Goal: Task Accomplishment & Management: Use online tool/utility

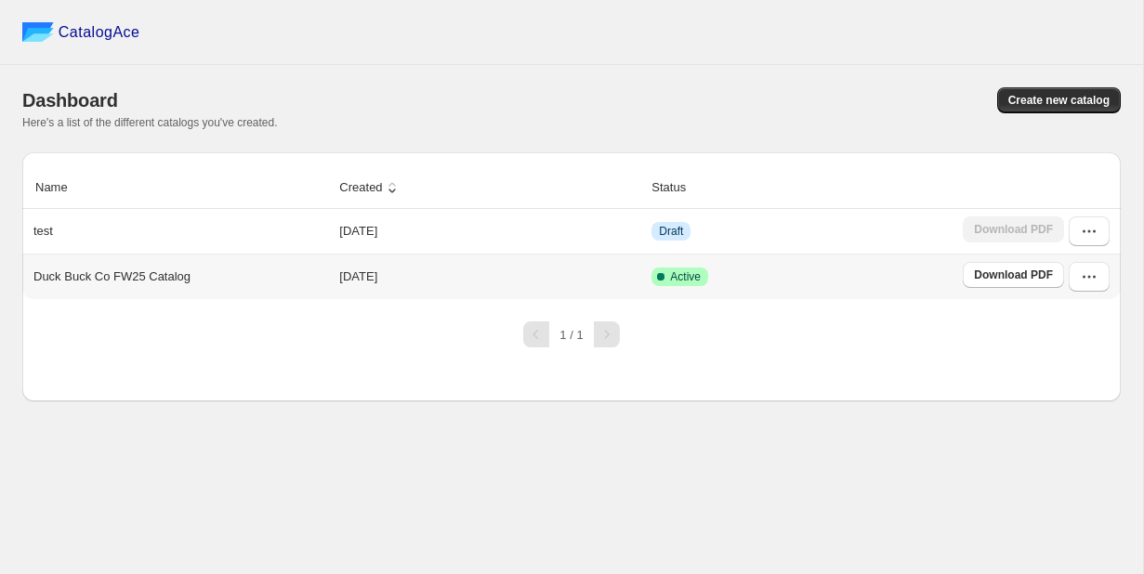
click at [146, 276] on p "Duck Buck Co FW25 Catalog" at bounding box center [111, 277] width 157 height 19
click at [1088, 282] on icon "button" at bounding box center [1089, 277] width 19 height 19
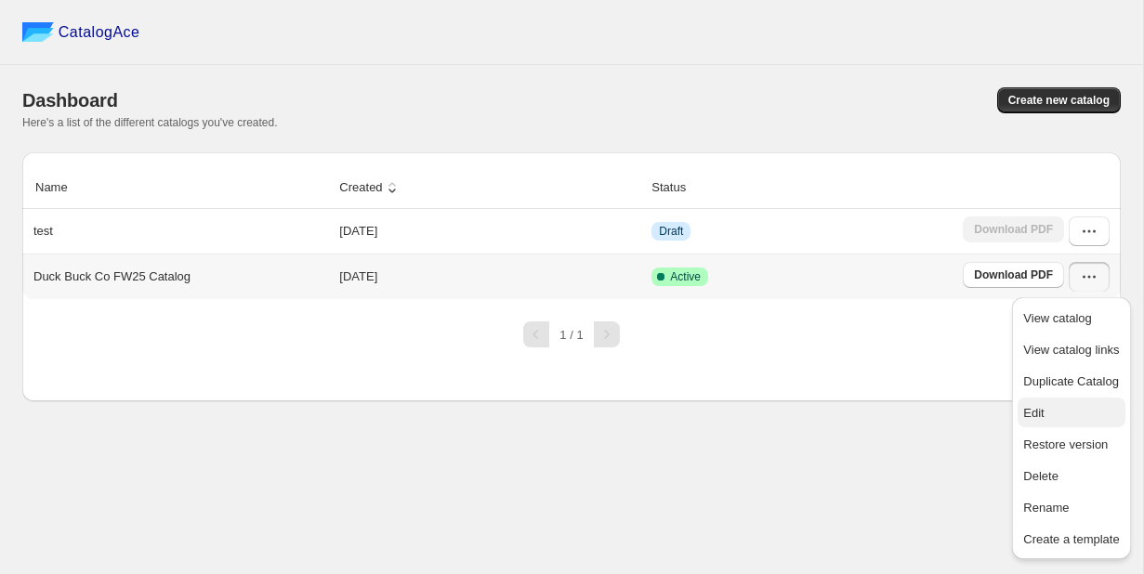
click at [1034, 408] on span "Edit" at bounding box center [1033, 413] width 20 height 14
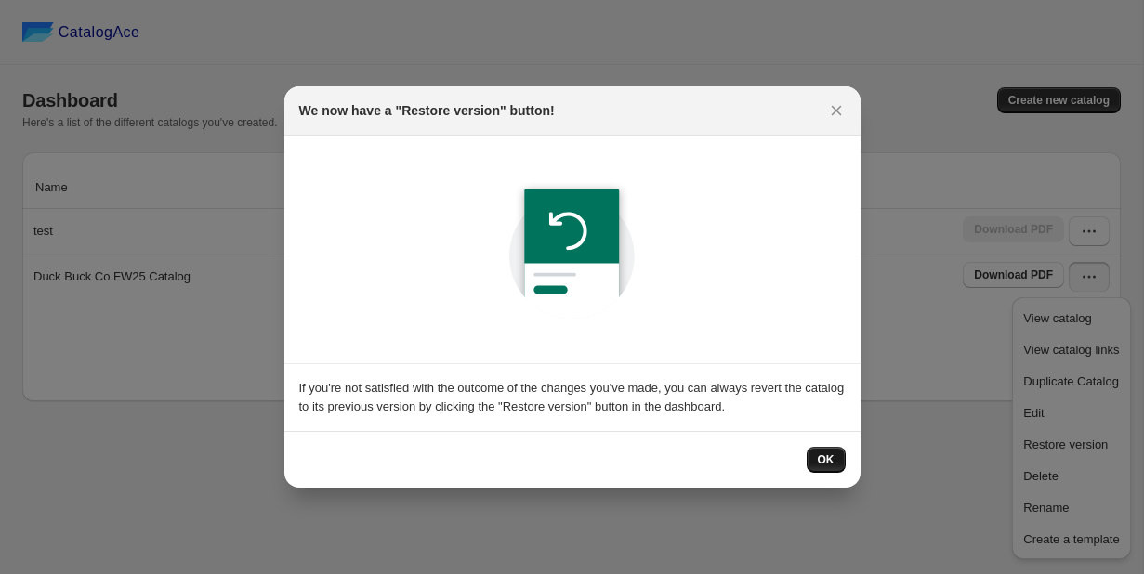
click at [815, 461] on button "OK" at bounding box center [825, 460] width 39 height 26
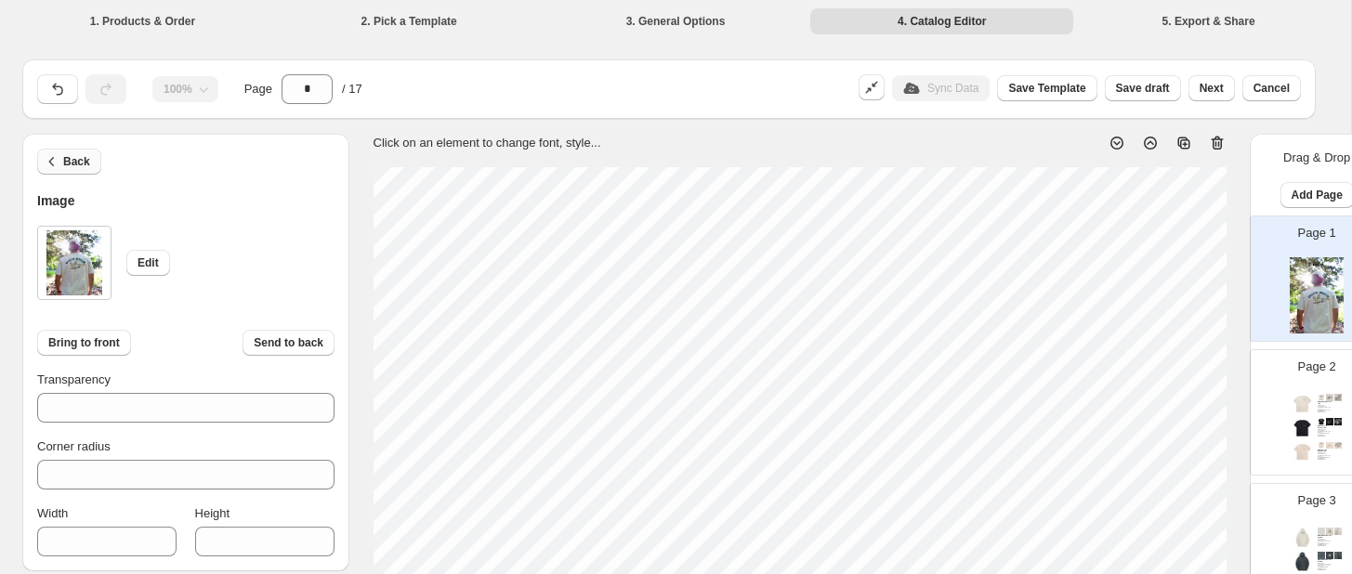
click at [74, 156] on span "Back" at bounding box center [76, 161] width 27 height 15
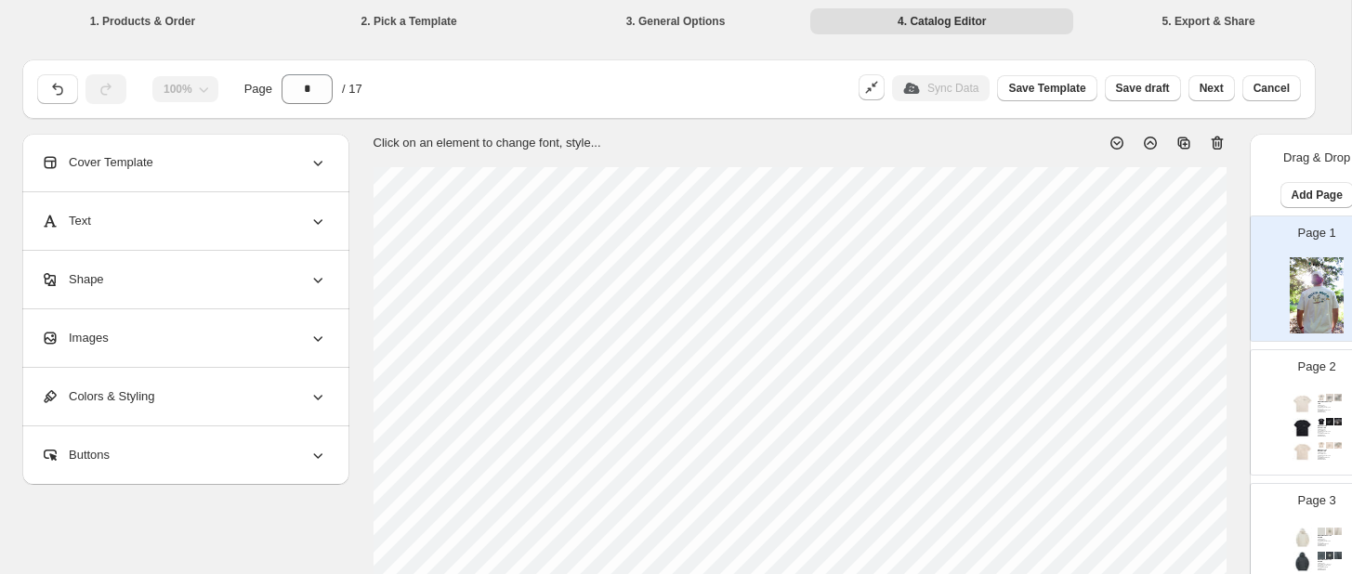
click at [226, 353] on div "Images" at bounding box center [184, 338] width 286 height 58
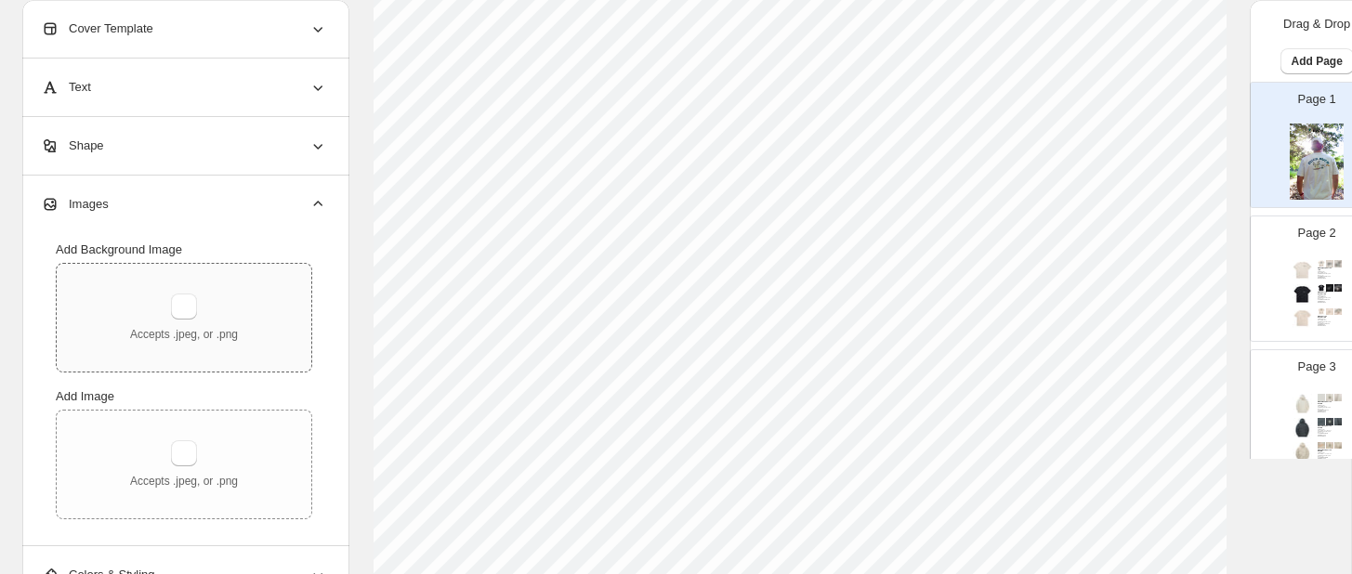
scroll to position [142, 0]
click at [323, 198] on icon at bounding box center [317, 204] width 19 height 19
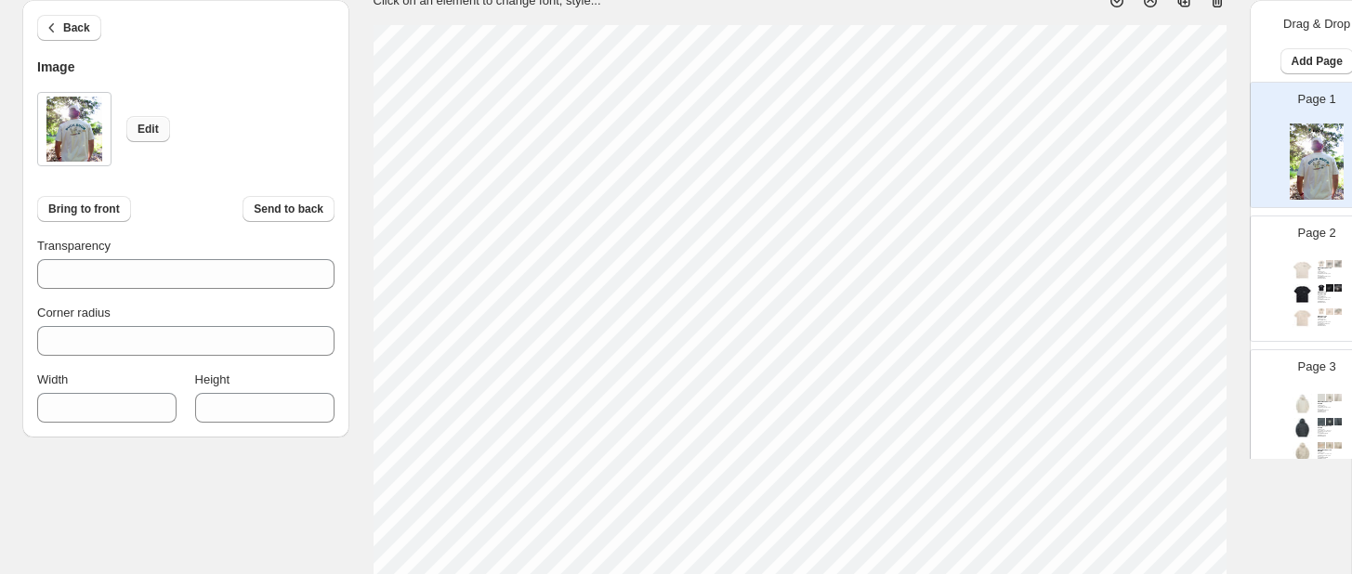
click at [147, 130] on span "Edit" at bounding box center [147, 129] width 21 height 15
type input "***"
type input "****"
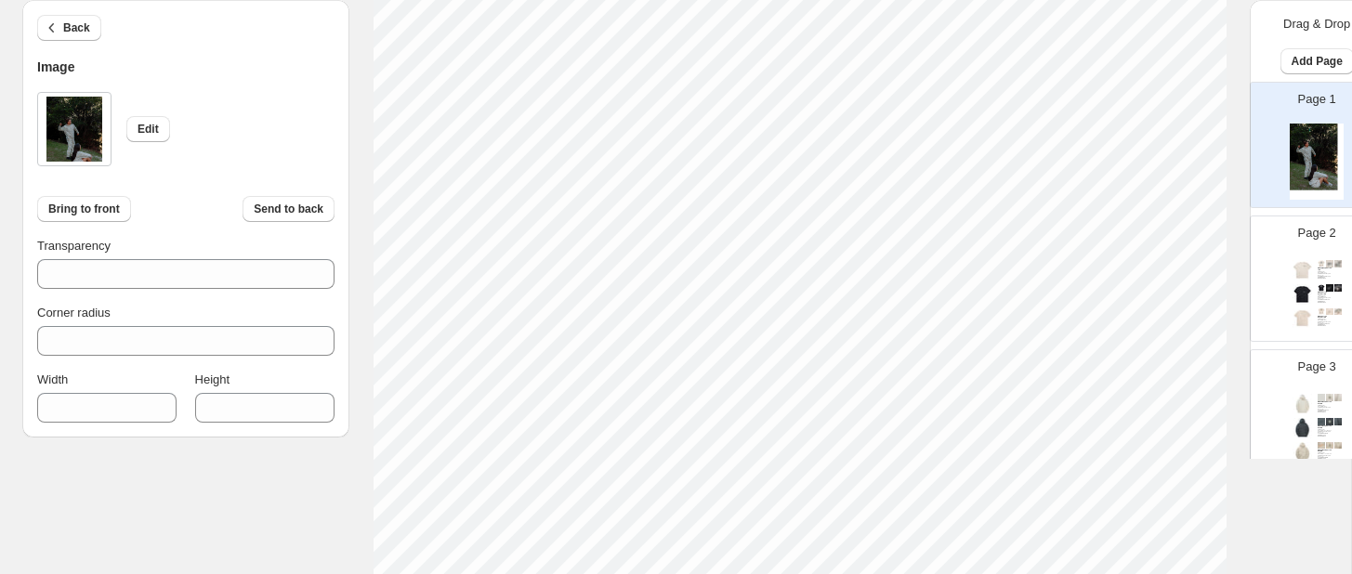
scroll to position [706, 0]
type input "***"
type input "****"
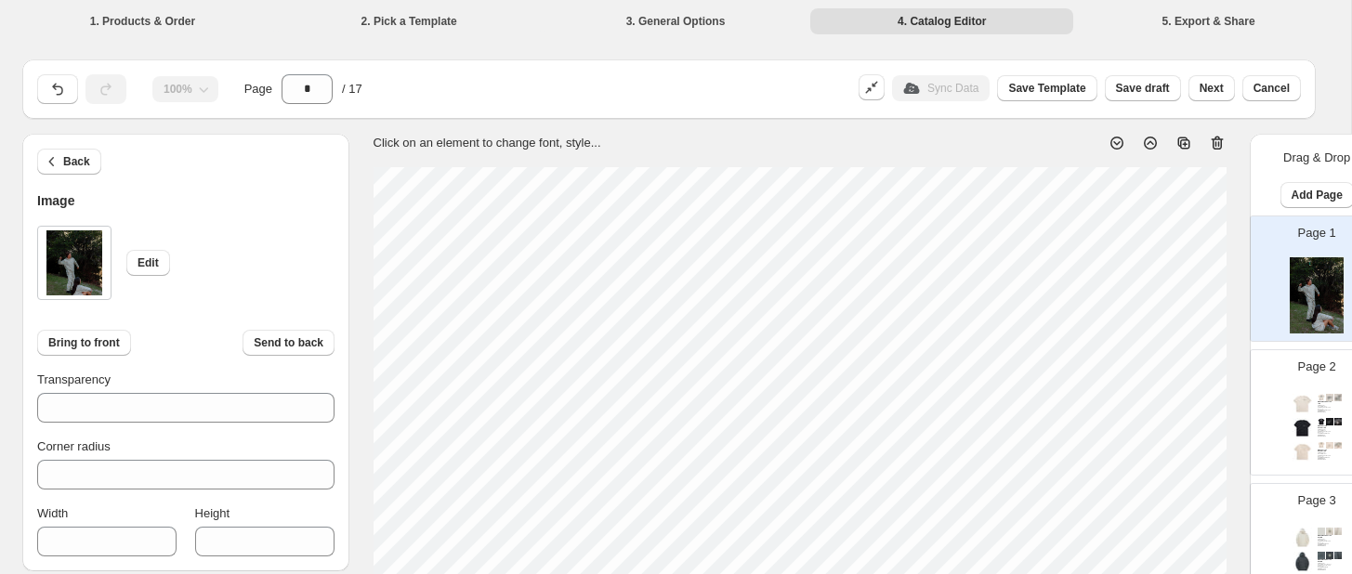
scroll to position [706, 0]
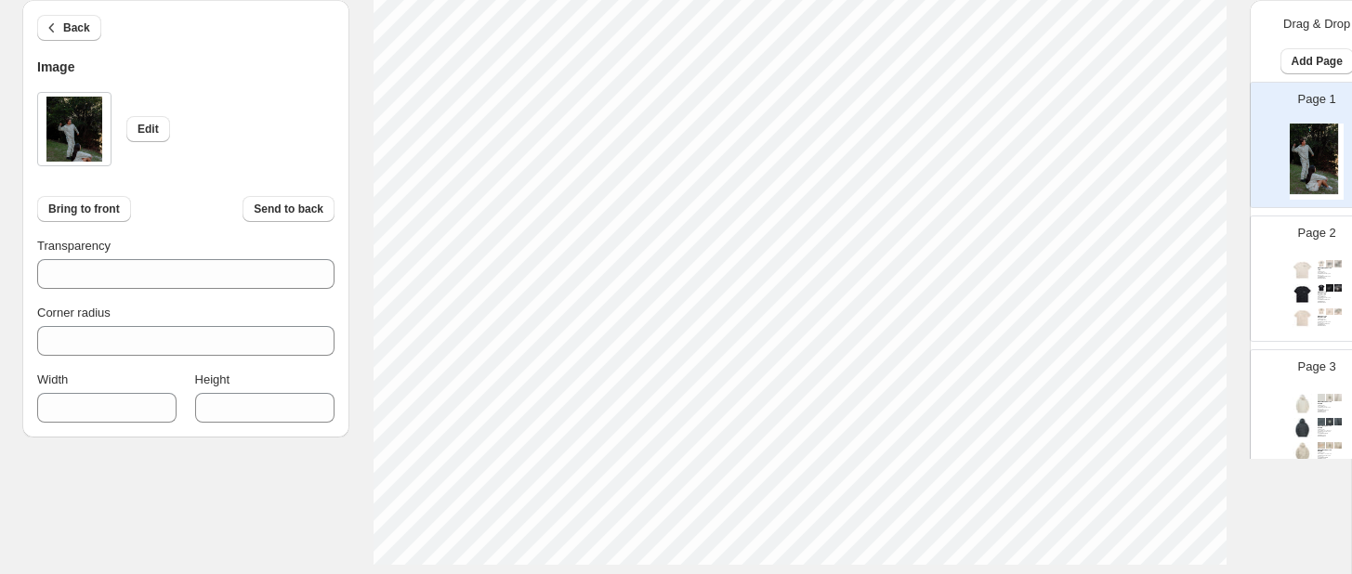
type input "***"
type input "****"
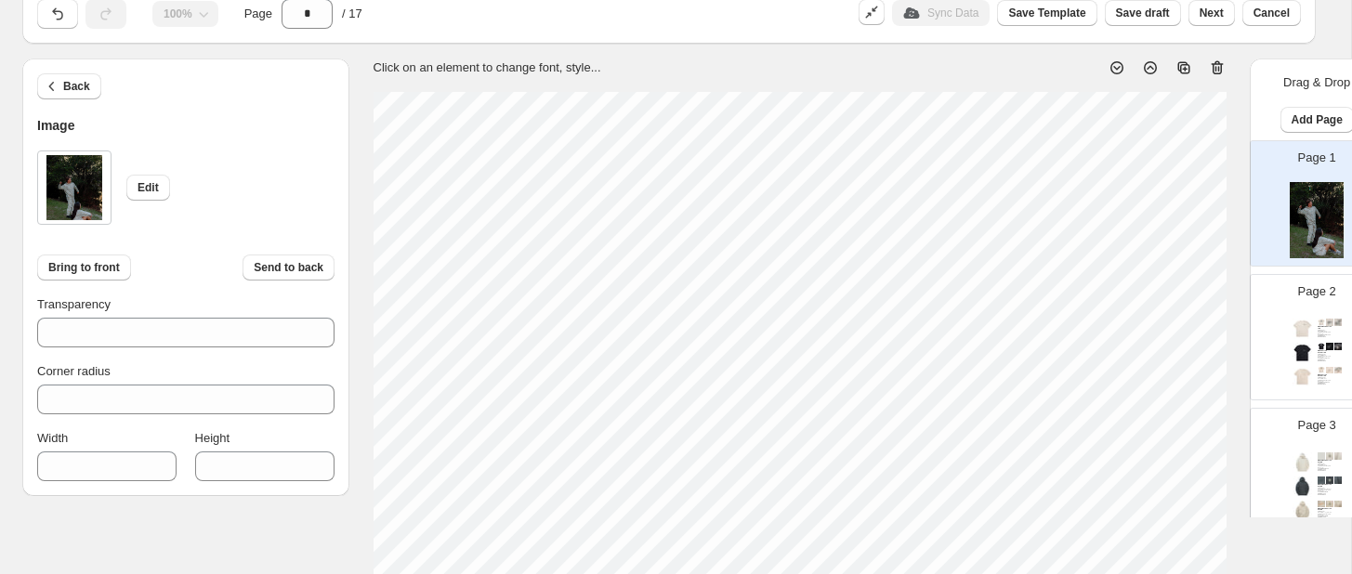
scroll to position [73, 0]
type input "***"
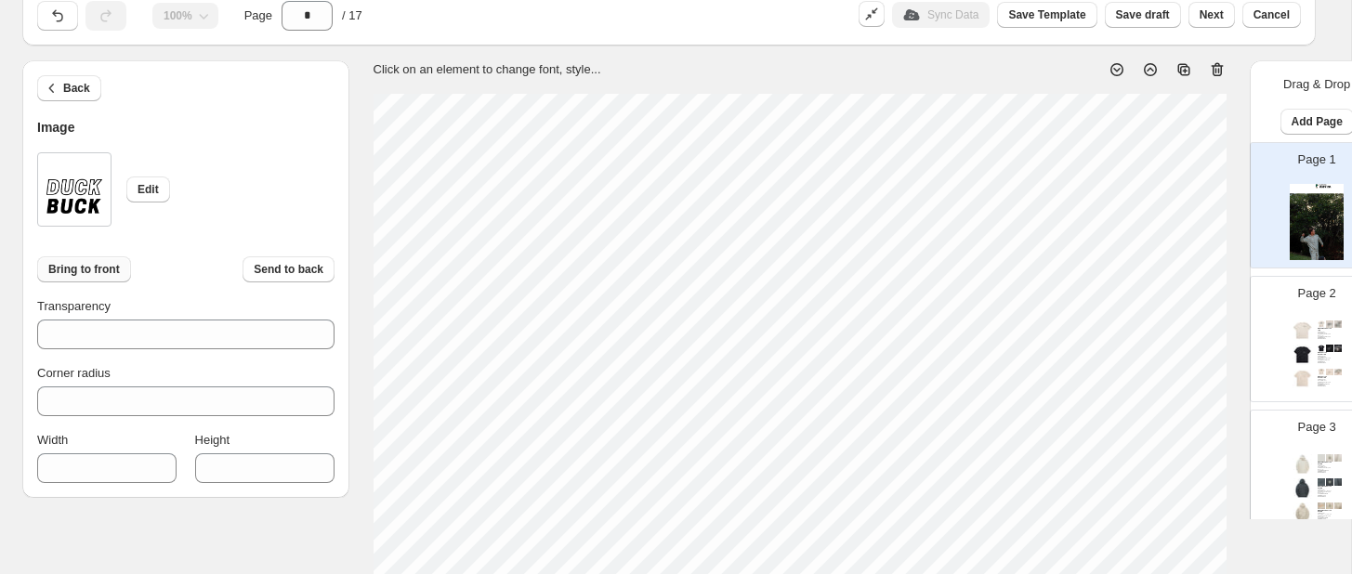
click at [94, 264] on span "Bring to front" at bounding box center [84, 269] width 72 height 15
type input "***"
type input "****"
click at [305, 266] on span "Send to back" at bounding box center [289, 269] width 70 height 15
click at [293, 262] on span "Send to back" at bounding box center [289, 269] width 70 height 15
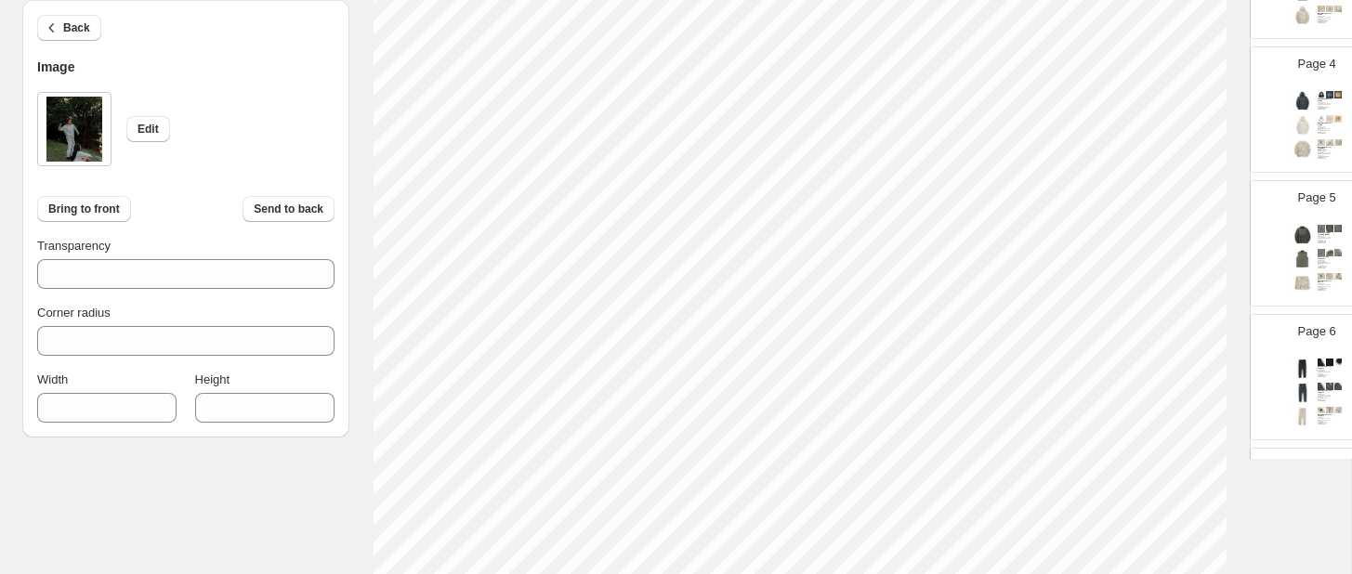
scroll to position [685, 0]
type input "***"
type input "****"
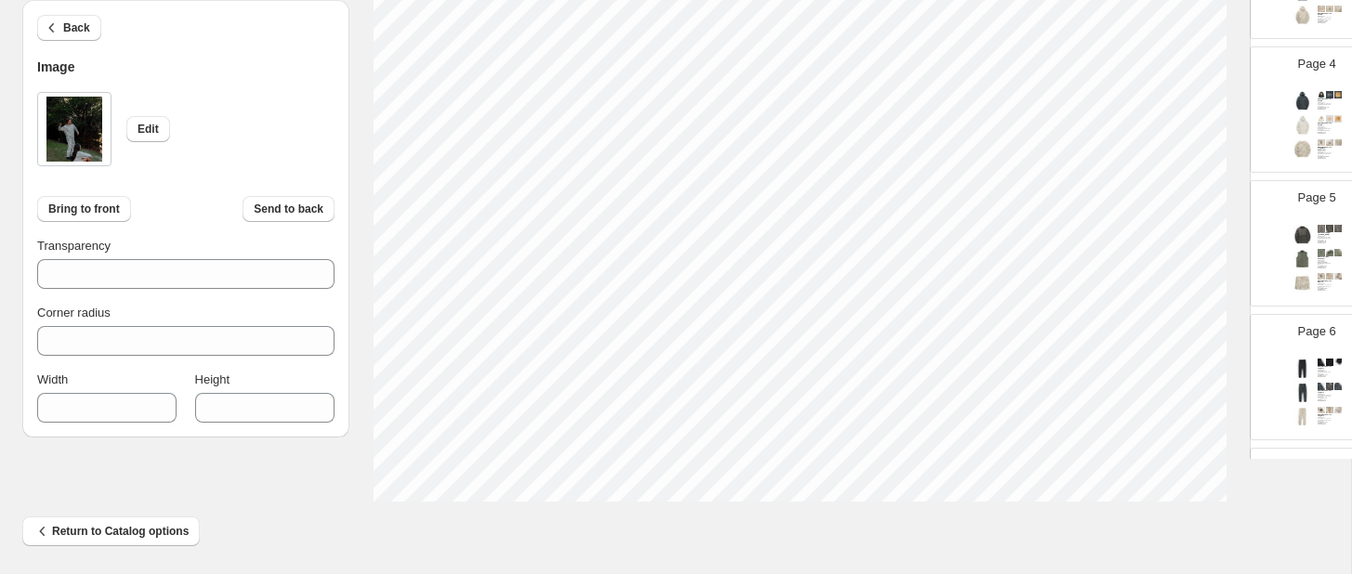
type input "***"
type input "****"
type input "***"
type input "****"
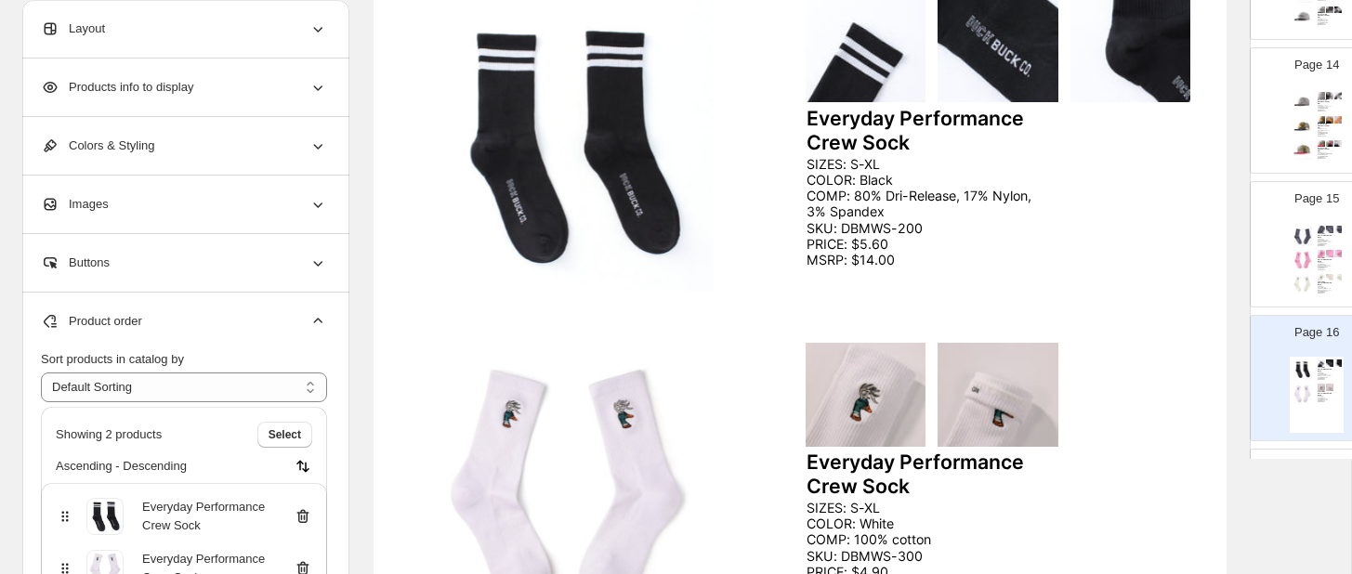
scroll to position [276, 0]
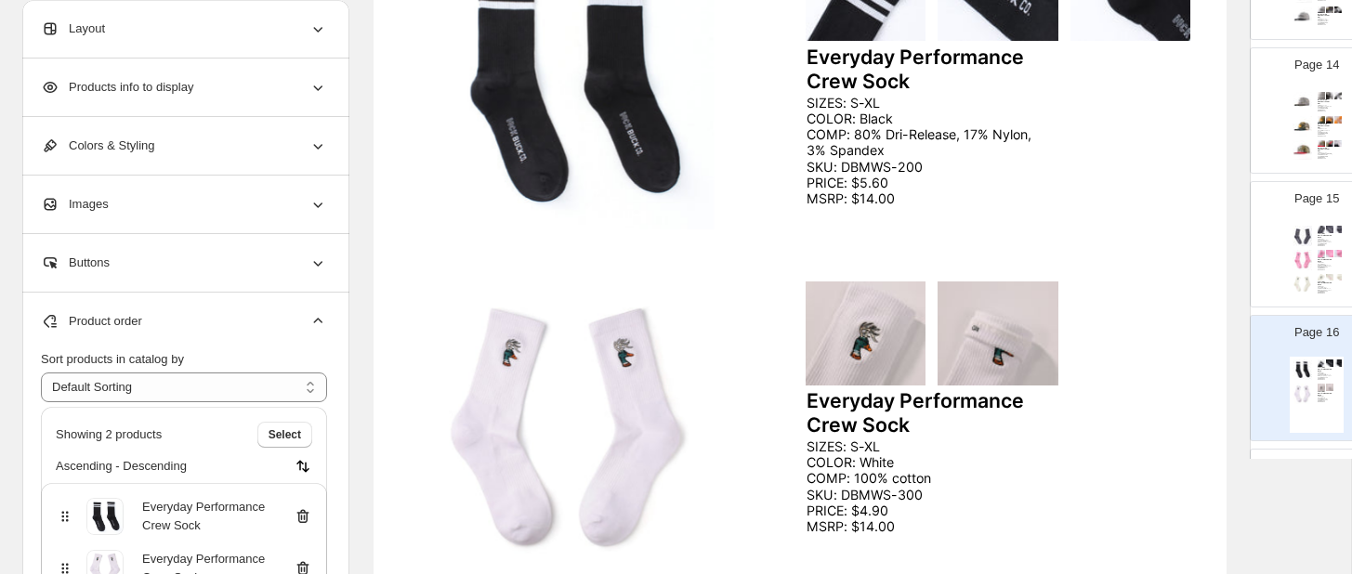
click at [302, 563] on icon at bounding box center [303, 569] width 12 height 14
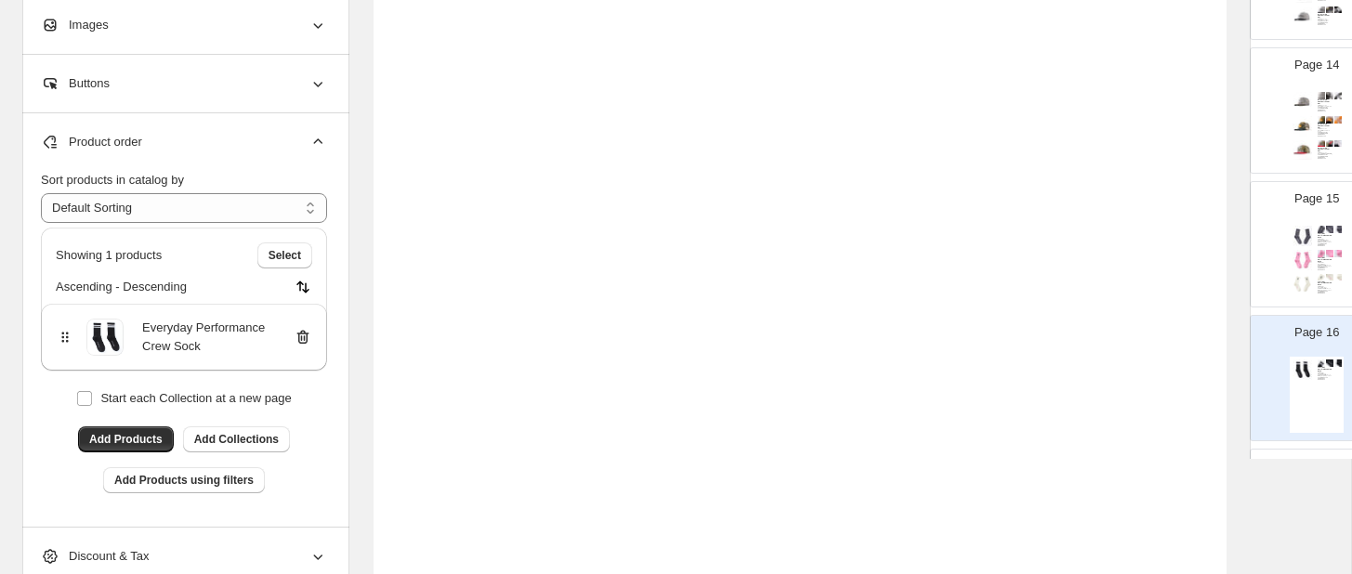
scroll to position [714, 0]
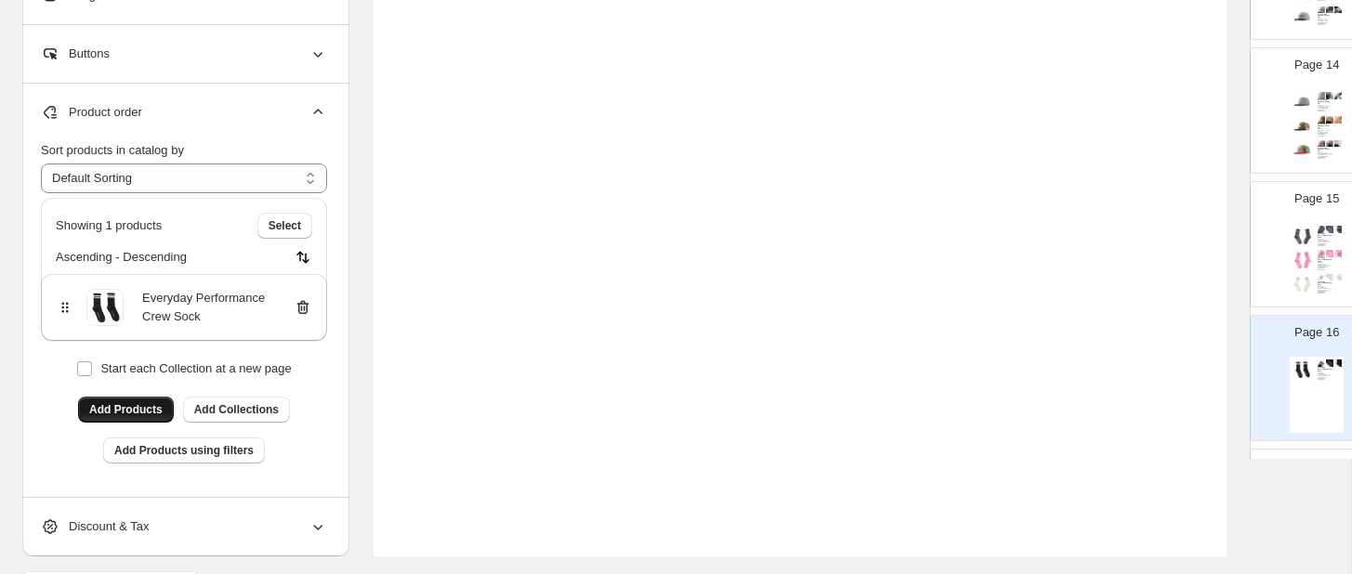
click at [142, 413] on span "Add Products" at bounding box center [125, 409] width 73 height 15
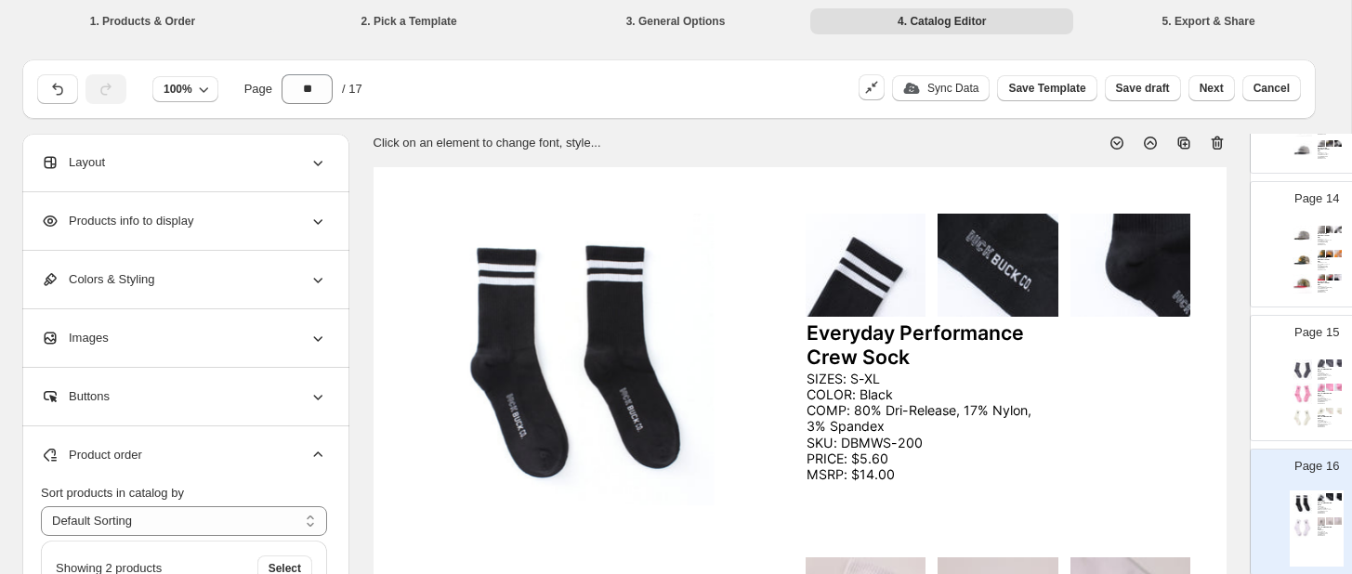
scroll to position [0, 0]
click at [1306, 411] on img at bounding box center [1302, 418] width 20 height 20
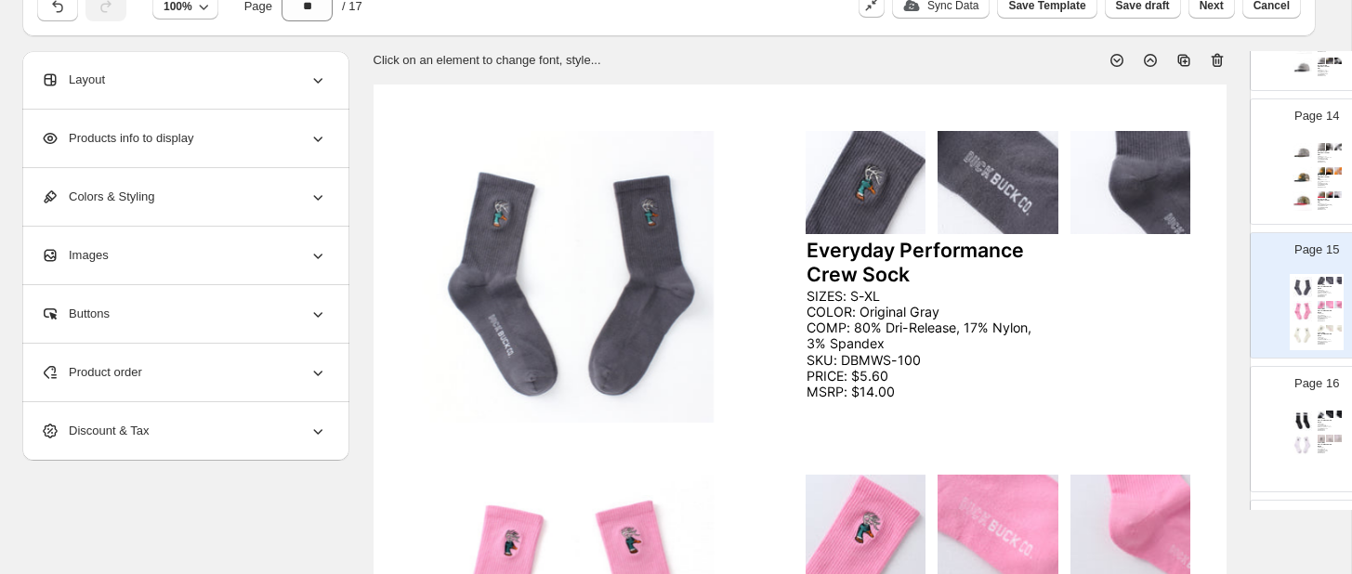
scroll to position [96, 0]
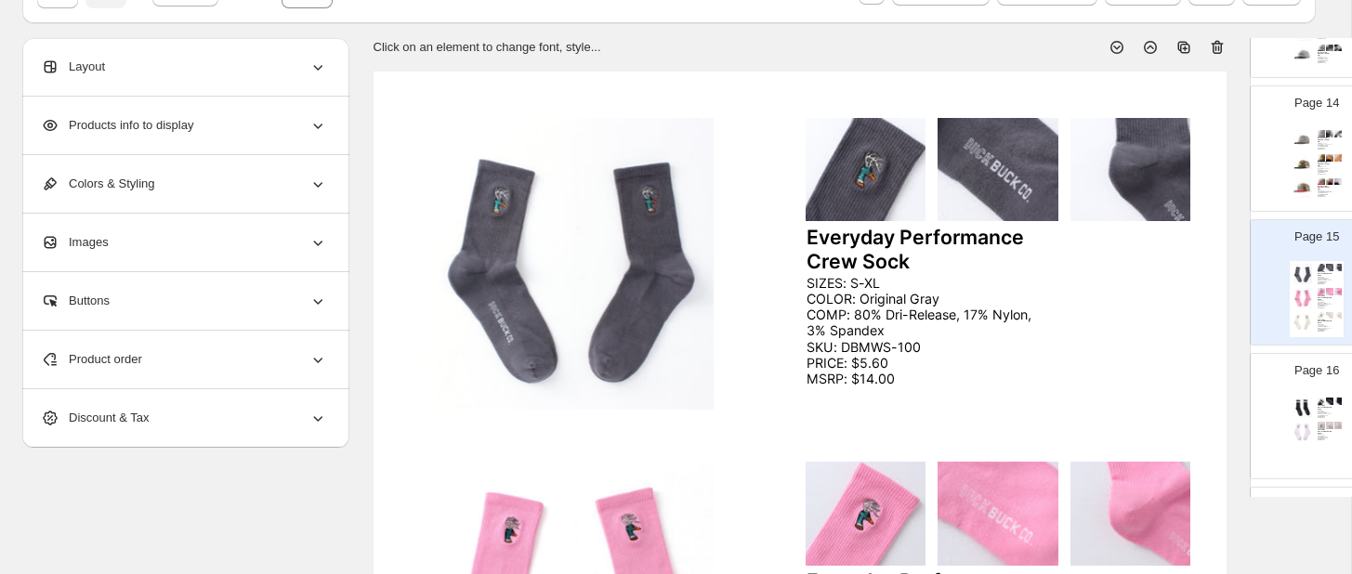
click at [1317, 173] on div "Structured Canvas Trucker Hat SIZES: One size COLOR: Washed Camo COMP: 100% Cot…" at bounding box center [1317, 165] width 54 height 76
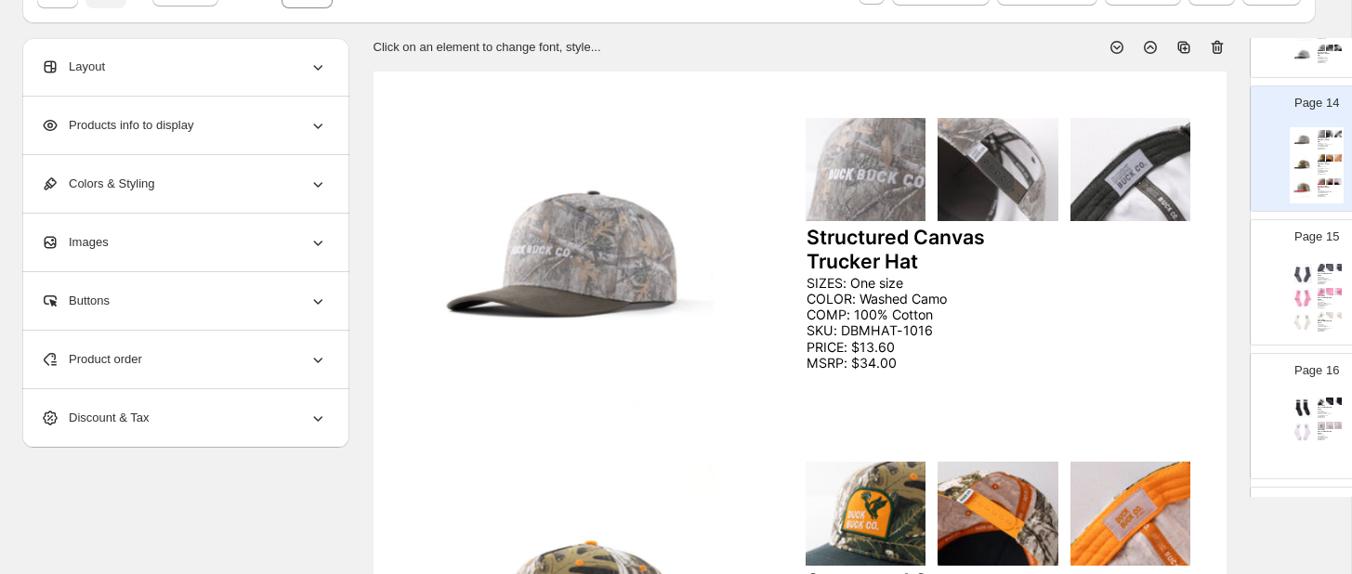
click at [1183, 46] on icon at bounding box center [1183, 47] width 19 height 19
click at [1319, 264] on div "Structured Canvas Trucker Hat SIZES: One size COLOR: Washed Camo COMP: 100% Cot…" at bounding box center [1317, 299] width 54 height 76
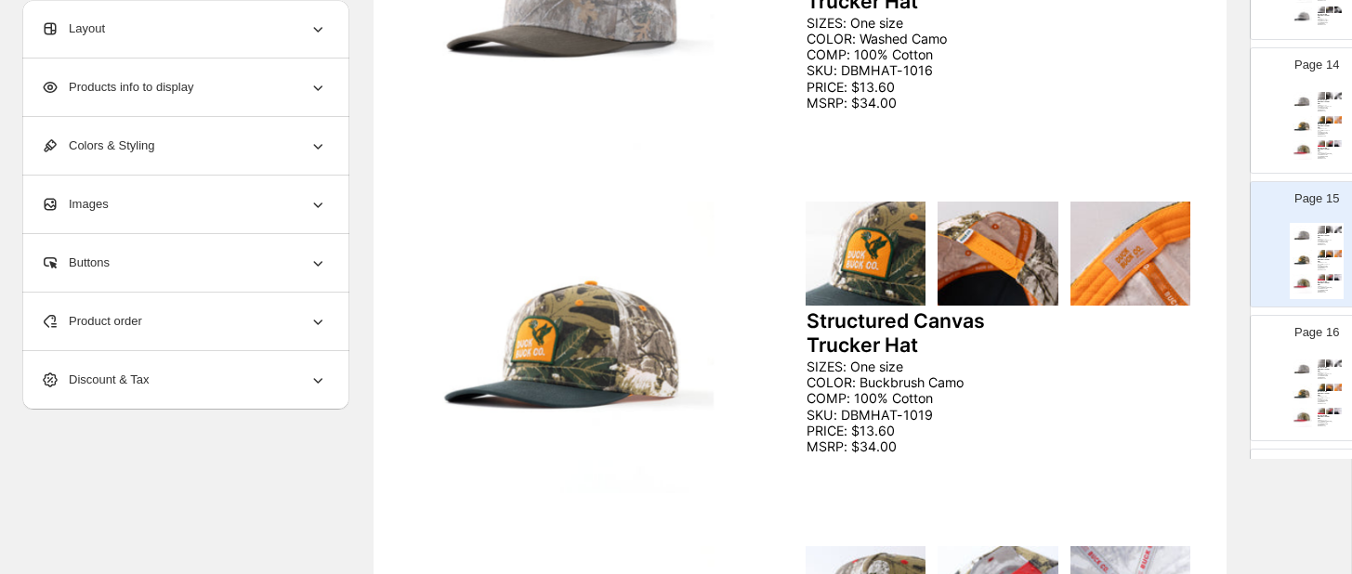
scroll to position [243, 0]
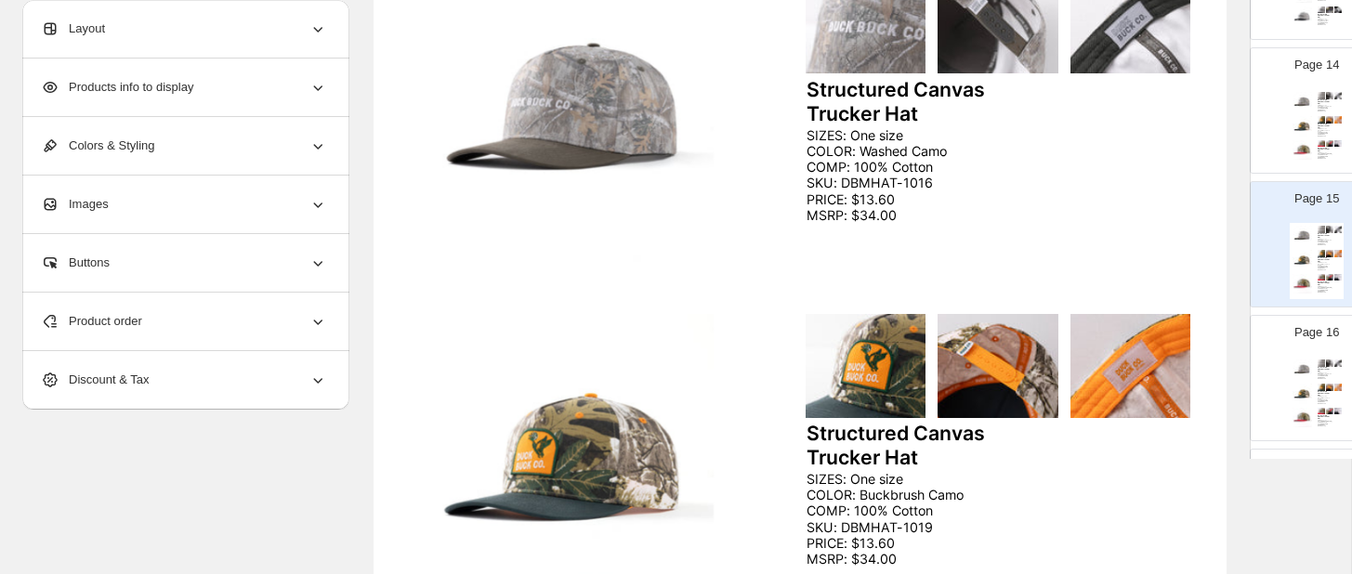
click at [318, 321] on icon at bounding box center [317, 321] width 19 height 19
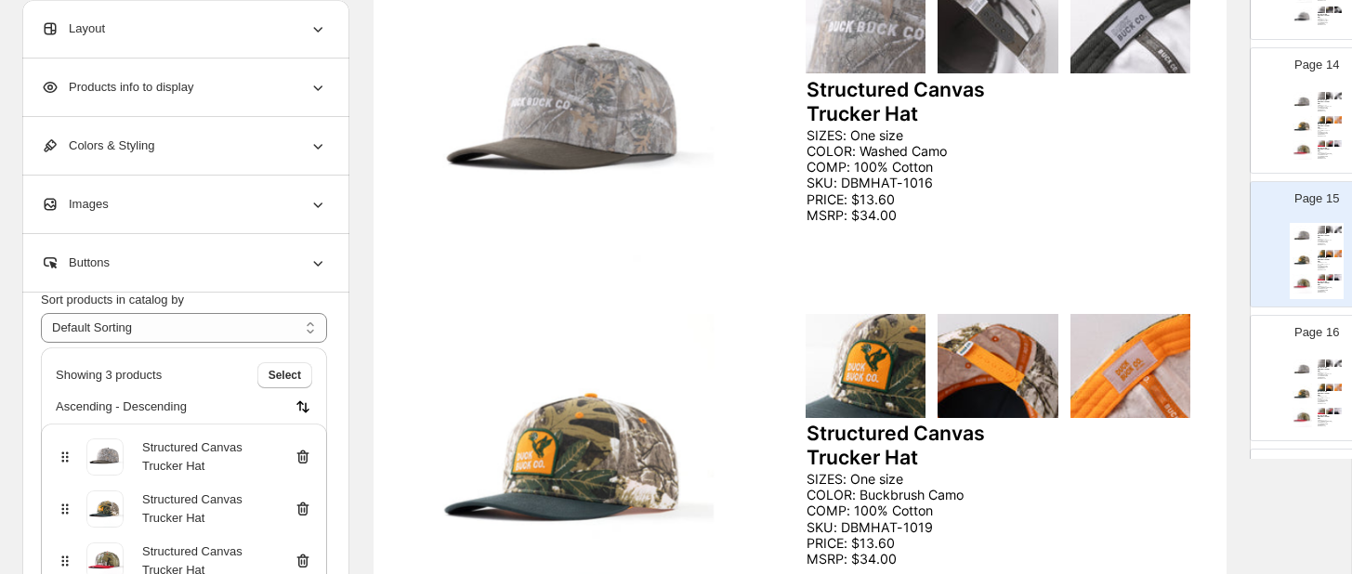
scroll to position [59, 0]
click at [301, 462] on icon at bounding box center [303, 457] width 19 height 19
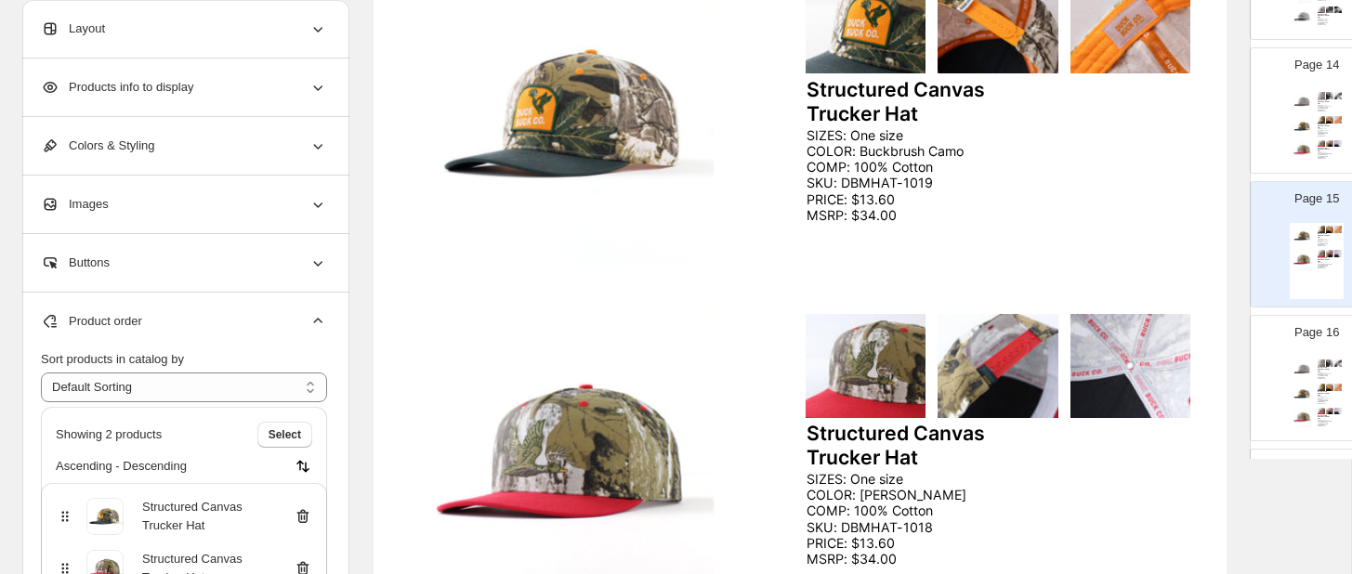
click at [303, 519] on icon at bounding box center [303, 516] width 19 height 19
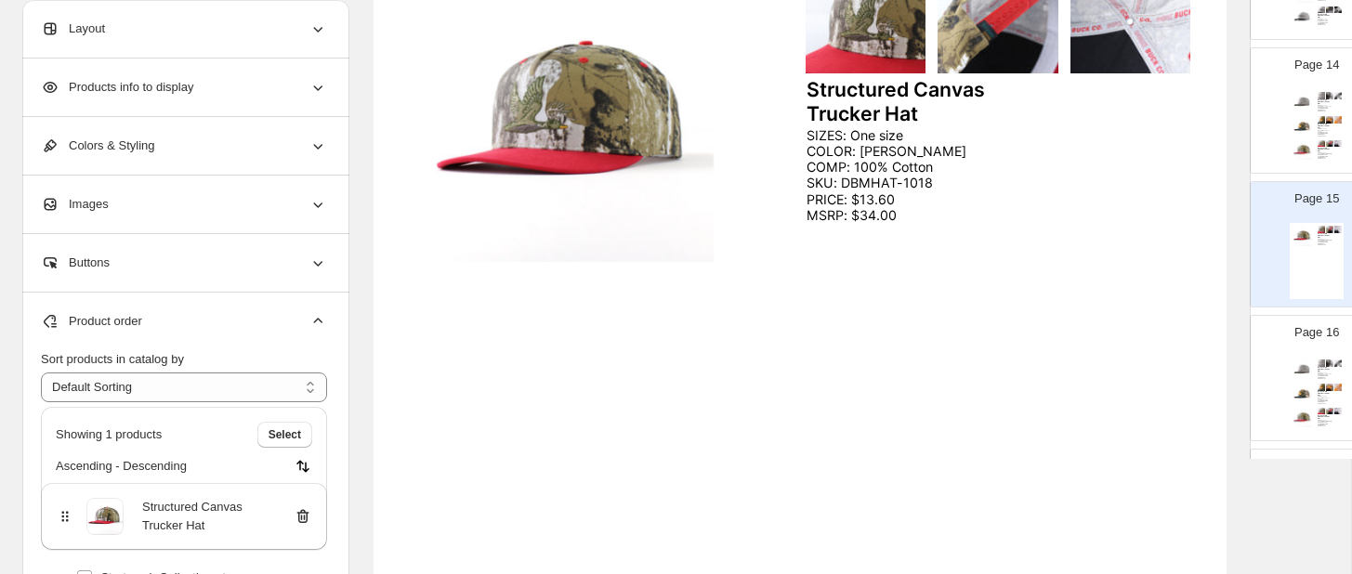
click at [303, 519] on icon at bounding box center [303, 516] width 19 height 19
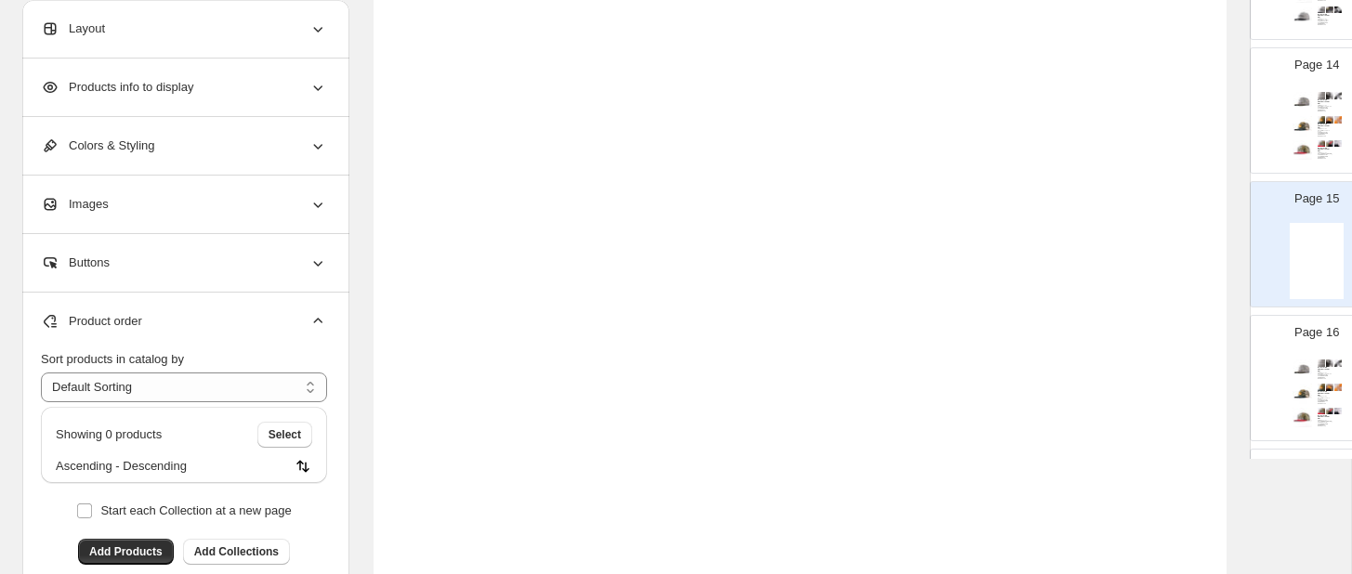
click at [1332, 366] on img at bounding box center [1329, 363] width 7 height 7
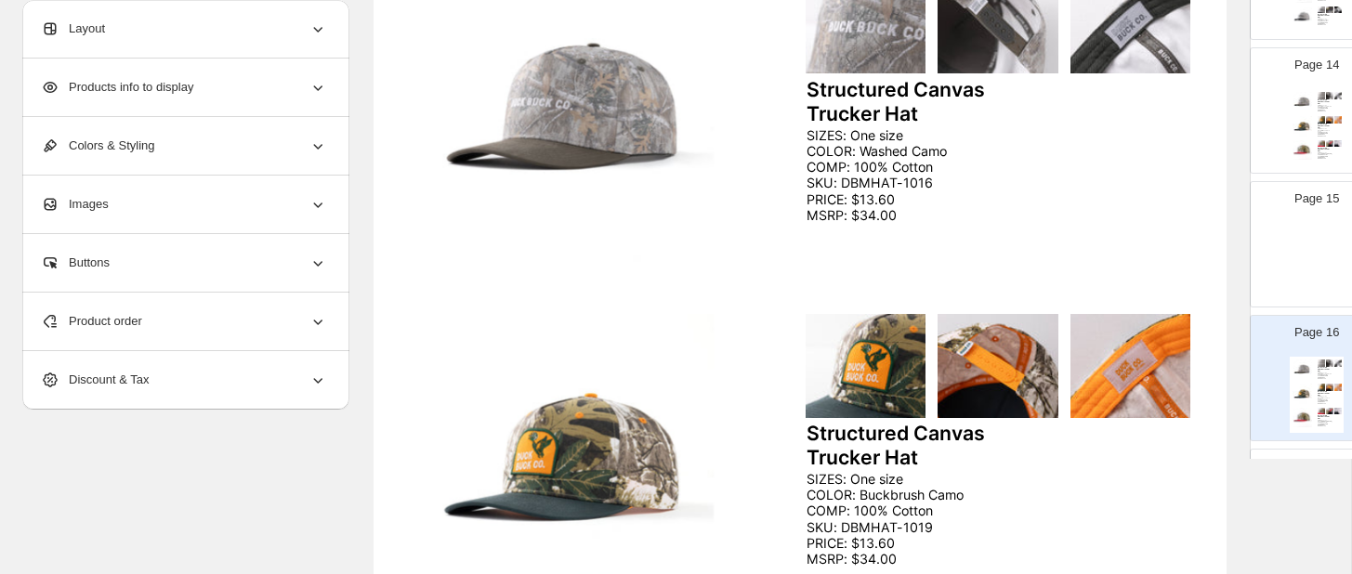
click at [319, 322] on icon at bounding box center [317, 321] width 19 height 19
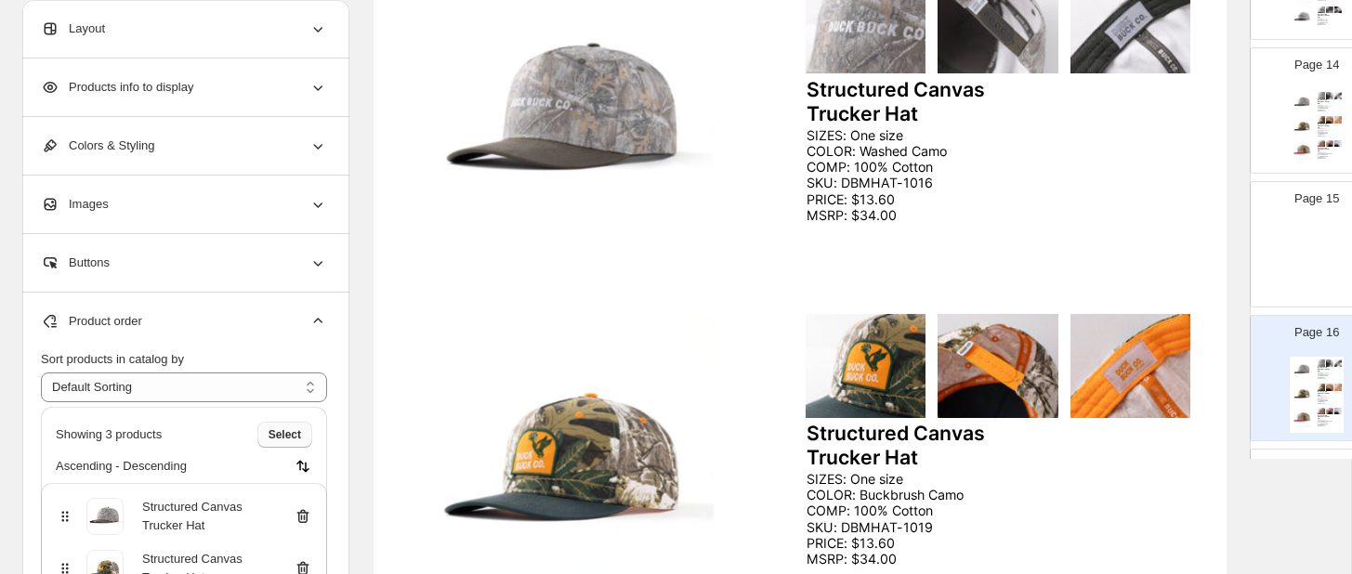
scroll to position [59, 0]
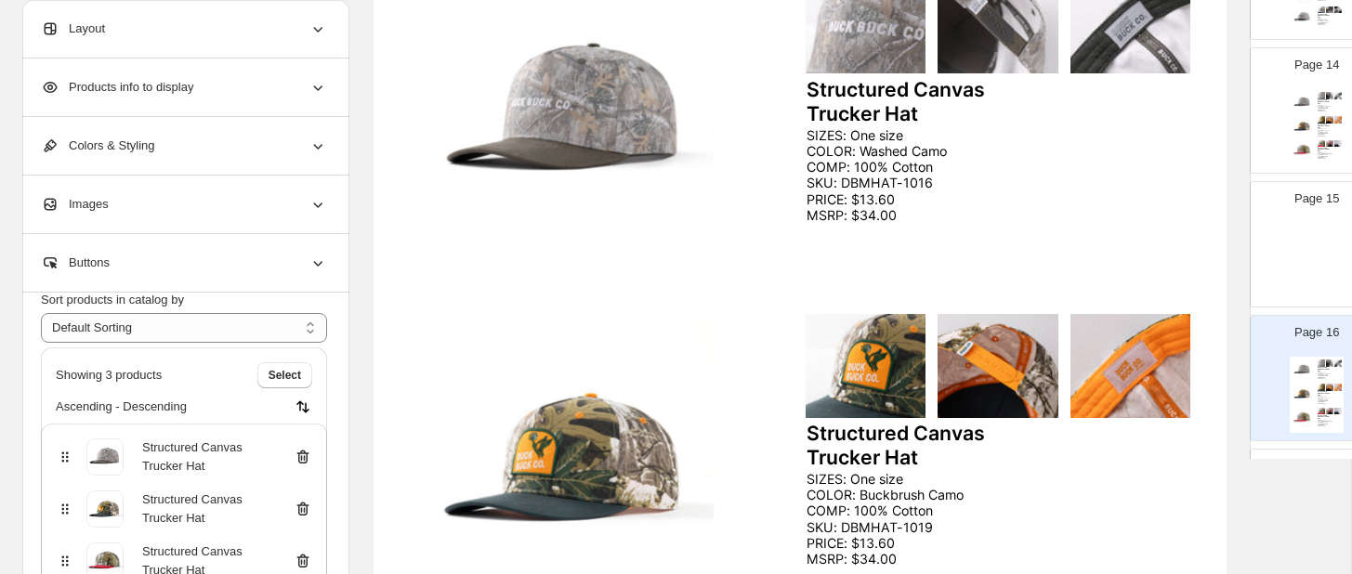
click at [302, 461] on icon at bounding box center [303, 457] width 19 height 19
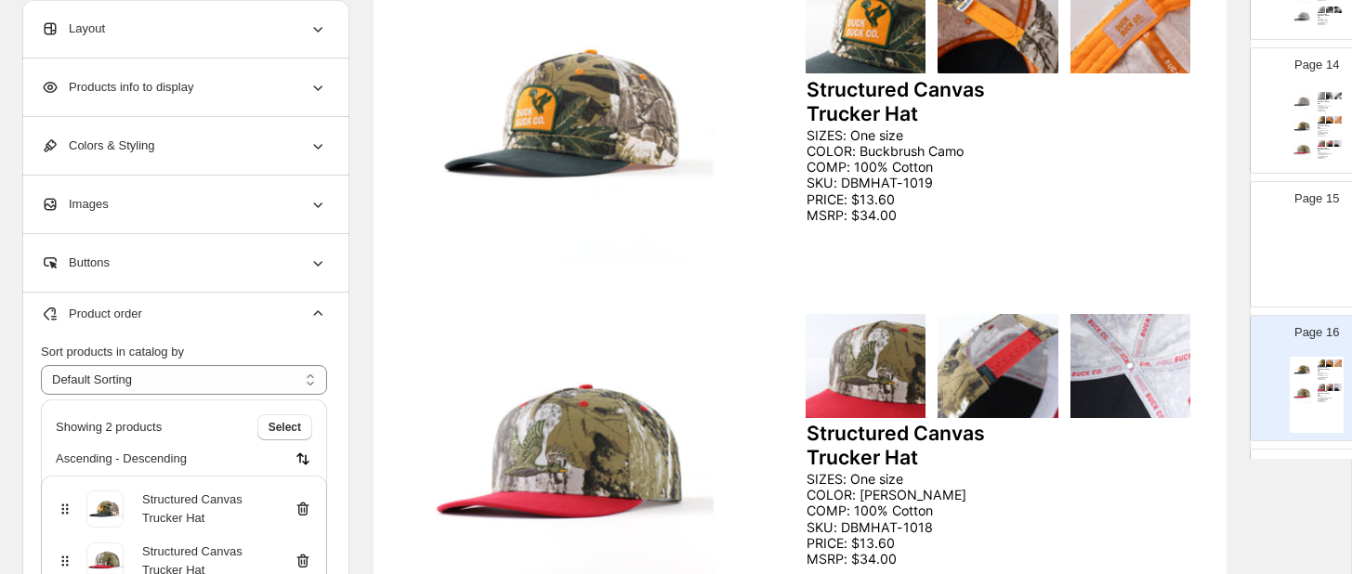
scroll to position [0, 0]
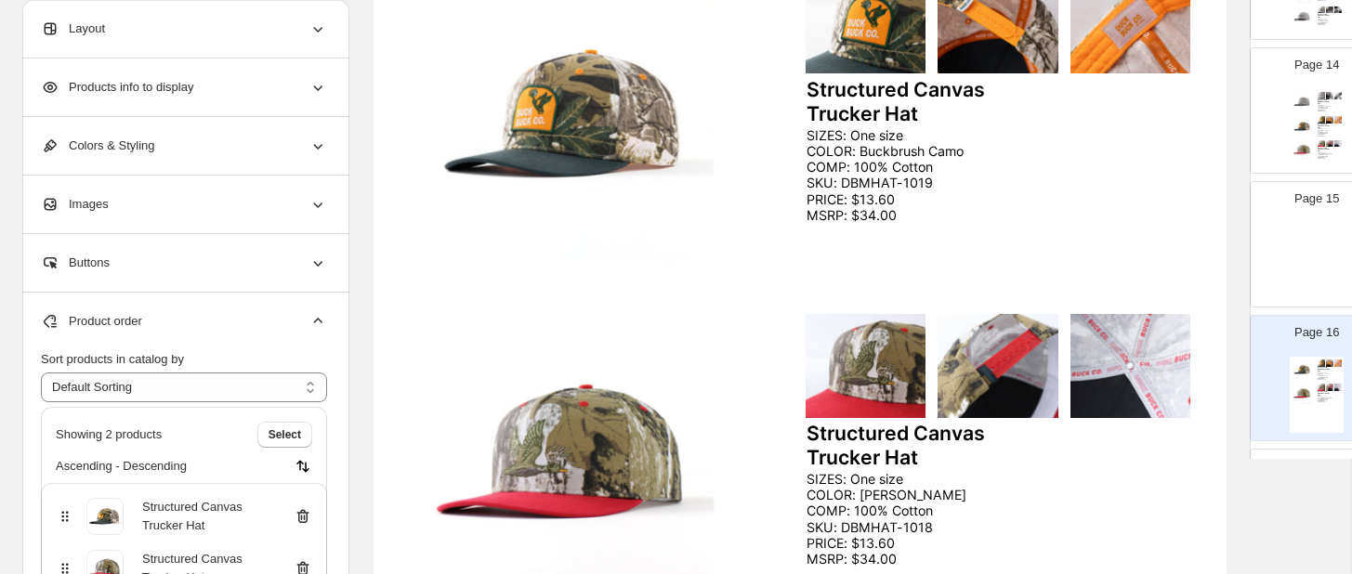
click at [304, 517] on icon at bounding box center [305, 518] width 2 height 6
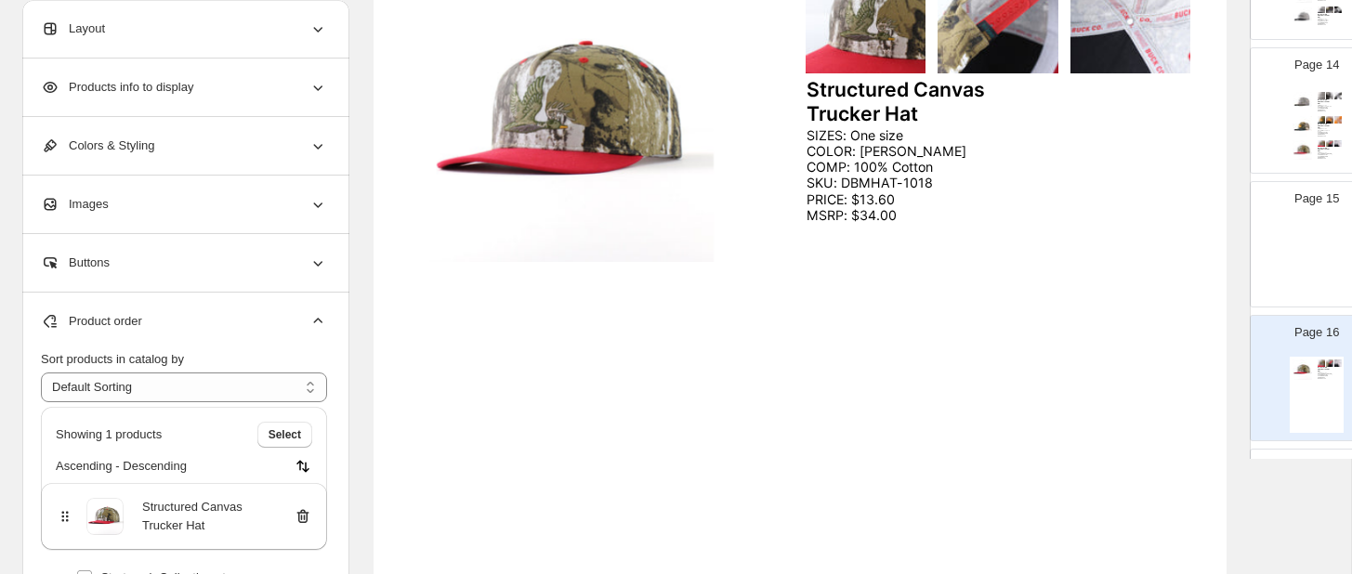
scroll to position [281, 0]
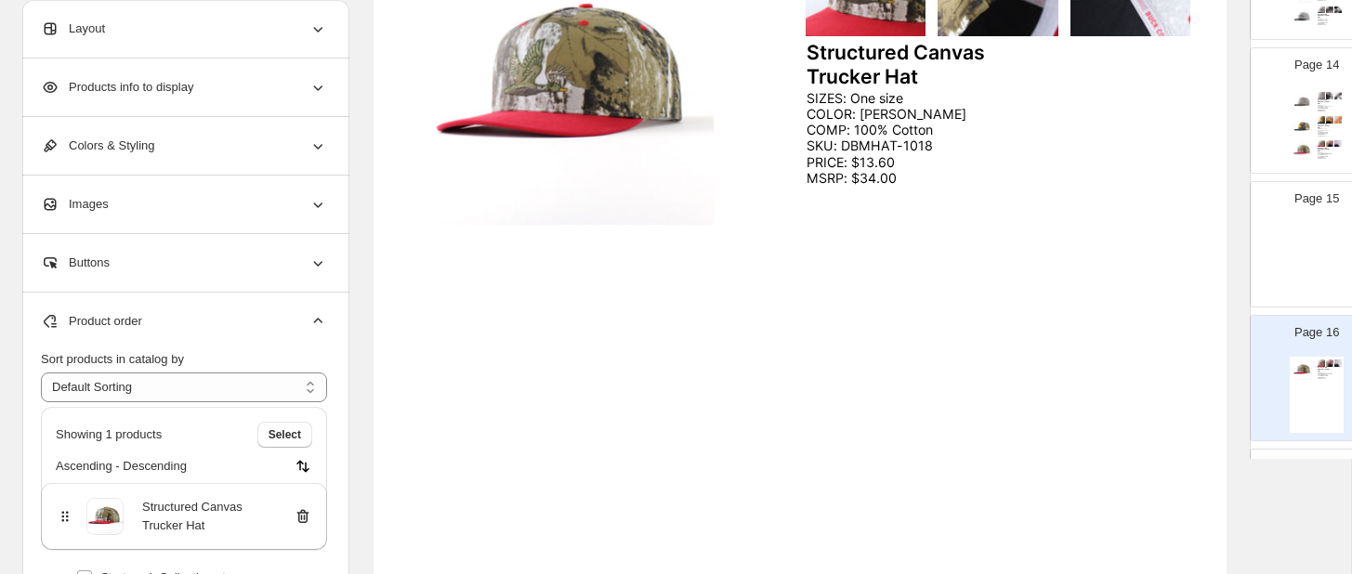
click at [304, 517] on icon at bounding box center [305, 518] width 2 height 6
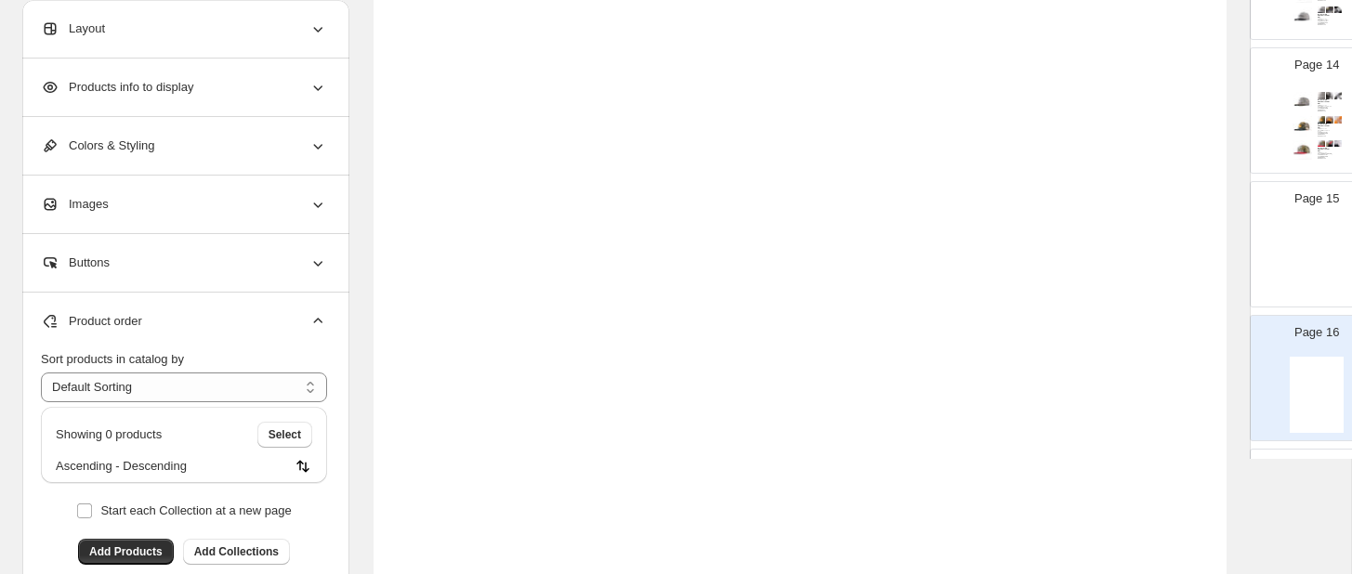
click at [1314, 223] on div "Page 15" at bounding box center [1309, 237] width 117 height 124
type input "**"
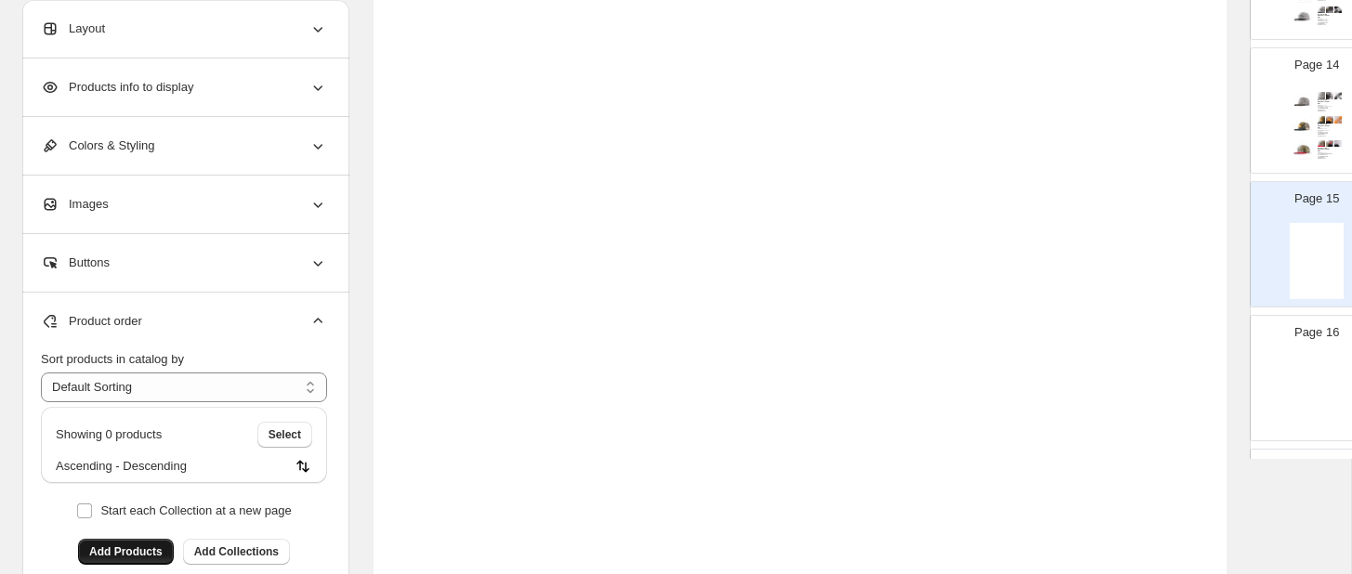
click at [121, 555] on span "Add Products" at bounding box center [125, 551] width 73 height 15
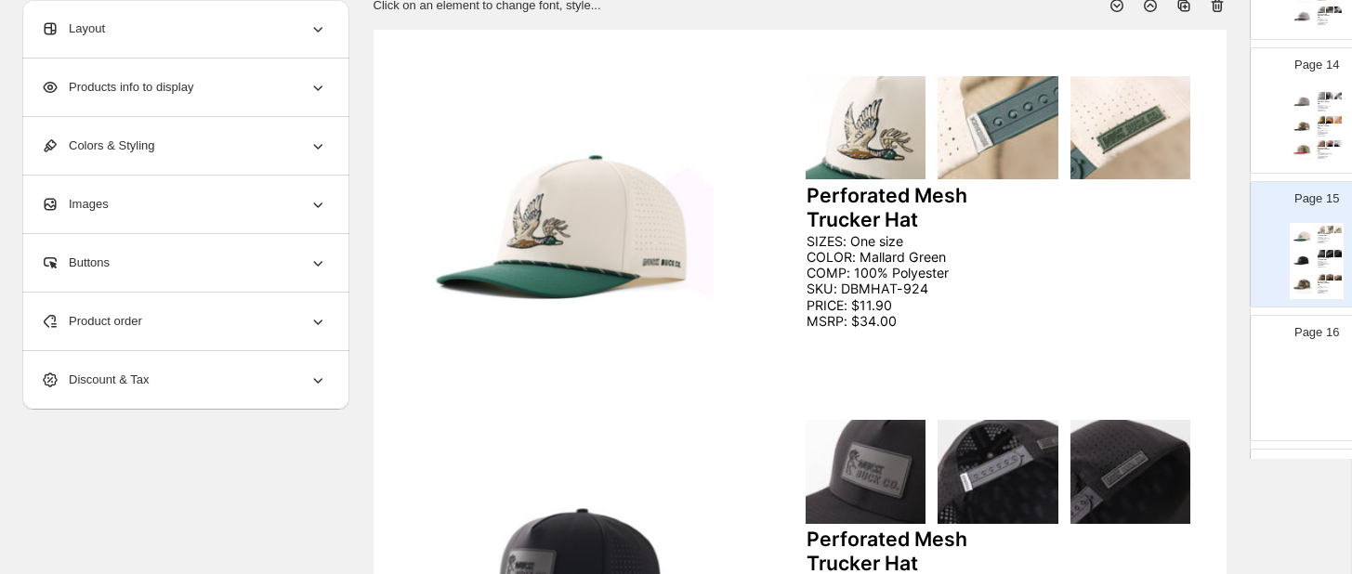
scroll to position [106, 0]
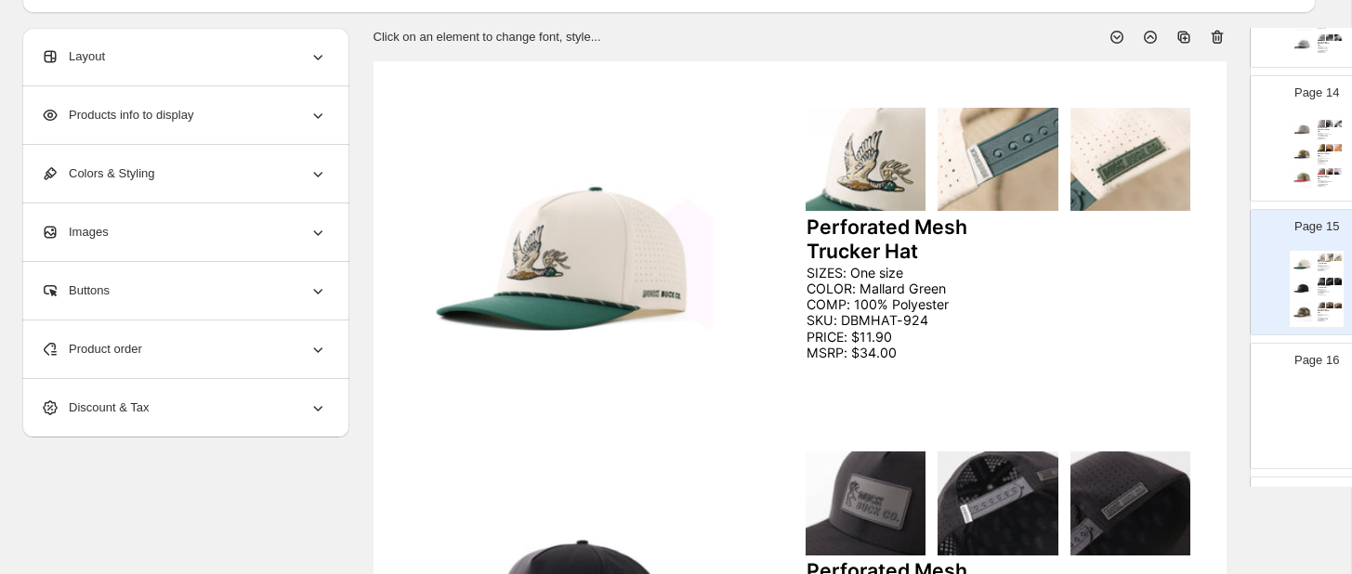
click at [834, 279] on div "SIZES: One size COLOR: Mallard Green COMP: 100% Polyester SKU: DBMHAT-924 PRICE…" at bounding box center [921, 313] width 230 height 96
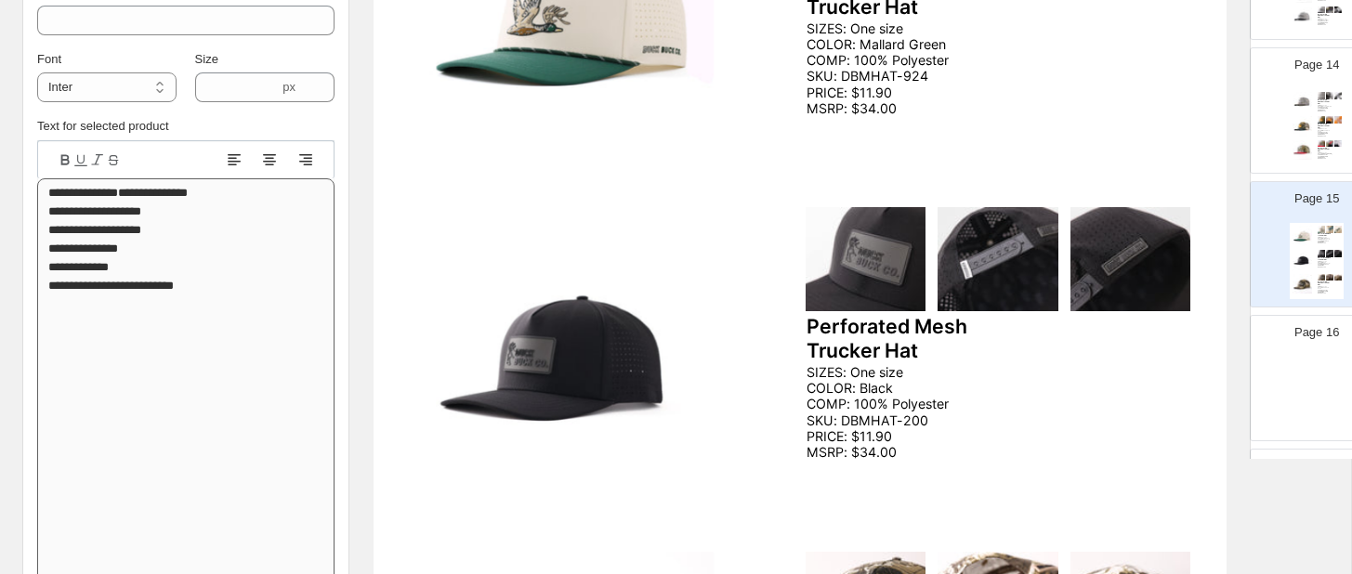
scroll to position [373, 0]
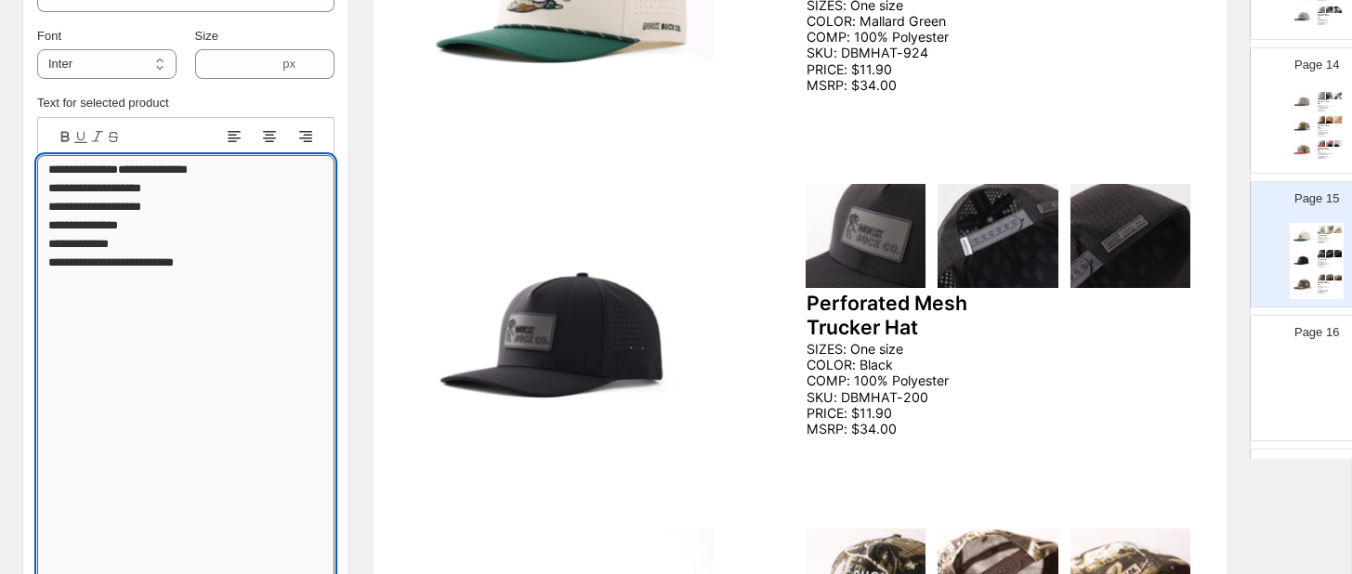
drag, startPoint x: 47, startPoint y: 450, endPoint x: 44, endPoint y: 153, distance: 296.4
click at [44, 155] on textarea "**********" at bounding box center [185, 494] width 297 height 678
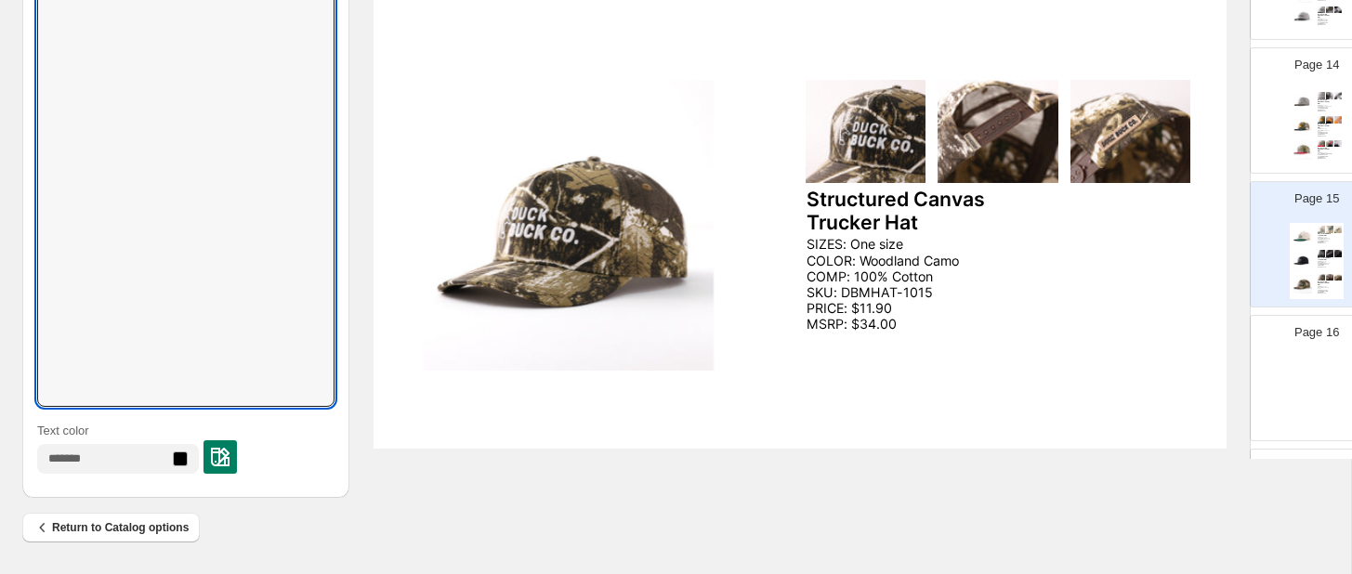
scroll to position [2, 0]
drag, startPoint x: 48, startPoint y: 36, endPoint x: 229, endPoint y: 337, distance: 350.8
click at [229, 337] on div "**********" at bounding box center [185, 1] width 297 height 964
drag, startPoint x: 50, startPoint y: 26, endPoint x: 310, endPoint y: 430, distance: 480.6
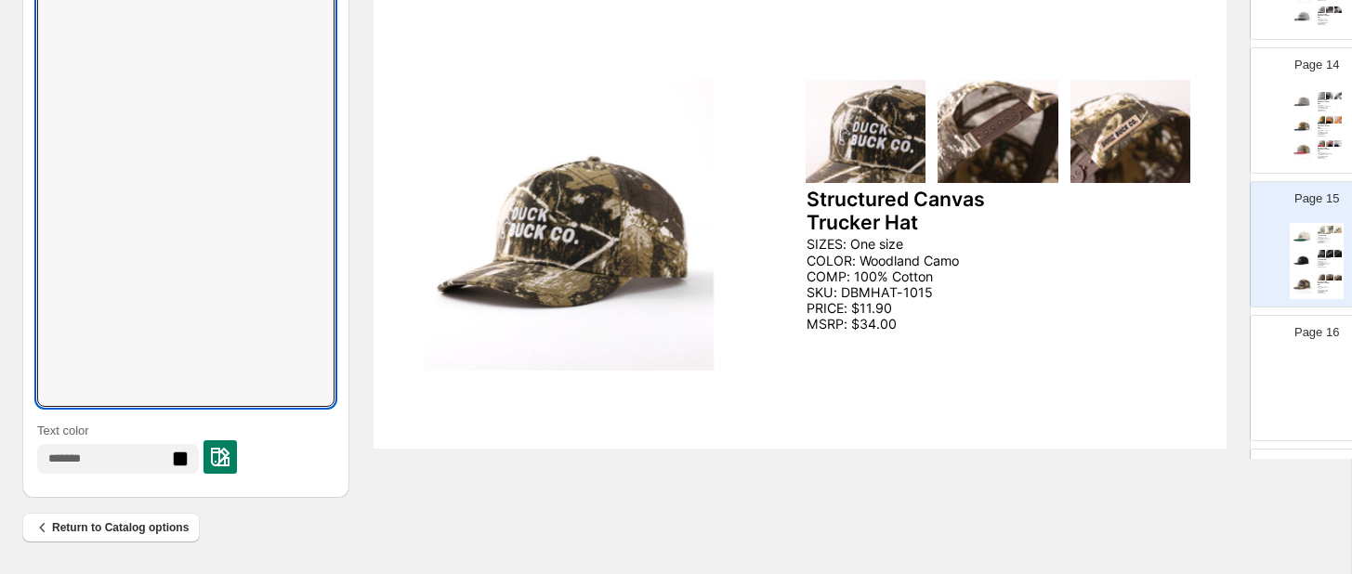
drag, startPoint x: 46, startPoint y: 26, endPoint x: 338, endPoint y: 464, distance: 525.9
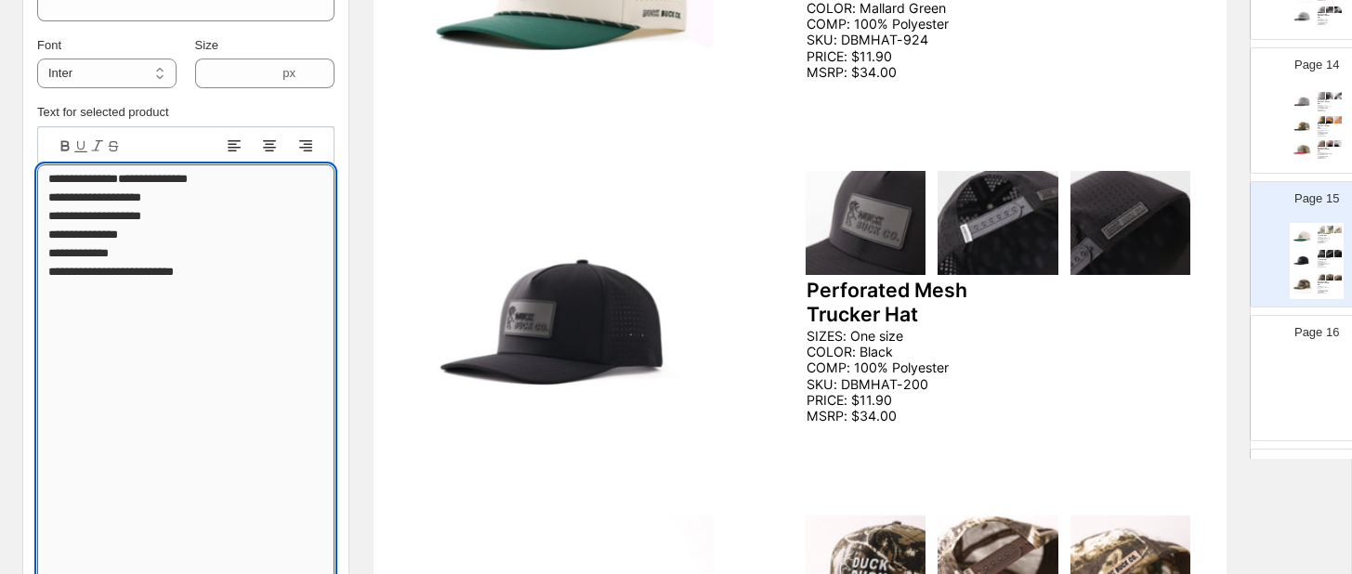
drag, startPoint x: 134, startPoint y: 546, endPoint x: 39, endPoint y: 455, distance: 131.4
click at [39, 455] on textarea "**********" at bounding box center [185, 503] width 297 height 678
click at [57, 181] on textarea "**********" at bounding box center [185, 503] width 297 height 678
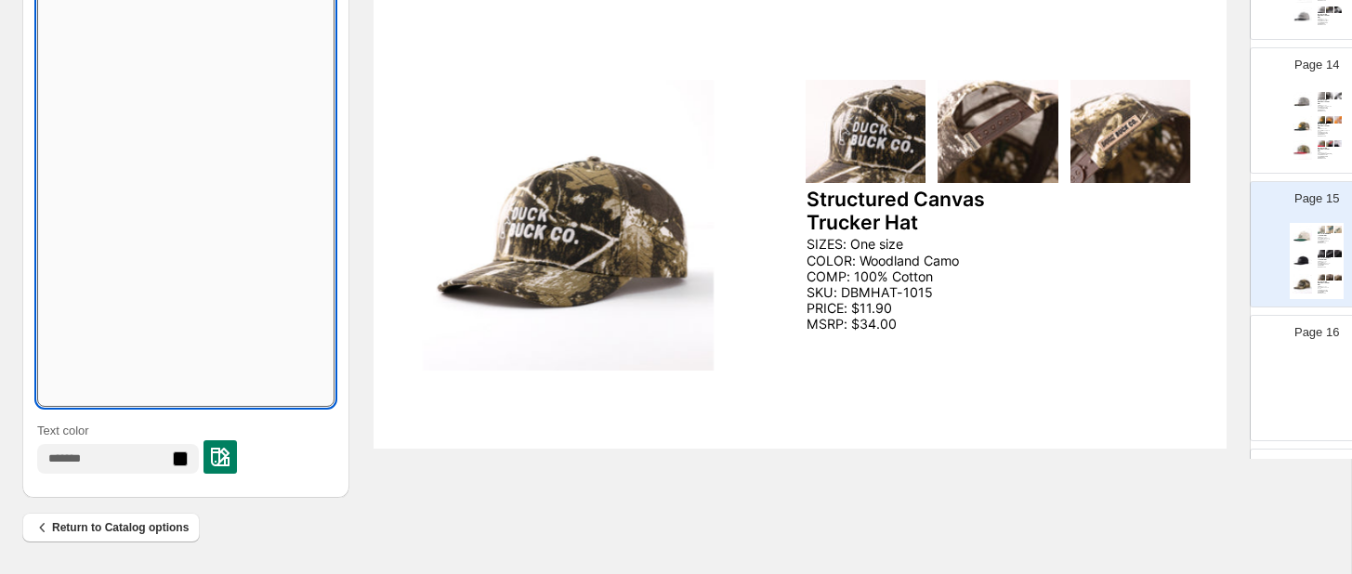
scroll to position [1037, 0]
click at [186, 164] on textarea "**********" at bounding box center [185, 68] width 297 height 678
type textarea "**********"
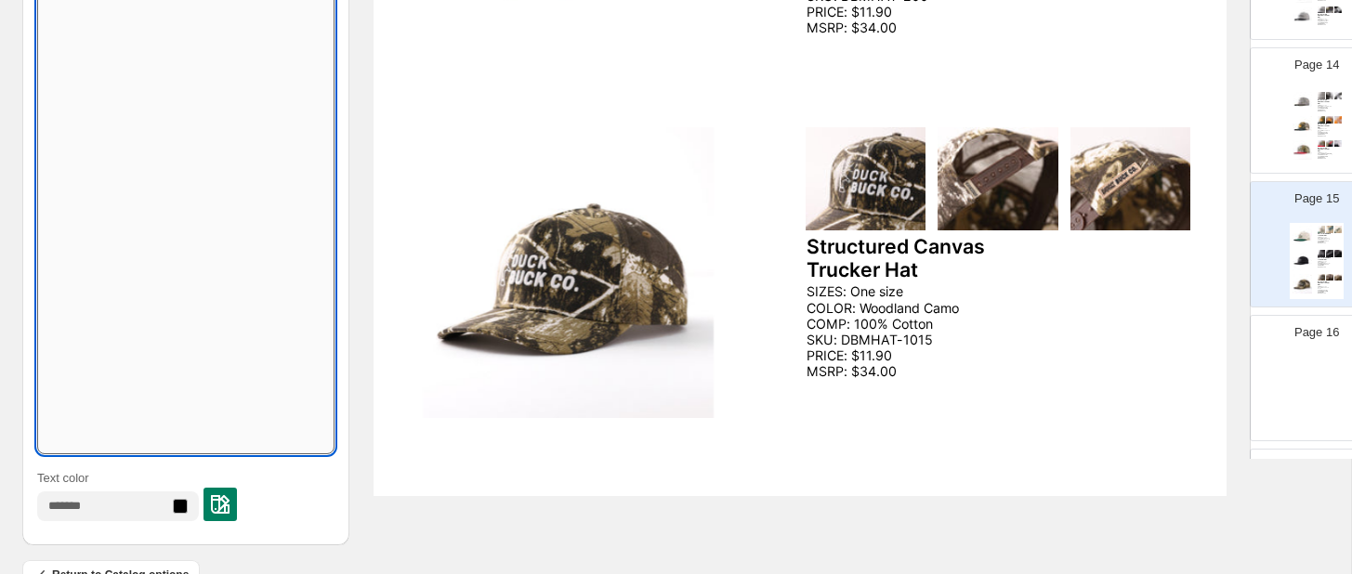
scroll to position [659, 0]
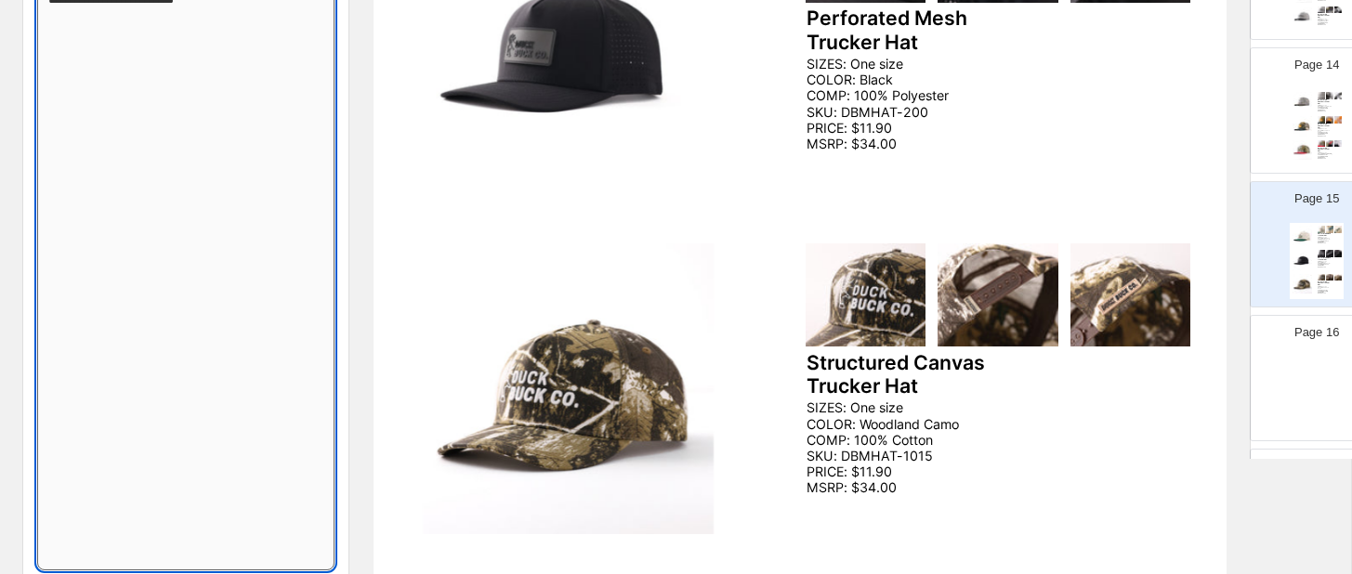
click at [149, 255] on textarea "**********" at bounding box center [185, 231] width 297 height 678
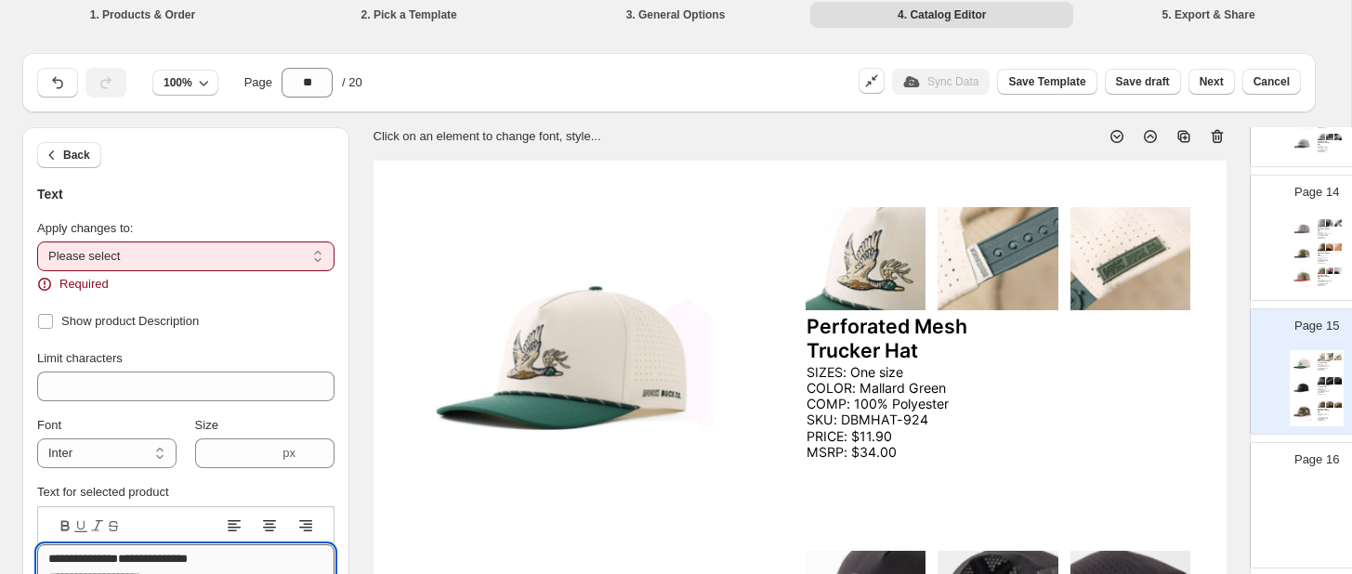
scroll to position [0, 0]
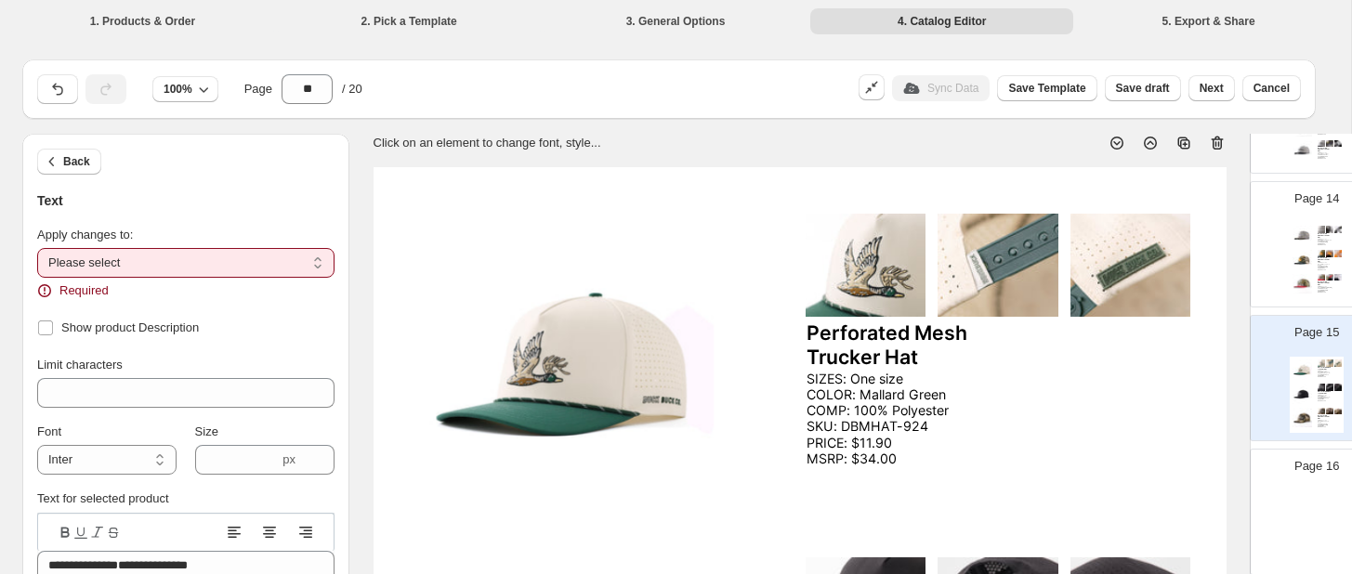
select select "**********"
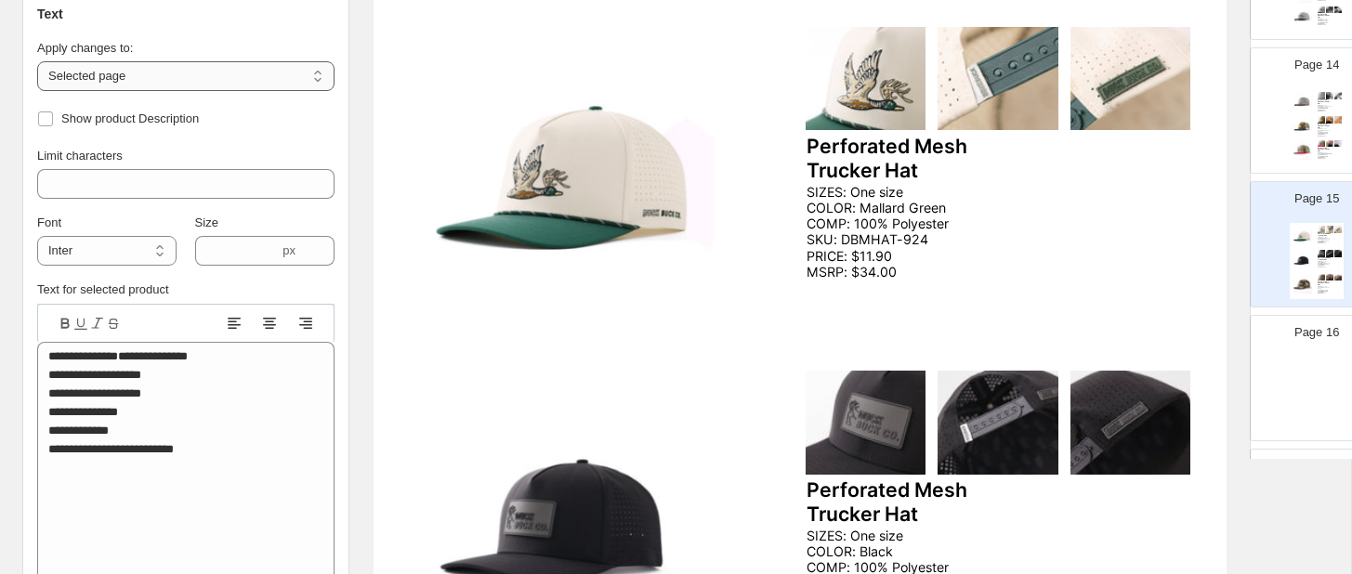
scroll to position [291, 0]
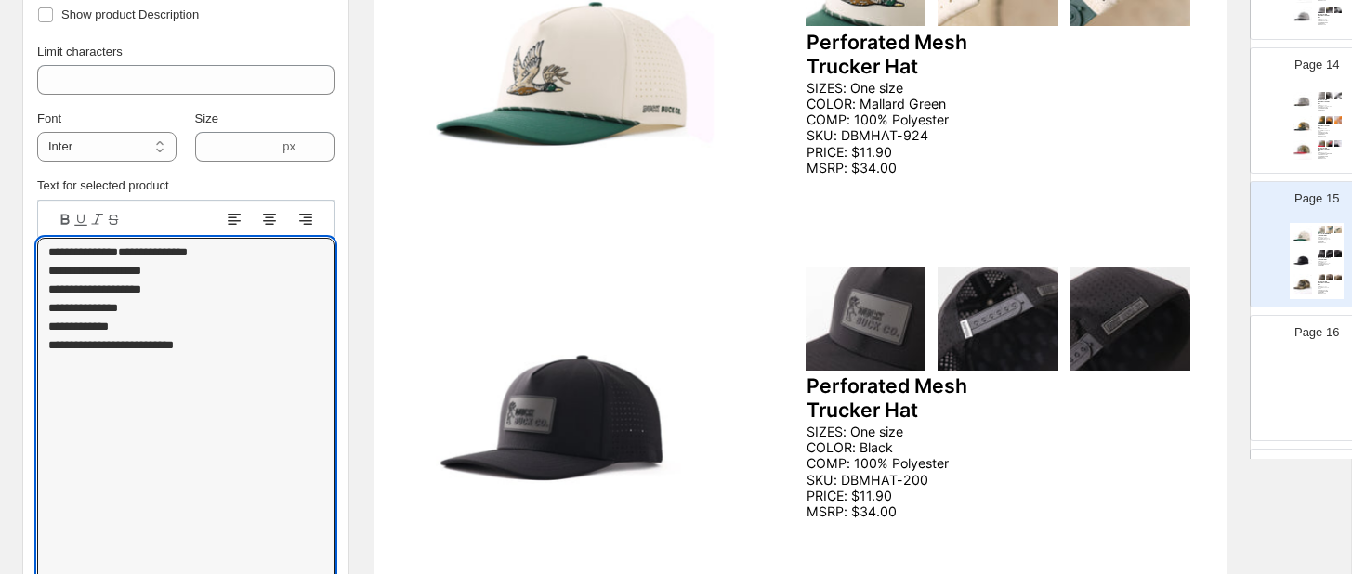
drag, startPoint x: 46, startPoint y: 533, endPoint x: 38, endPoint y: 232, distance: 301.1
click at [38, 232] on div "**********" at bounding box center [185, 558] width 297 height 716
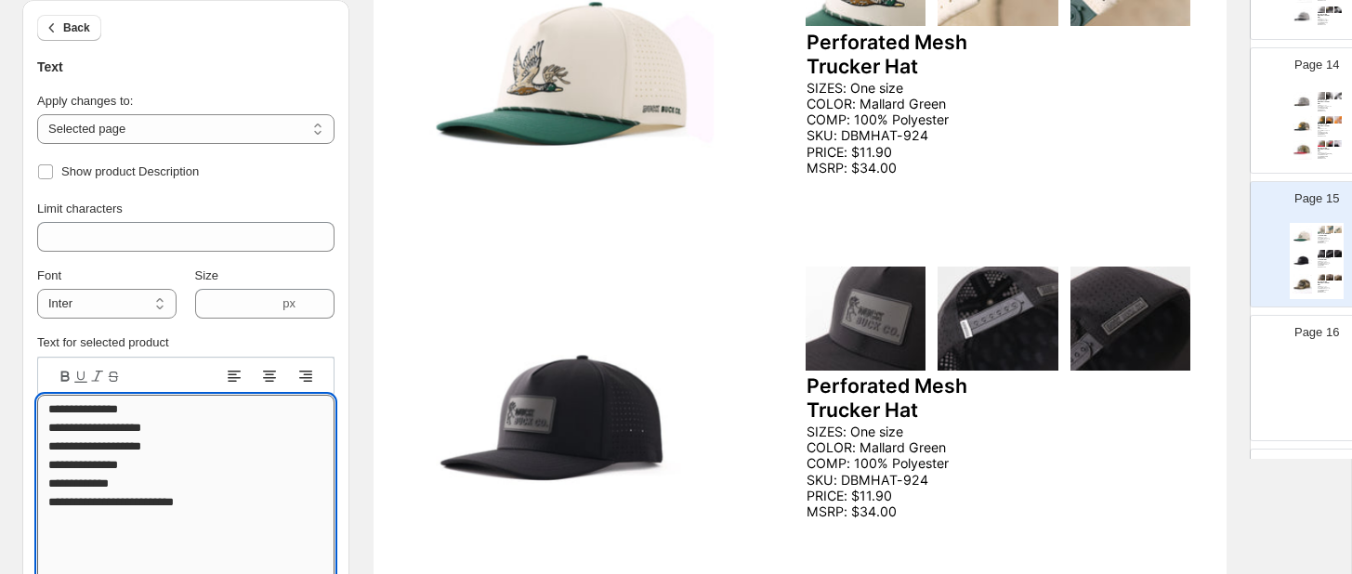
scroll to position [2, 0]
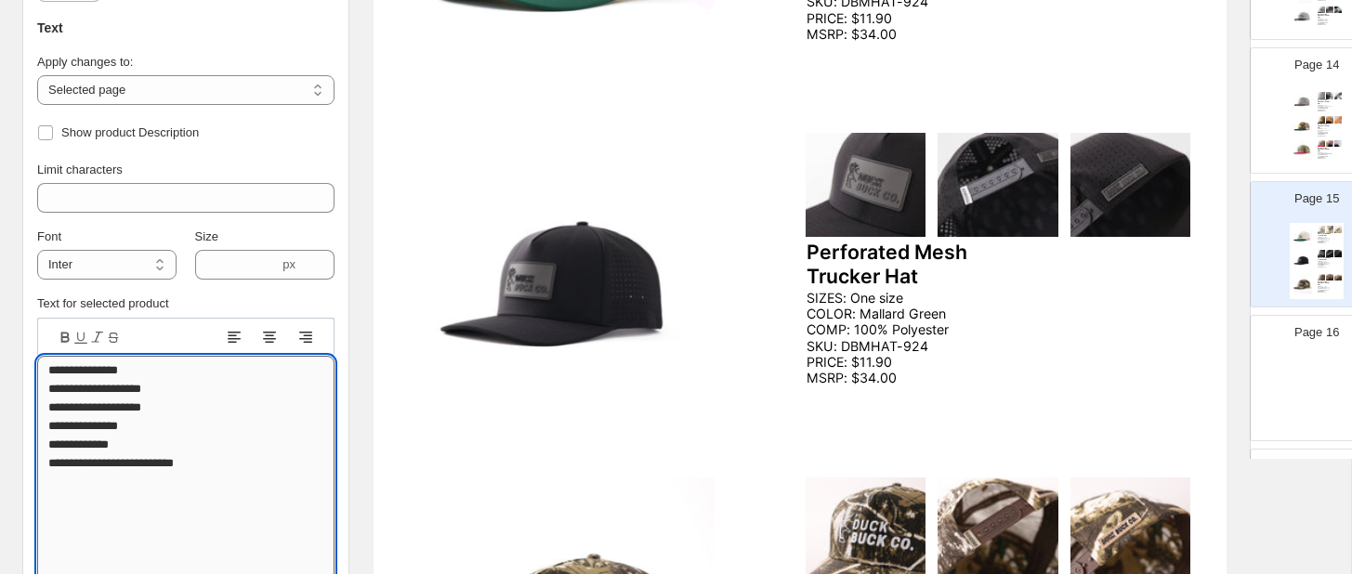
click at [123, 491] on textarea "**********" at bounding box center [185, 555] width 297 height 399
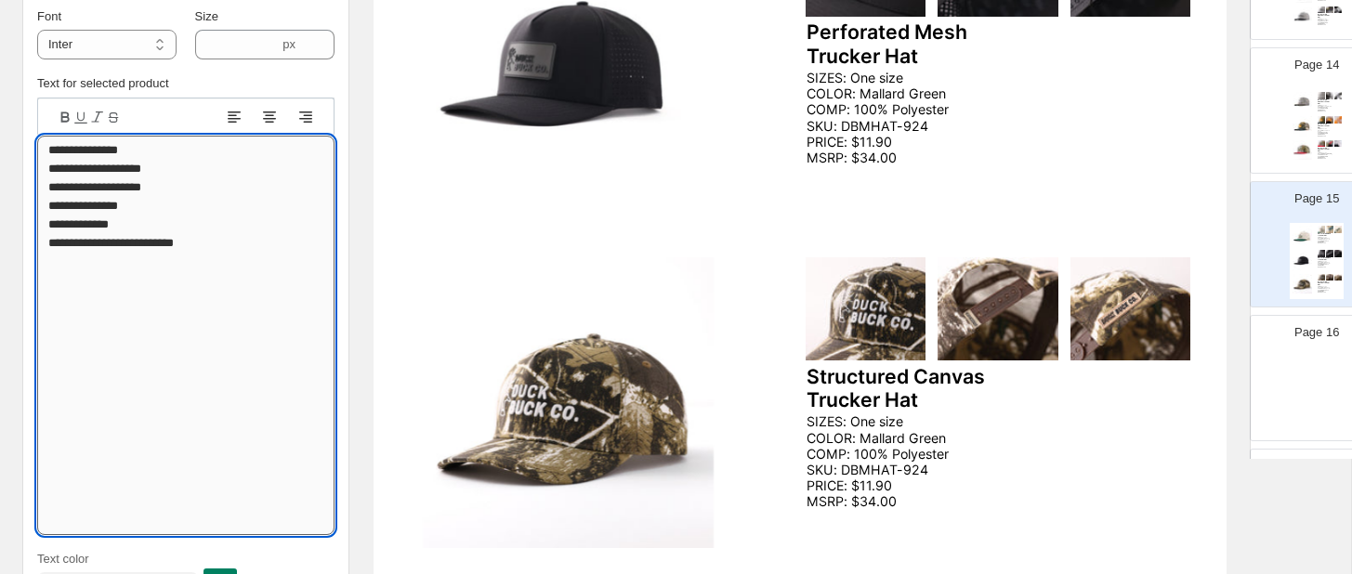
scroll to position [698, 0]
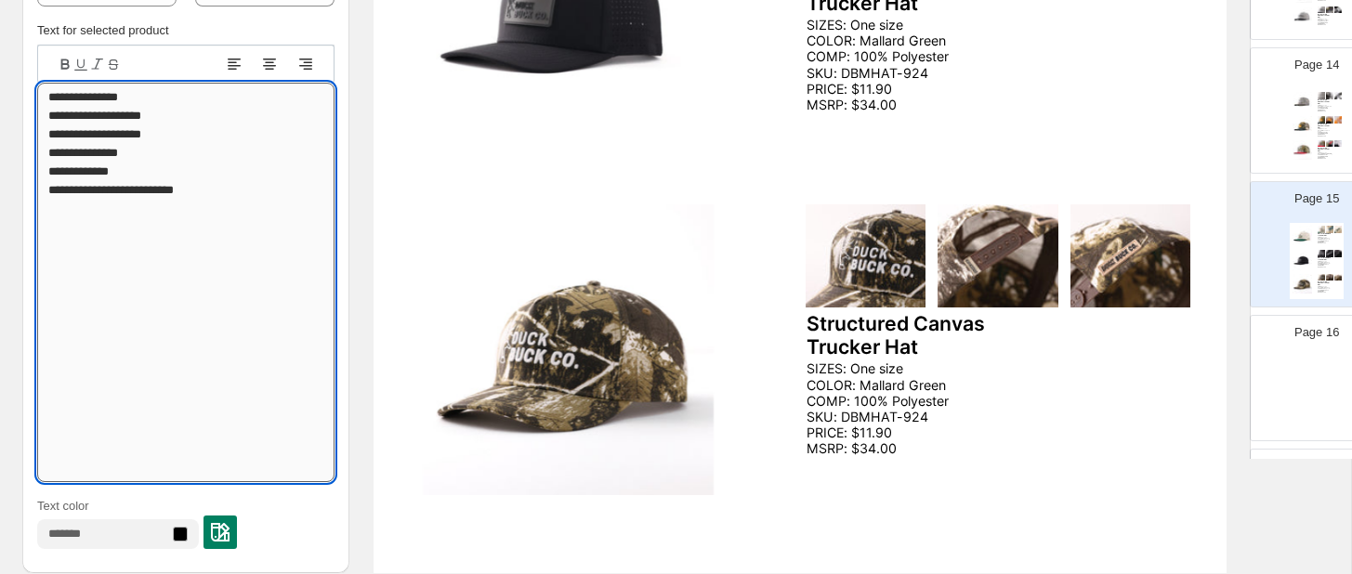
drag, startPoint x: 72, startPoint y: 467, endPoint x: 46, endPoint y: 207, distance: 261.4
click at [46, 207] on textarea "**********" at bounding box center [185, 282] width 297 height 399
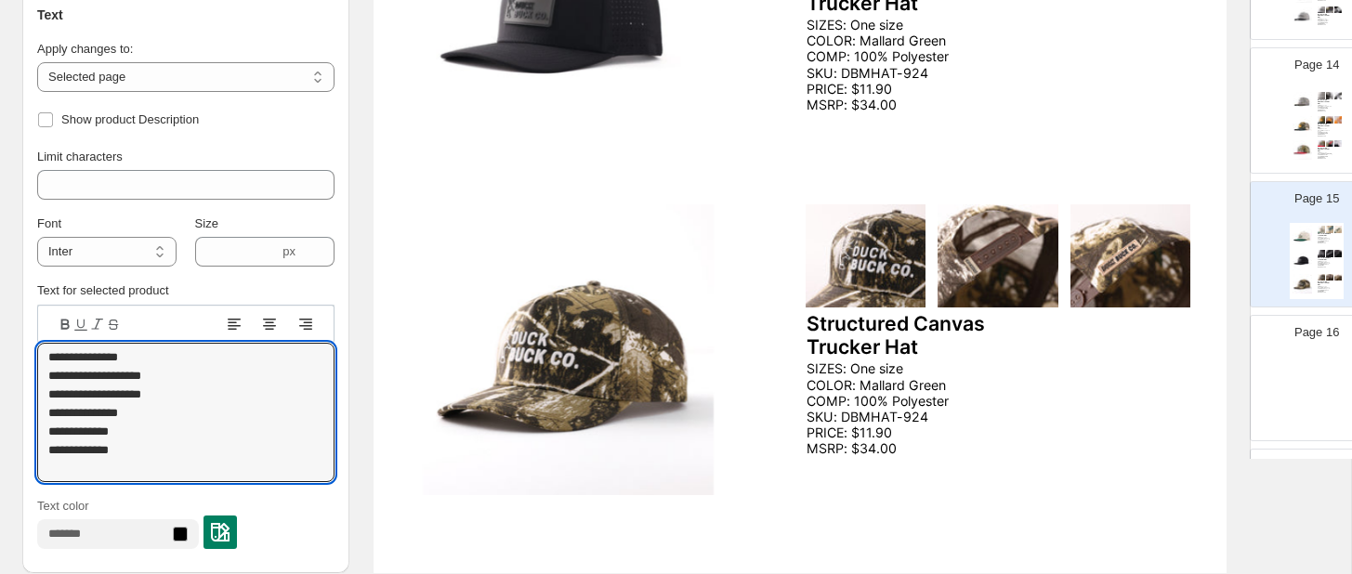
type textarea "**********"
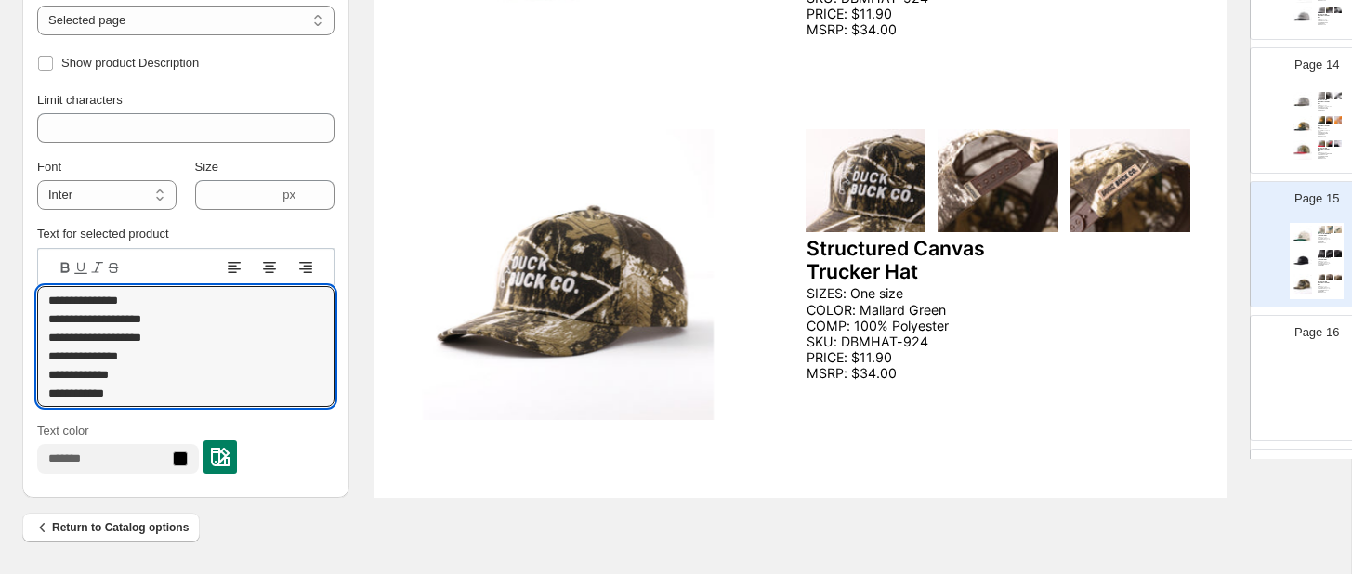
scroll to position [773, 0]
click at [1320, 360] on div at bounding box center [1317, 395] width 54 height 76
type input "**"
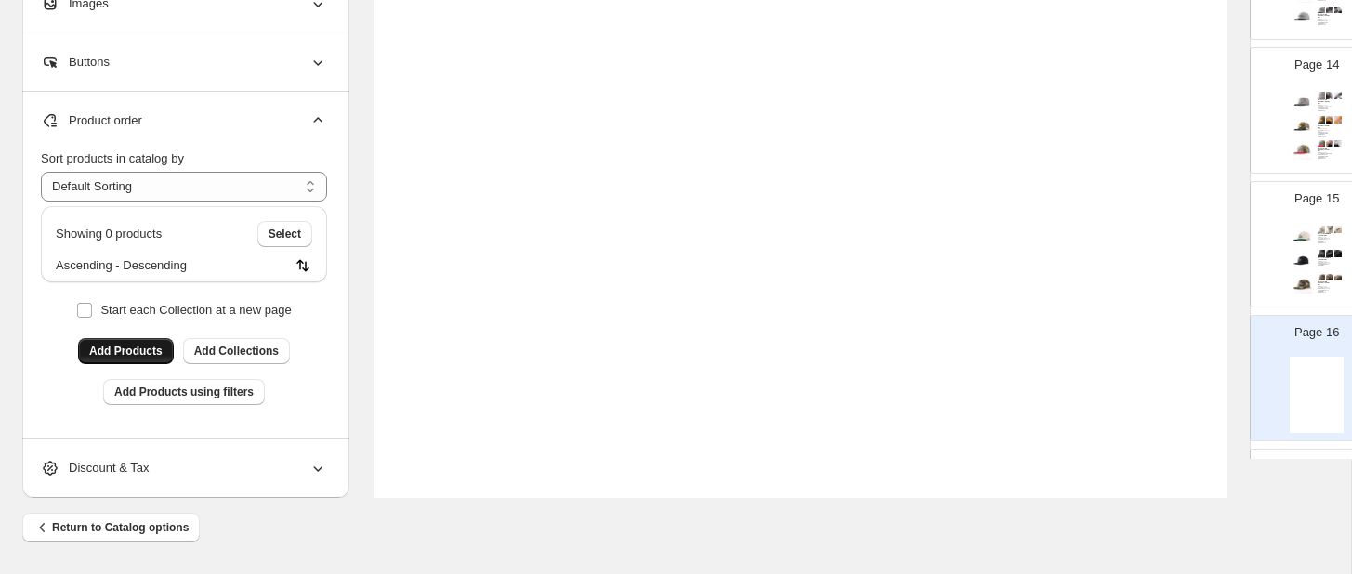
click at [137, 356] on span "Add Products" at bounding box center [125, 351] width 73 height 15
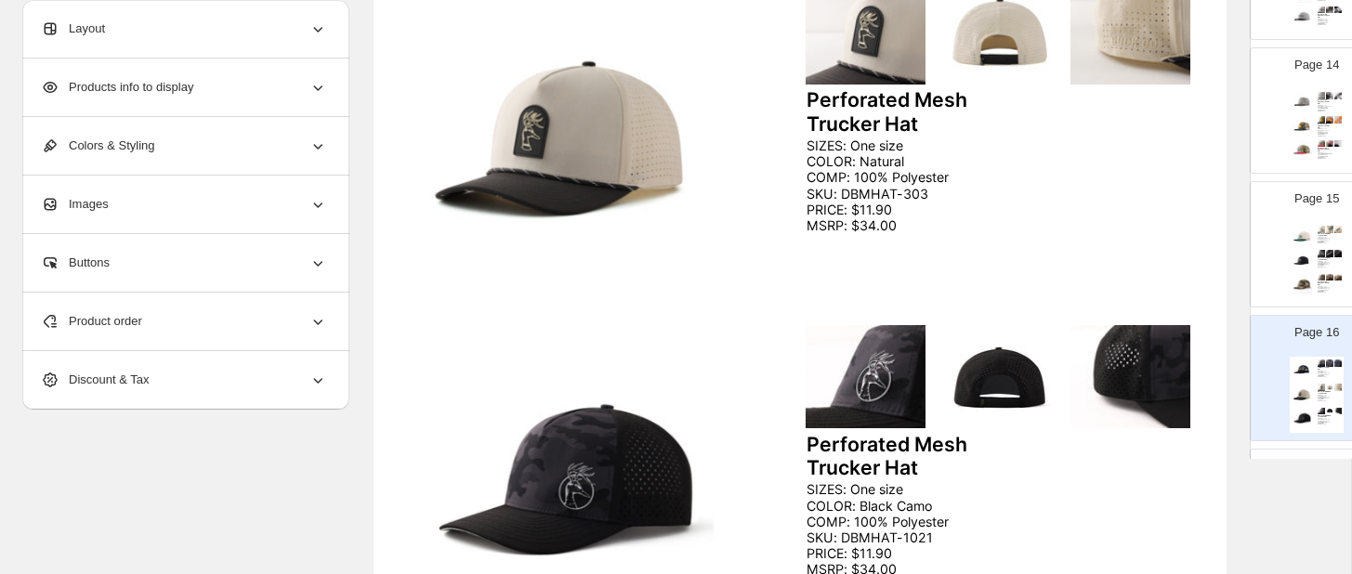
scroll to position [361, 0]
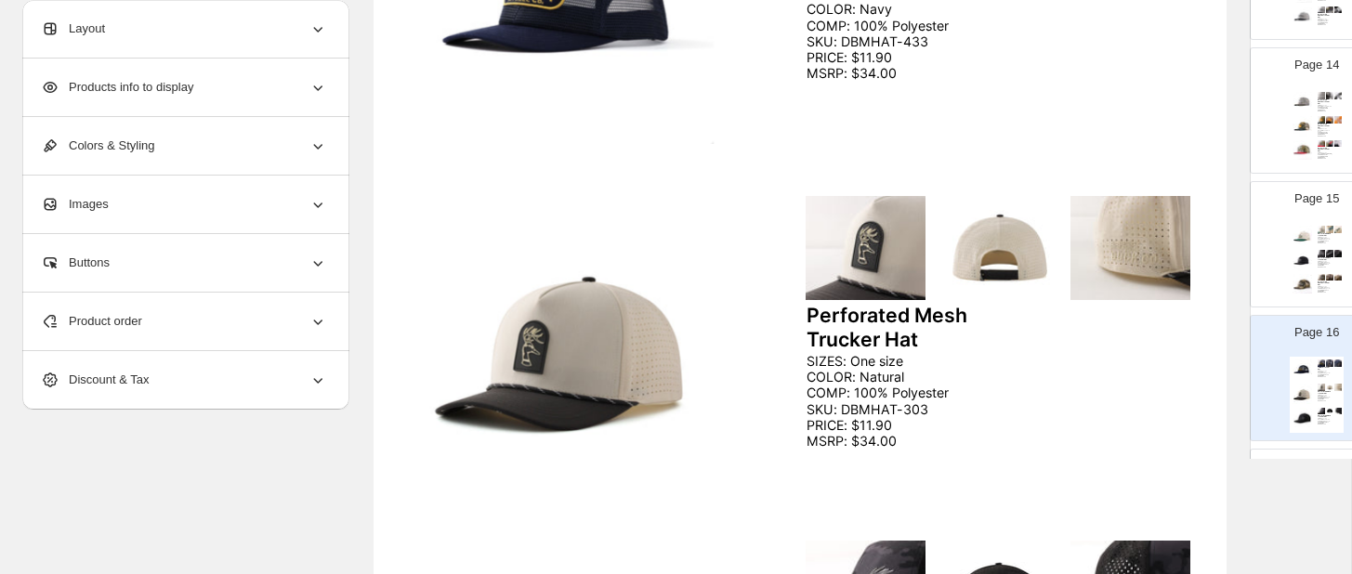
click at [321, 321] on icon at bounding box center [318, 323] width 9 height 6
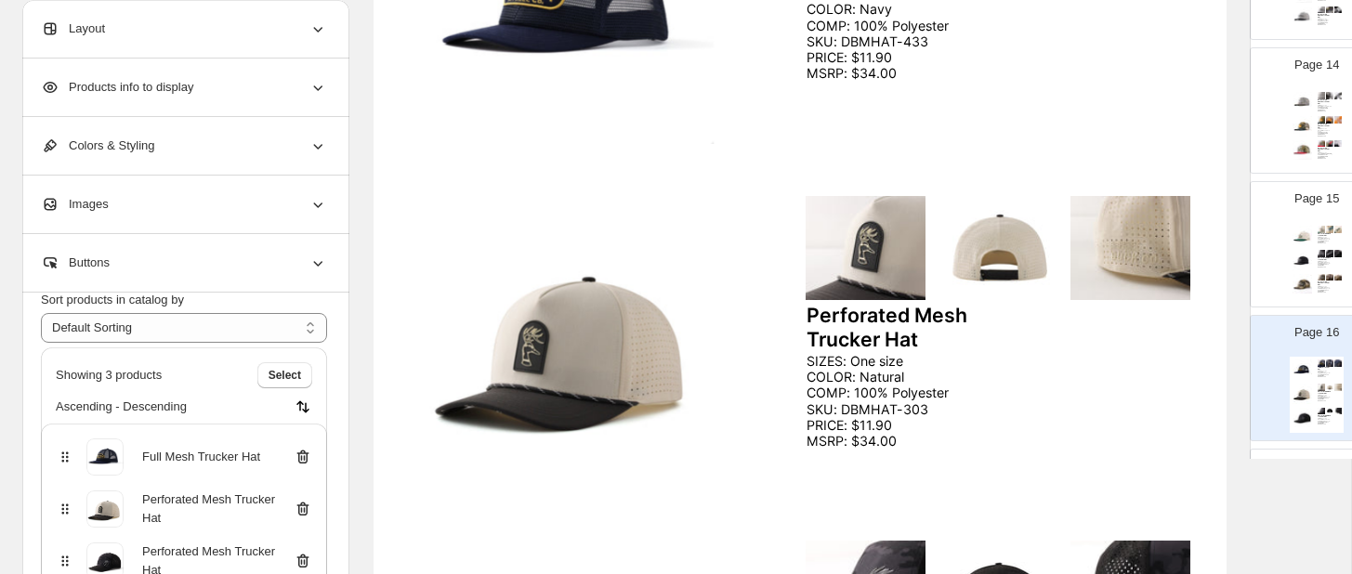
scroll to position [59, 0]
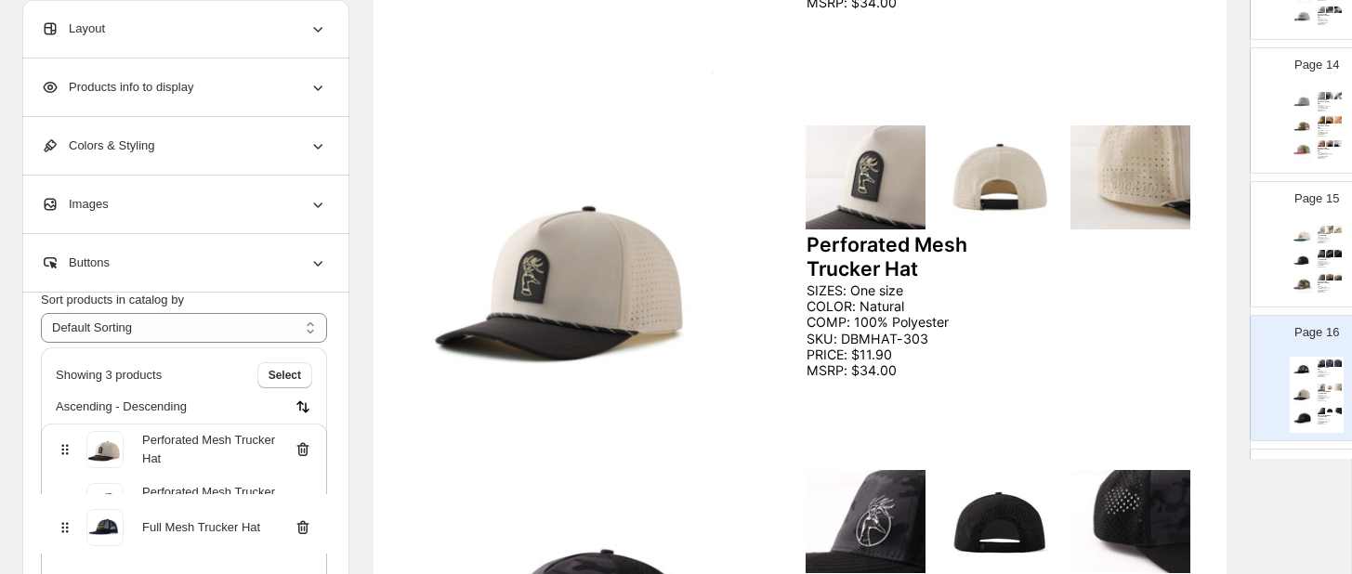
drag, startPoint x: 63, startPoint y: 459, endPoint x: 63, endPoint y: 534, distance: 75.3
click at [63, 534] on div "Full Mesh Trucker Hat Perforated Mesh Trucker Hat Perforated Mesh Trucker Hat" at bounding box center [184, 509] width 286 height 171
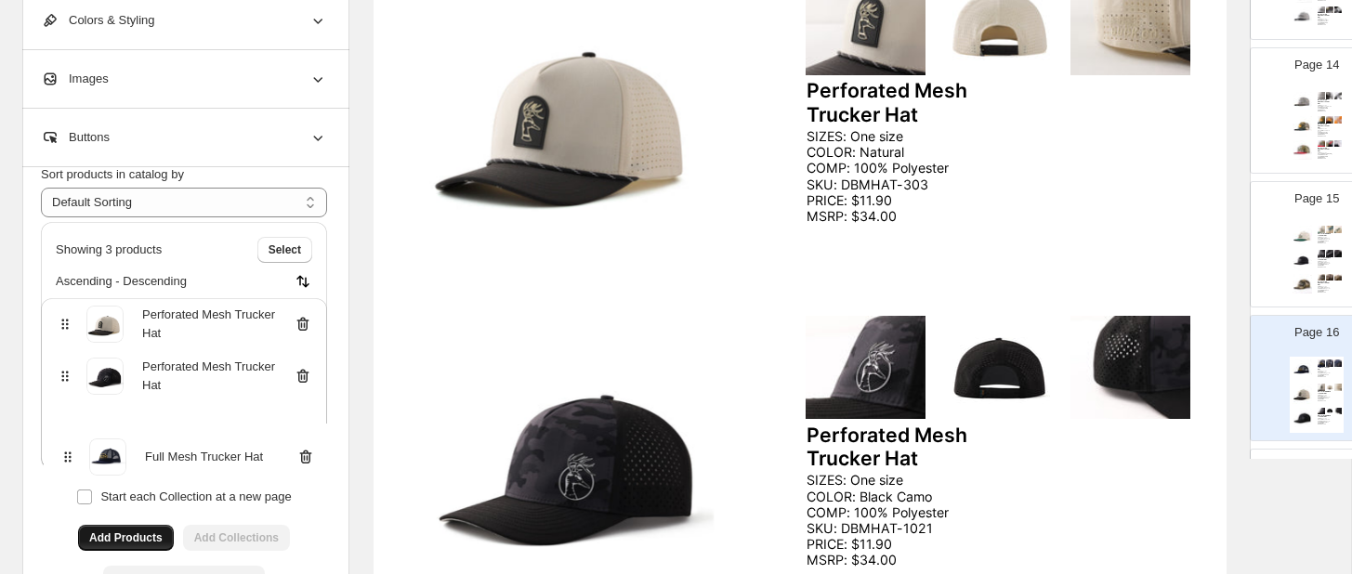
scroll to position [606, 0]
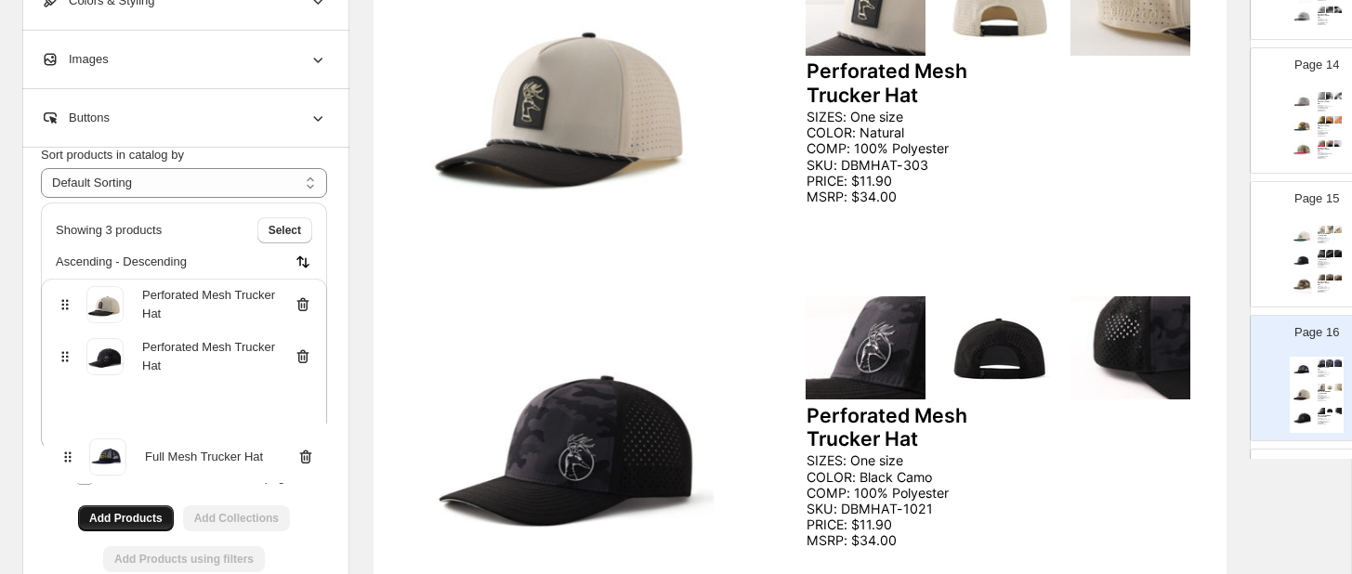
drag, startPoint x: 65, startPoint y: 354, endPoint x: 66, endPoint y: 472, distance: 118.0
click at [66, 472] on div "**********" at bounding box center [184, 376] width 286 height 460
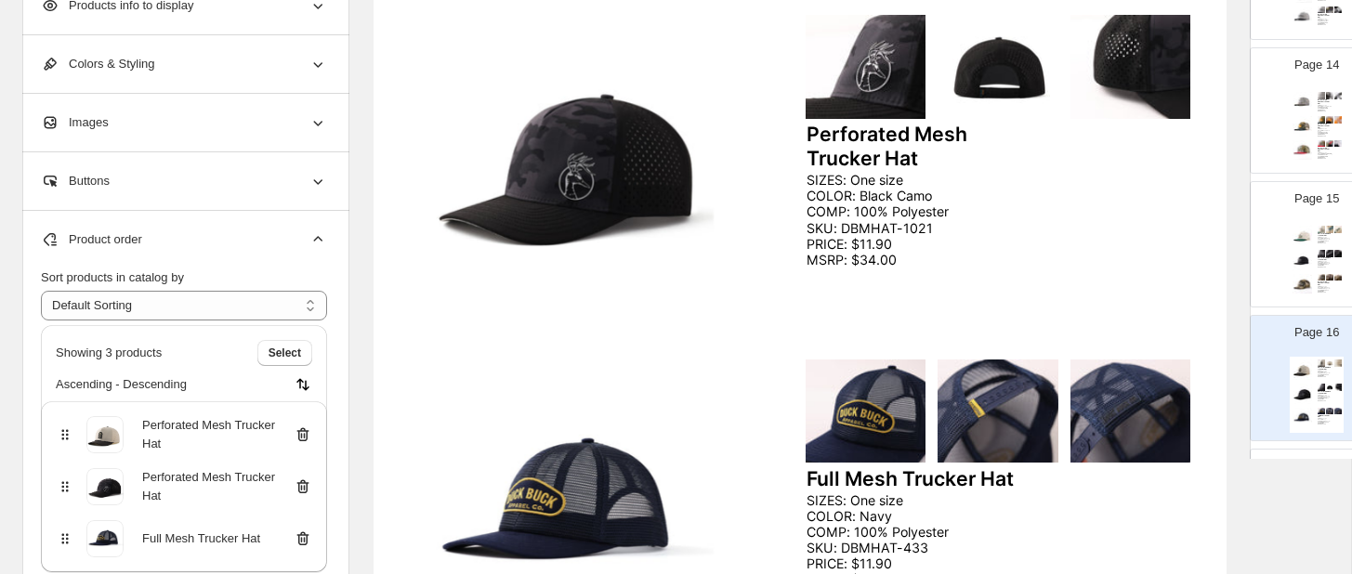
scroll to position [227, 0]
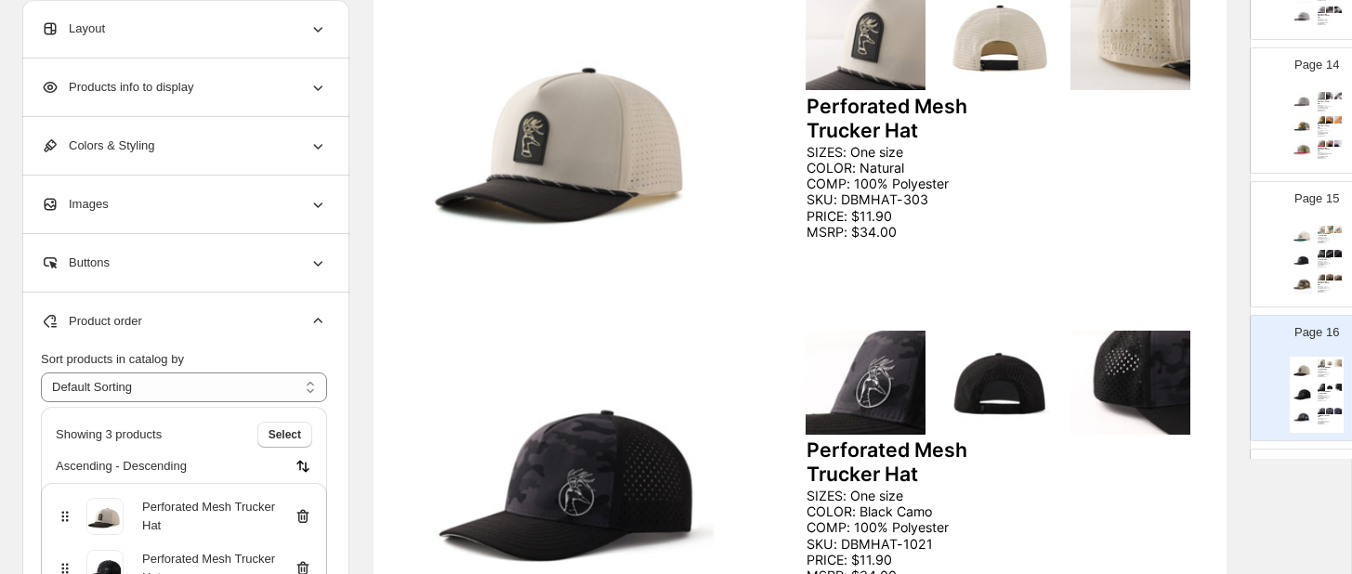
click at [789, 203] on div "Perforated Mesh Trucker Hat SIZES: One size COLOR: Natural COMP: 100% Polyester…" at bounding box center [799, 493] width 853 height 1104
click at [739, 202] on div "Perforated Mesh Trucker Hat SIZES: One size COLOR: Natural COMP: 100% Polyester…" at bounding box center [799, 493] width 853 height 1104
click at [693, 152] on img at bounding box center [568, 132] width 319 height 291
select select "*******"
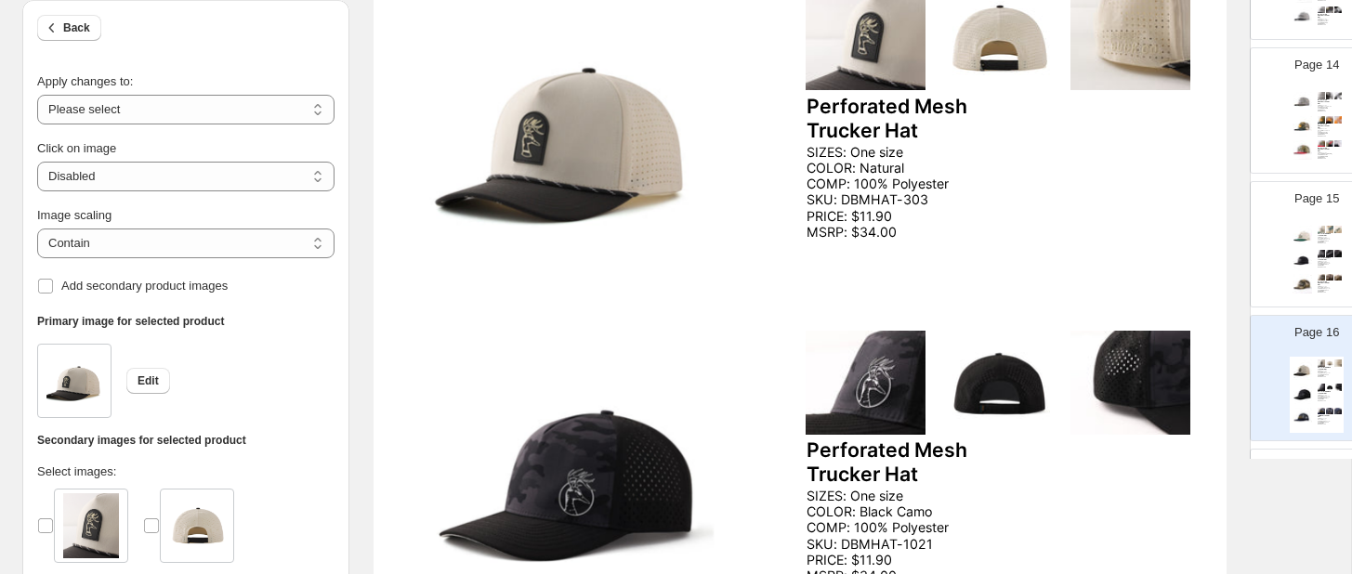
click at [905, 173] on div "SIZES: One size COLOR: Natural COMP: 100% Polyester SKU: DBMHAT-303 PRICE: $11.…" at bounding box center [921, 192] width 230 height 96
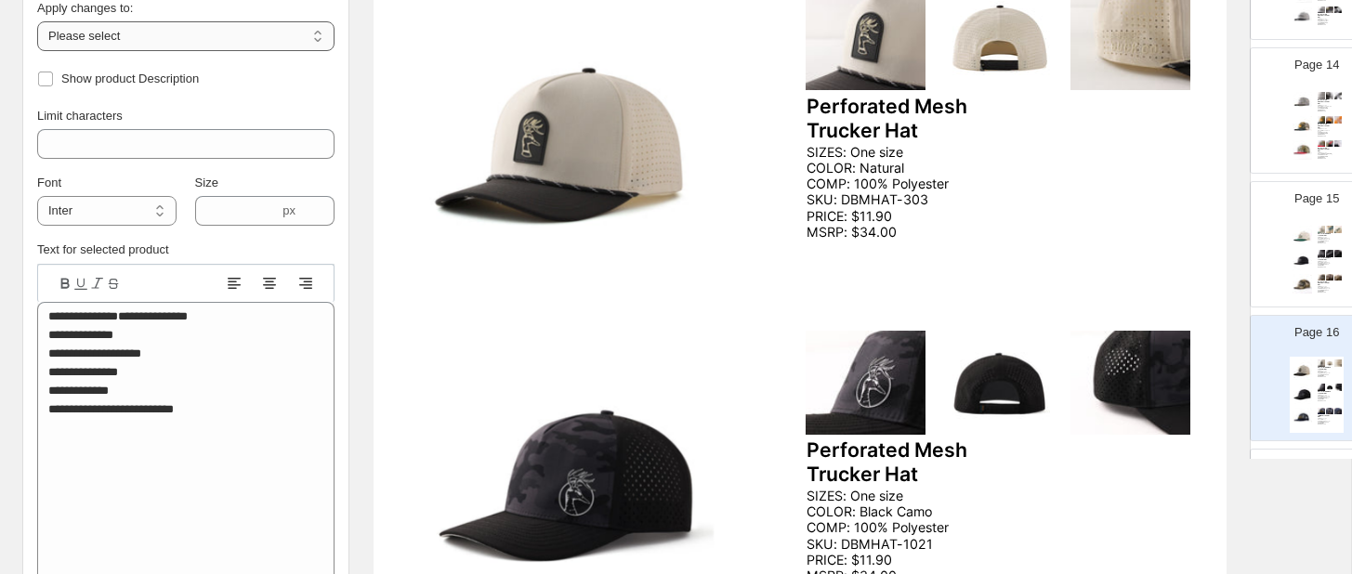
select select "**********"
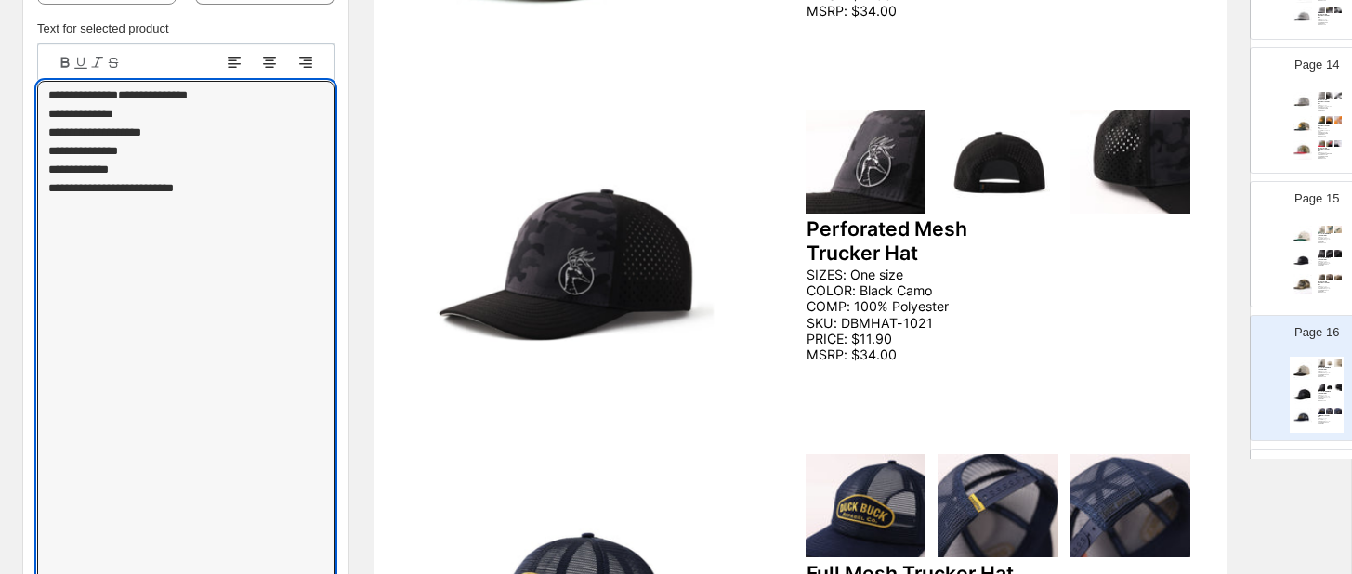
scroll to position [392, 0]
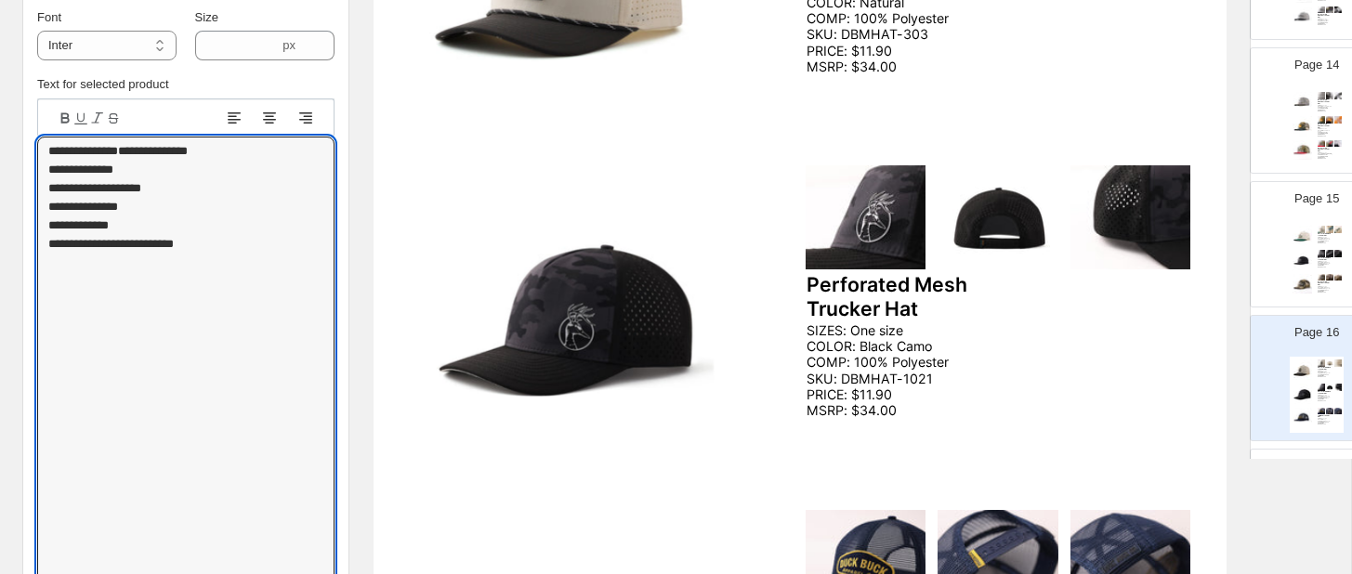
drag, startPoint x: 47, startPoint y: 243, endPoint x: 46, endPoint y: -19, distance: 262.0
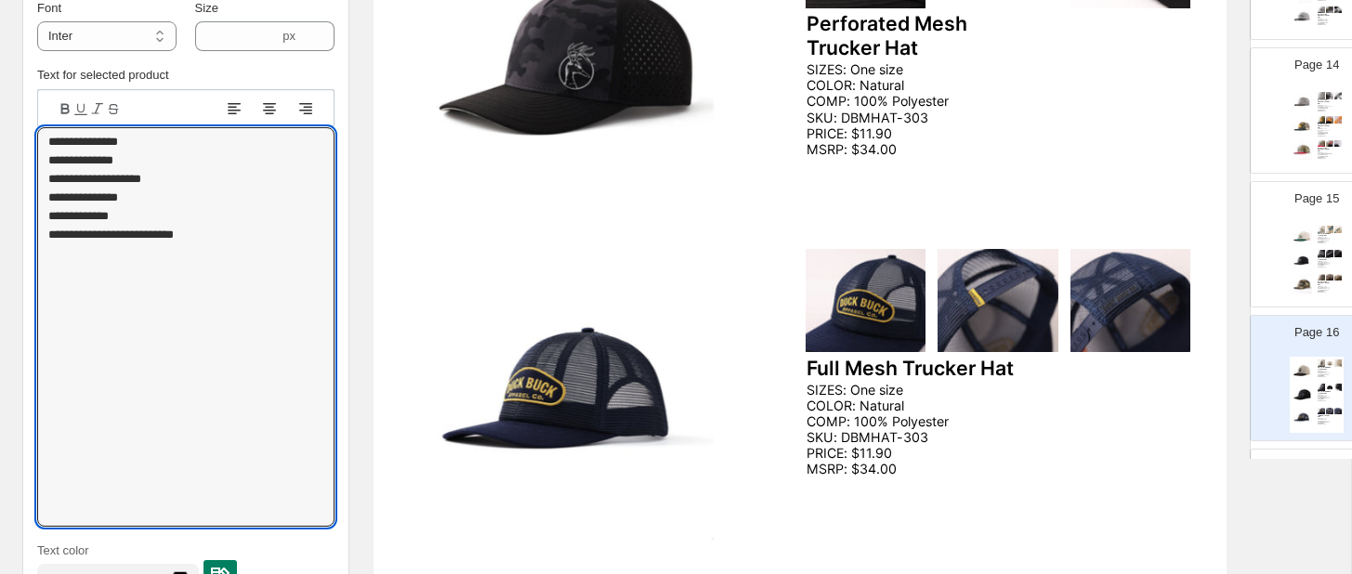
scroll to position [777, 0]
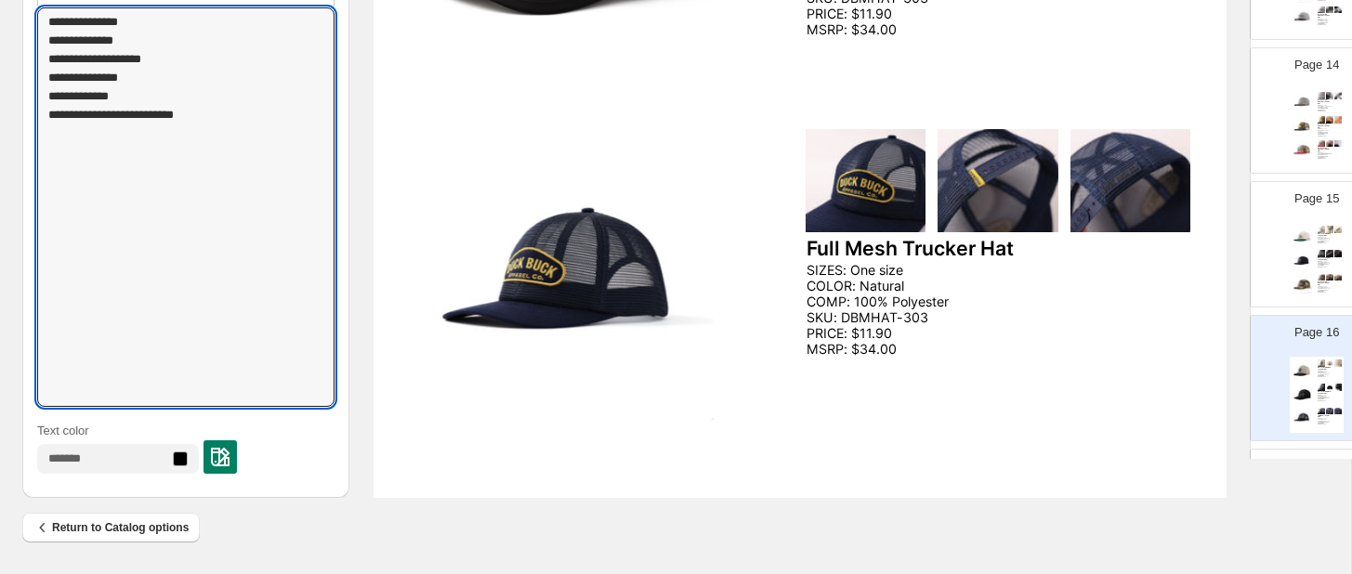
drag, startPoint x: 49, startPoint y: 505, endPoint x: 59, endPoint y: 650, distance: 145.3
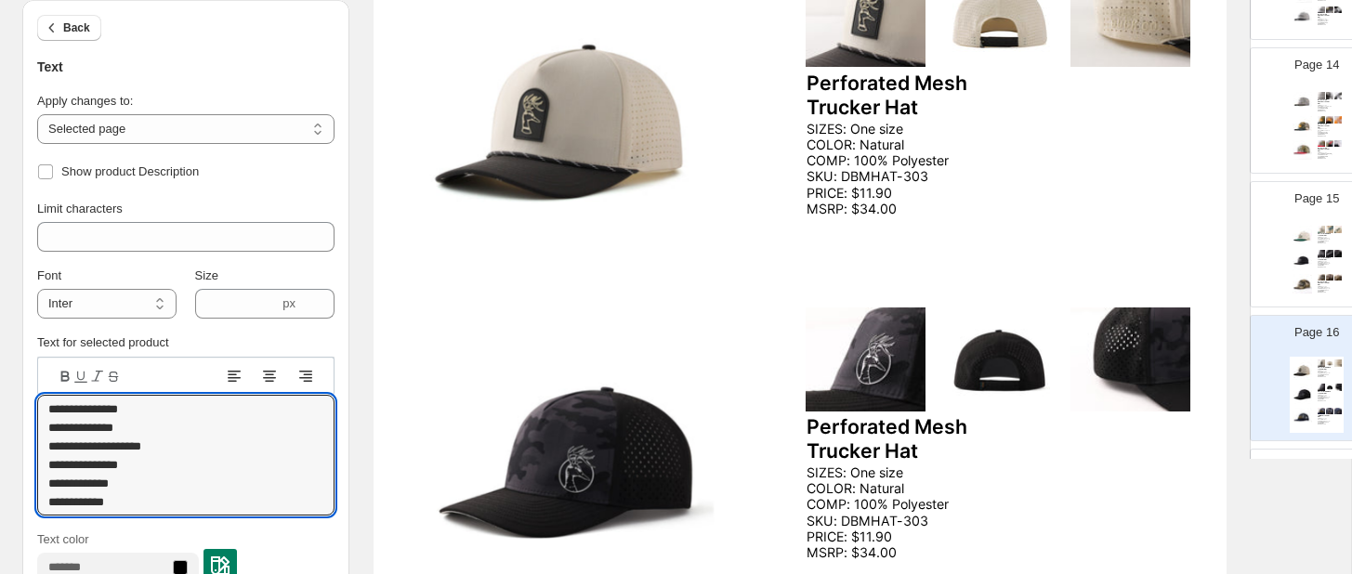
scroll to position [314, 0]
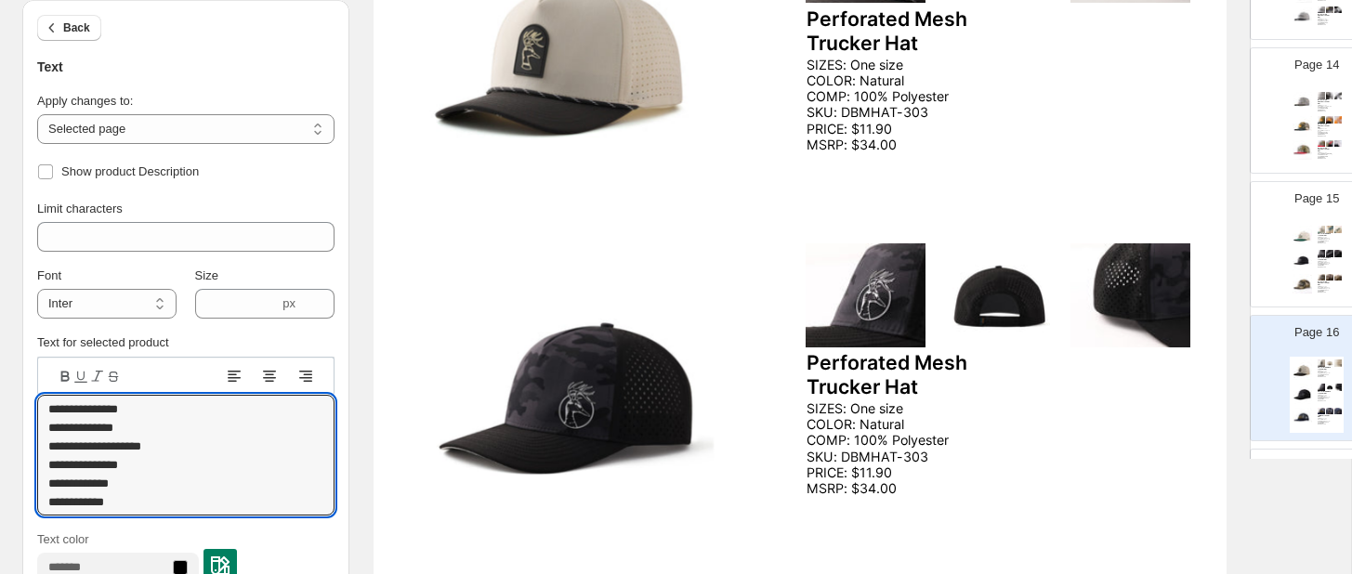
click at [1287, 345] on div "Page 16 Perforated Mesh Trucker Hat SIZES: One size COLOR: Natural COMP: 100% P…" at bounding box center [1309, 370] width 117 height 124
type textarea "**********"
click at [63, 29] on span "Back" at bounding box center [76, 27] width 27 height 15
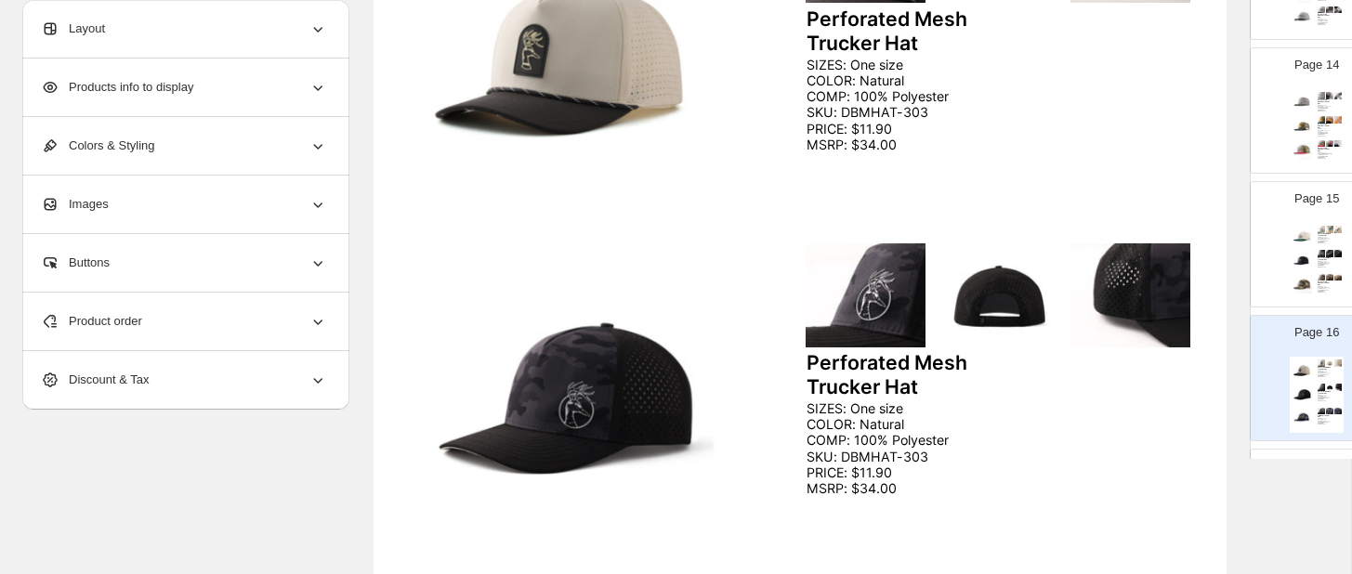
click at [277, 318] on div "Product order" at bounding box center [184, 322] width 286 height 58
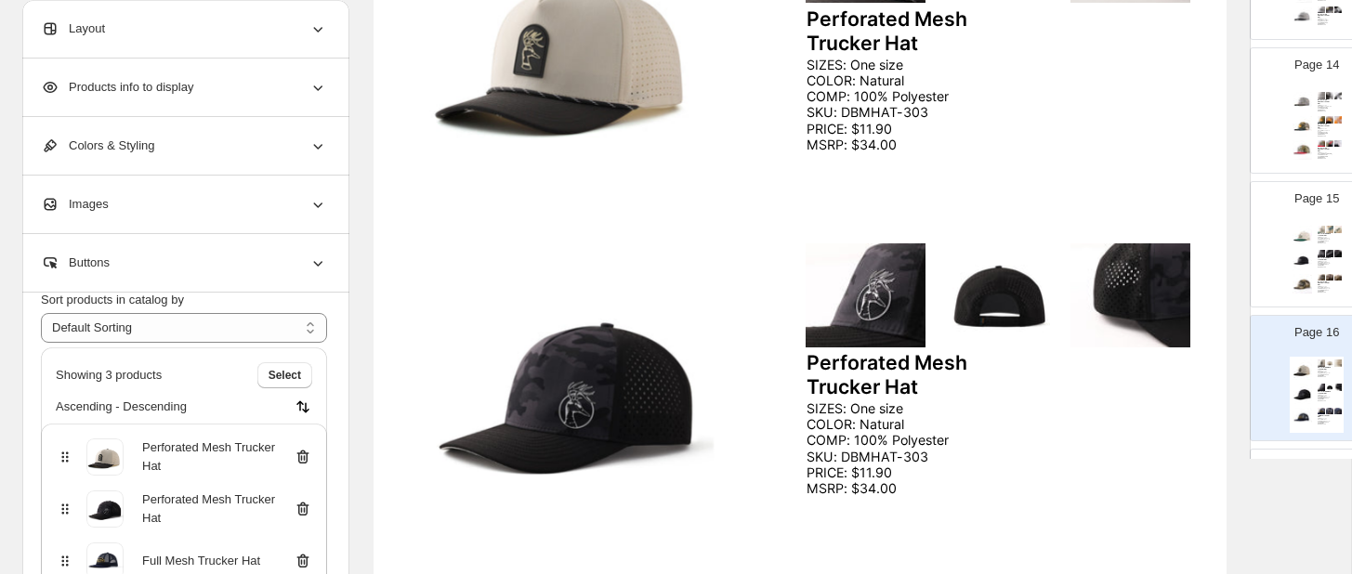
scroll to position [59, 0]
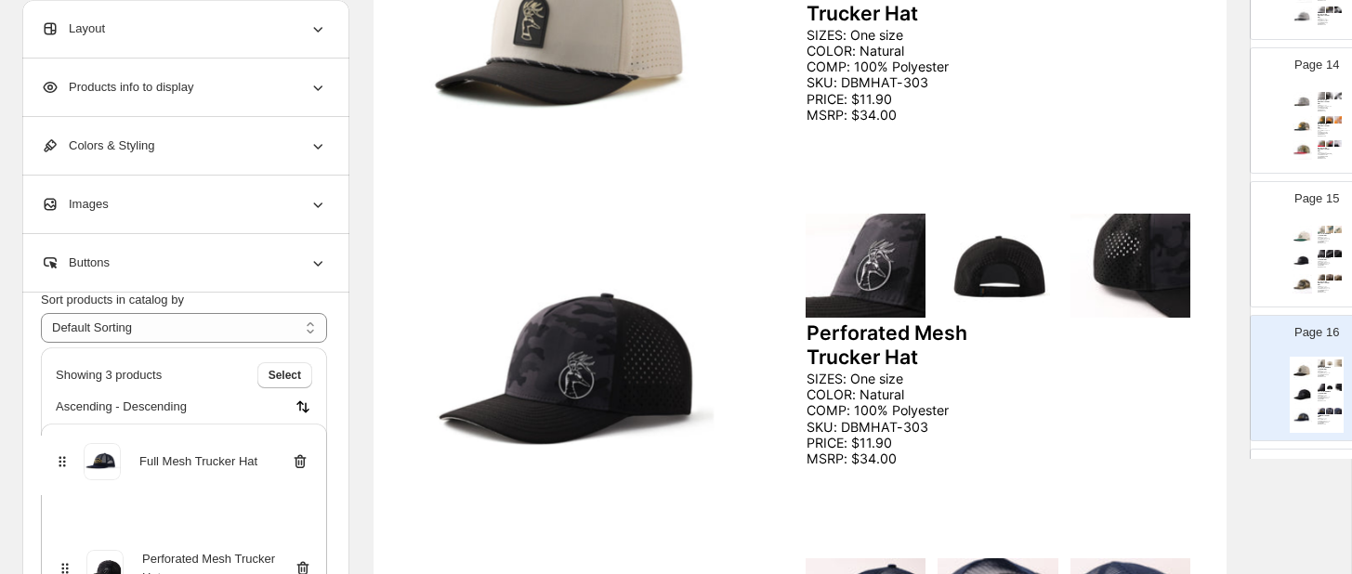
drag, startPoint x: 64, startPoint y: 557, endPoint x: 61, endPoint y: 450, distance: 107.8
click at [61, 450] on div "Perforated Mesh Trucker Hat Perforated Mesh Trucker Hat Full Mesh Trucker Hat" at bounding box center [184, 509] width 286 height 171
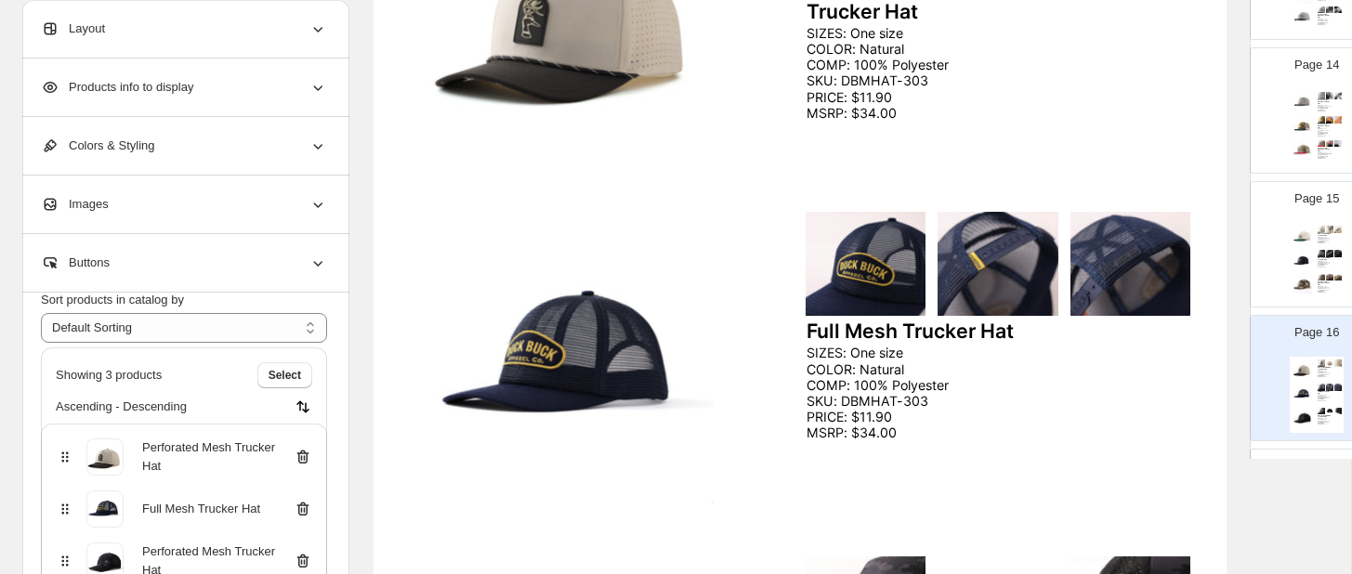
scroll to position [45, 0]
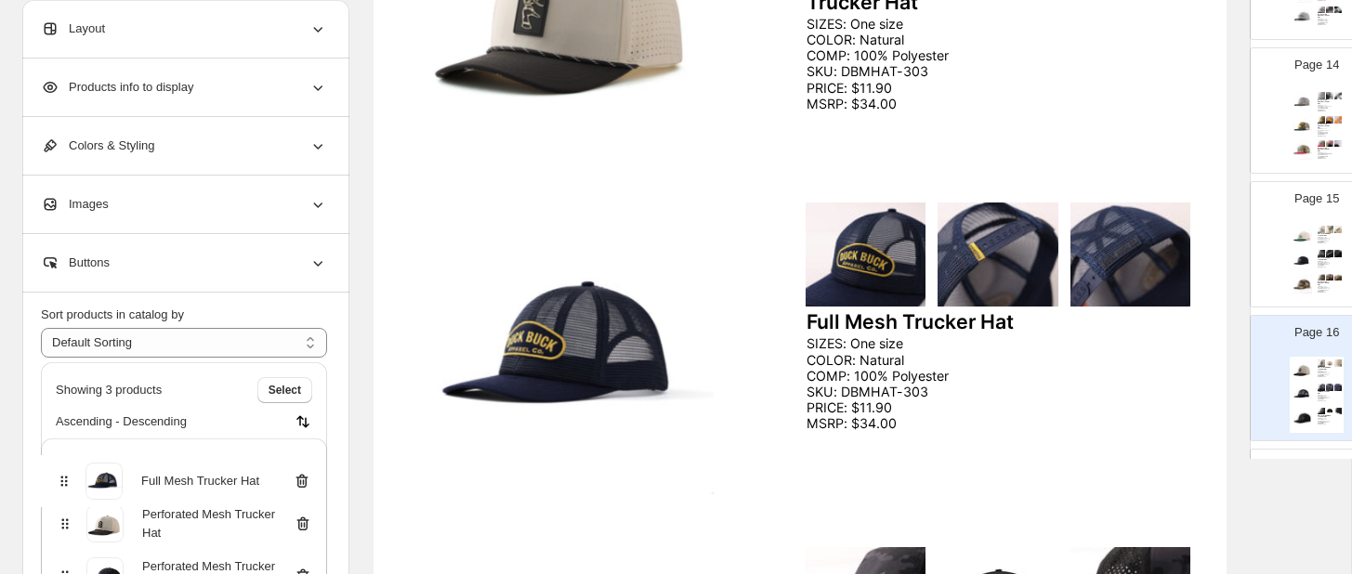
drag, startPoint x: 64, startPoint y: 527, endPoint x: 63, endPoint y: 477, distance: 50.2
click at [63, 477] on div "Perforated Mesh Trucker Hat Full Mesh Trucker Hat Perforated Mesh Trucker Hat" at bounding box center [184, 524] width 286 height 171
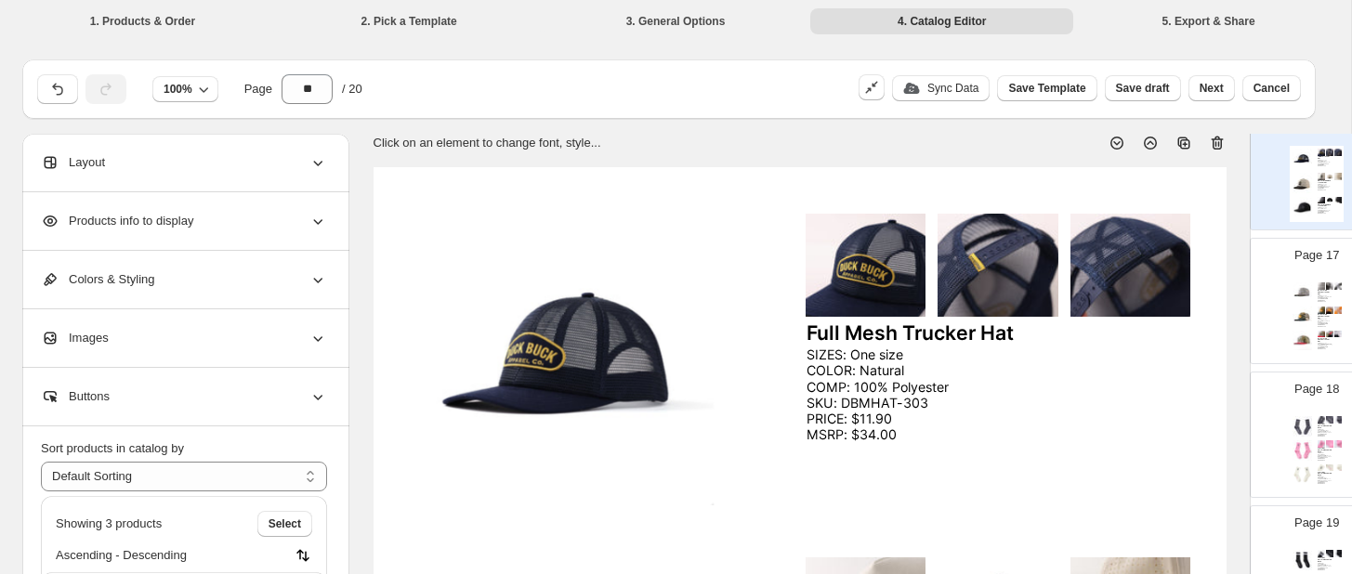
scroll to position [0, 0]
click at [1294, 318] on img at bounding box center [1302, 316] width 20 height 20
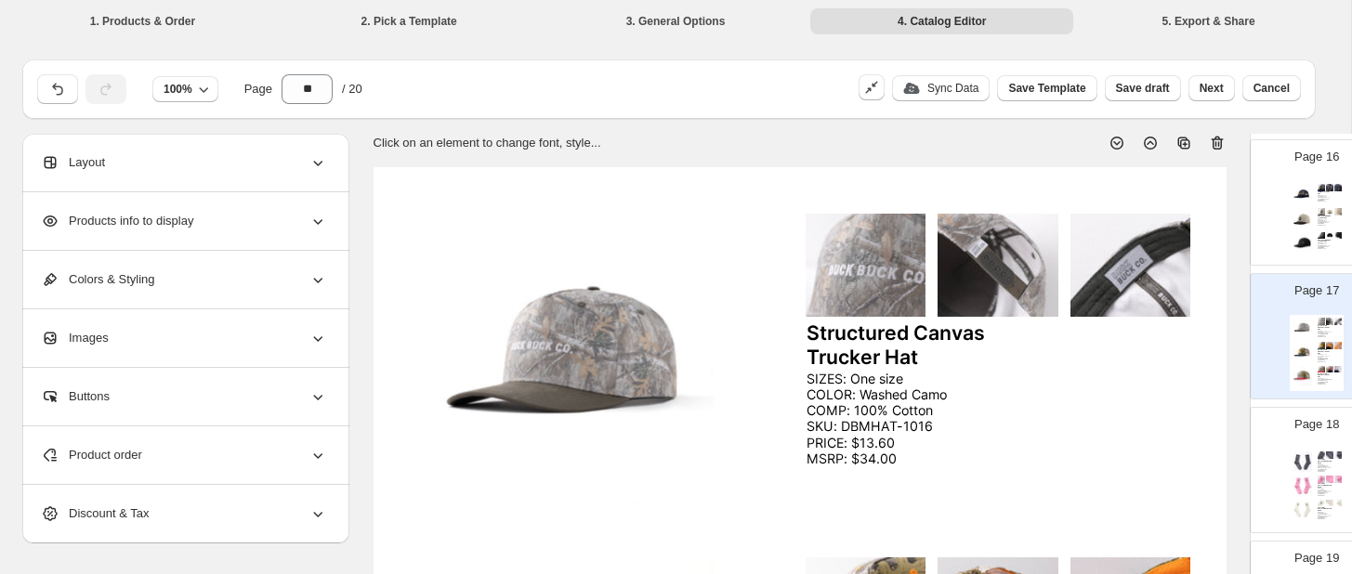
click at [1220, 142] on icon at bounding box center [1217, 143] width 19 height 19
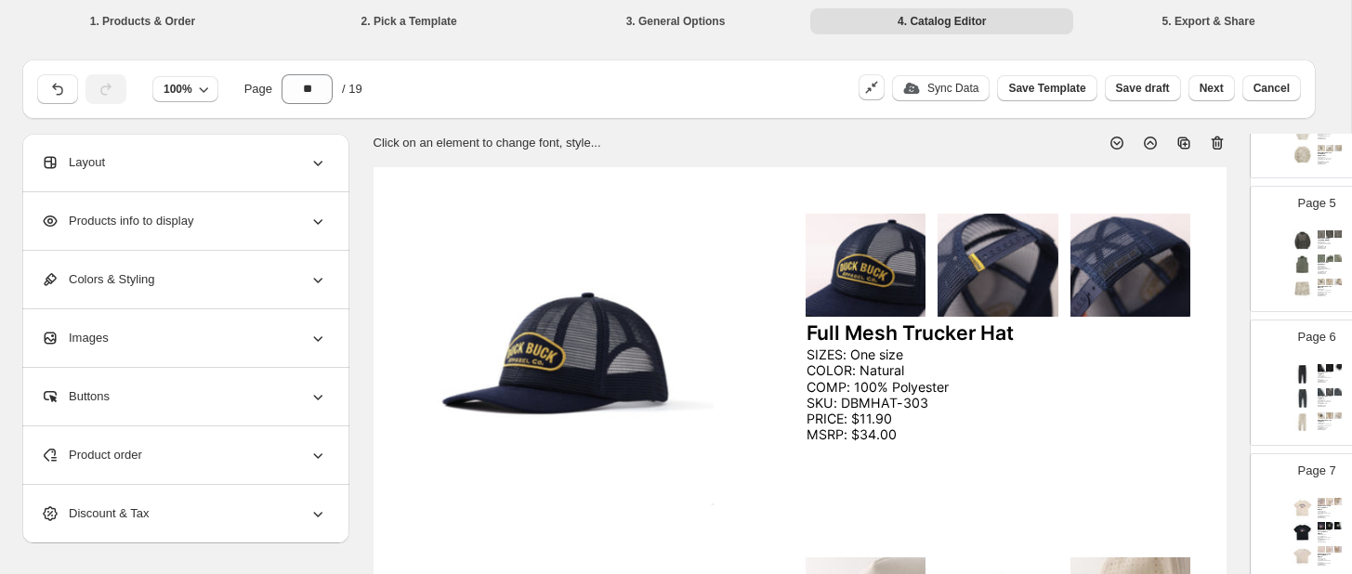
scroll to position [561, 0]
click at [1305, 258] on img at bounding box center [1302, 268] width 20 height 20
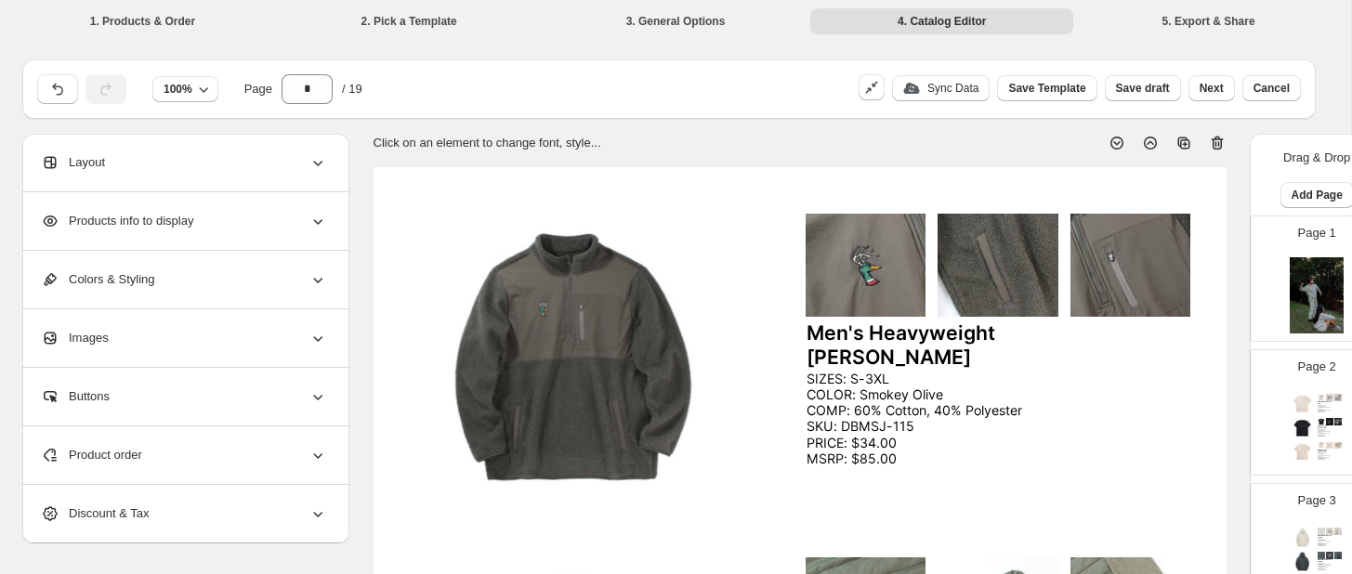
scroll to position [0, 0]
click at [1316, 374] on p "Page 2" at bounding box center [1317, 367] width 38 height 19
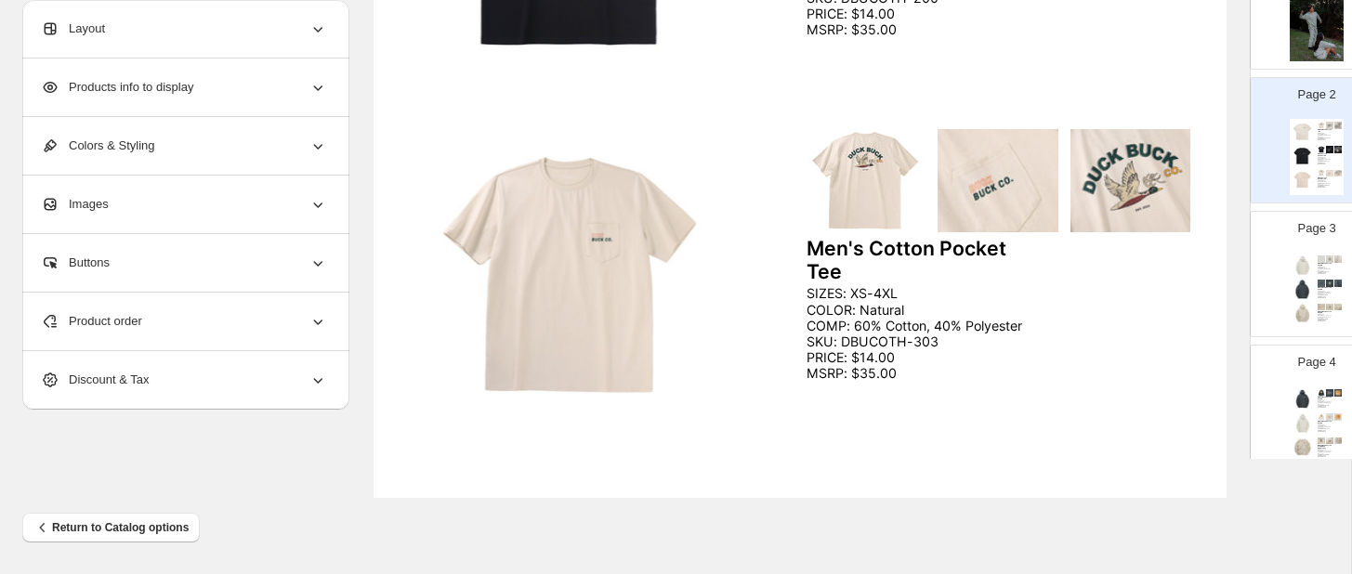
scroll to position [134, 0]
click at [1324, 258] on div "Men's Classic Cotton Hoodie SIZES: S-4XL COLOR: Natural COMP: 60% Cotton, 40% P…" at bounding box center [1317, 295] width 54 height 76
type input "*"
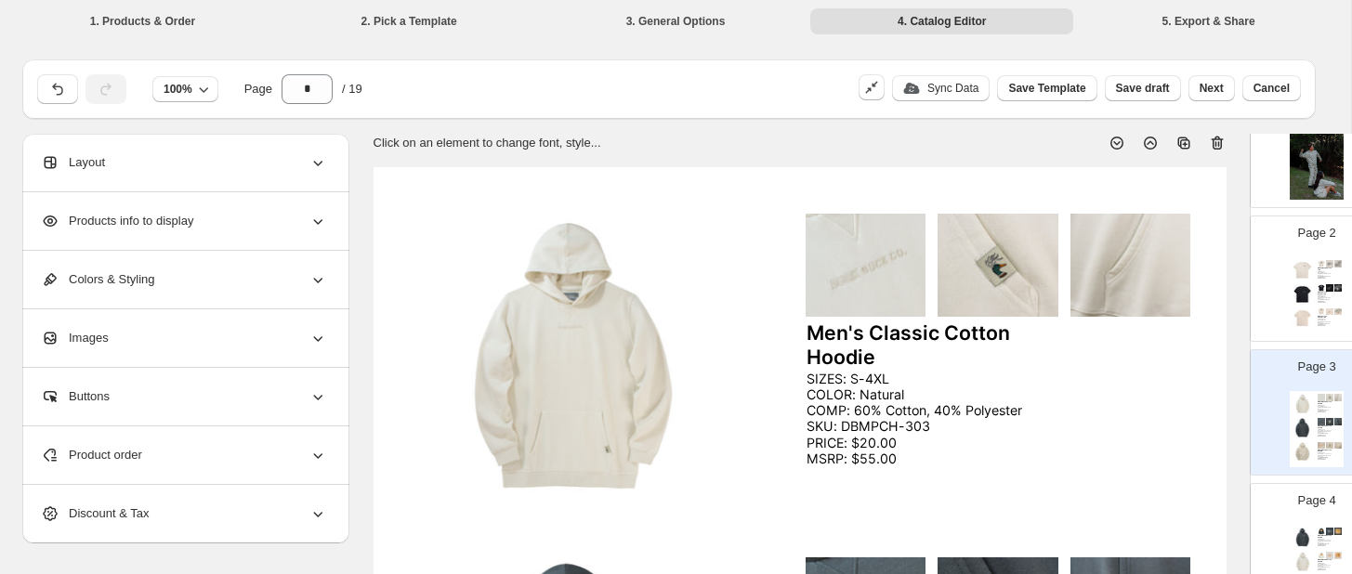
scroll to position [0, 0]
click at [1178, 140] on icon at bounding box center [1183, 143] width 12 height 12
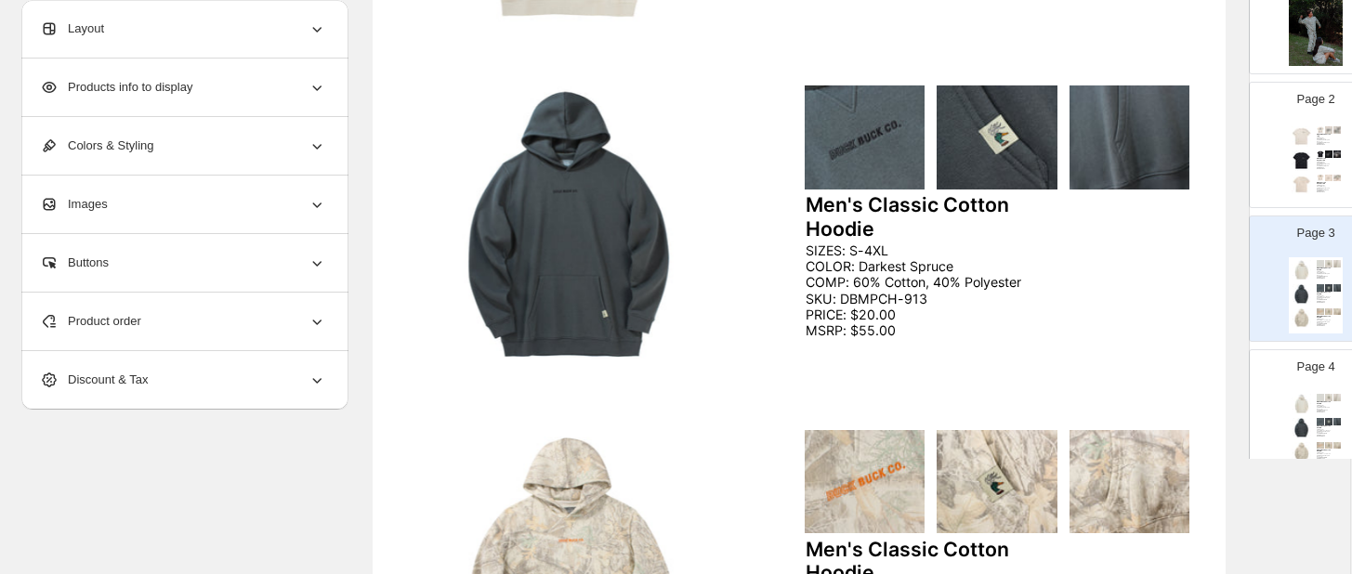
scroll to position [492, 1]
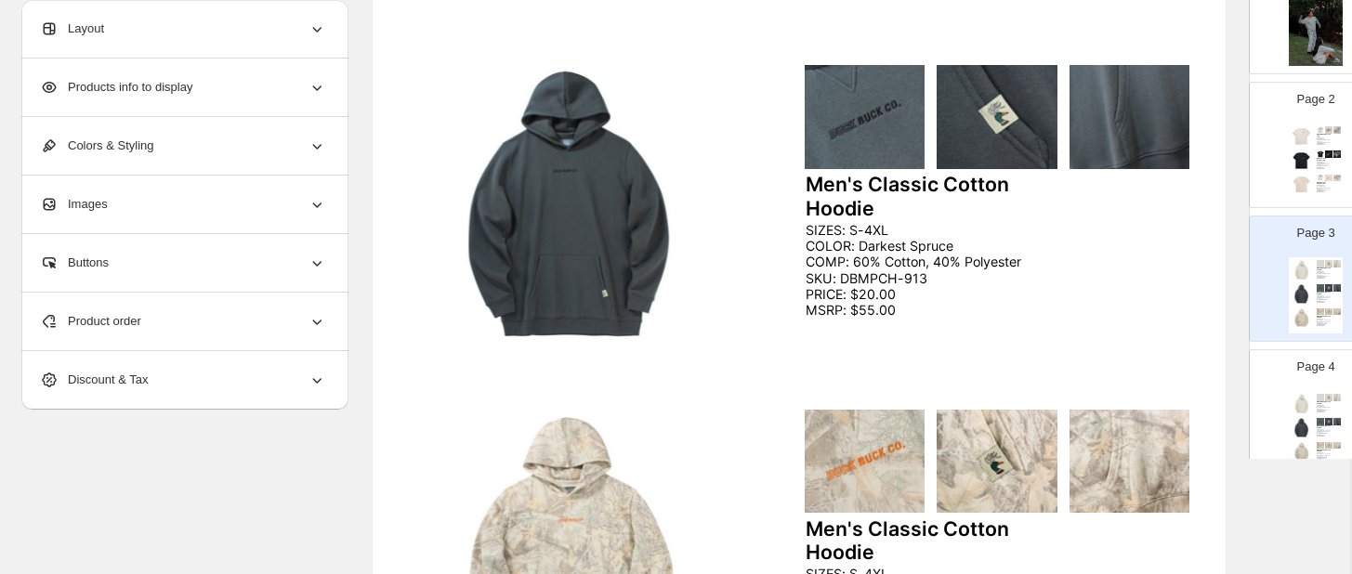
click at [314, 321] on icon at bounding box center [317, 323] width 9 height 6
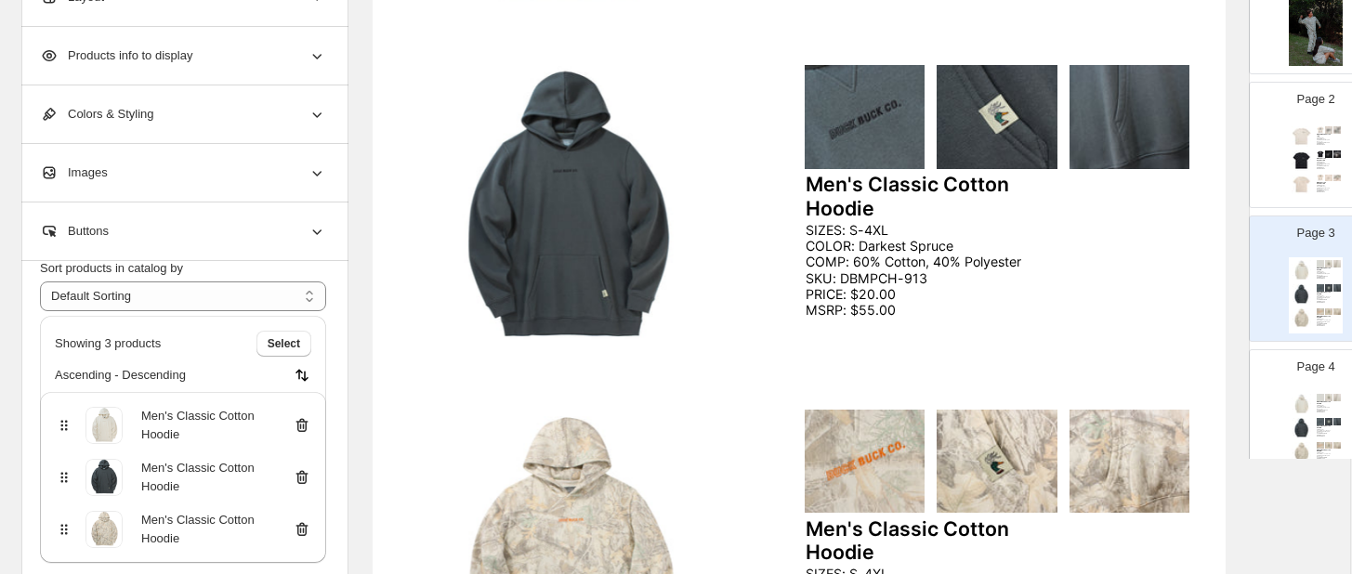
scroll to position [59, 0]
click at [299, 529] on icon at bounding box center [302, 529] width 19 height 19
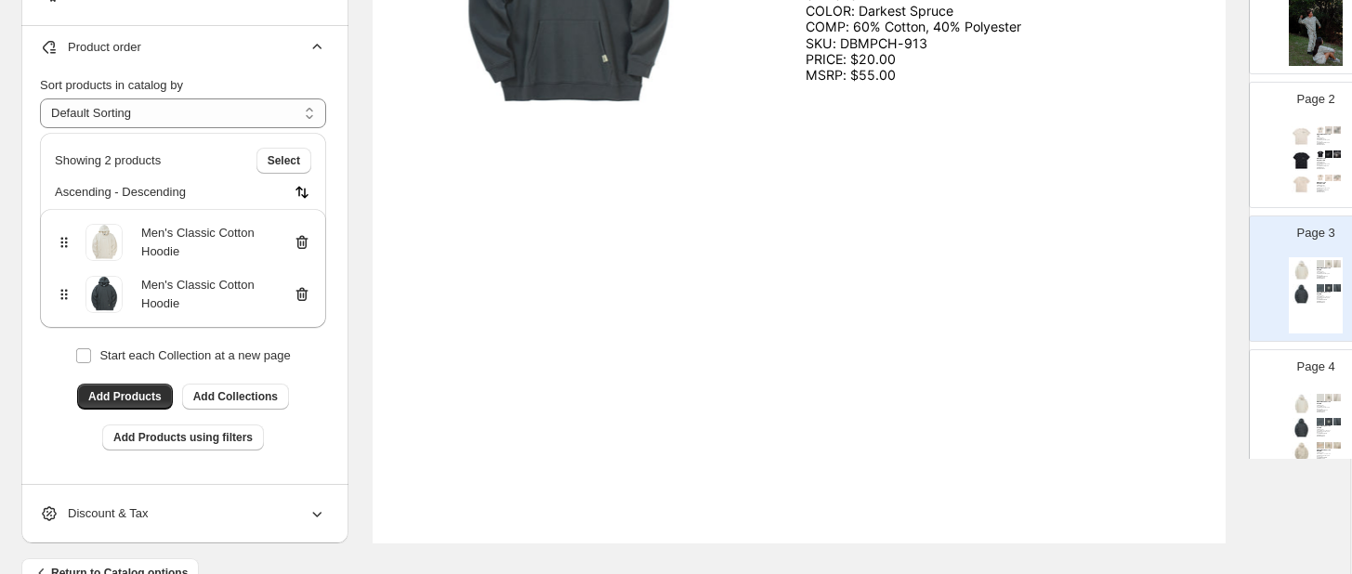
scroll to position [742, 1]
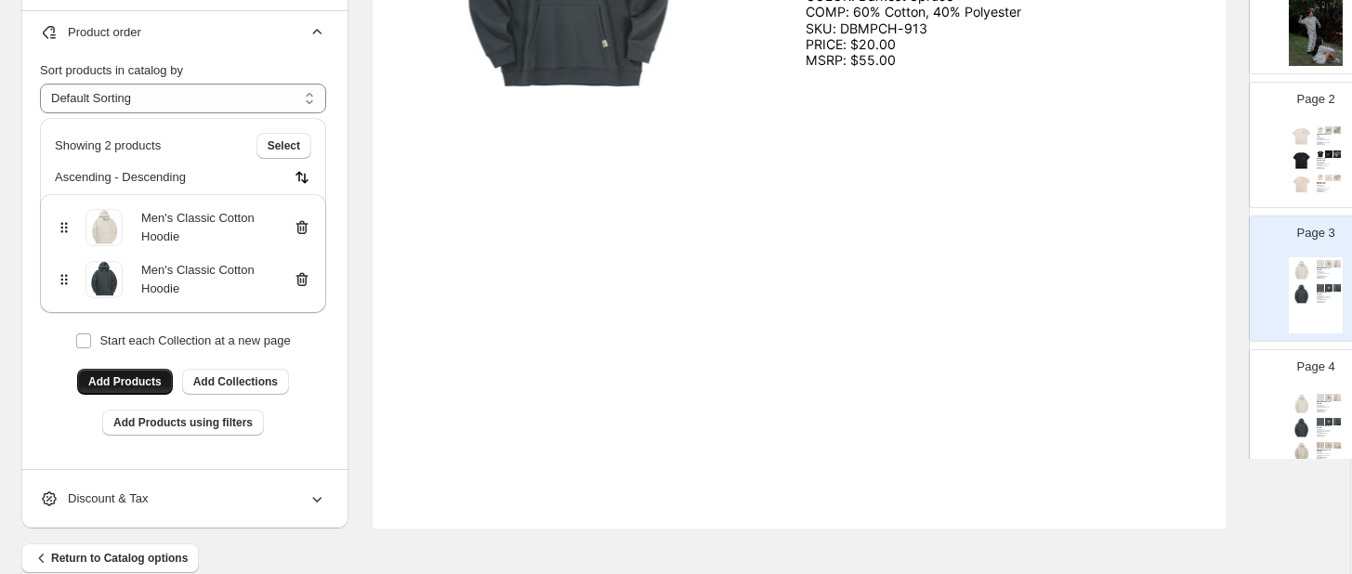
click at [133, 379] on span "Add Products" at bounding box center [124, 381] width 73 height 15
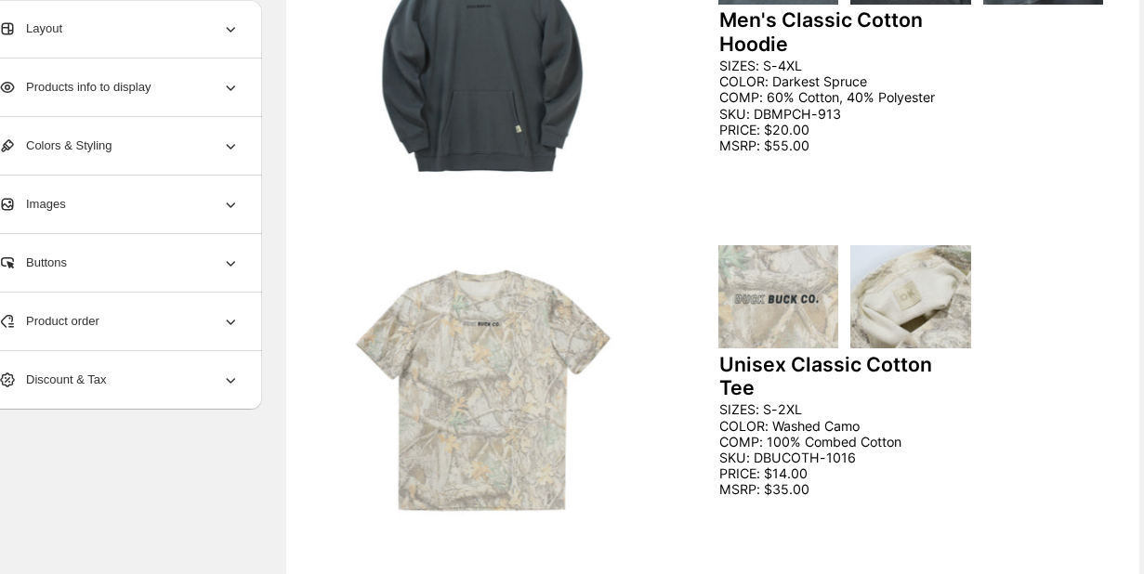
scroll to position [658, 44]
click at [623, 369] on img at bounding box center [480, 389] width 319 height 291
select select "*******"
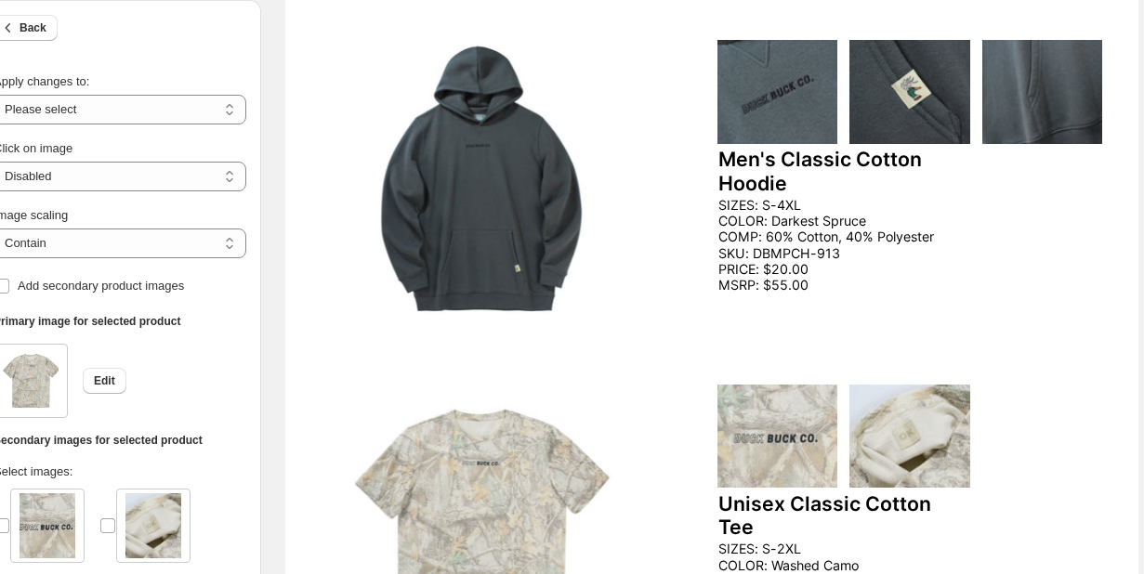
scroll to position [501, 44]
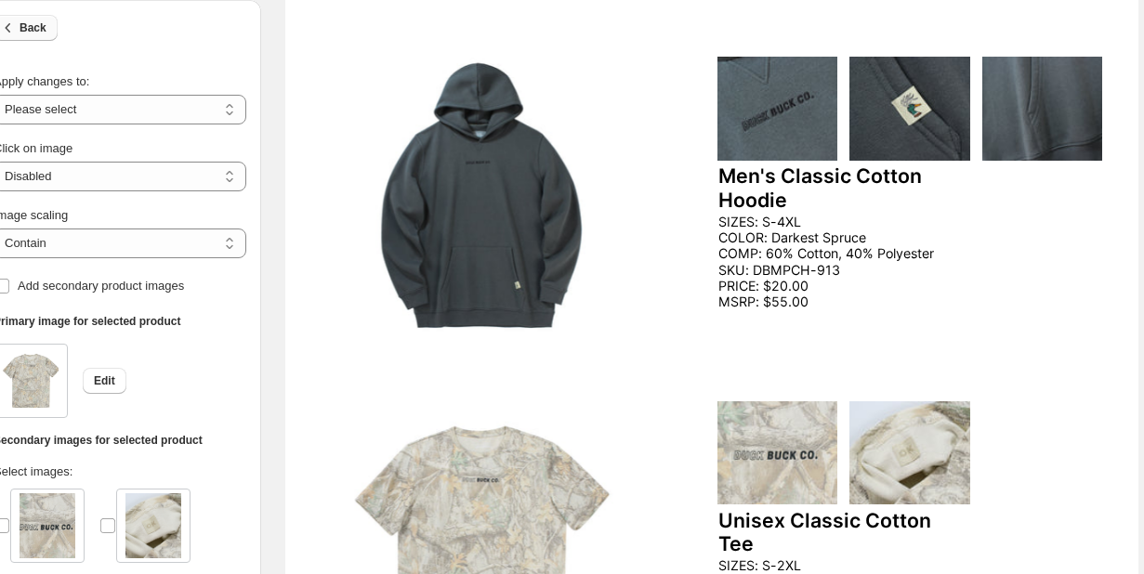
click at [27, 16] on button "Back" at bounding box center [25, 28] width 64 height 26
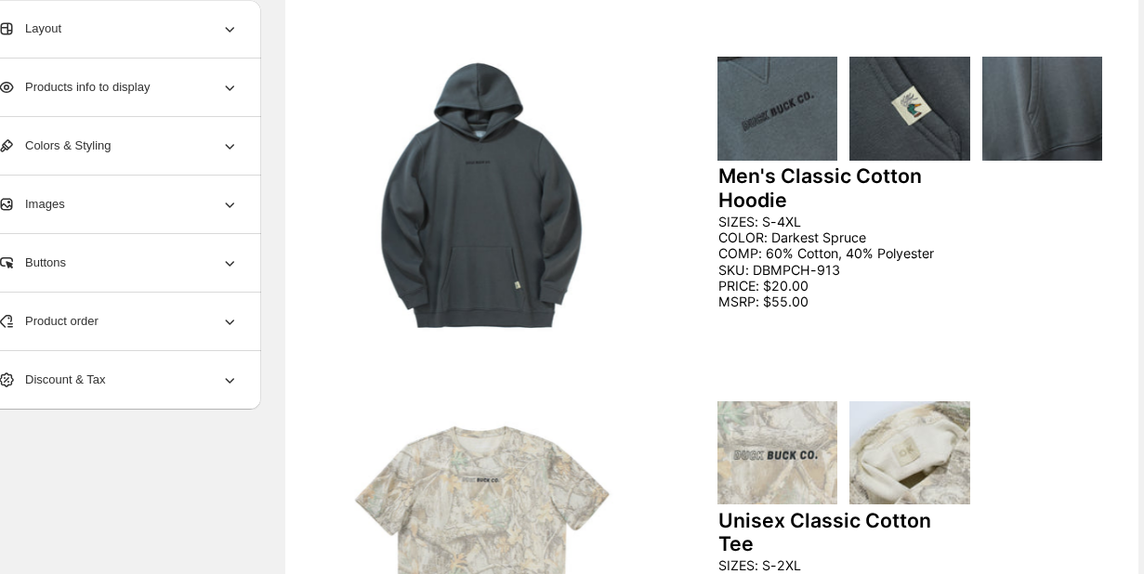
click at [232, 317] on icon at bounding box center [229, 321] width 19 height 19
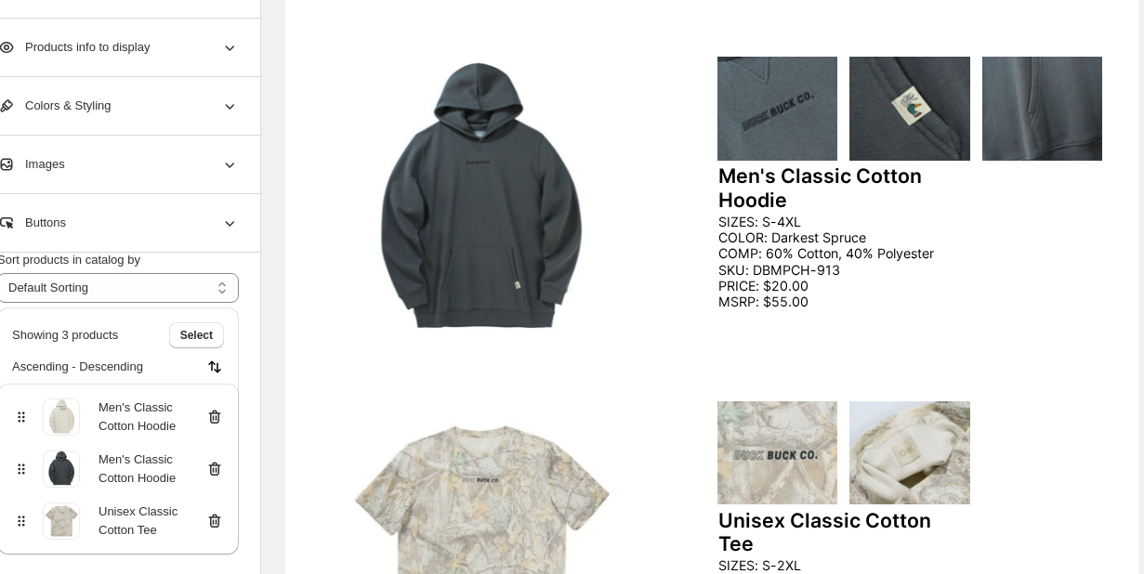
scroll to position [59, 0]
click at [217, 520] on icon at bounding box center [214, 521] width 19 height 19
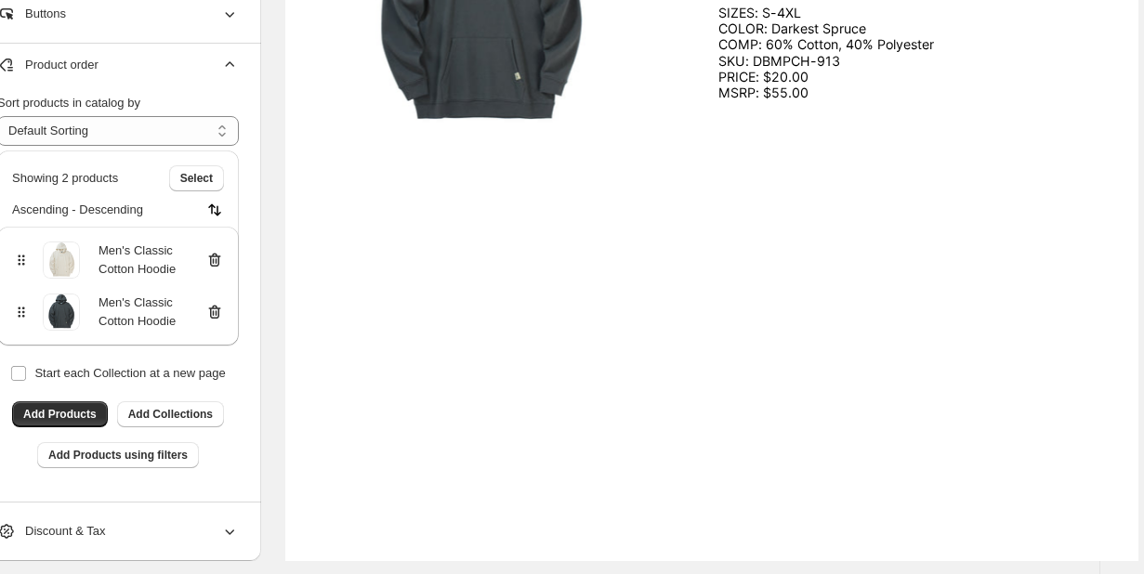
scroll to position [746, 44]
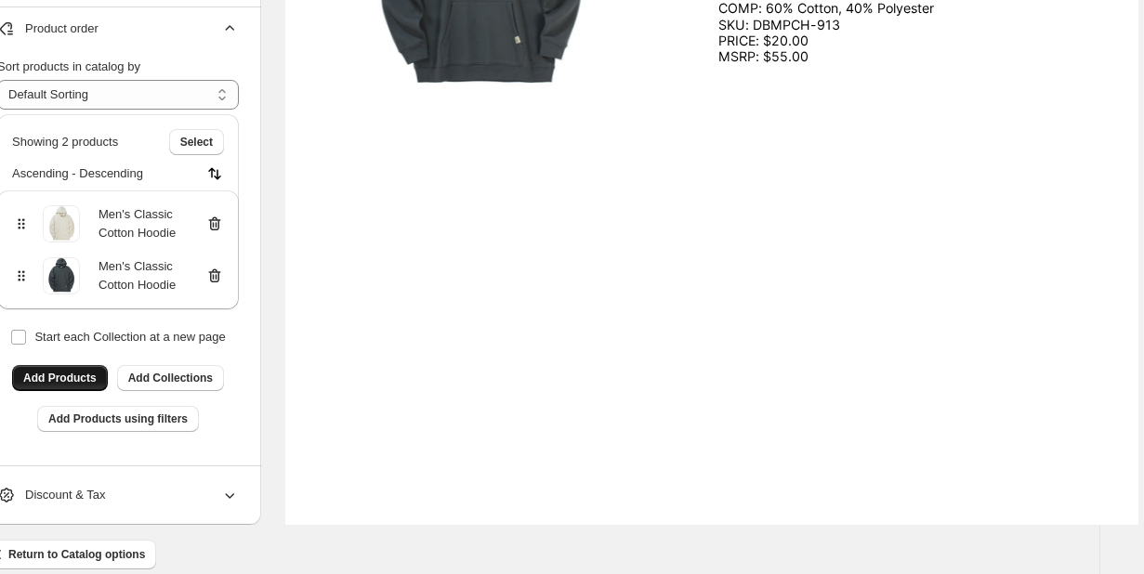
click at [64, 376] on span "Add Products" at bounding box center [59, 378] width 73 height 15
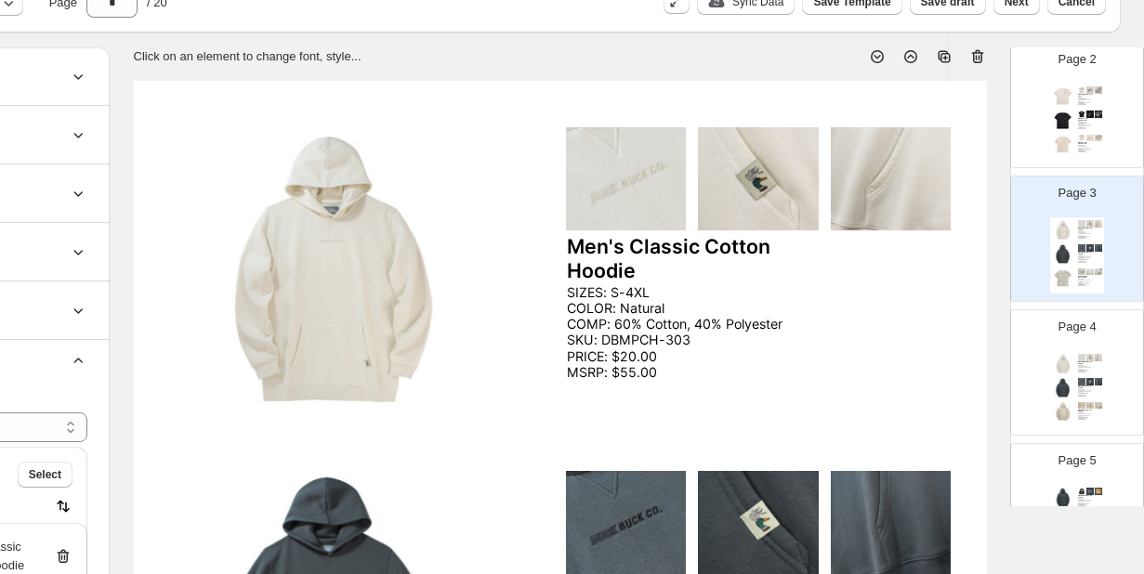
scroll to position [231, 0]
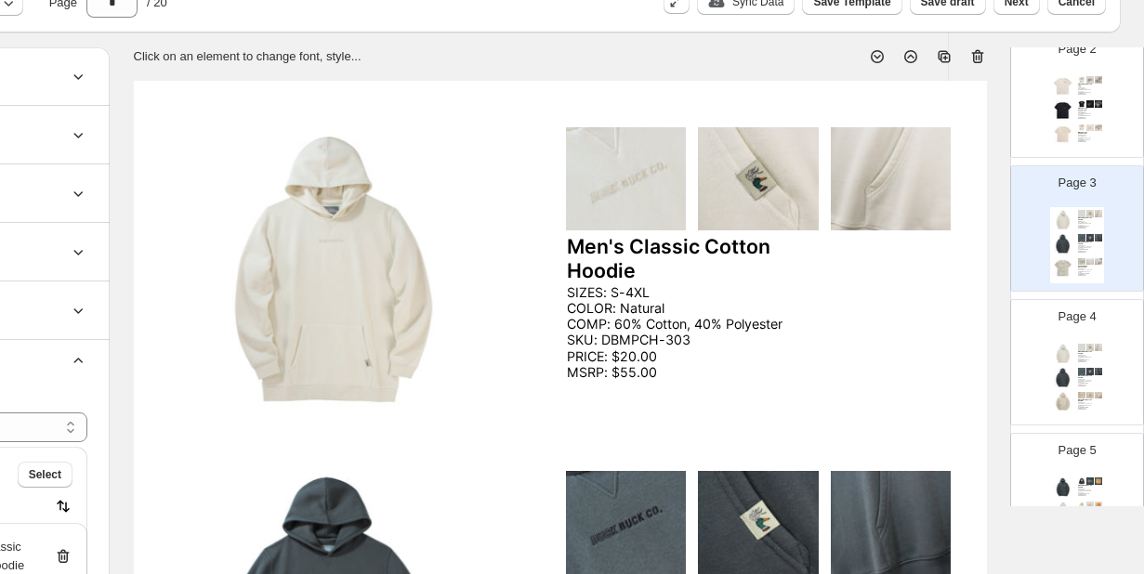
click at [1085, 365] on div "Men's Classic Cotton Hoodie SIZES: S-4XL COLOR: Natural COMP: 60% Cotton, 40% P…" at bounding box center [1077, 379] width 54 height 76
type input "*"
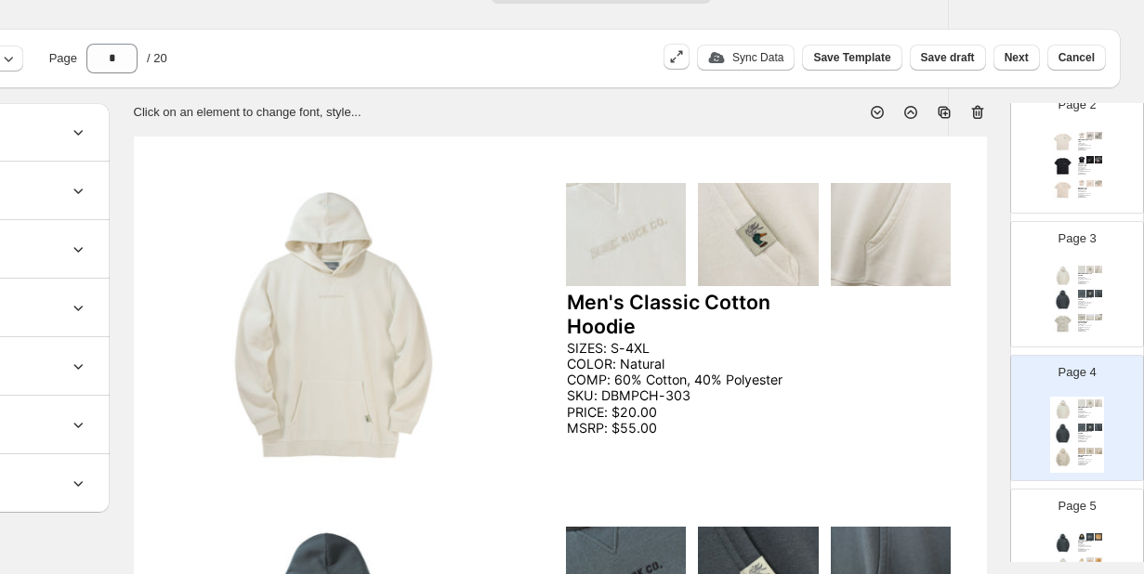
scroll to position [29, 195]
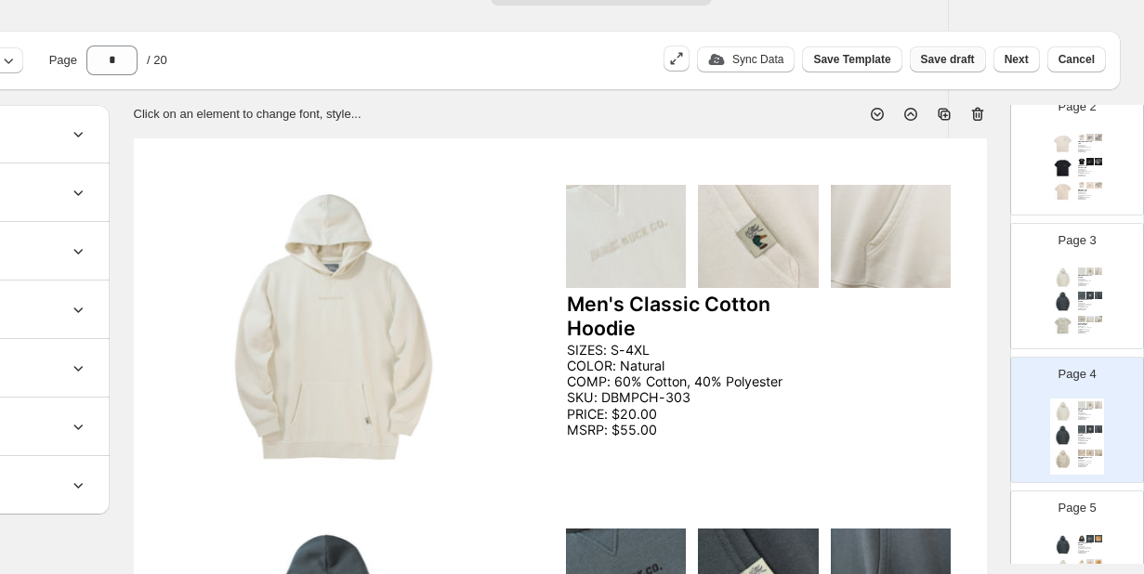
click at [966, 55] on span "Save draft" at bounding box center [948, 59] width 54 height 15
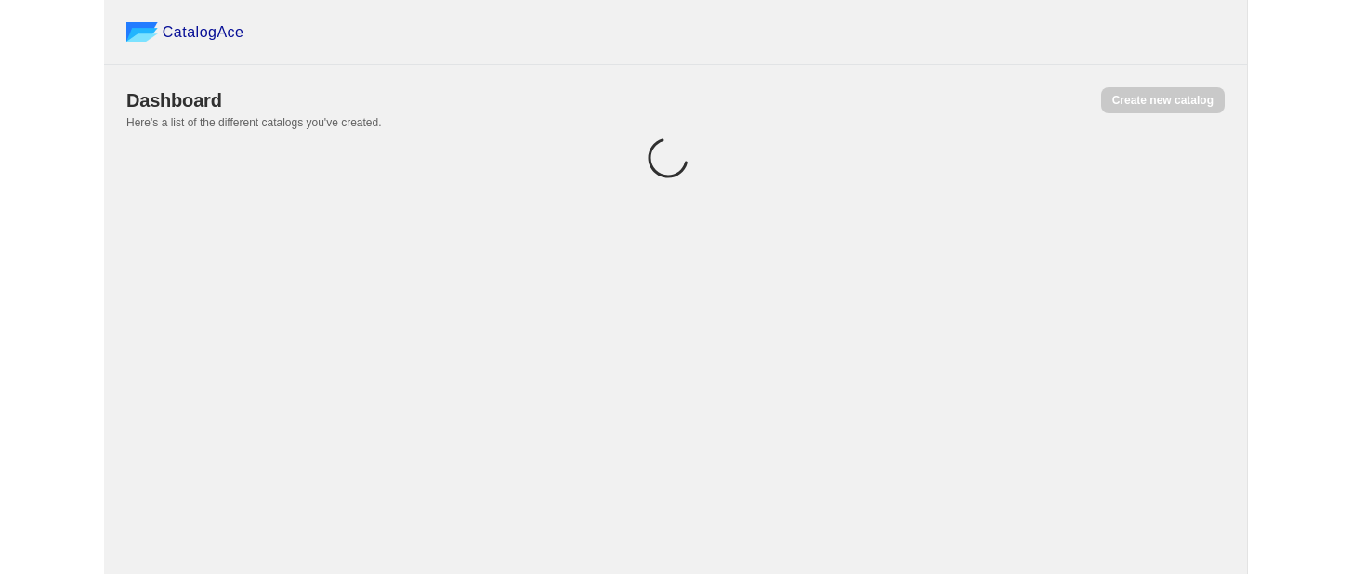
scroll to position [0, 0]
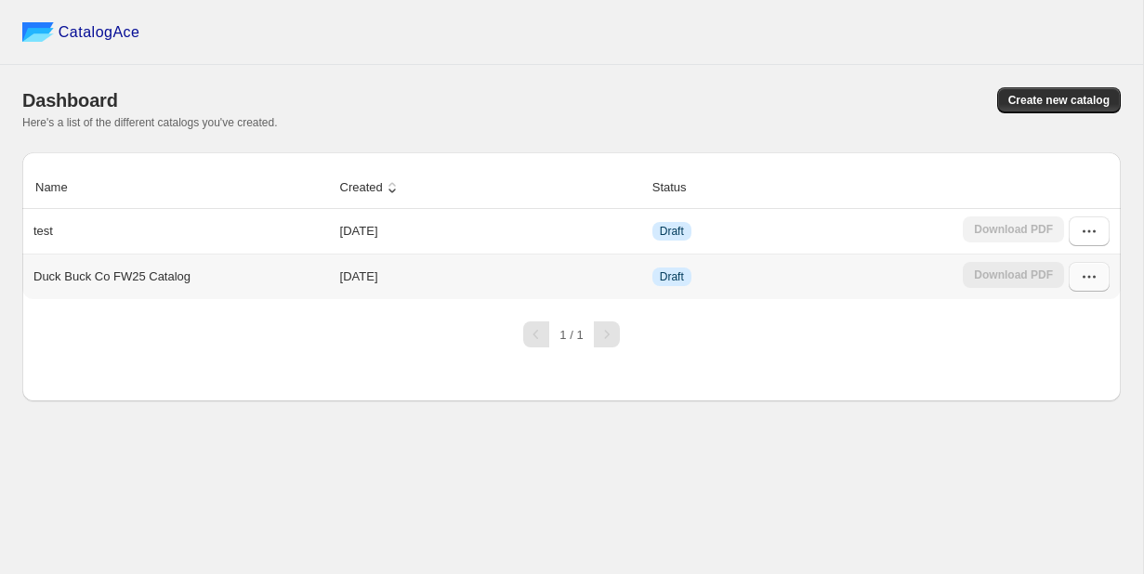
click at [1094, 279] on icon "button" at bounding box center [1094, 277] width 3 height 3
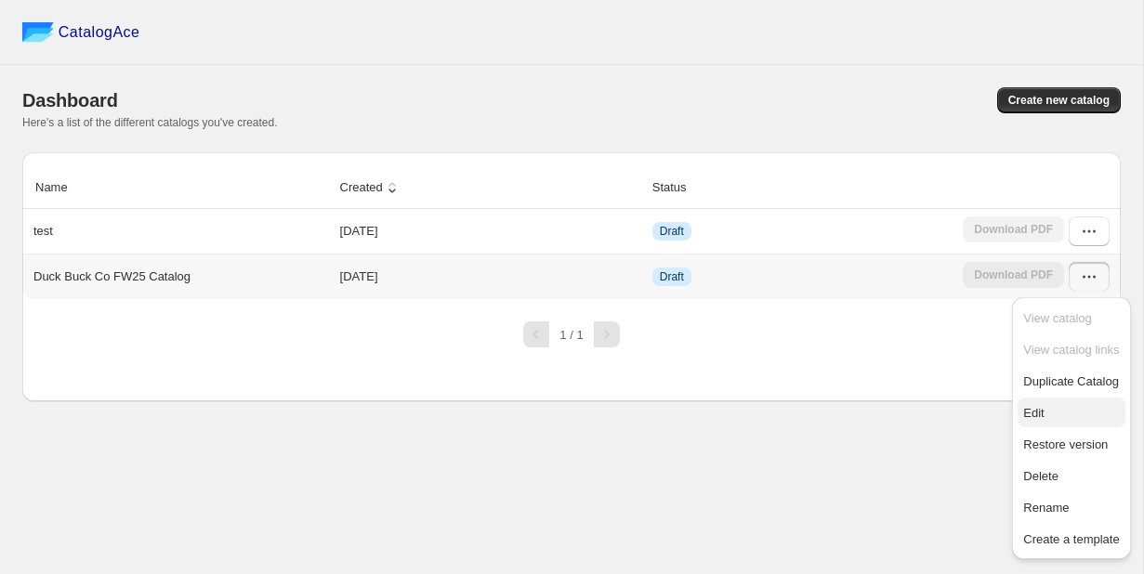
click at [1059, 415] on span "Edit" at bounding box center [1071, 413] width 96 height 19
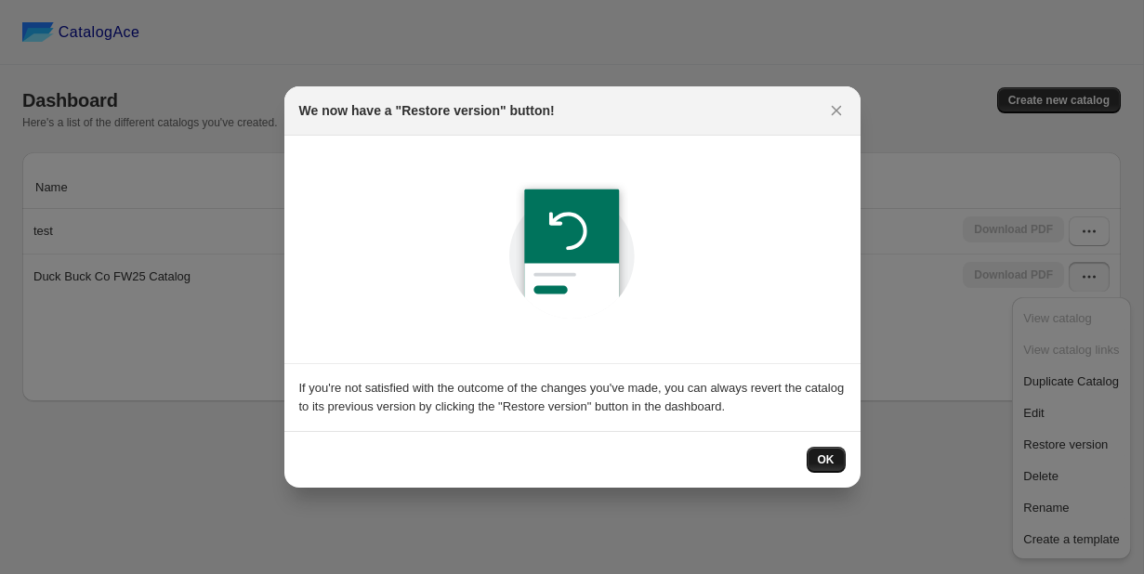
click at [837, 458] on button "OK" at bounding box center [825, 460] width 39 height 26
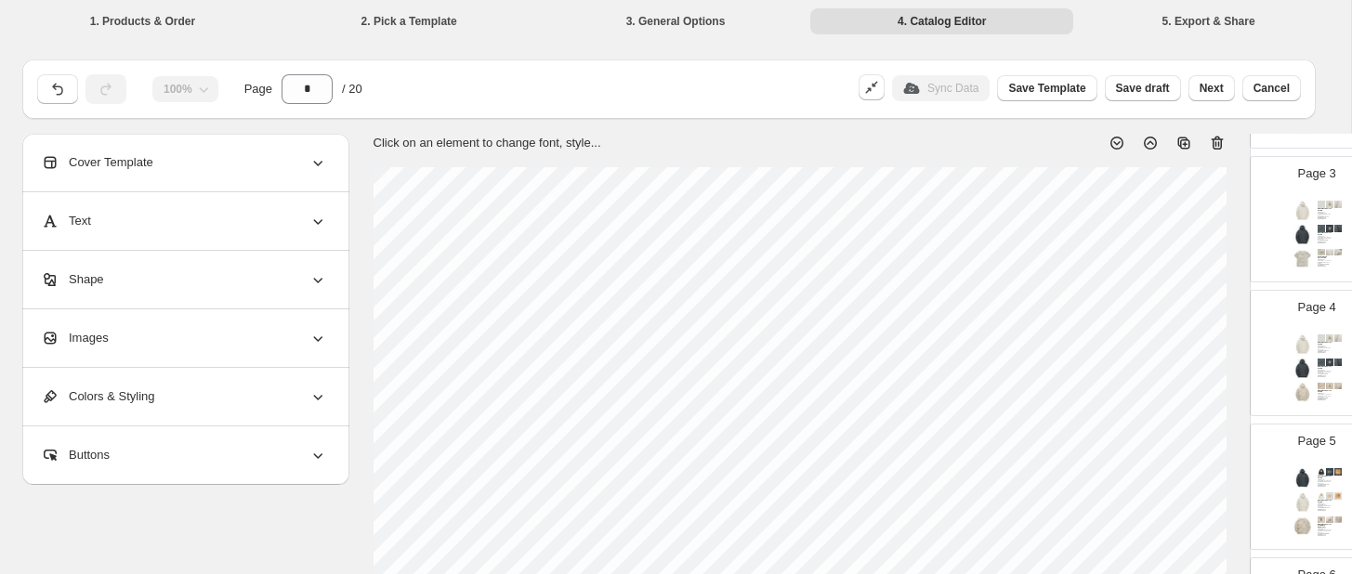
click at [1299, 349] on img at bounding box center [1302, 344] width 20 height 20
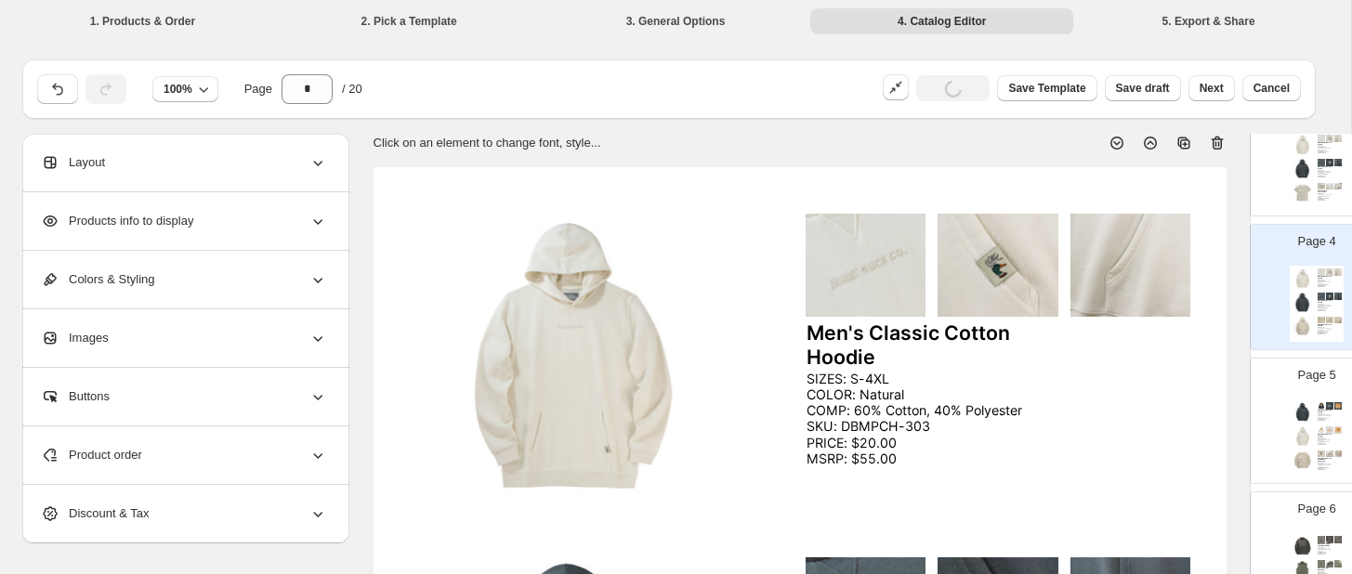
scroll to position [402, 0]
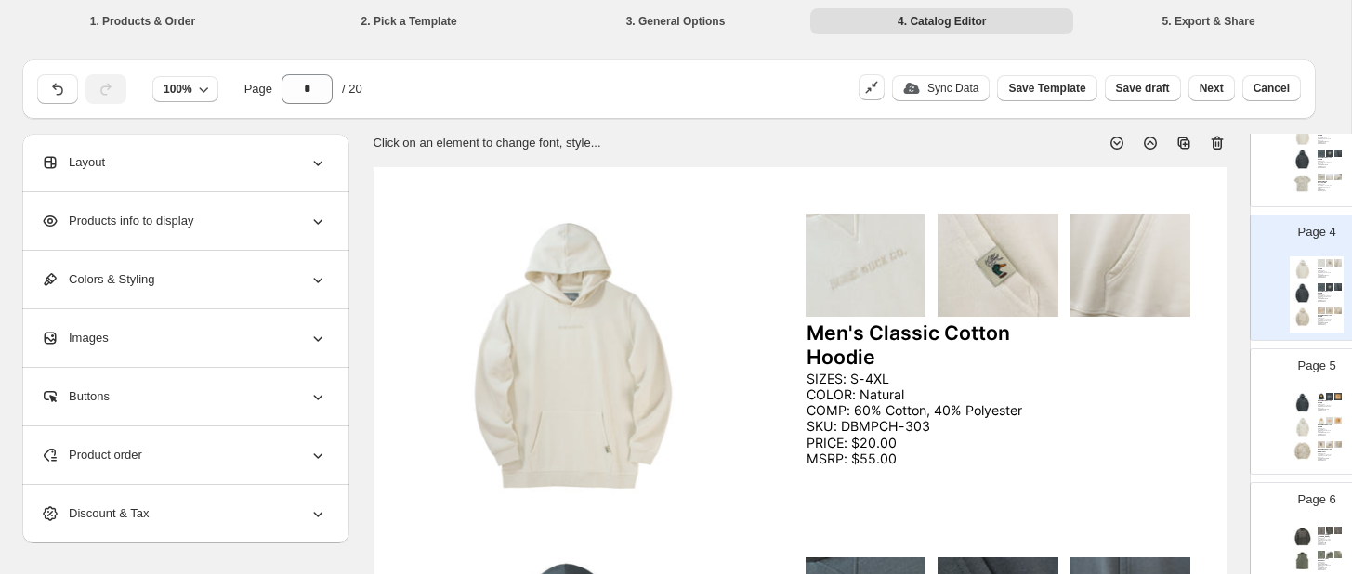
click at [1298, 401] on img at bounding box center [1302, 403] width 20 height 20
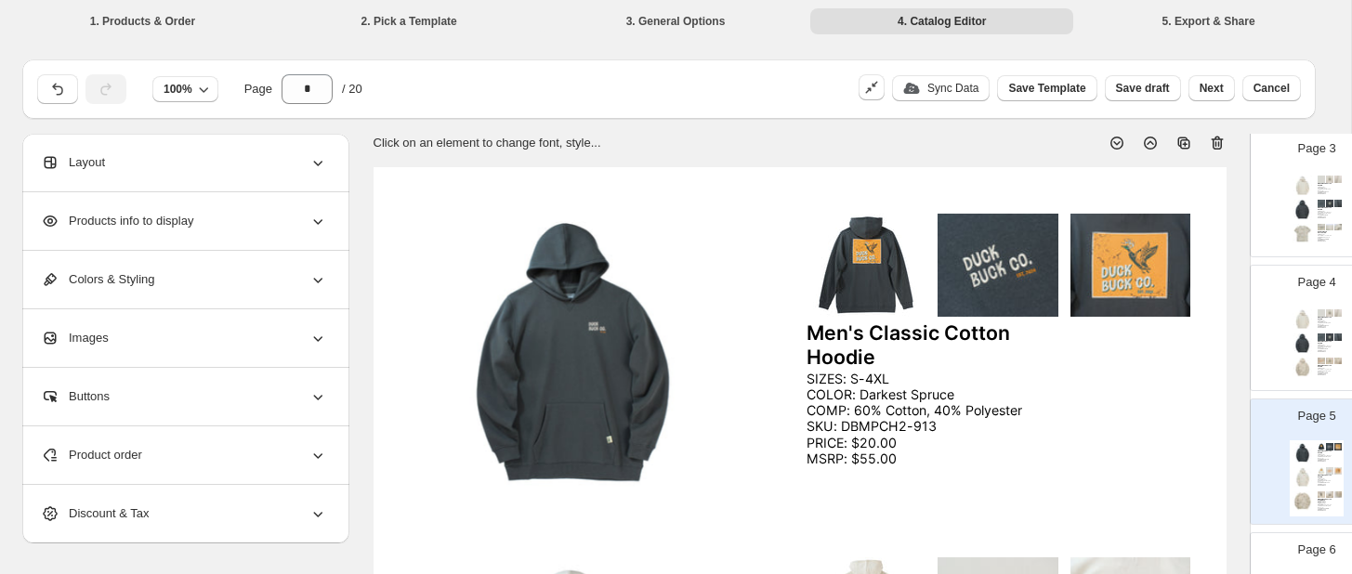
scroll to position [344, 0]
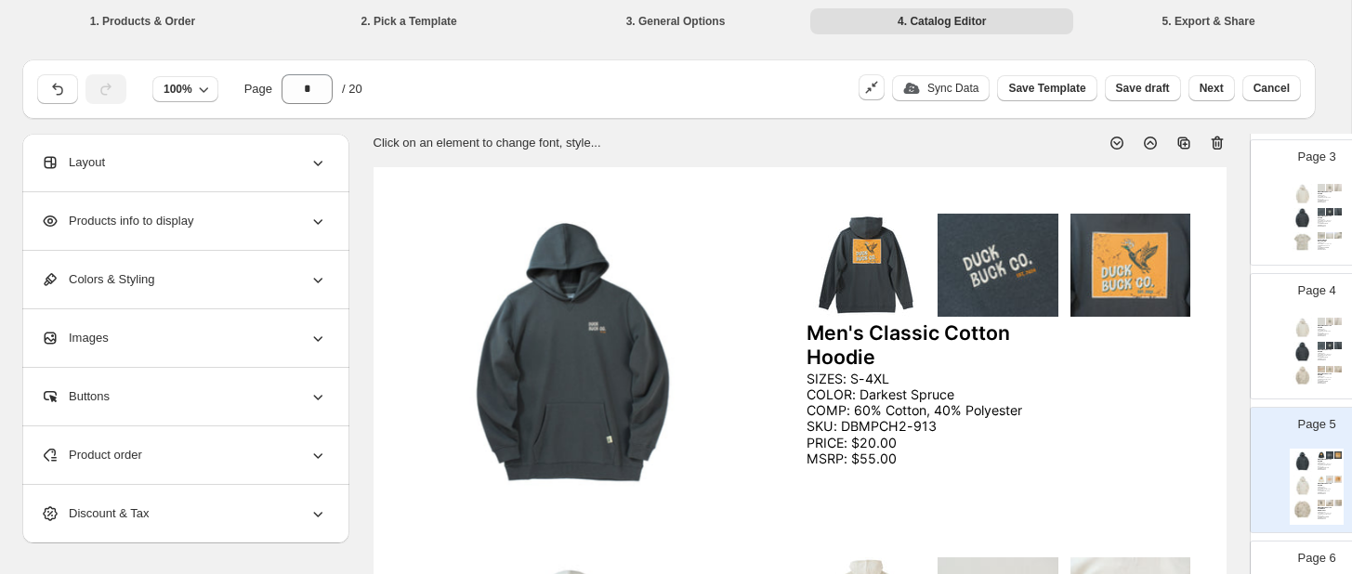
click at [1298, 225] on img at bounding box center [1302, 218] width 20 height 20
type input "*"
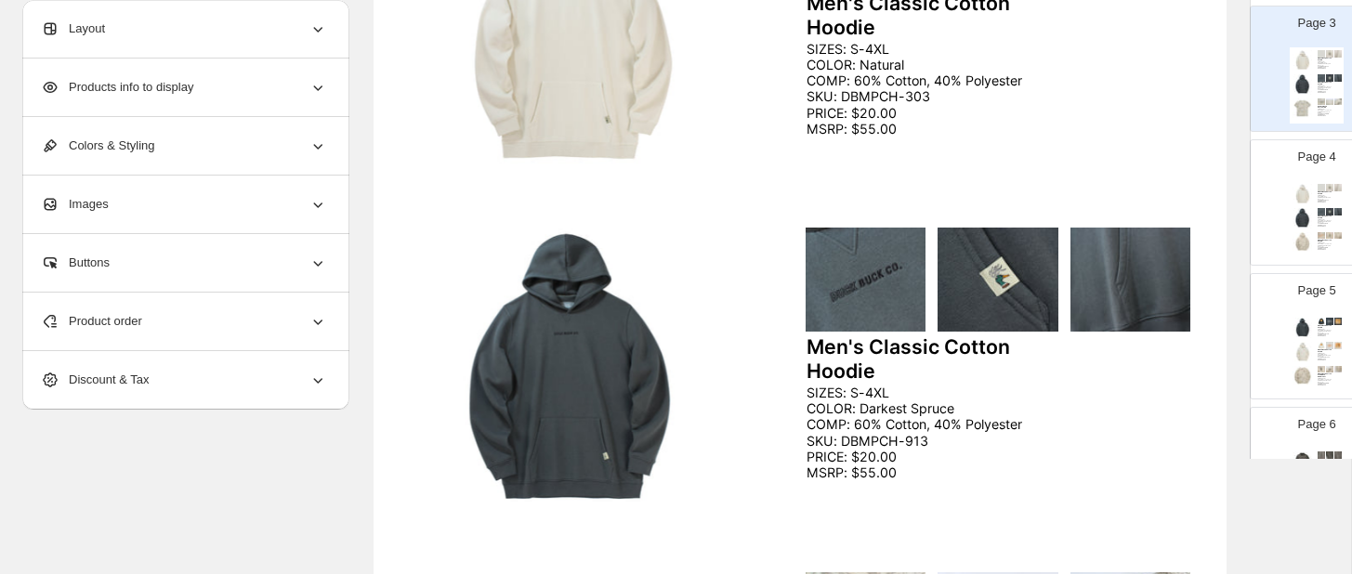
scroll to position [377, 0]
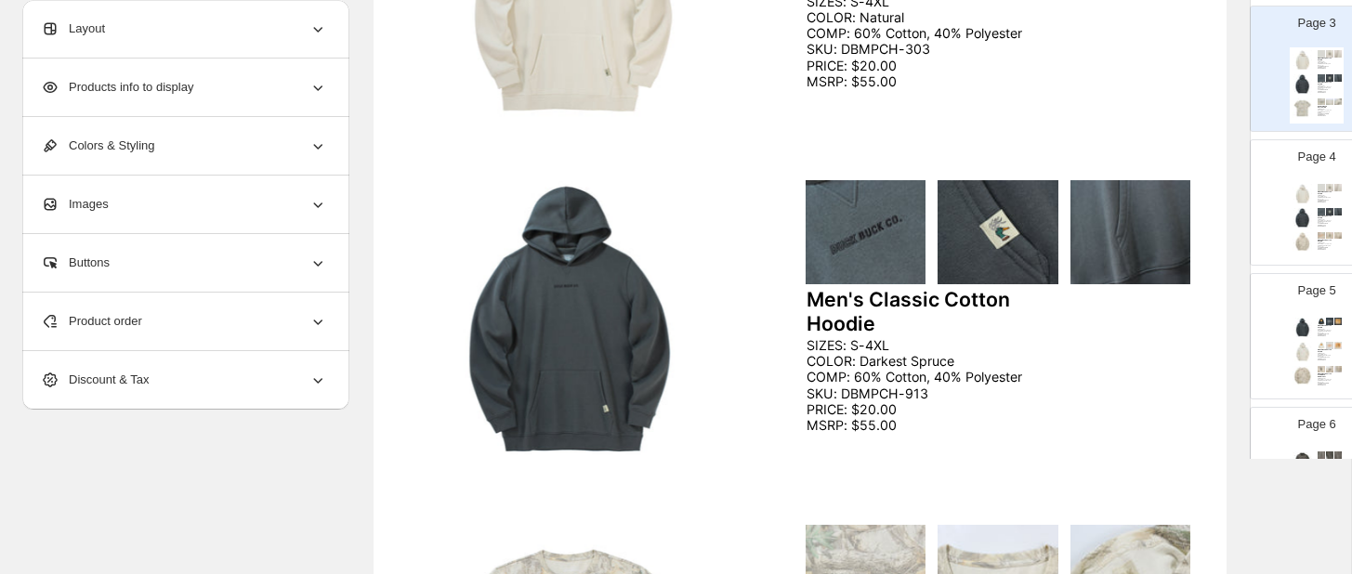
click at [317, 313] on icon at bounding box center [317, 321] width 19 height 19
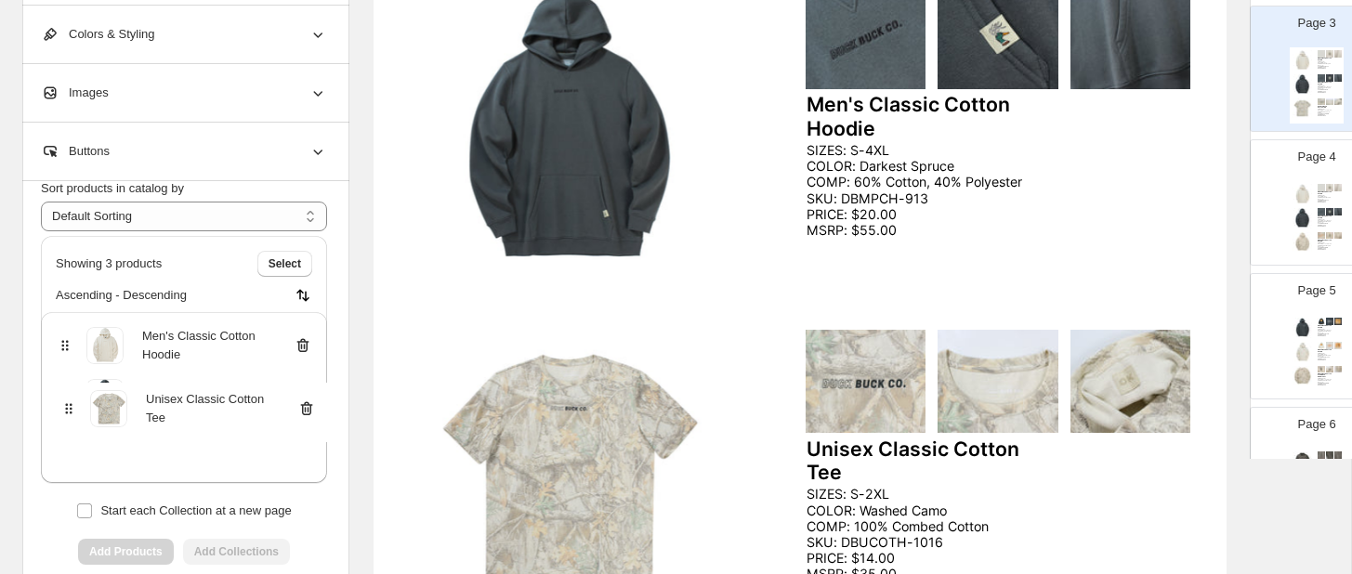
scroll to position [573, 0]
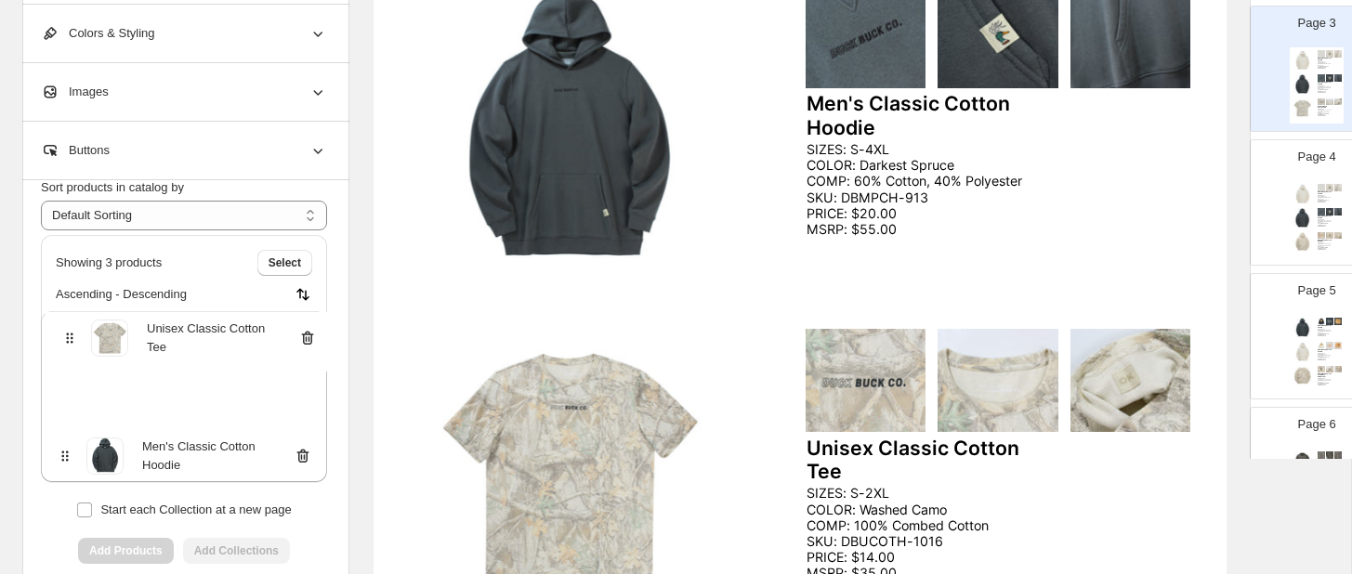
drag, startPoint x: 63, startPoint y: 559, endPoint x: 67, endPoint y: 332, distance: 227.6
click at [67, 332] on div "Men's Classic Cotton Hoodie Men's Classic Cotton Hoodie Unisex Classic Cotton T…" at bounding box center [184, 396] width 286 height 171
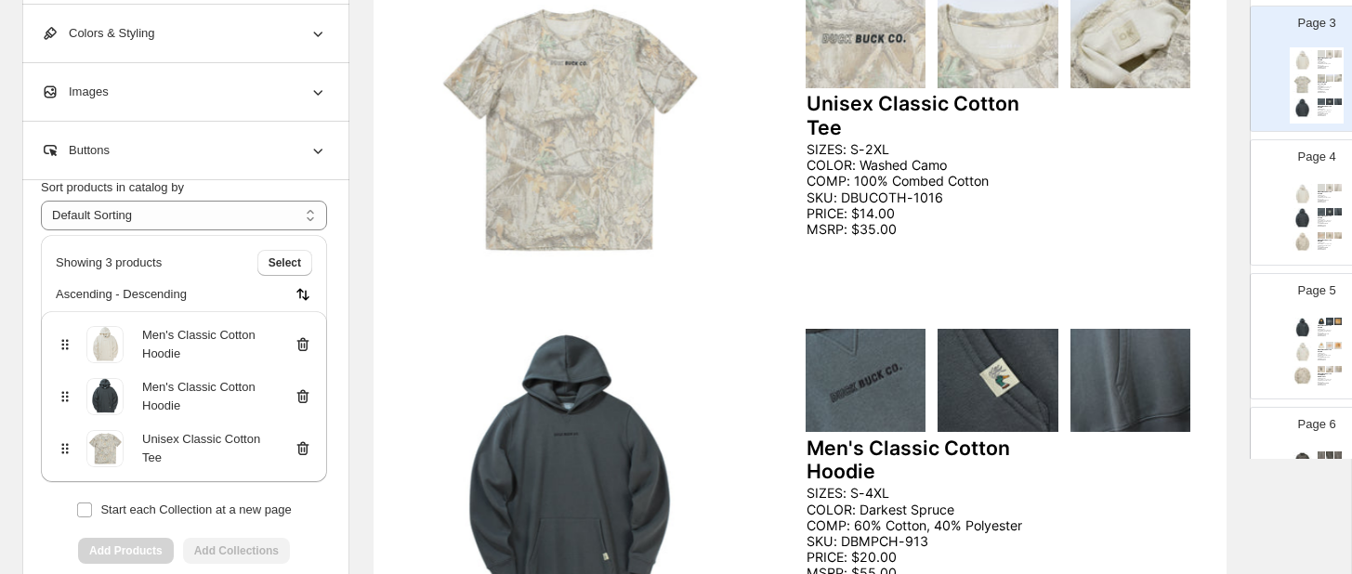
scroll to position [45, 0]
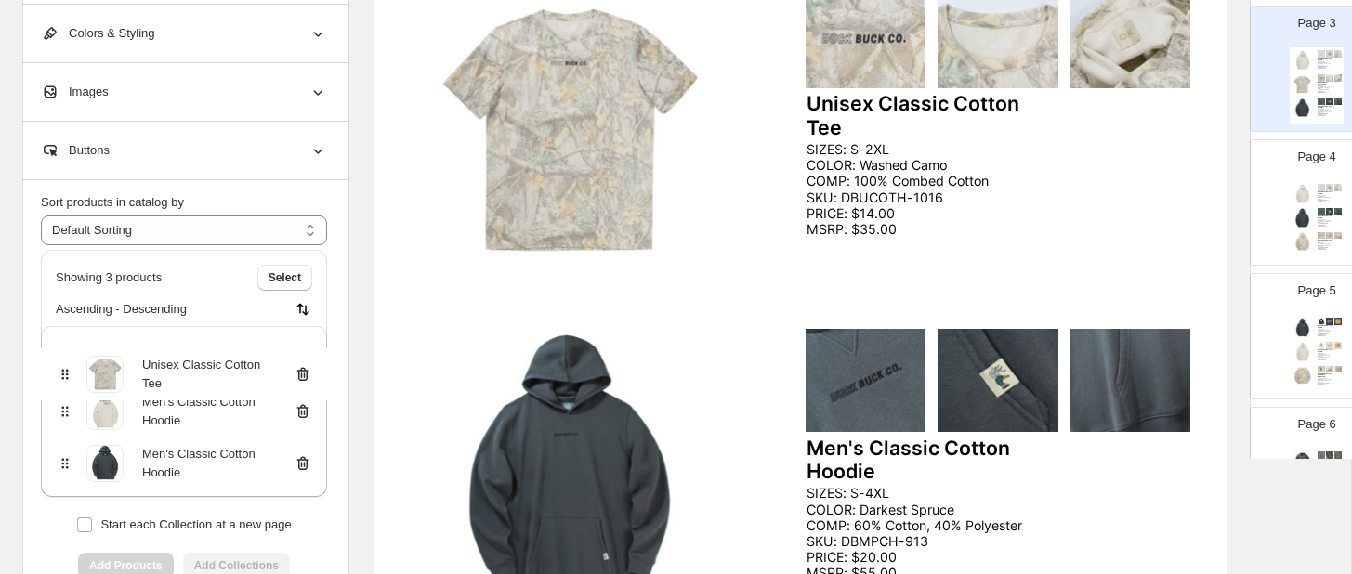
drag, startPoint x: 67, startPoint y: 415, endPoint x: 67, endPoint y: 360, distance: 54.8
click at [67, 360] on div "Men's Classic Cotton Hoodie Unisex Classic Cotton Tee Men's Classic Cotton Hood…" at bounding box center [184, 411] width 286 height 171
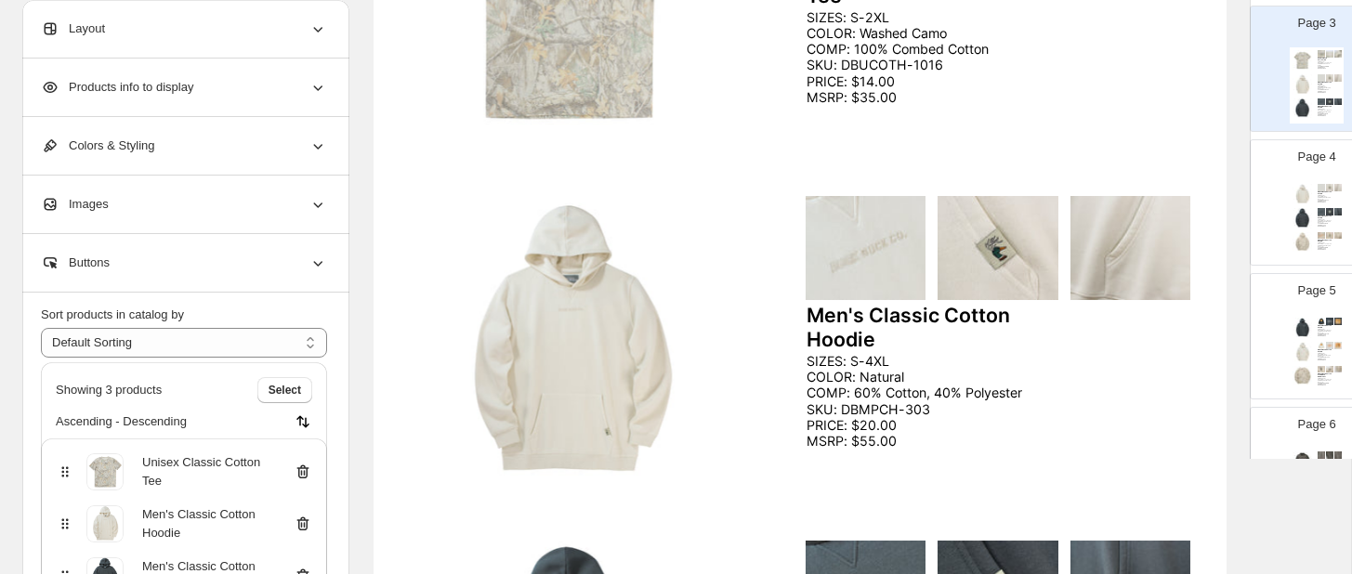
scroll to position [474, 0]
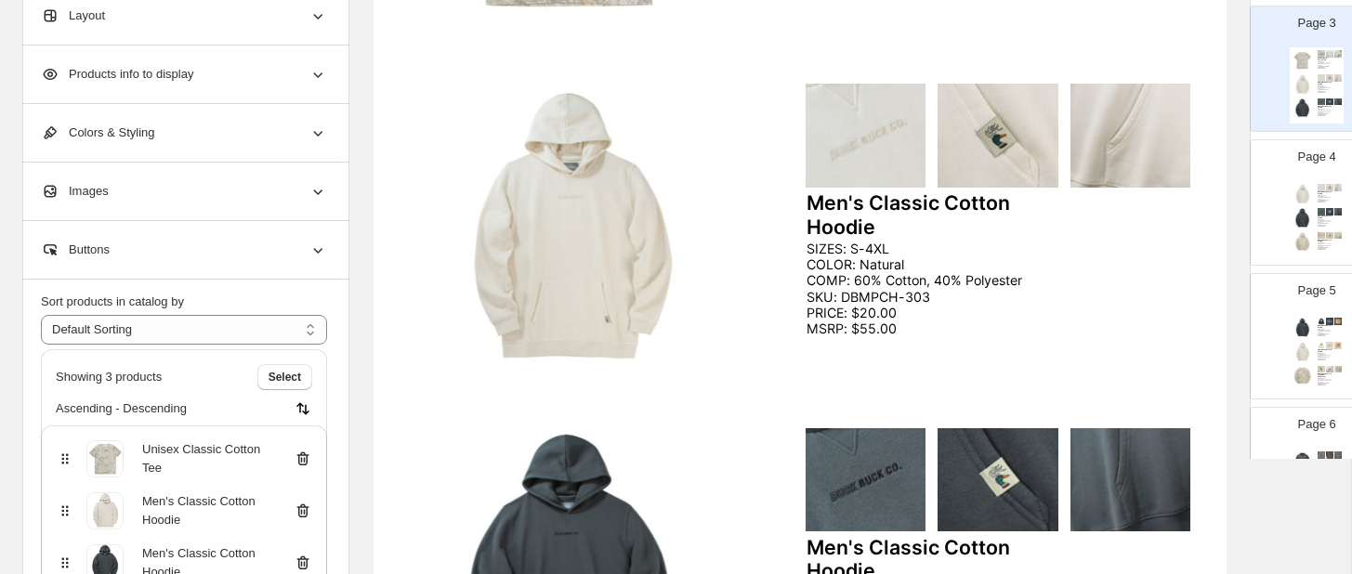
click at [1302, 229] on div "Men's Classic Cotton Hoodie SIZES: S-4XL COLOR: Natural COMP: 60% Cotton, 40% P…" at bounding box center [1317, 219] width 54 height 76
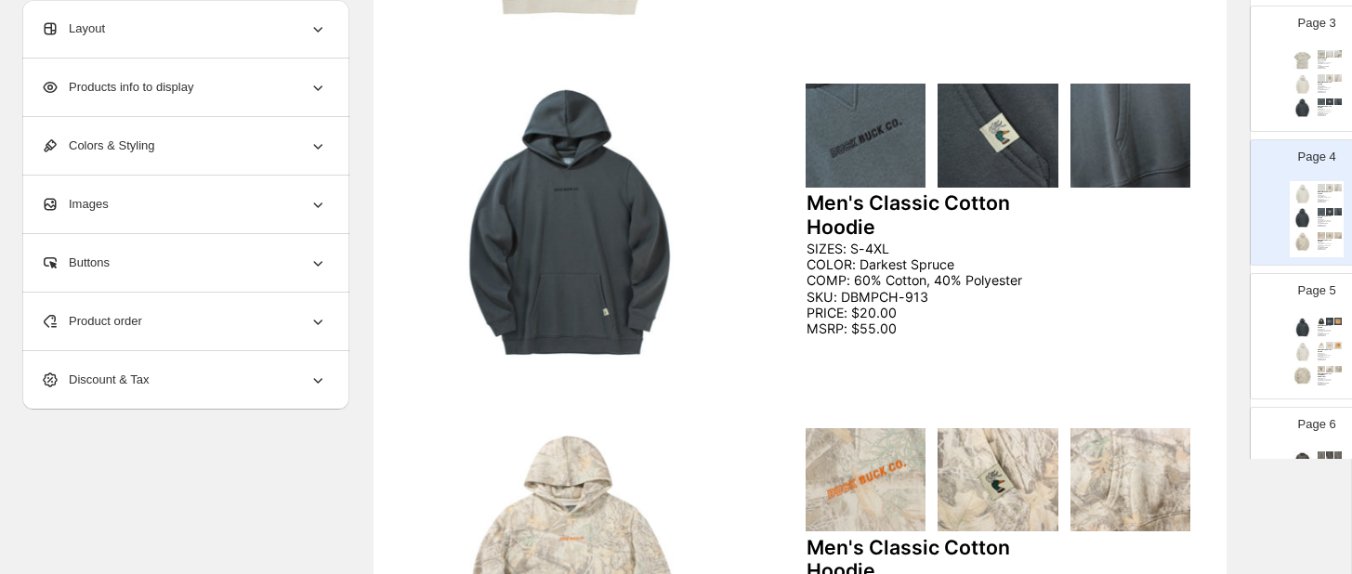
scroll to position [0, 0]
click at [317, 325] on icon at bounding box center [317, 321] width 19 height 19
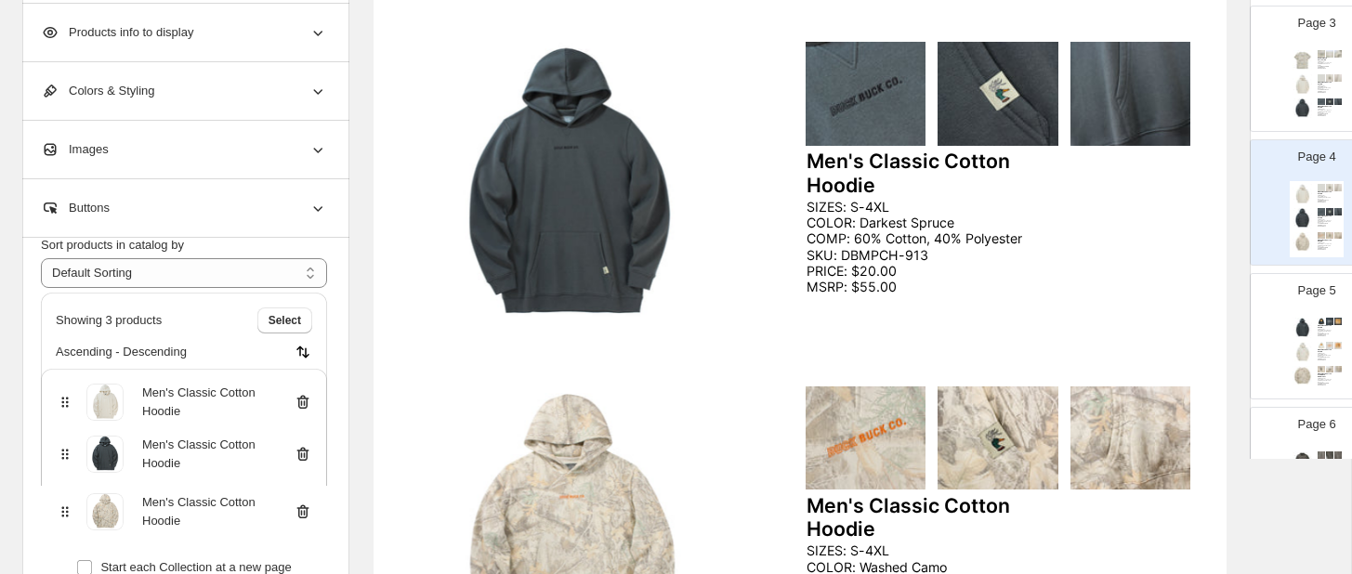
scroll to position [522, 0]
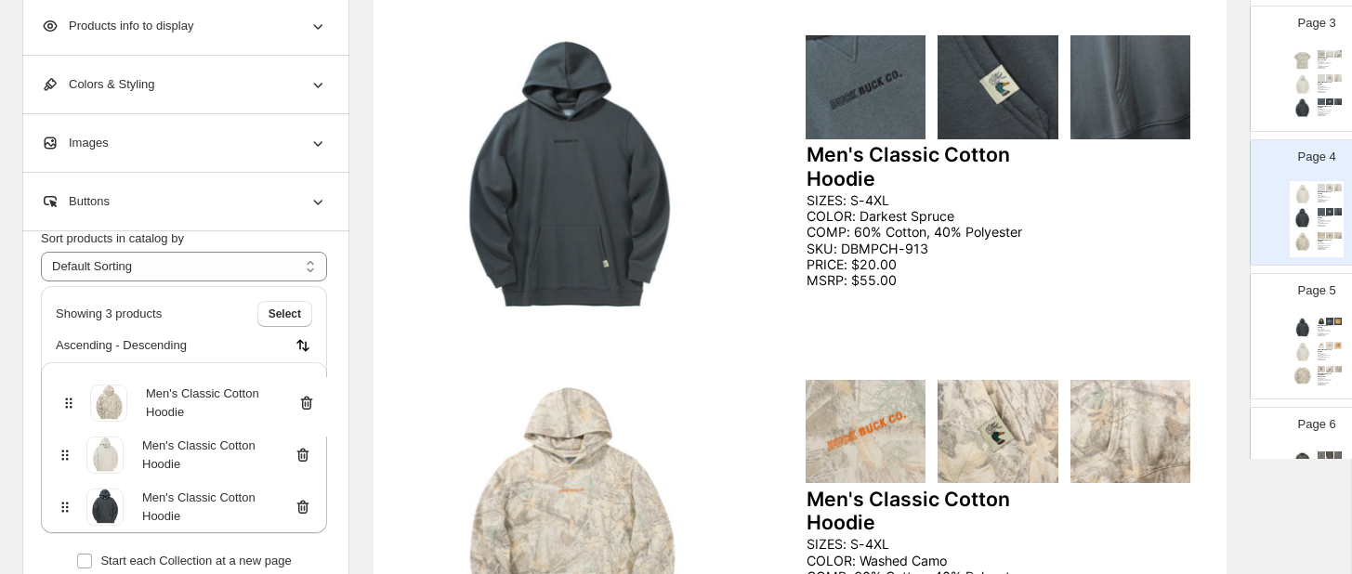
drag, startPoint x: 66, startPoint y: 512, endPoint x: 70, endPoint y: 393, distance: 119.0
click at [70, 393] on div "Men's Classic Cotton Hoodie Men's Classic Cotton Hoodie Men's Classic Cotton Ho…" at bounding box center [184, 447] width 286 height 171
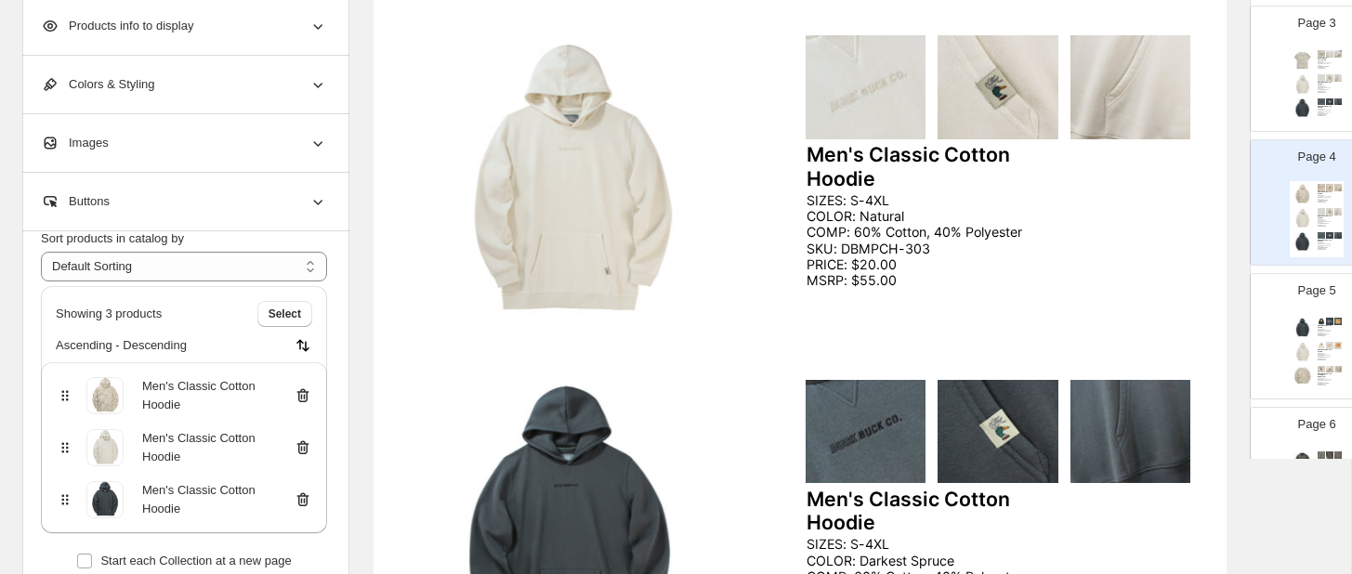
click at [304, 448] on icon at bounding box center [305, 449] width 2 height 6
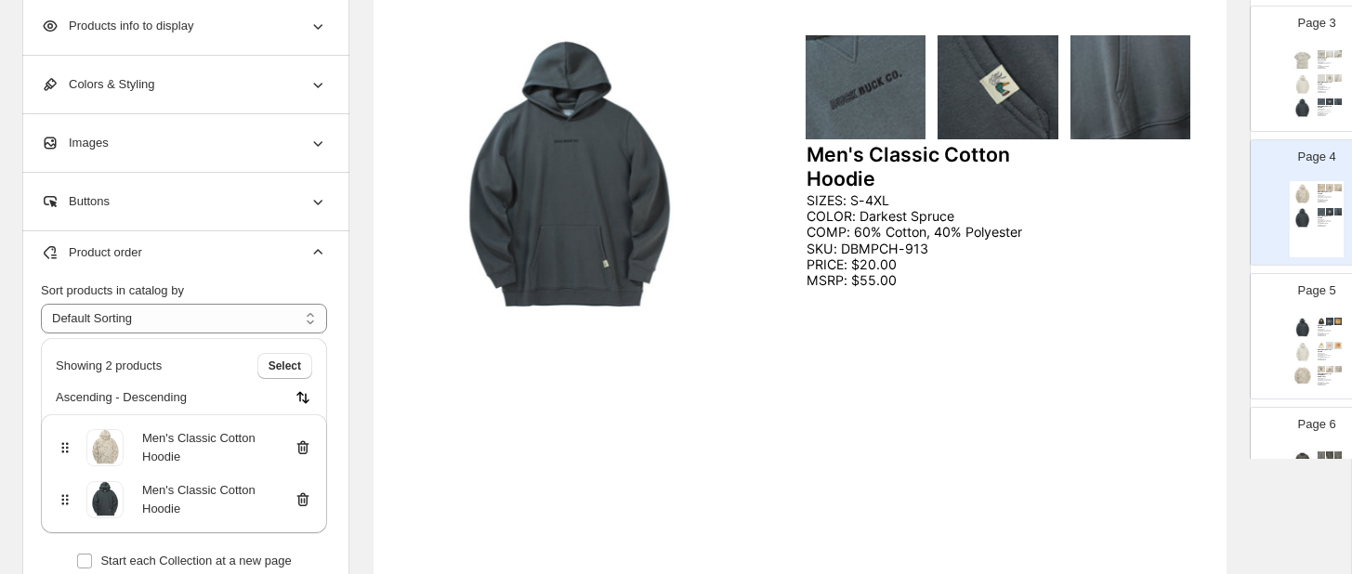
click at [307, 492] on icon at bounding box center [303, 499] width 12 height 14
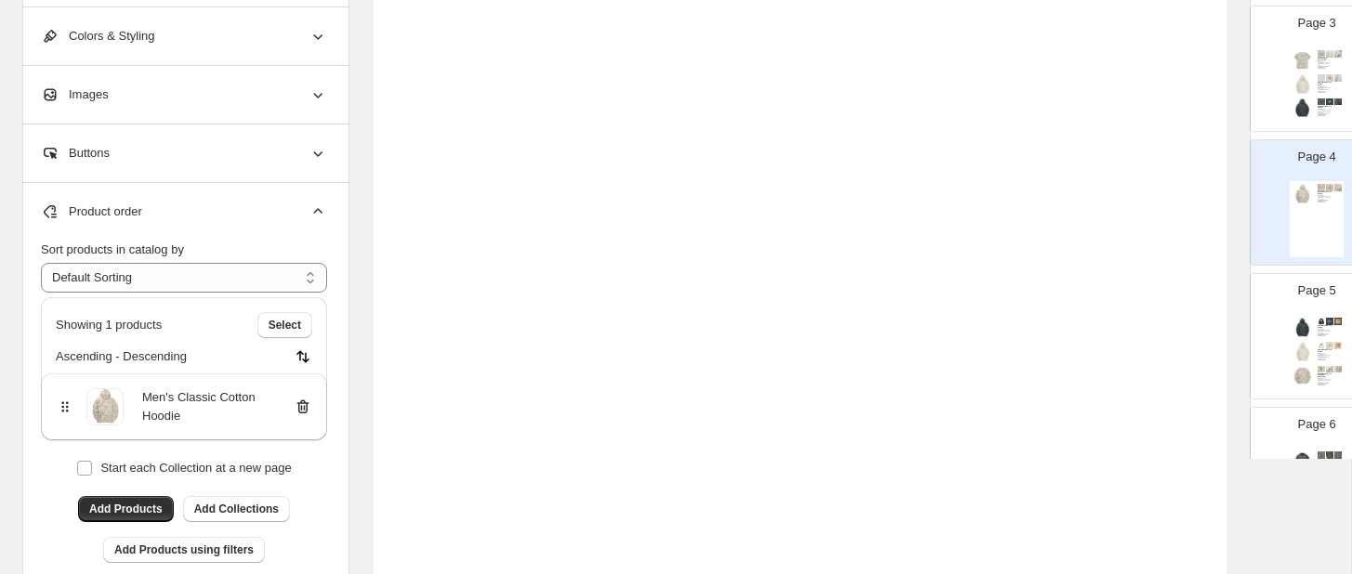
scroll to position [635, 0]
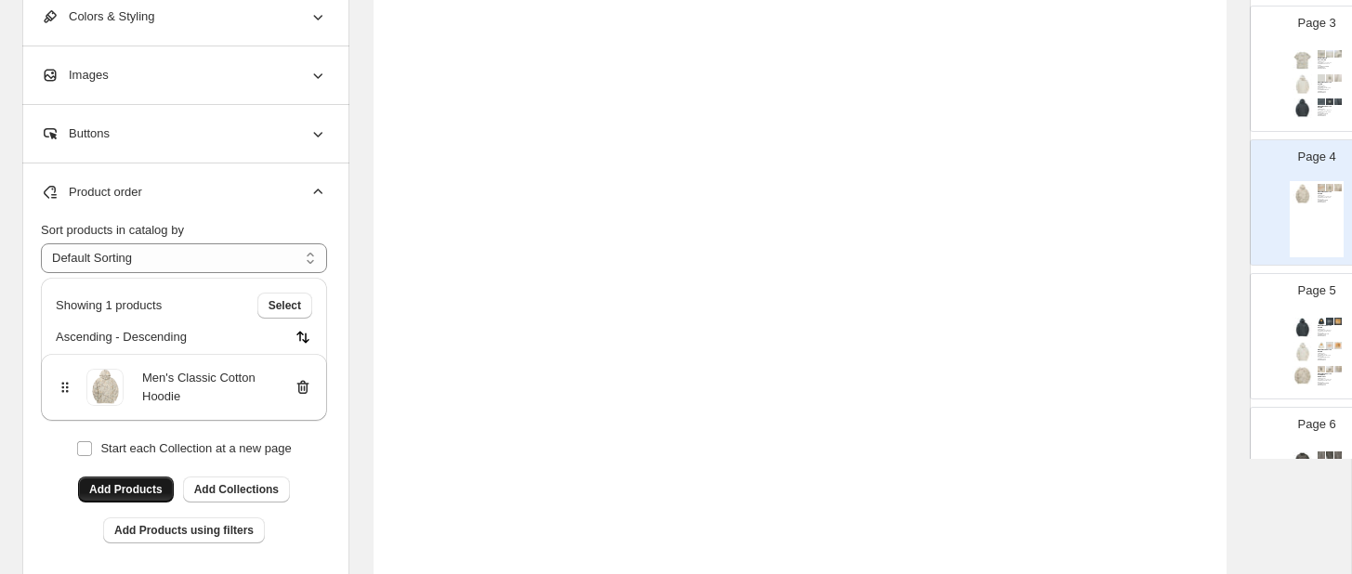
click at [146, 488] on span "Add Products" at bounding box center [125, 489] width 73 height 15
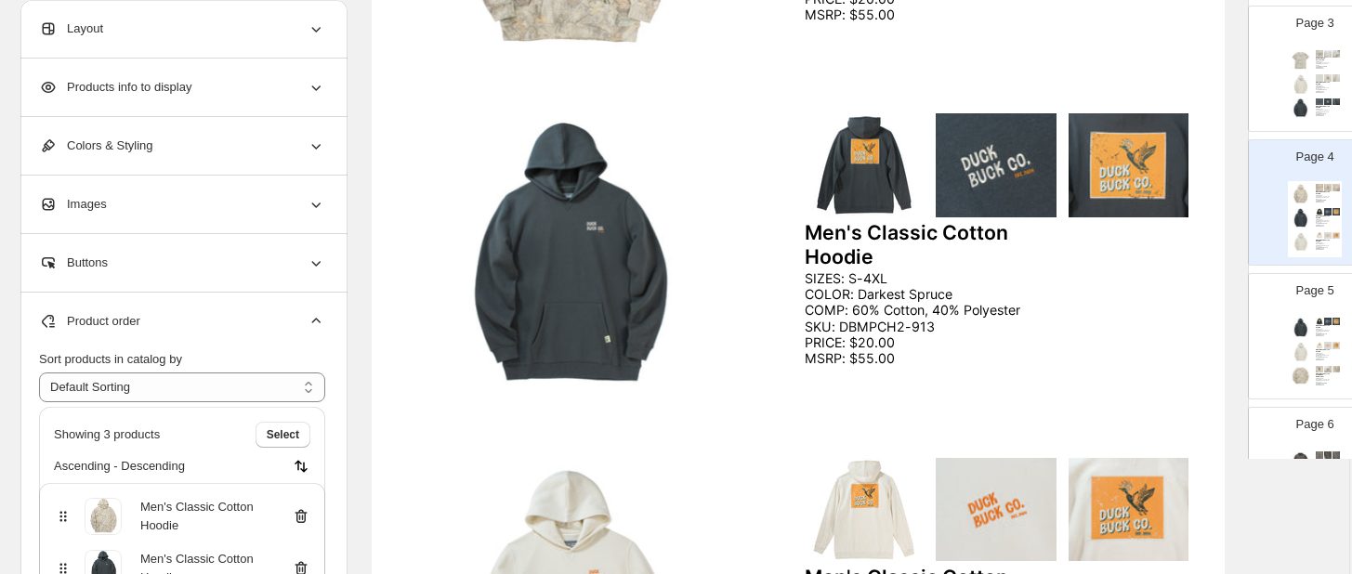
scroll to position [485, 2]
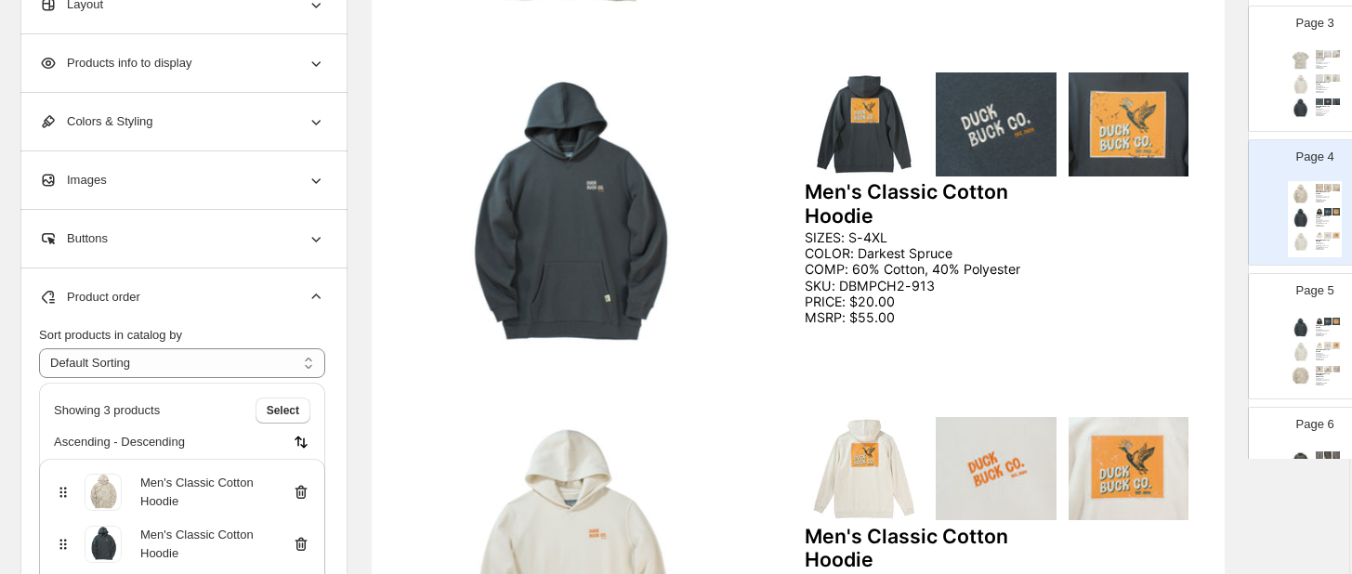
click at [1294, 324] on img at bounding box center [1300, 328] width 20 height 20
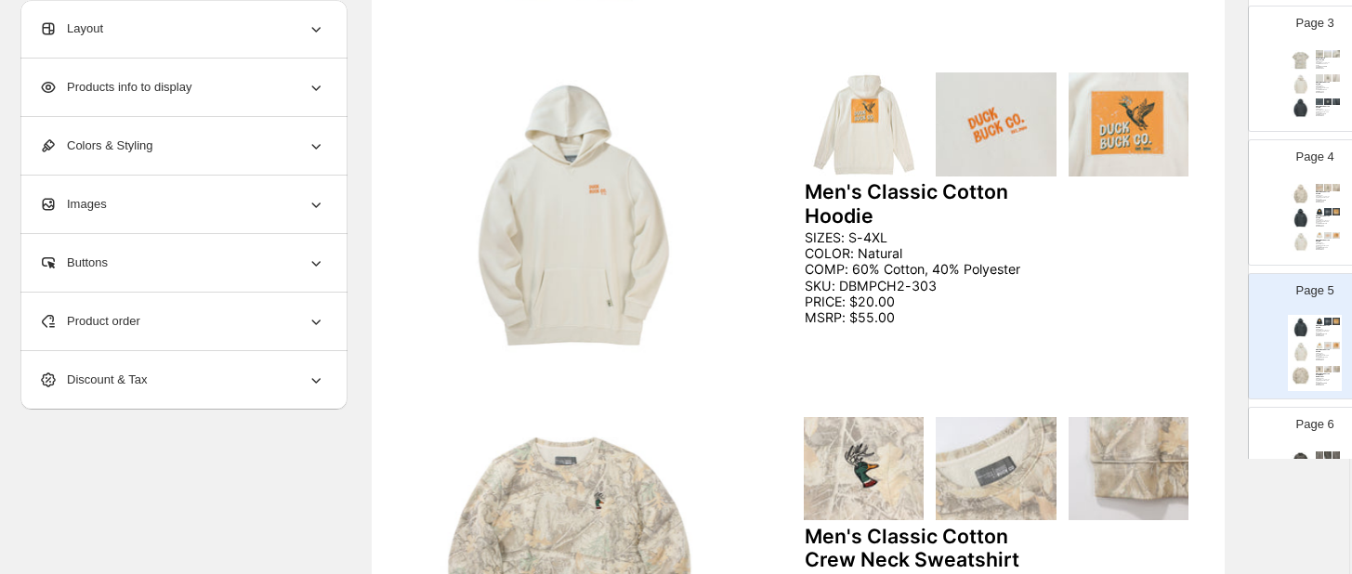
click at [318, 319] on icon at bounding box center [316, 321] width 19 height 19
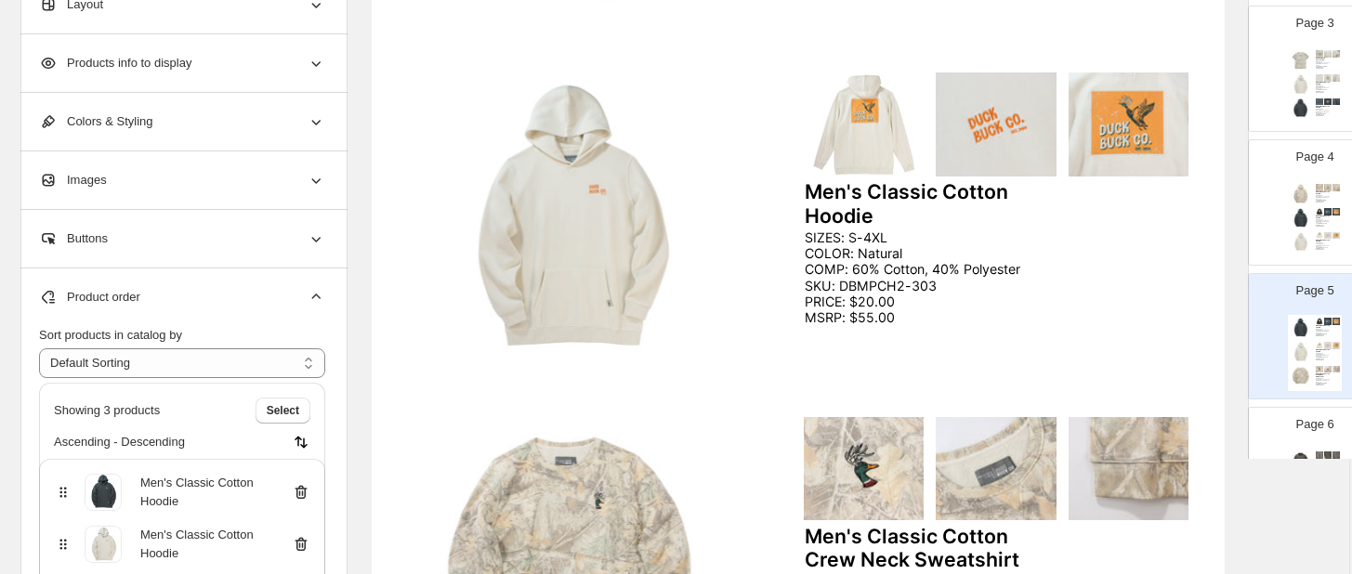
click at [300, 489] on icon at bounding box center [301, 492] width 12 height 14
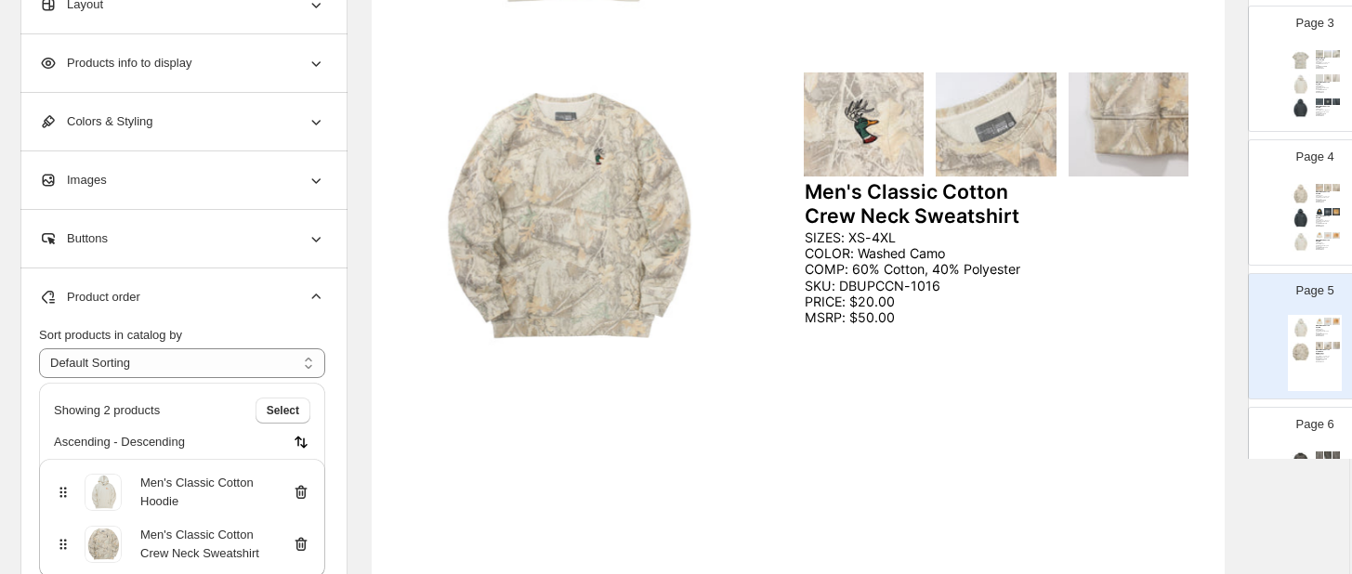
click at [301, 495] on icon at bounding box center [301, 492] width 19 height 19
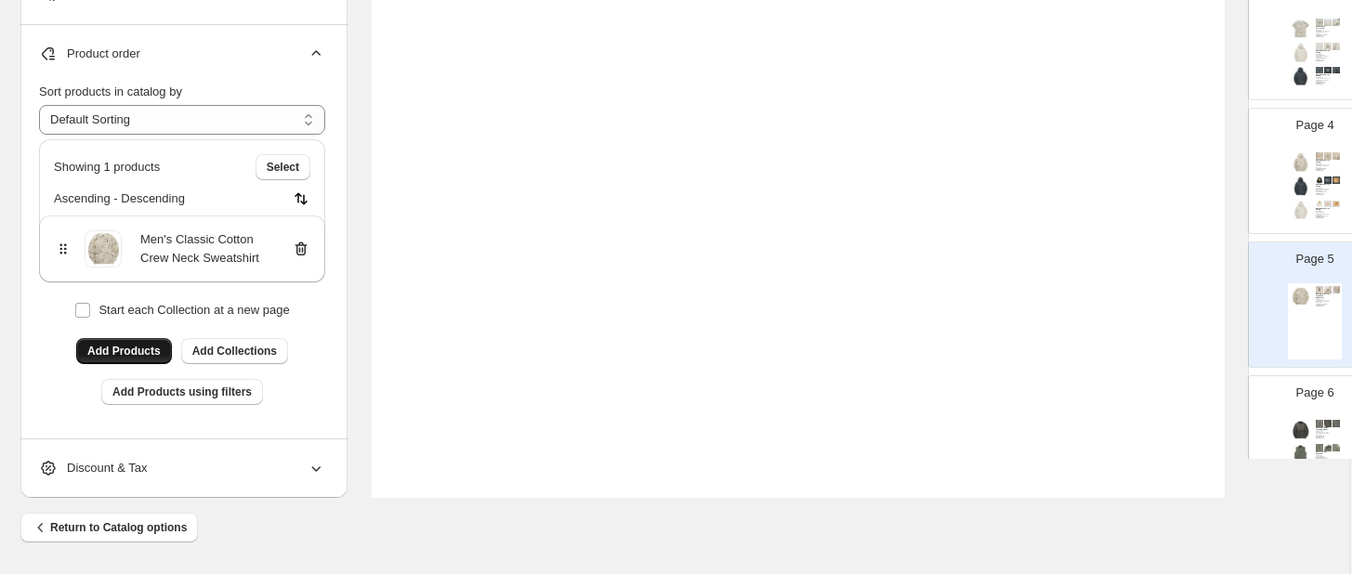
scroll to position [773, 2]
click at [149, 349] on span "Add Products" at bounding box center [123, 351] width 73 height 15
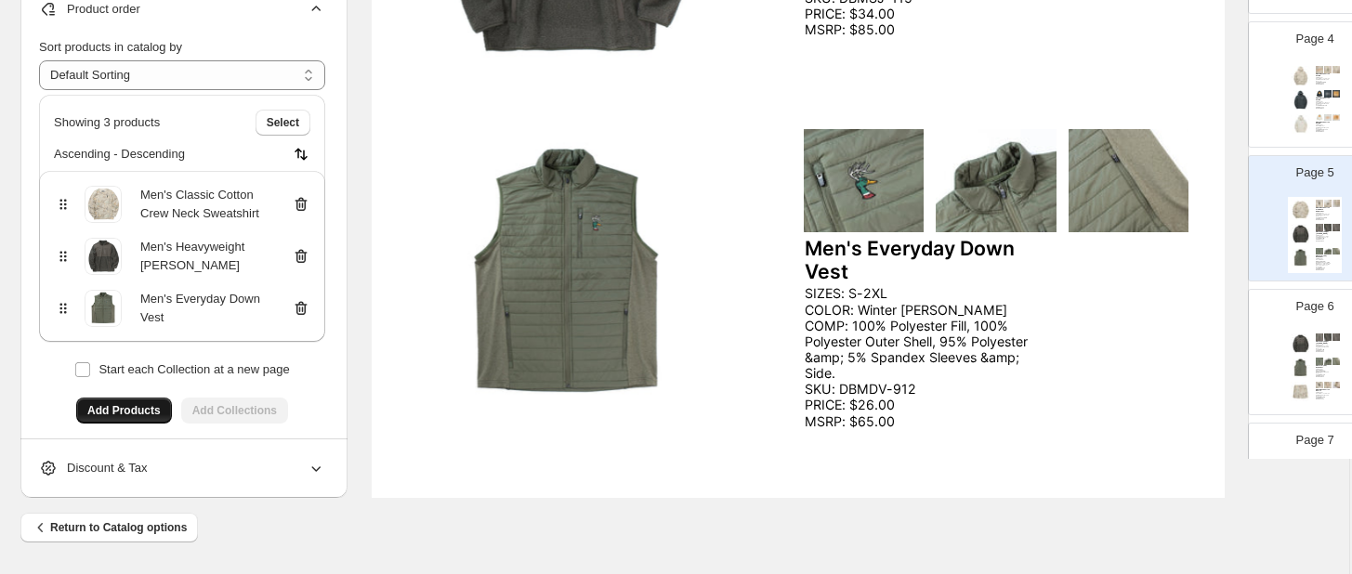
scroll to position [469, 0]
click at [1312, 332] on div "Men's Heavyweight Sherpa Jacket SIZES: S-3XL COLOR: Smokey Olive COMP: 60% Cott…" at bounding box center [1315, 361] width 54 height 76
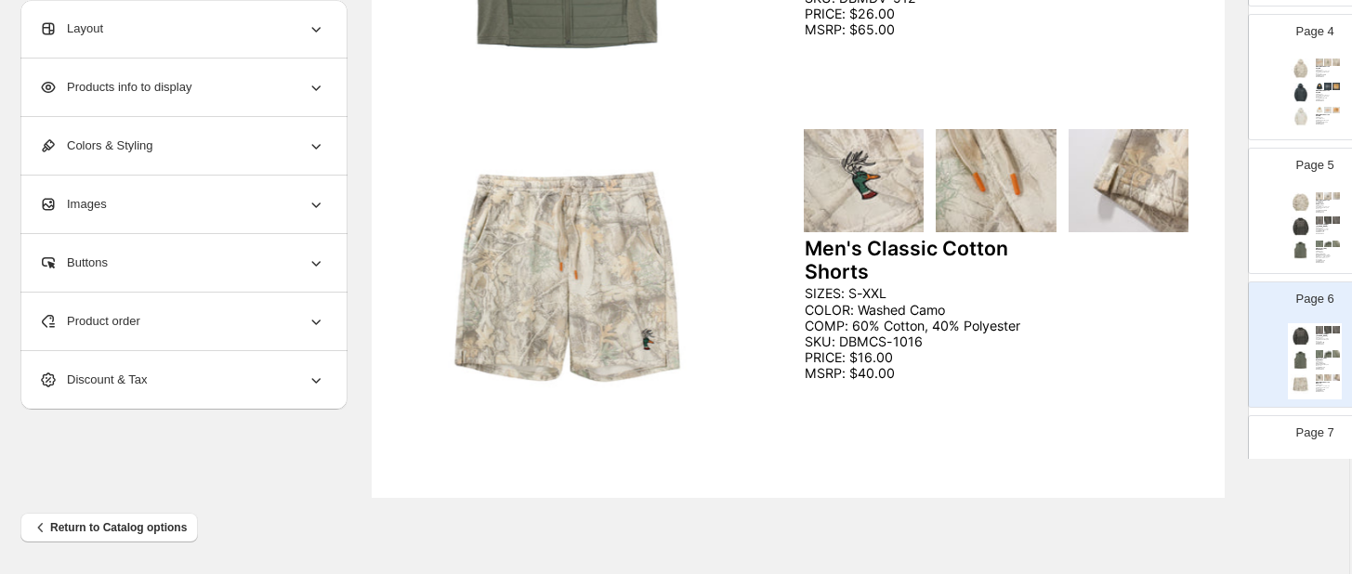
click at [310, 321] on icon at bounding box center [316, 321] width 19 height 19
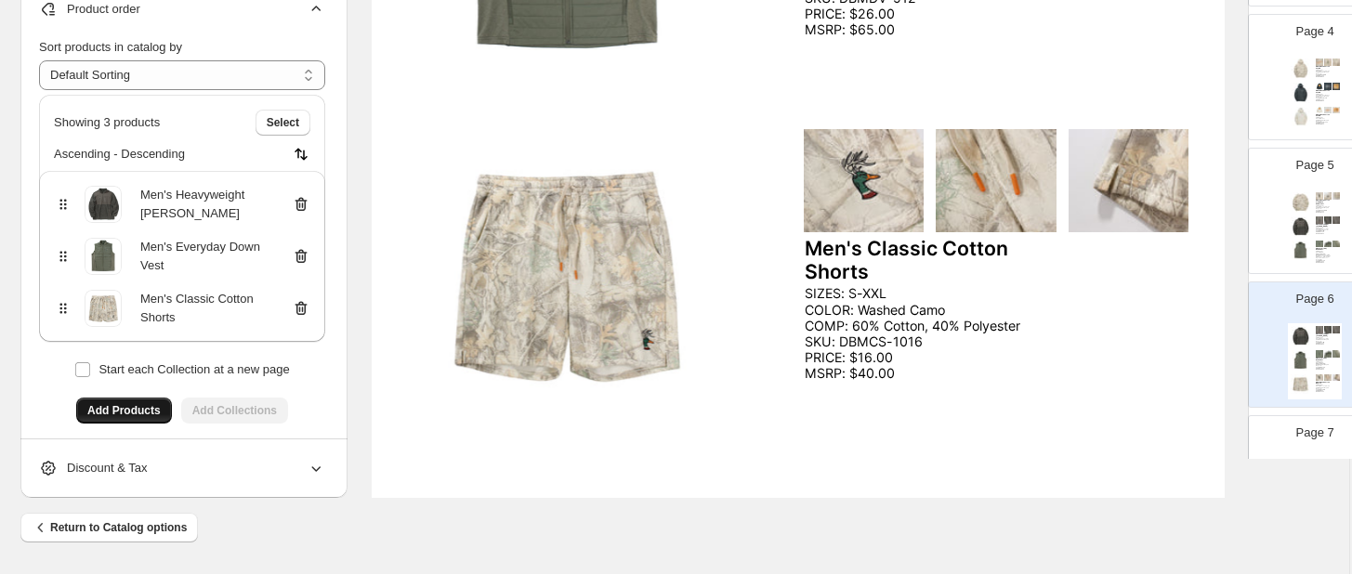
click at [299, 201] on icon at bounding box center [301, 204] width 12 height 14
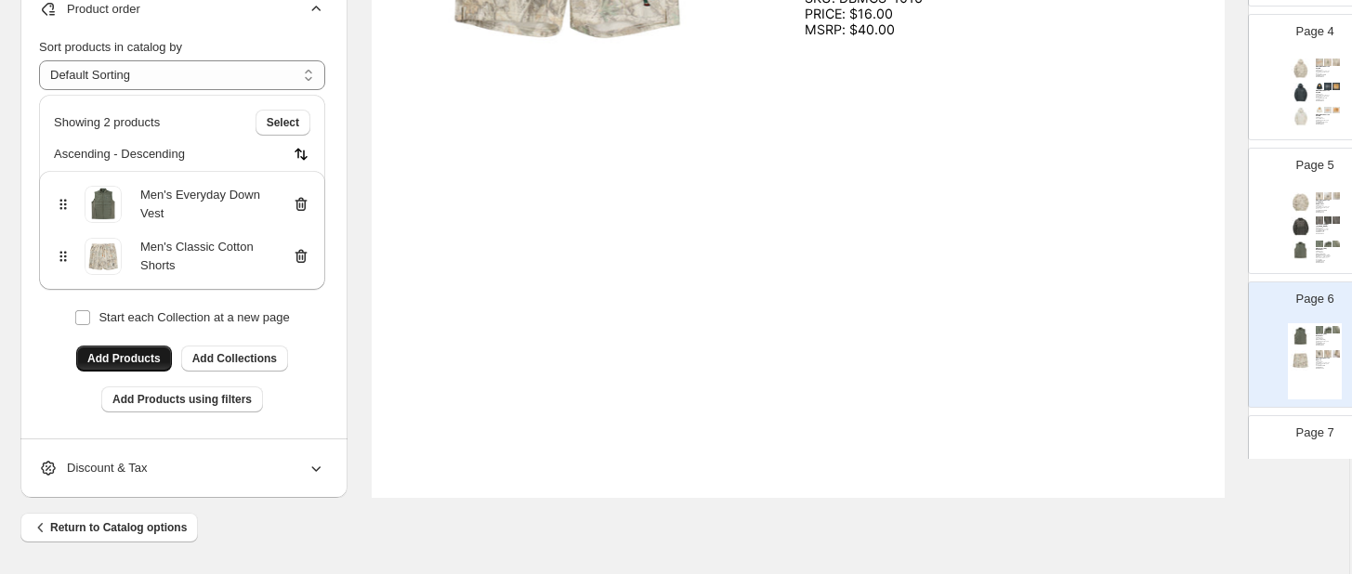
click at [299, 206] on icon at bounding box center [300, 206] width 2 height 6
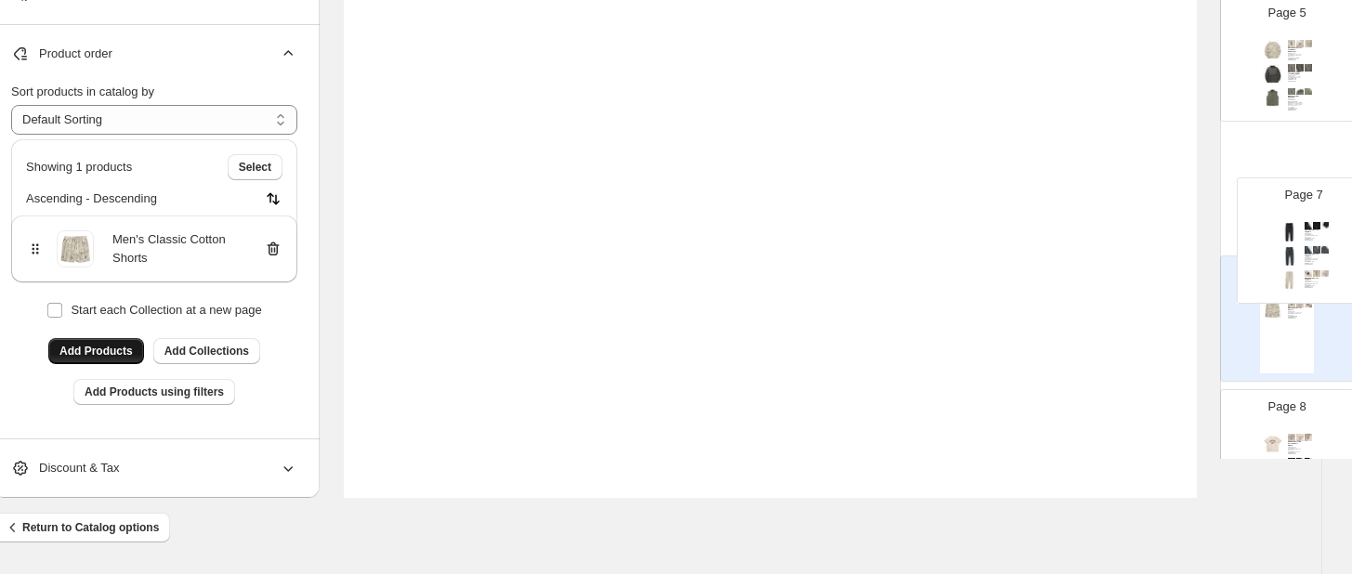
scroll to position [773, 32]
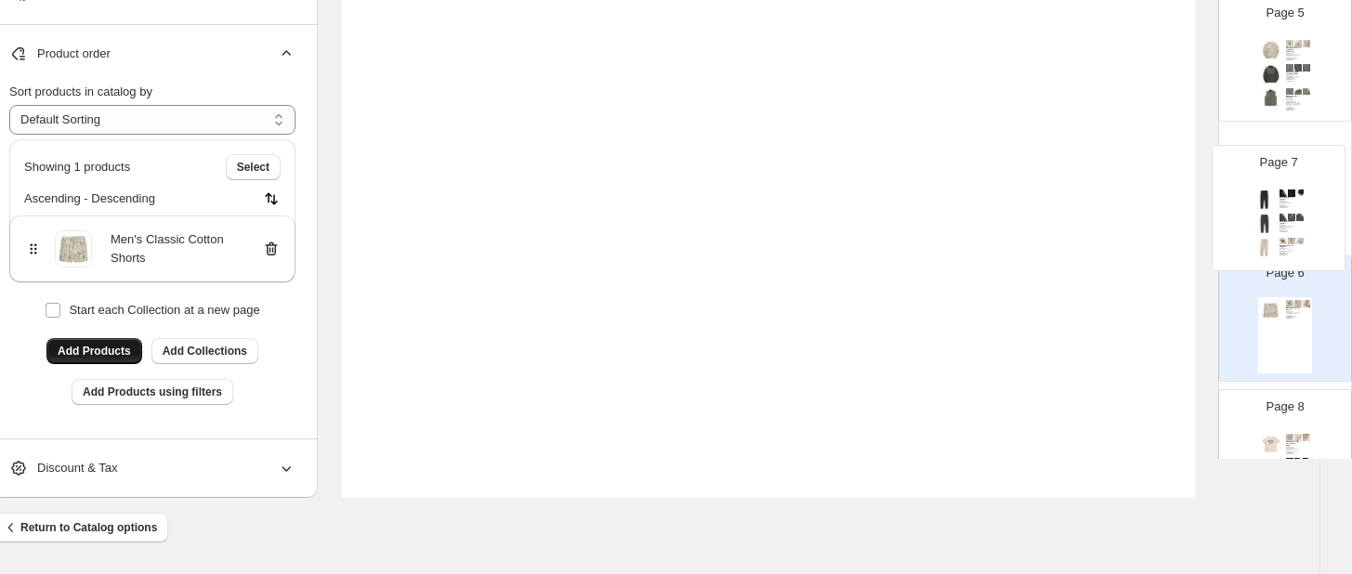
drag, startPoint x: 1297, startPoint y: 293, endPoint x: 1257, endPoint y: 170, distance: 129.0
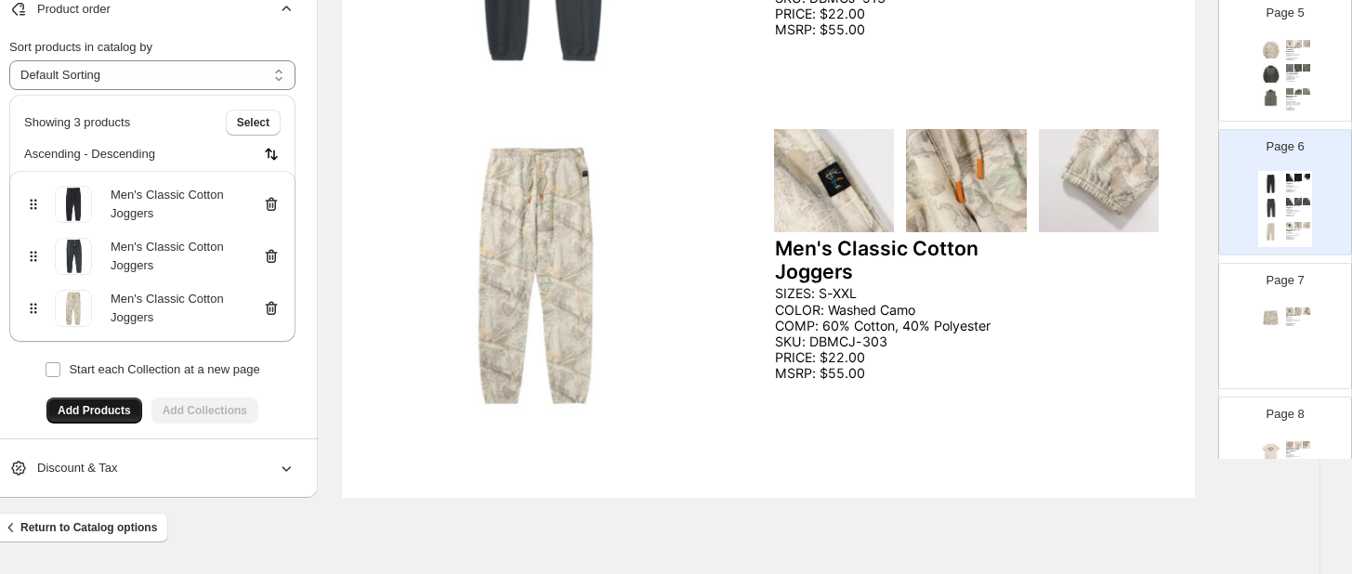
click at [1292, 319] on div "SIZES: S-XXL COLOR: Washed Camo COMP: 60% Cotton, 40% Polyester SKU: DBMCS-1016…" at bounding box center [1293, 322] width 15 height 7
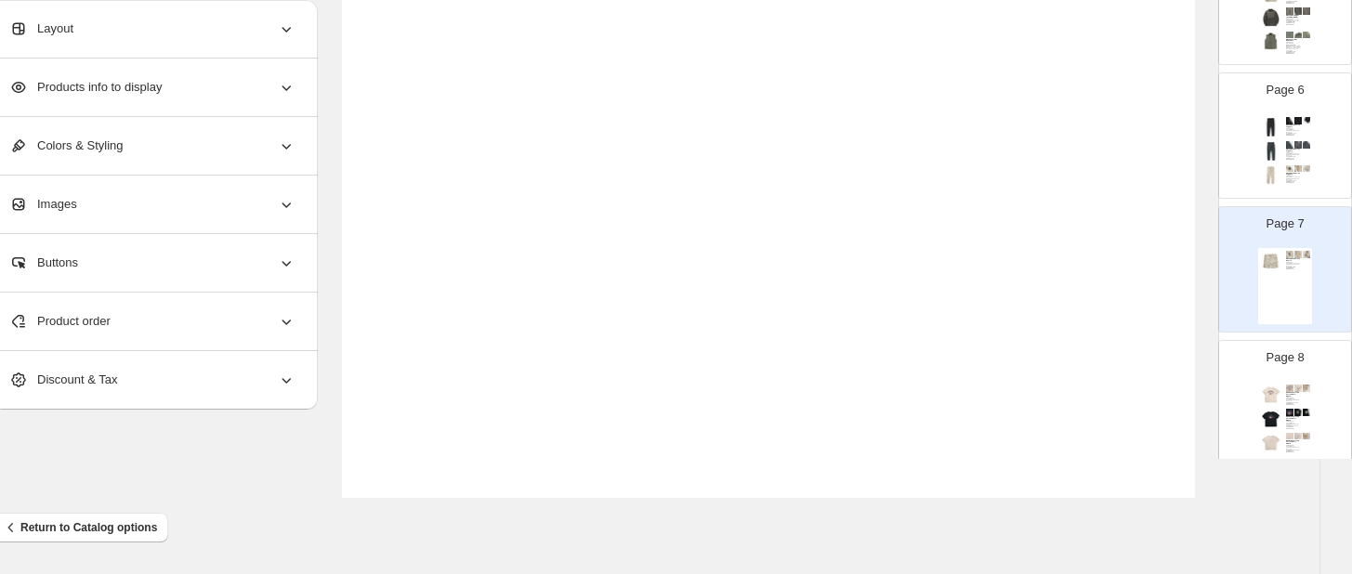
scroll to position [674, 0]
click at [287, 317] on icon at bounding box center [286, 321] width 19 height 19
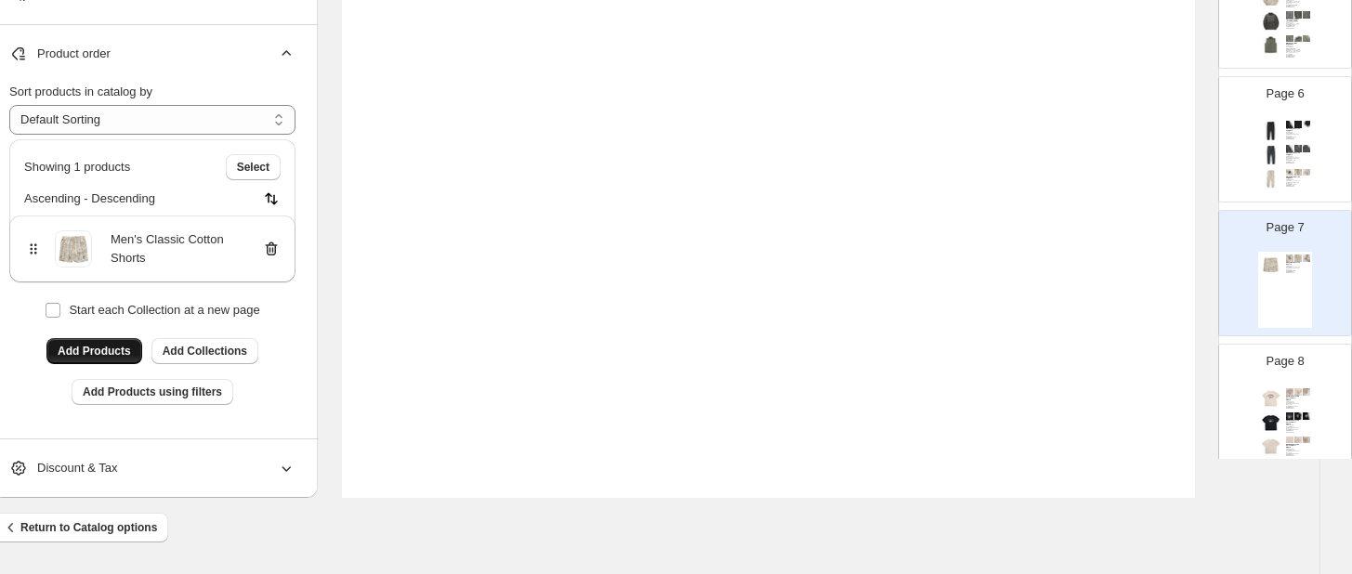
scroll to position [773, 30]
click at [85, 347] on span "Add Products" at bounding box center [95, 351] width 73 height 15
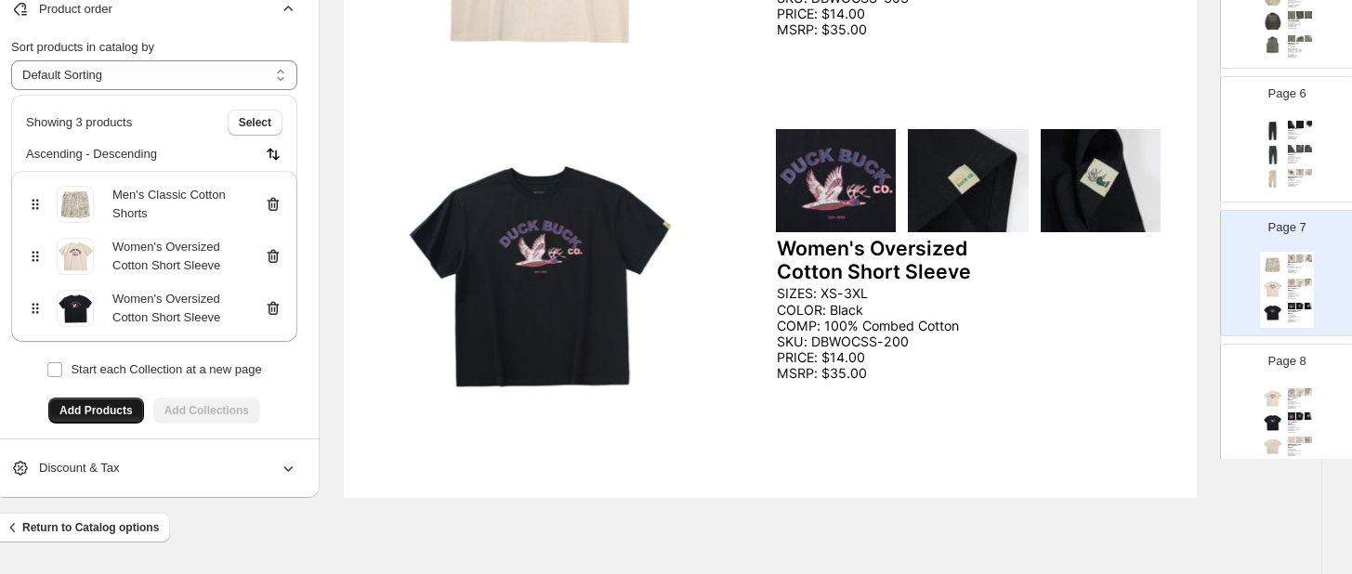
click at [1296, 377] on div "Page 8 Women's Oversized Cotton Short Sleeve SIZES: XS-3XL COLOR: Natural COMP:…" at bounding box center [1279, 399] width 117 height 124
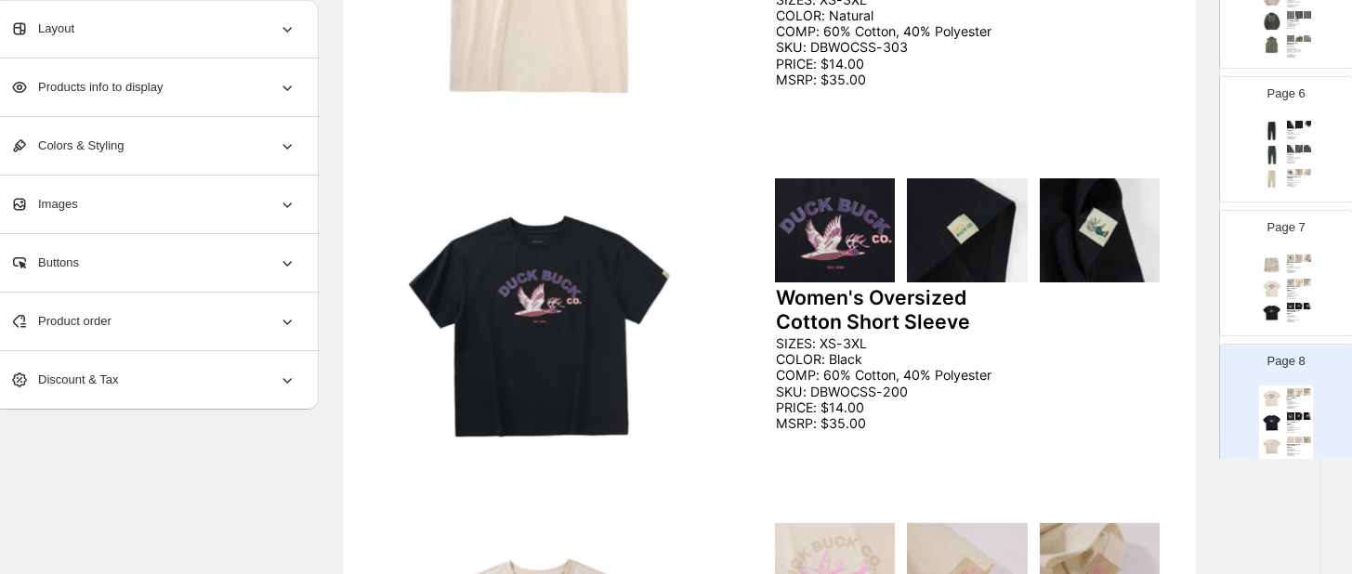
scroll to position [245, 31]
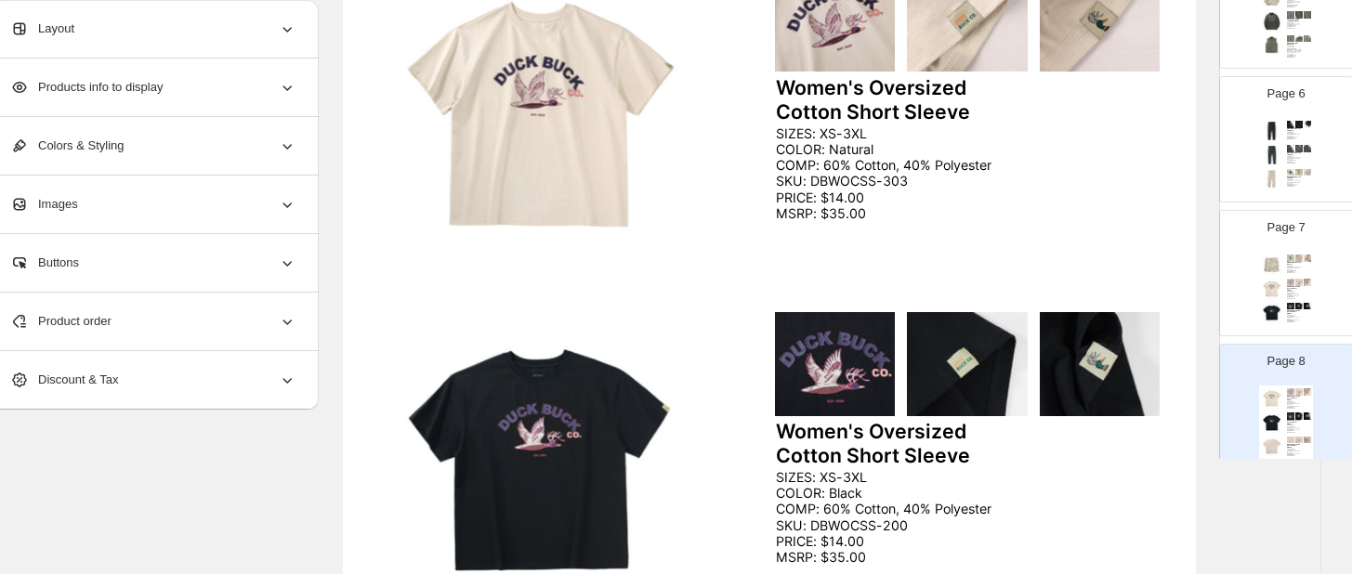
click at [282, 315] on icon at bounding box center [287, 321] width 19 height 19
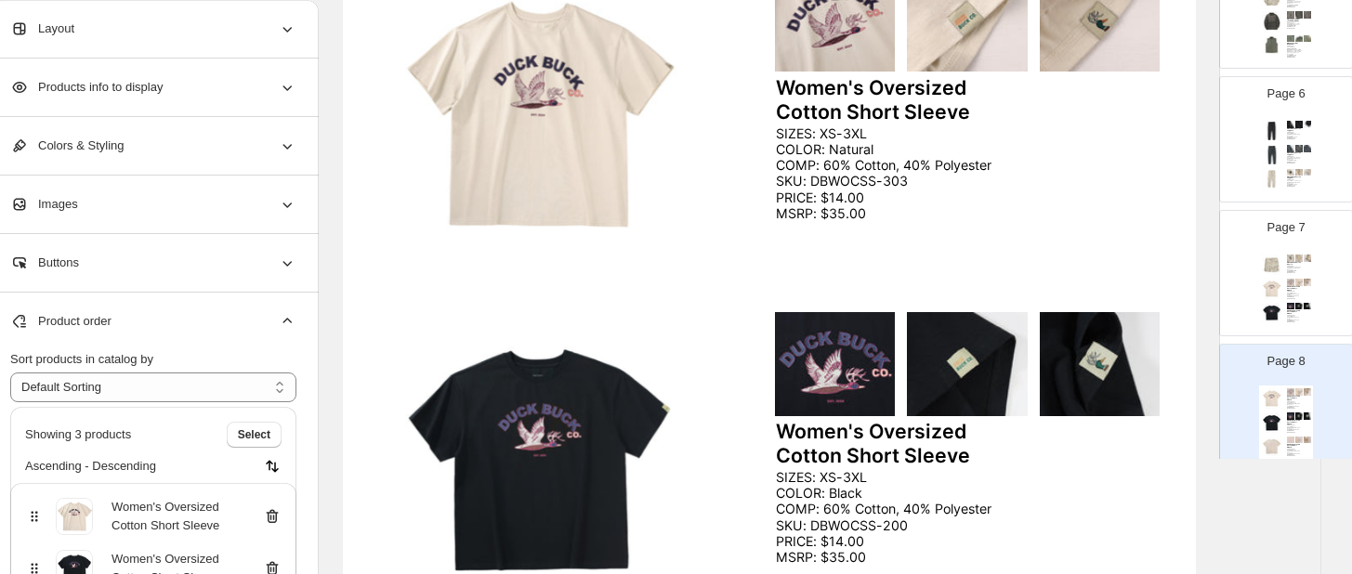
click at [275, 517] on icon at bounding box center [272, 516] width 19 height 19
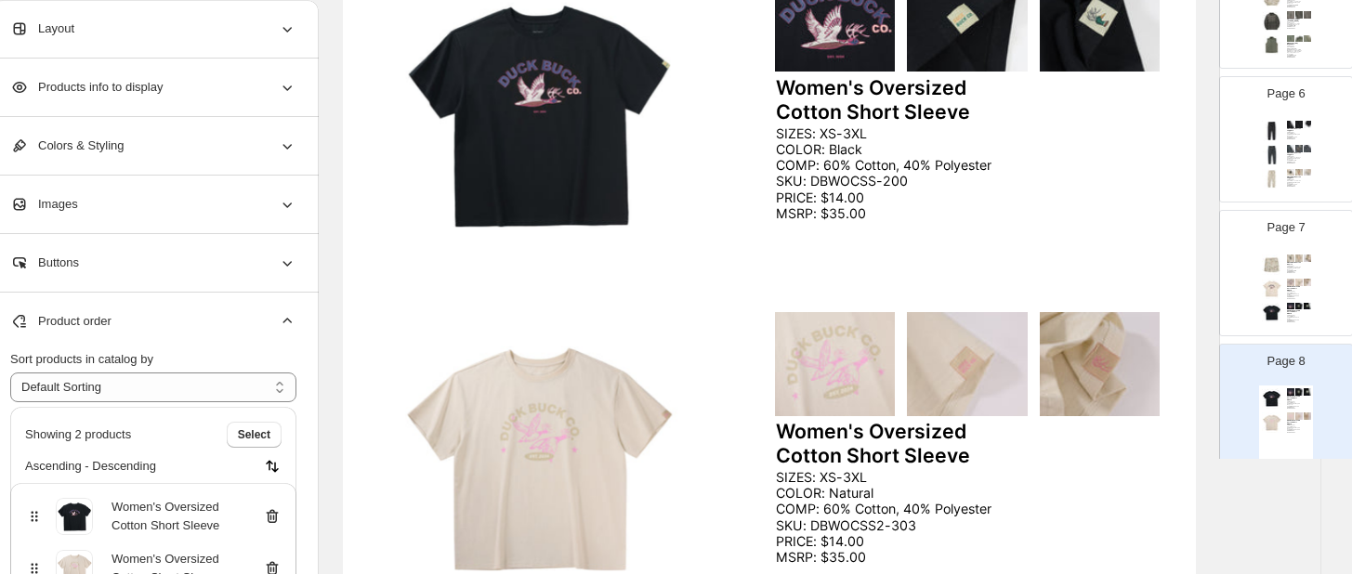
click at [274, 518] on icon at bounding box center [274, 518] width 2 height 6
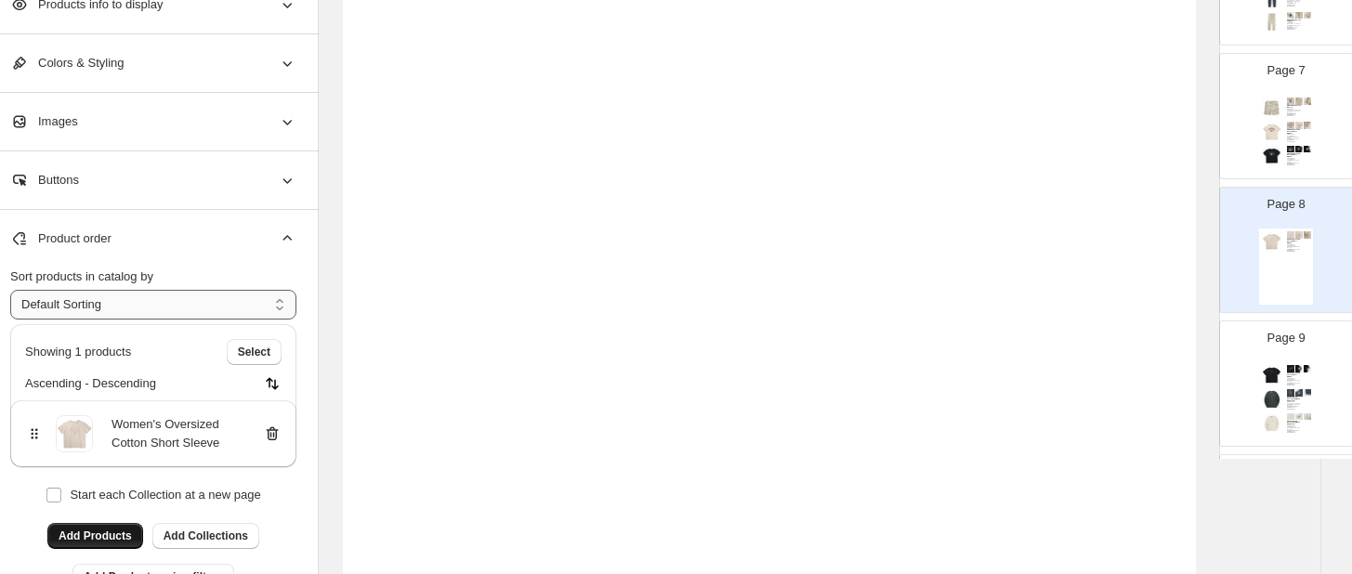
scroll to position [592, 31]
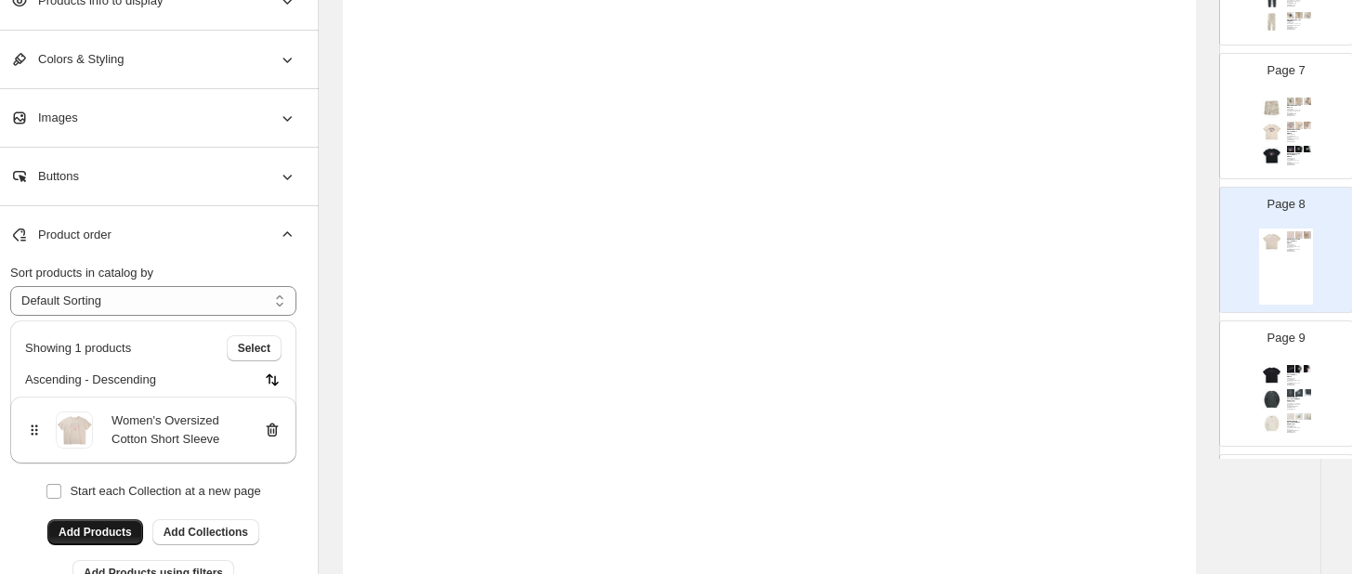
click at [109, 523] on button "Add Products" at bounding box center [95, 532] width 96 height 26
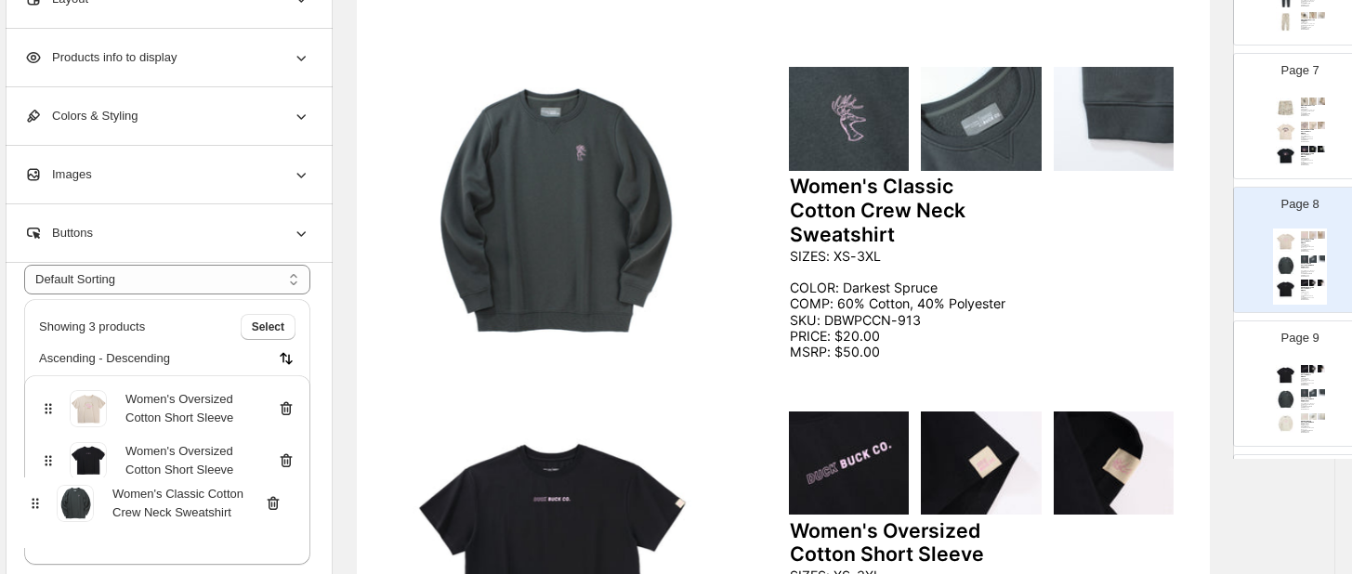
scroll to position [504, 4]
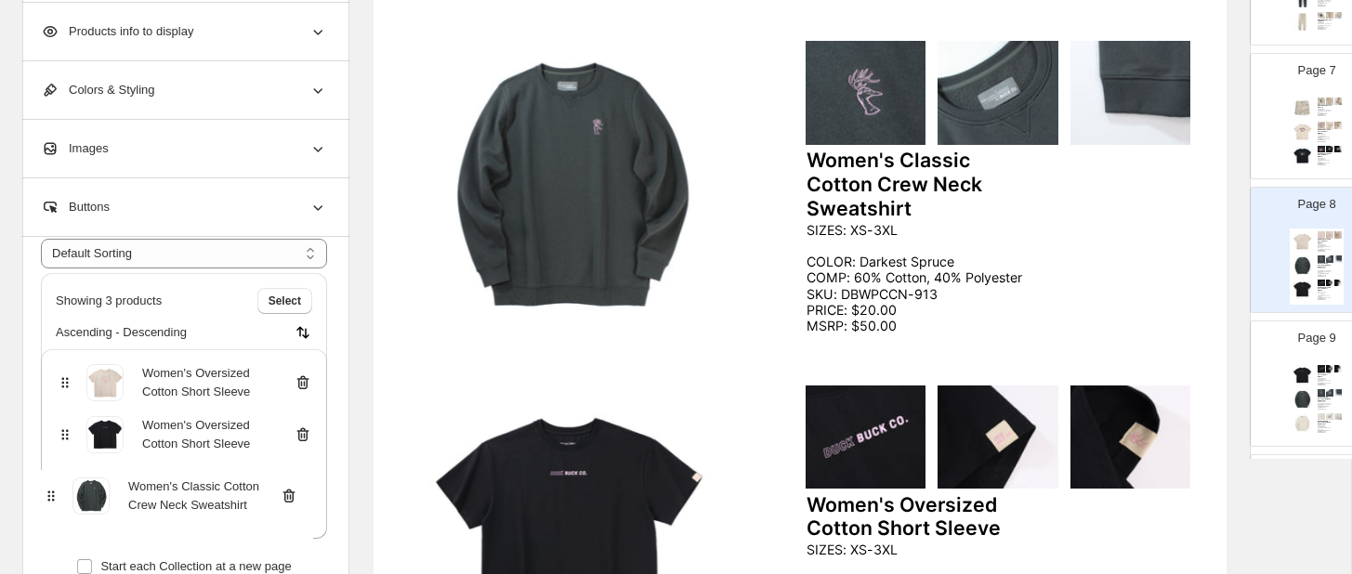
drag, startPoint x: 34, startPoint y: 481, endPoint x: 56, endPoint y: 503, distance: 30.2
click at [56, 503] on div "Women's Oversized Cotton Short Sleeve Women's Classic Cotton Crew Neck Sweatshi…" at bounding box center [184, 444] width 286 height 190
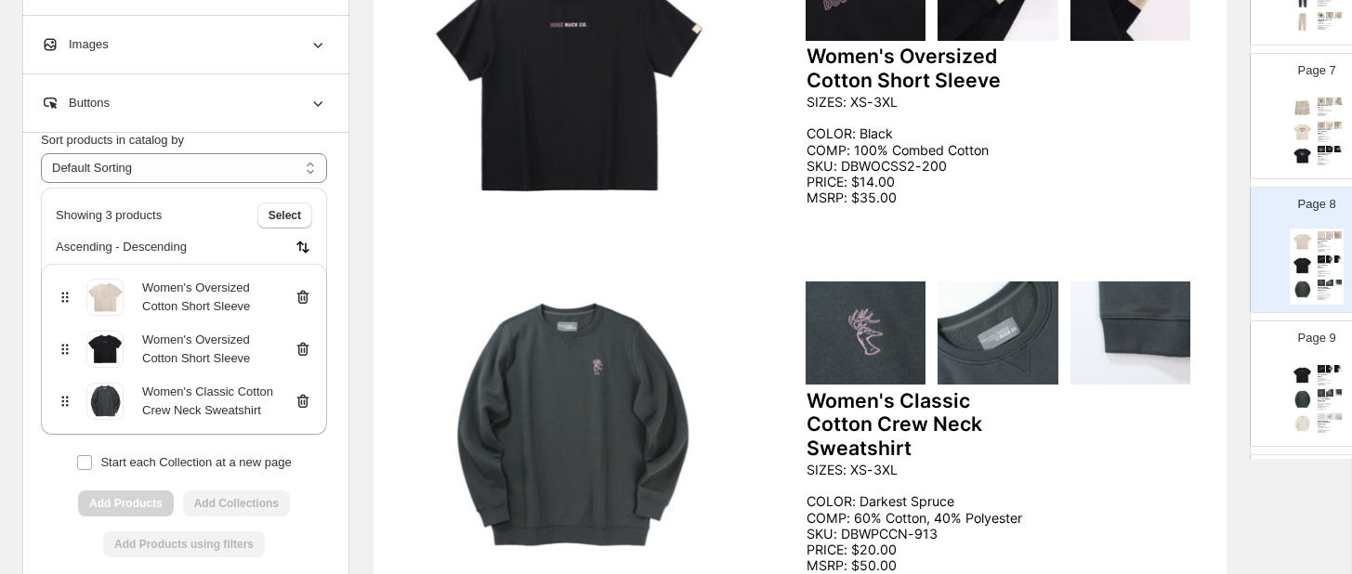
scroll to position [628, 0]
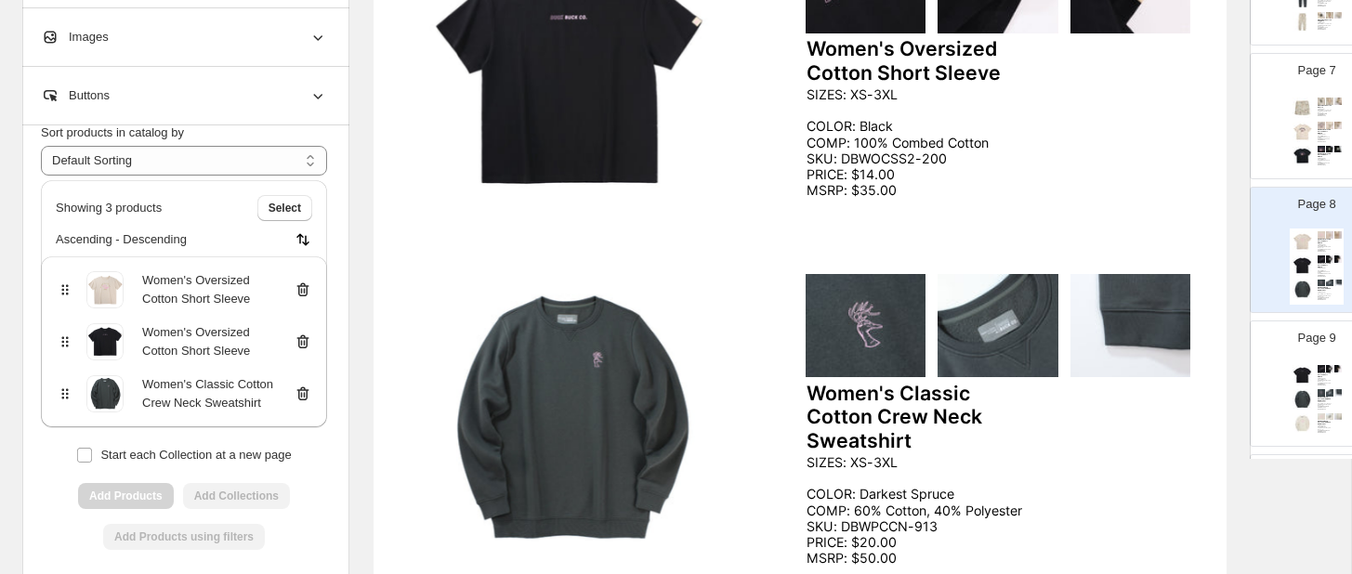
click at [1314, 363] on div "Women's Oversized Cotton Short Sleeve SIZES: XS-3XL COLOR: Black COMP: 60% Cott…" at bounding box center [1317, 400] width 54 height 76
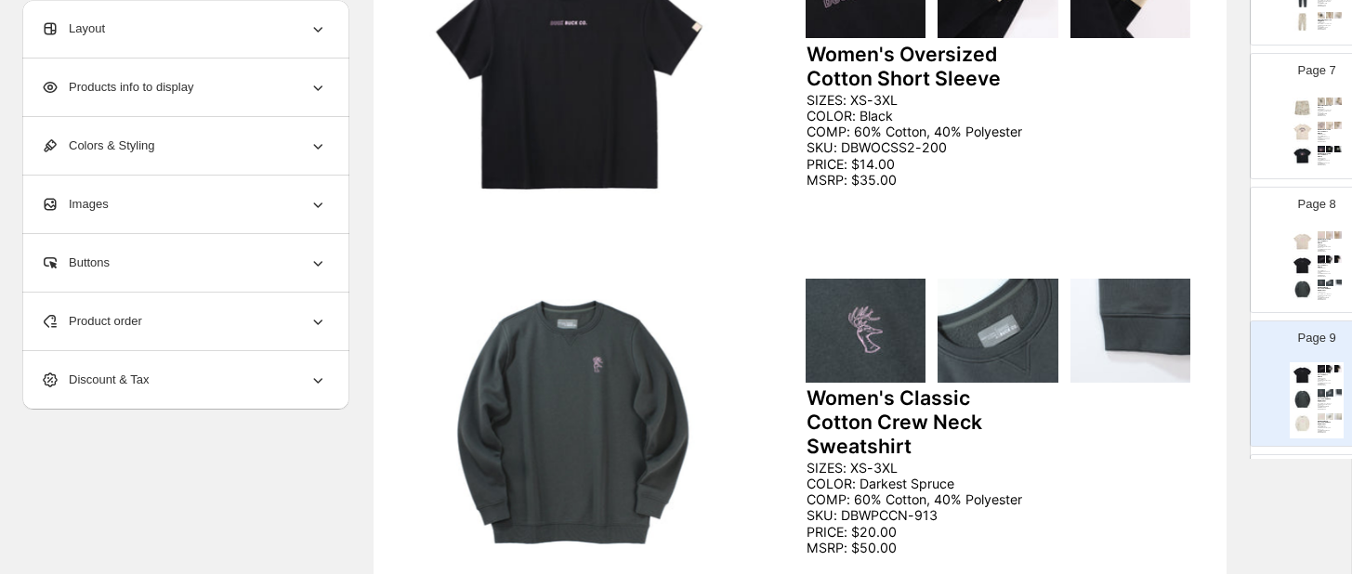
scroll to position [256, 0]
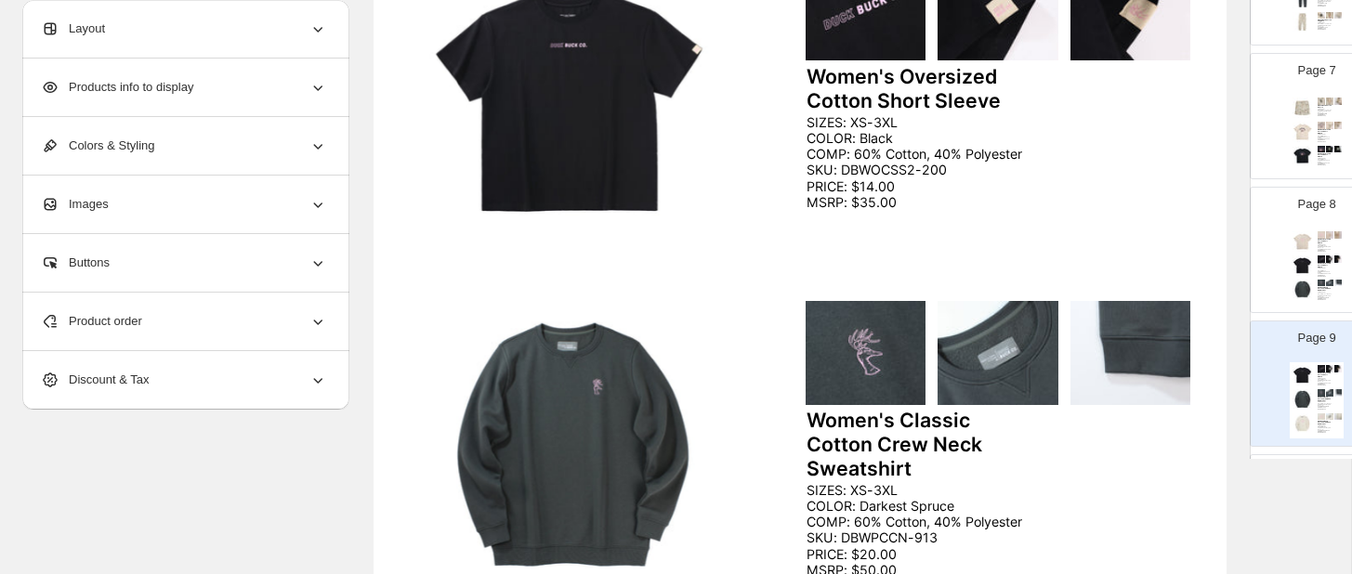
click at [320, 317] on icon at bounding box center [317, 321] width 19 height 19
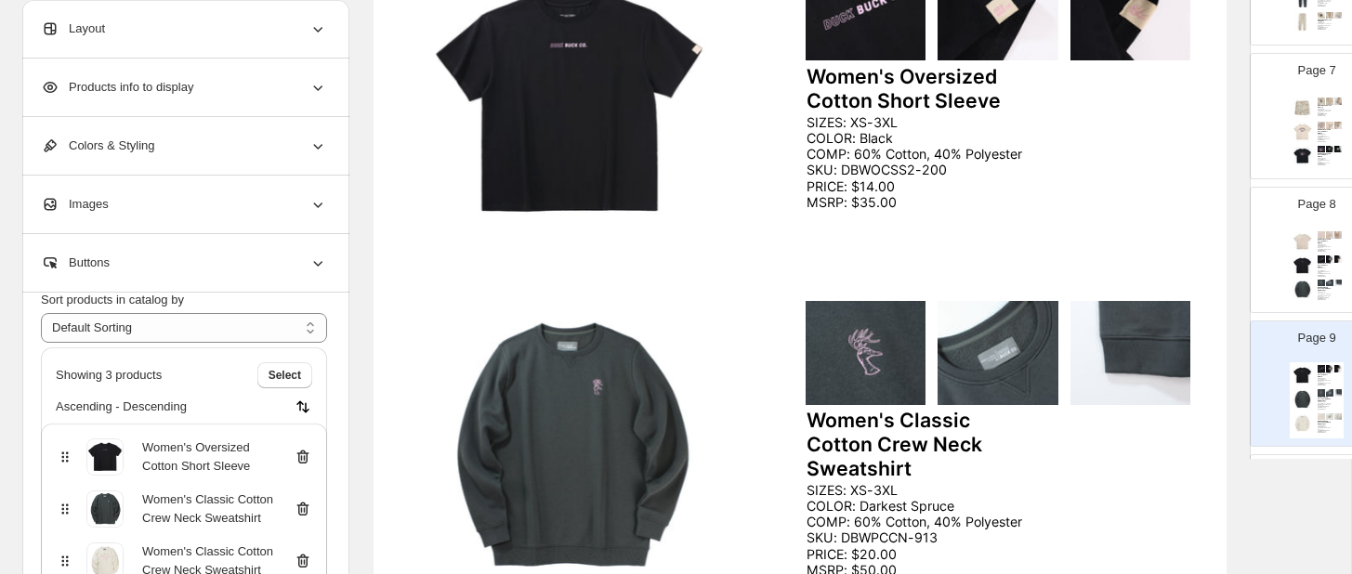
click at [305, 448] on icon at bounding box center [303, 457] width 19 height 19
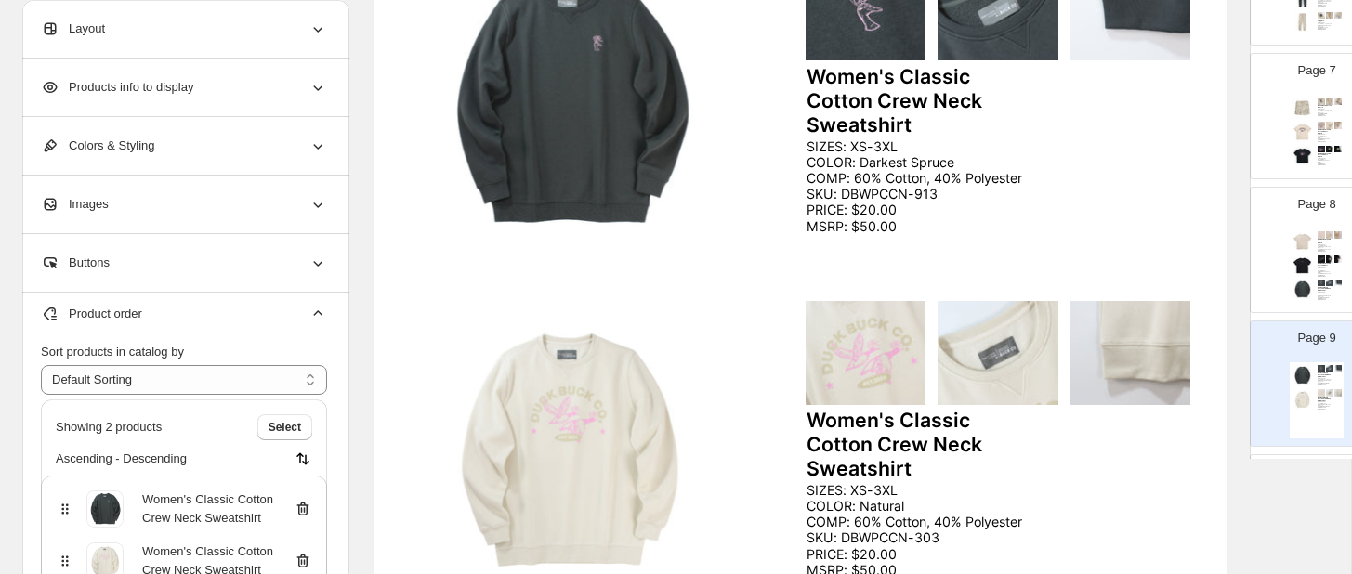
click at [304, 500] on icon at bounding box center [303, 509] width 19 height 19
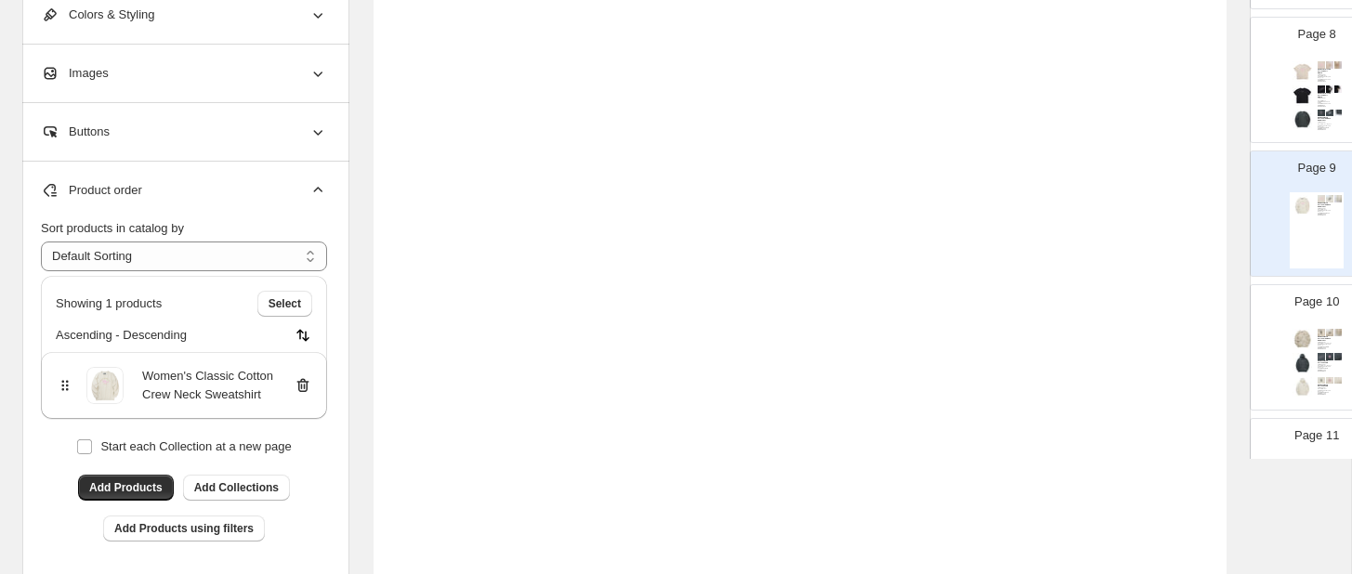
scroll to position [652, 0]
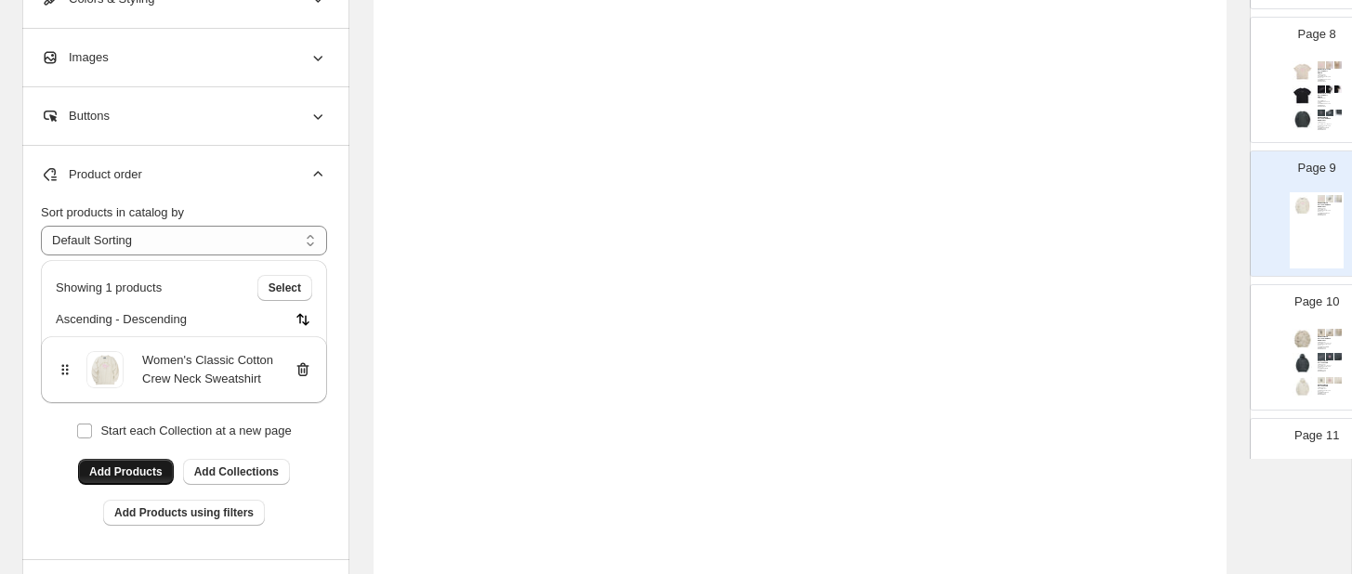
click at [138, 467] on span "Add Products" at bounding box center [125, 472] width 73 height 15
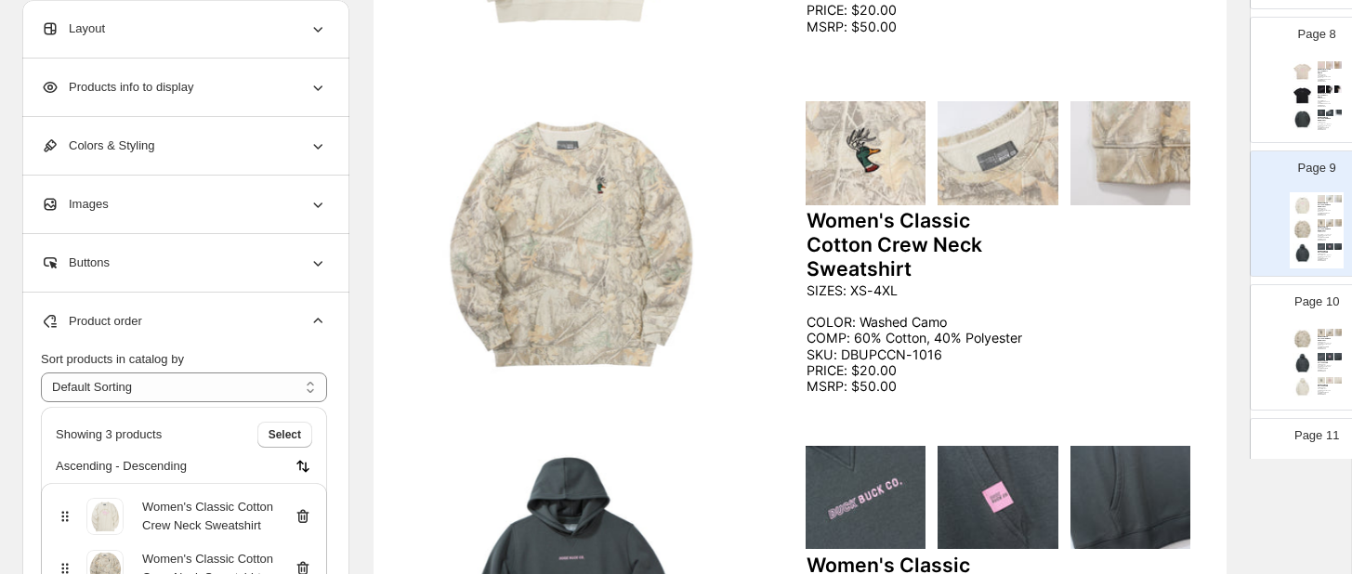
scroll to position [471, 0]
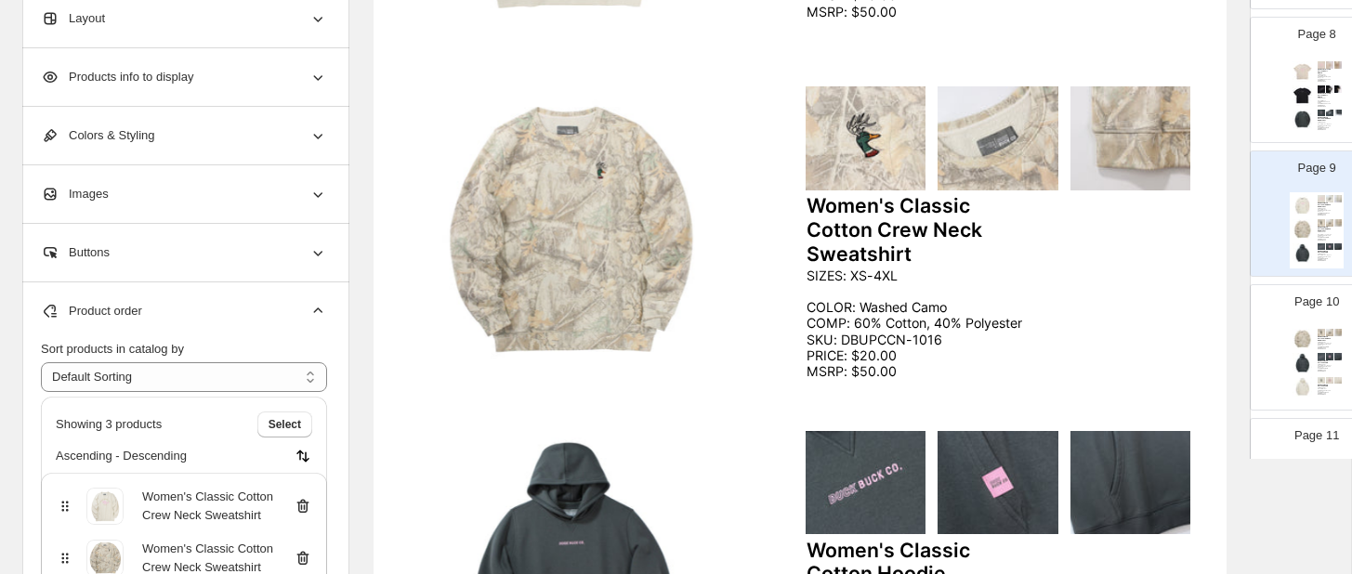
click at [1285, 346] on div "Page 10 Women's Classic Cotton Crew Neck Sweatshirt SIZES: XS-4XL COLOR: Washed…" at bounding box center [1309, 340] width 117 height 124
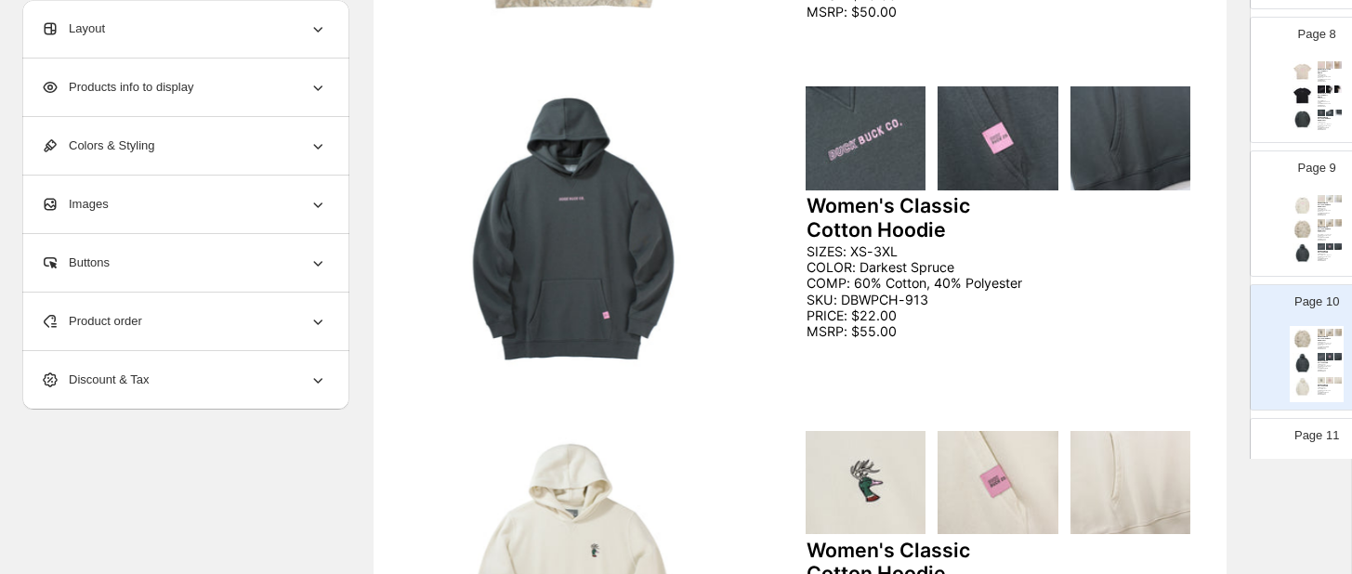
click at [317, 324] on icon at bounding box center [317, 321] width 19 height 19
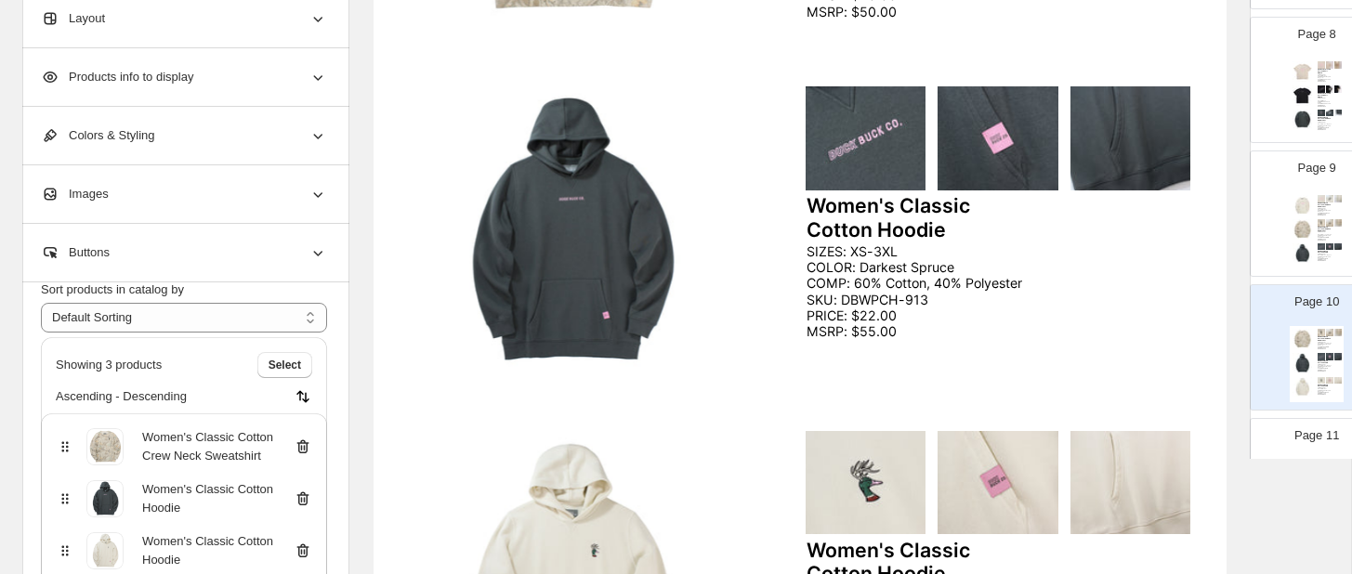
scroll to position [78, 0]
click at [302, 439] on icon at bounding box center [303, 446] width 12 height 14
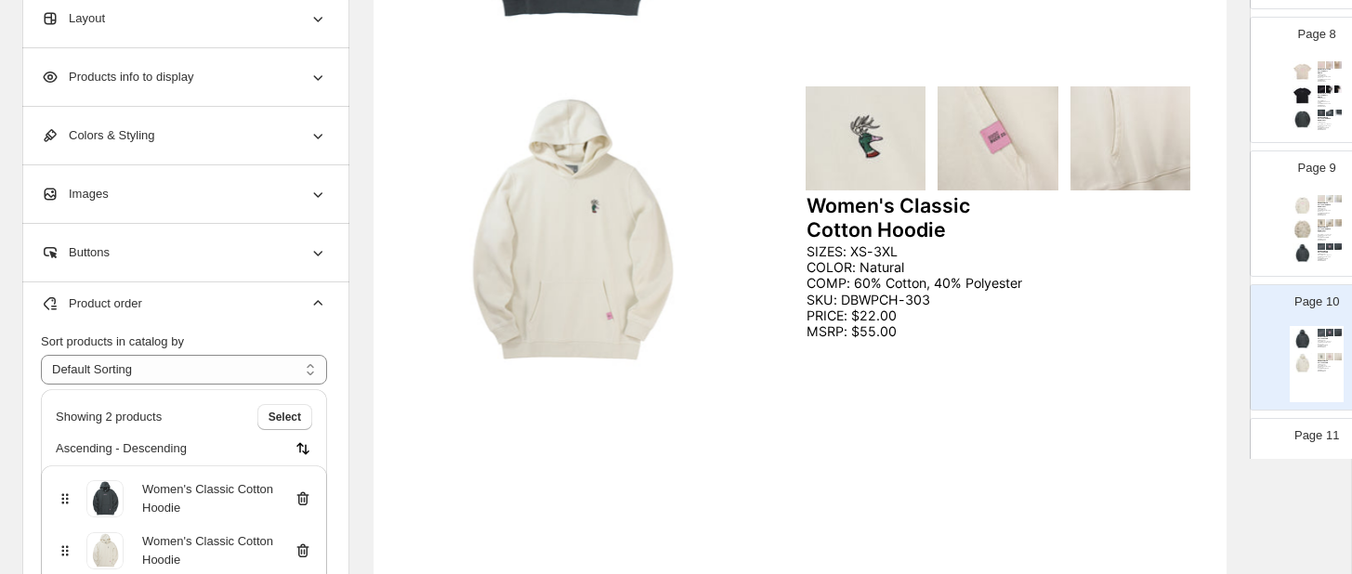
scroll to position [0, 0]
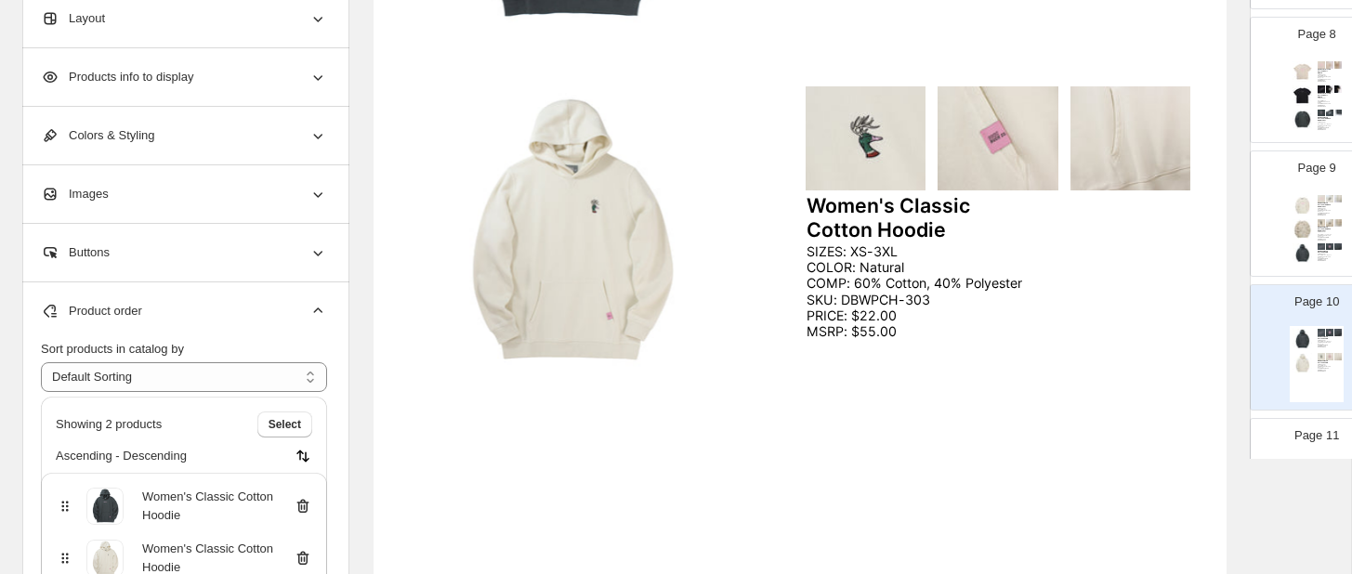
click at [305, 504] on icon at bounding box center [303, 506] width 19 height 19
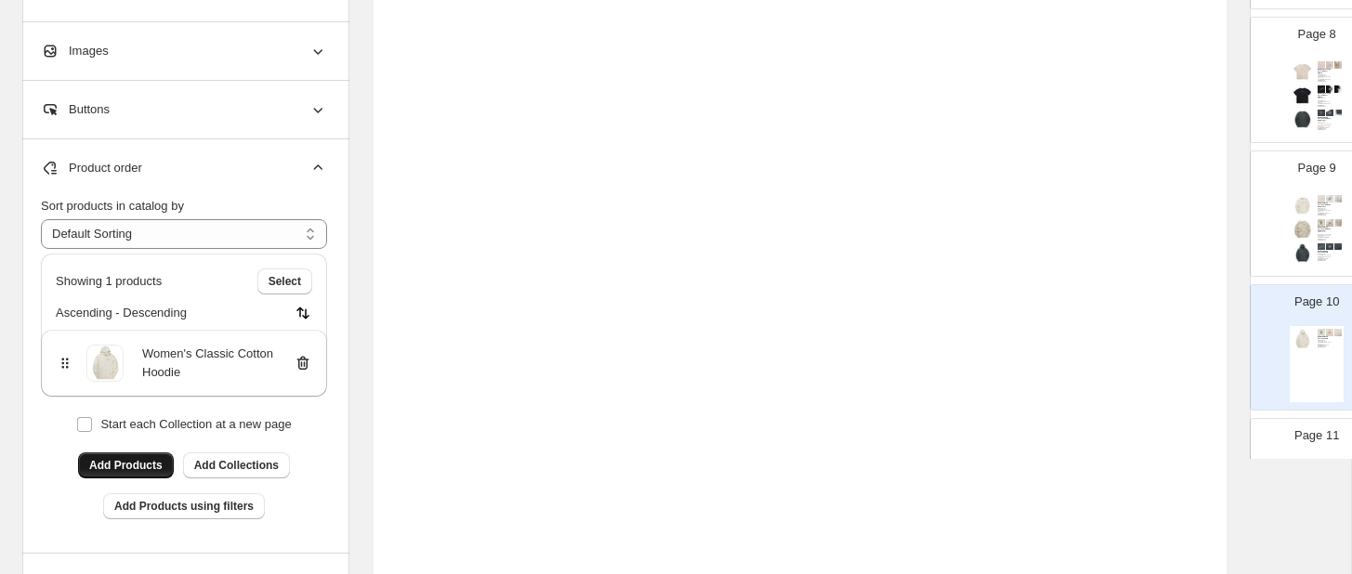
scroll to position [753, 0]
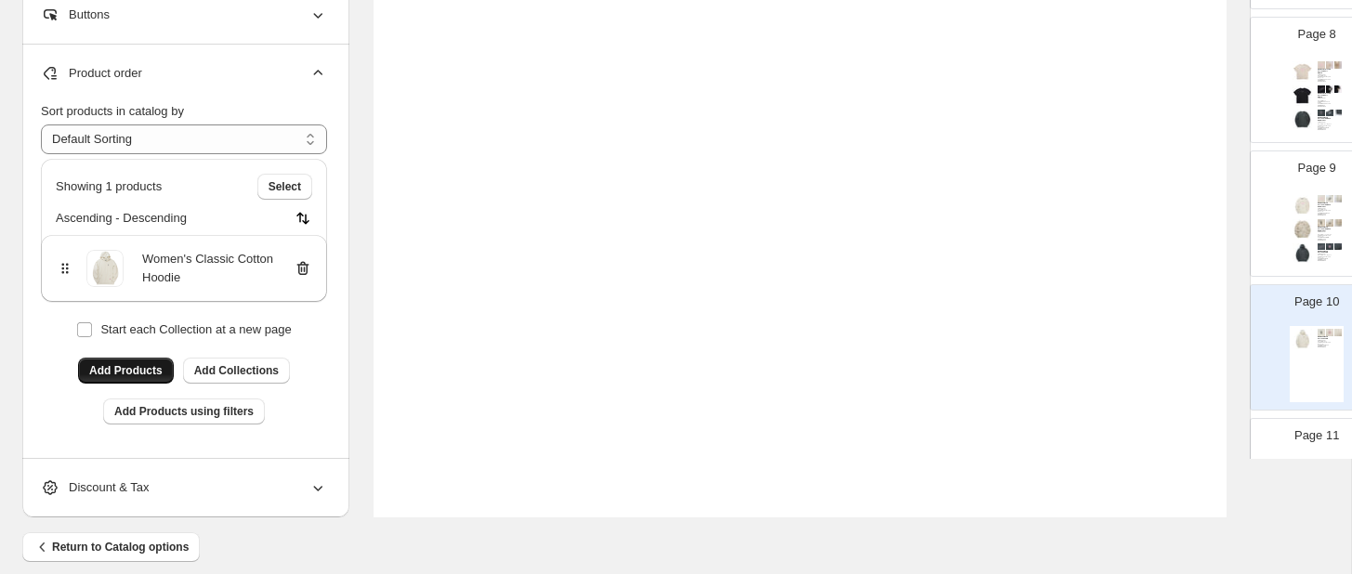
click at [132, 366] on span "Add Products" at bounding box center [125, 370] width 73 height 15
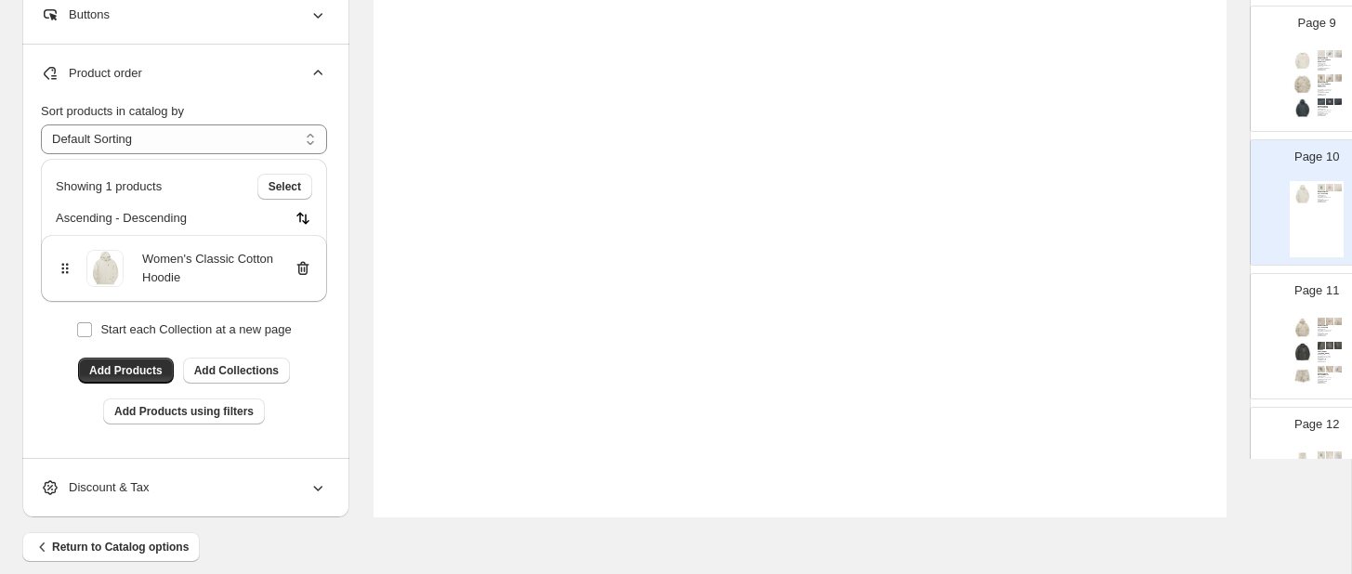
scroll to position [1170, 0]
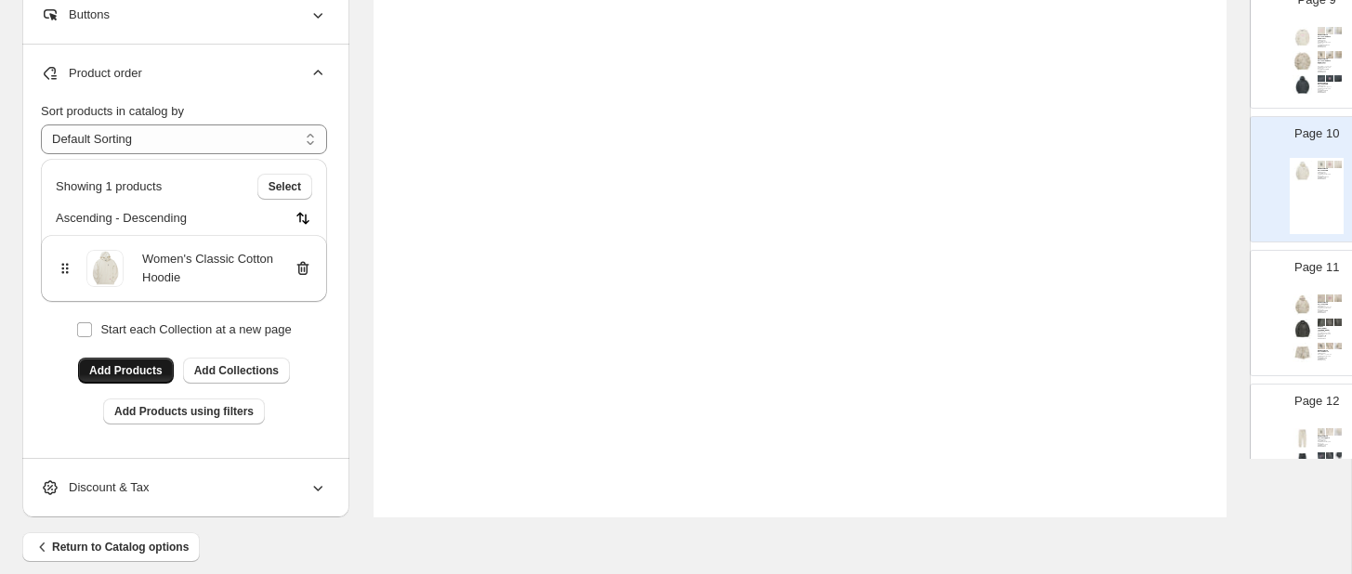
click at [164, 370] on button "Add Products" at bounding box center [126, 371] width 96 height 26
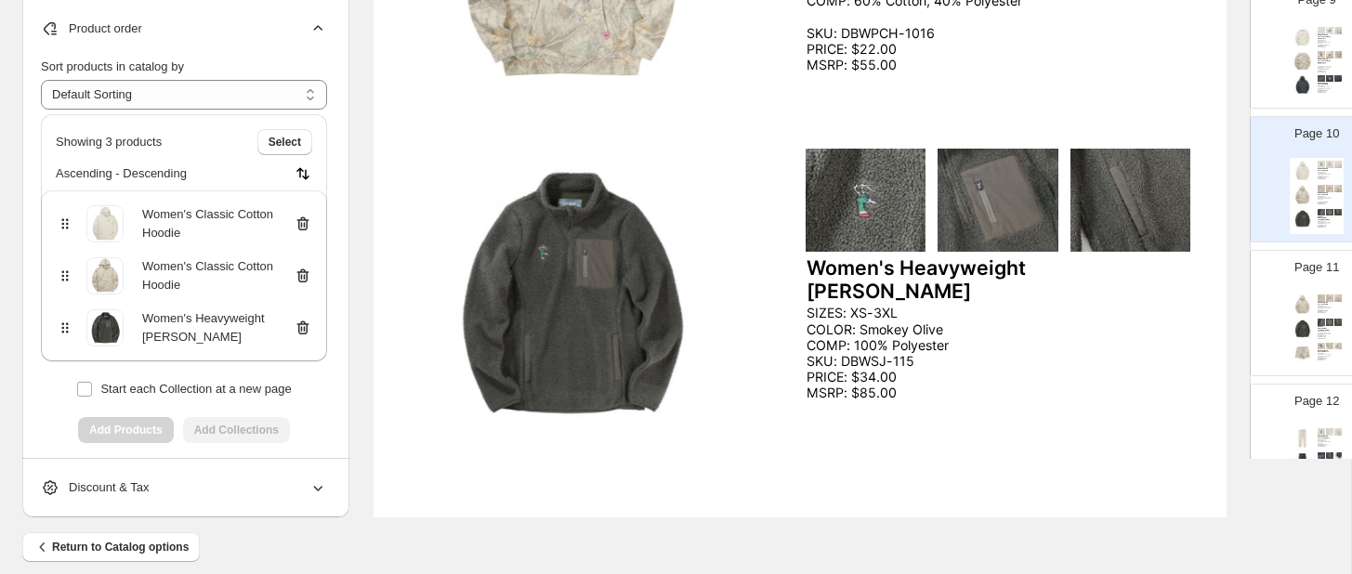
click at [1304, 317] on div "Women's Classic Cotton Hoodie SIZES: XS-3XL COLOR: Washed Camo COMP: 60% Cotton…" at bounding box center [1317, 330] width 54 height 76
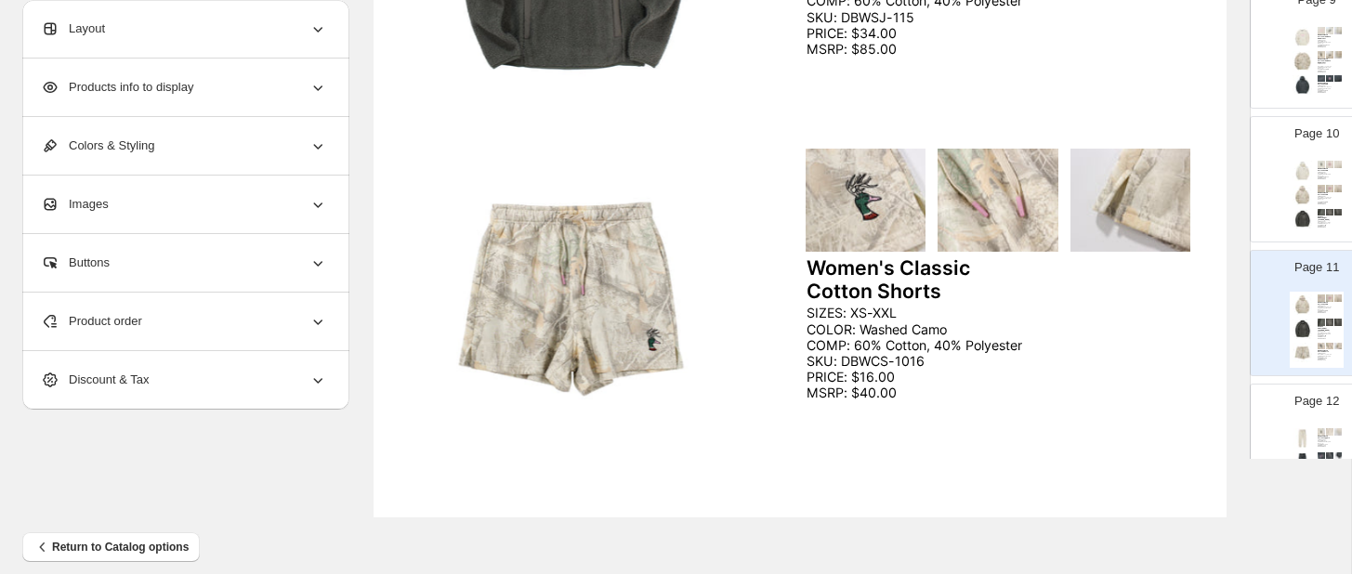
click at [321, 319] on icon at bounding box center [317, 321] width 19 height 19
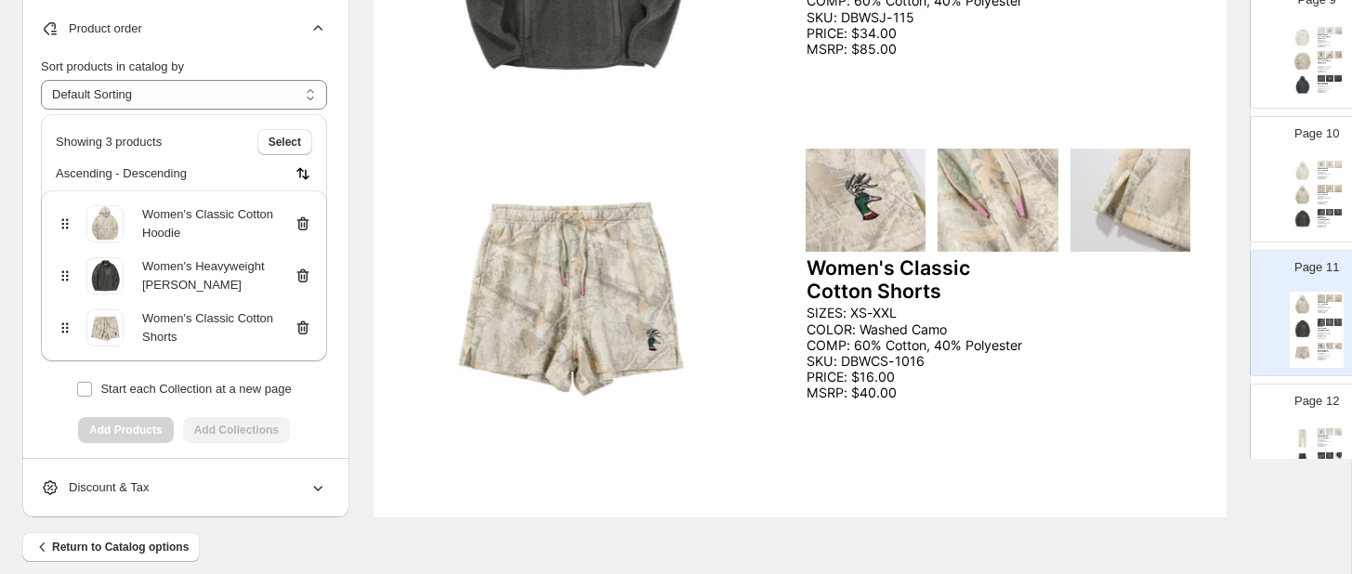
click at [305, 221] on icon at bounding box center [303, 224] width 19 height 19
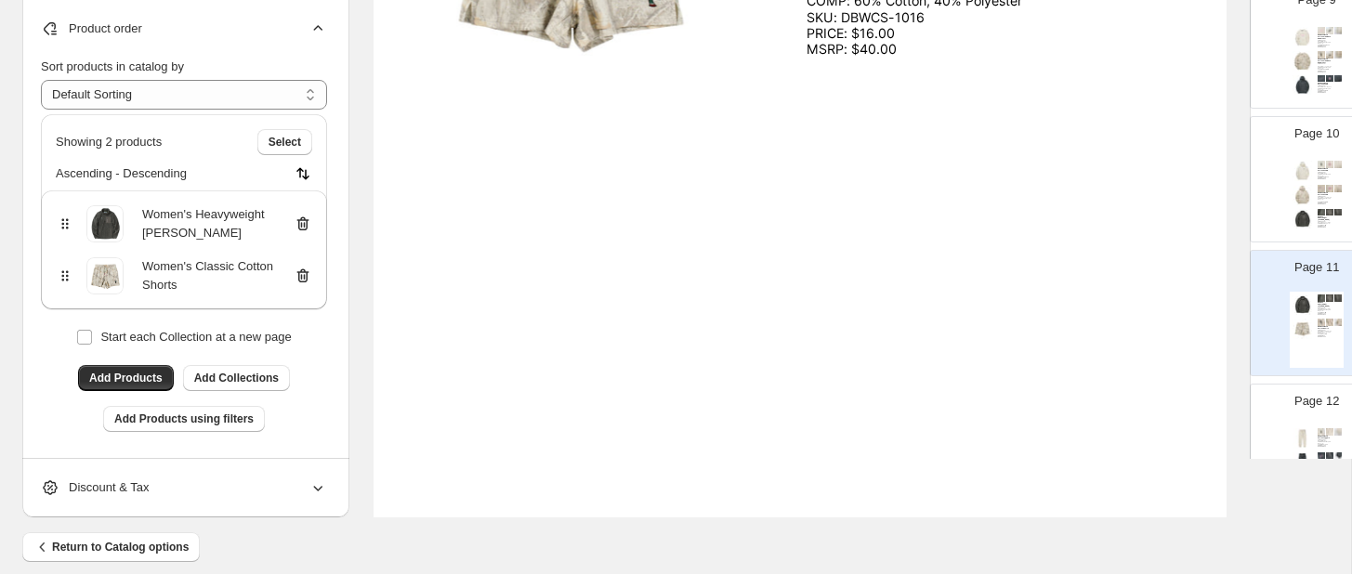
click at [303, 226] on icon at bounding box center [303, 224] width 19 height 19
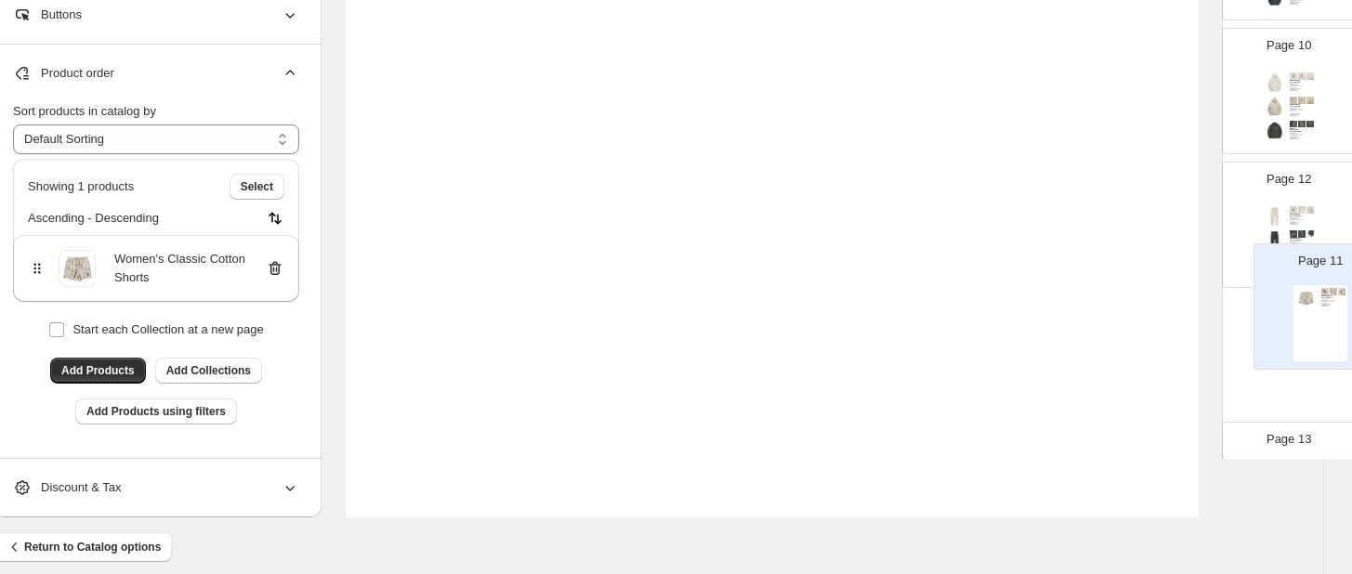
scroll to position [753, 32]
drag, startPoint x: 1276, startPoint y: 216, endPoint x: 1268, endPoint y: 312, distance: 96.0
click at [1269, 313] on div "Page 1 Page 2 Men's Classic Cotton Tee SIZES: S-4XL COLOR: Natural COMP: 60% Co…" at bounding box center [1285, 158] width 134 height 2668
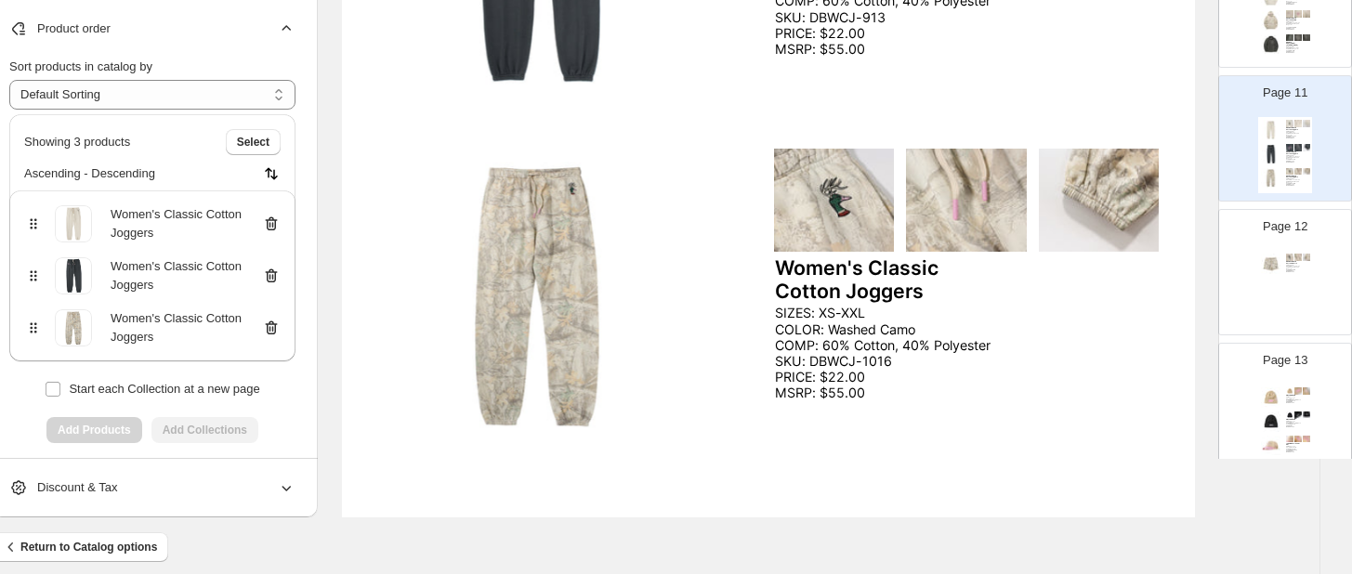
scroll to position [1353, 0]
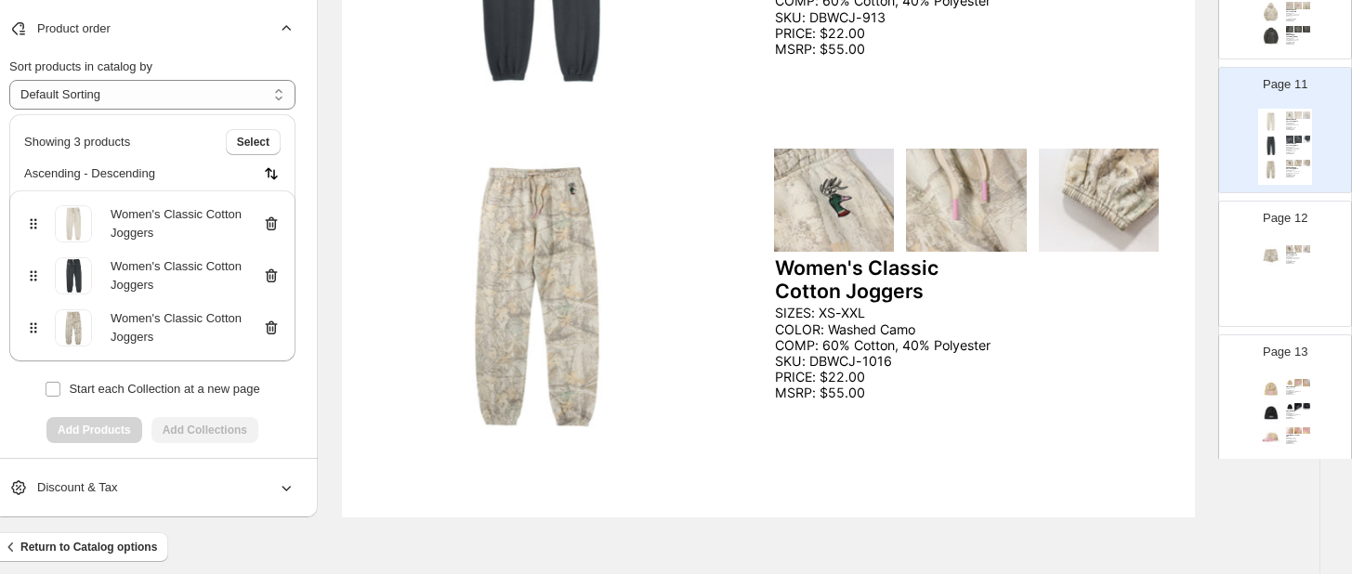
click at [1276, 262] on img at bounding box center [1271, 255] width 20 height 20
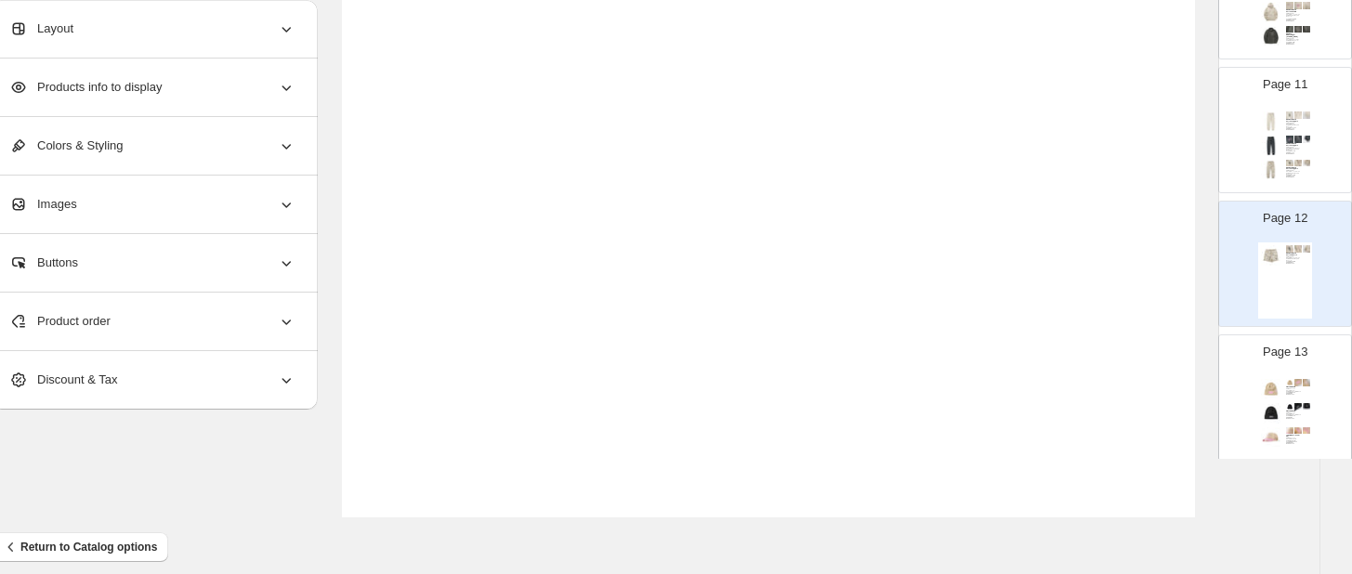
click at [284, 316] on icon at bounding box center [286, 321] width 19 height 19
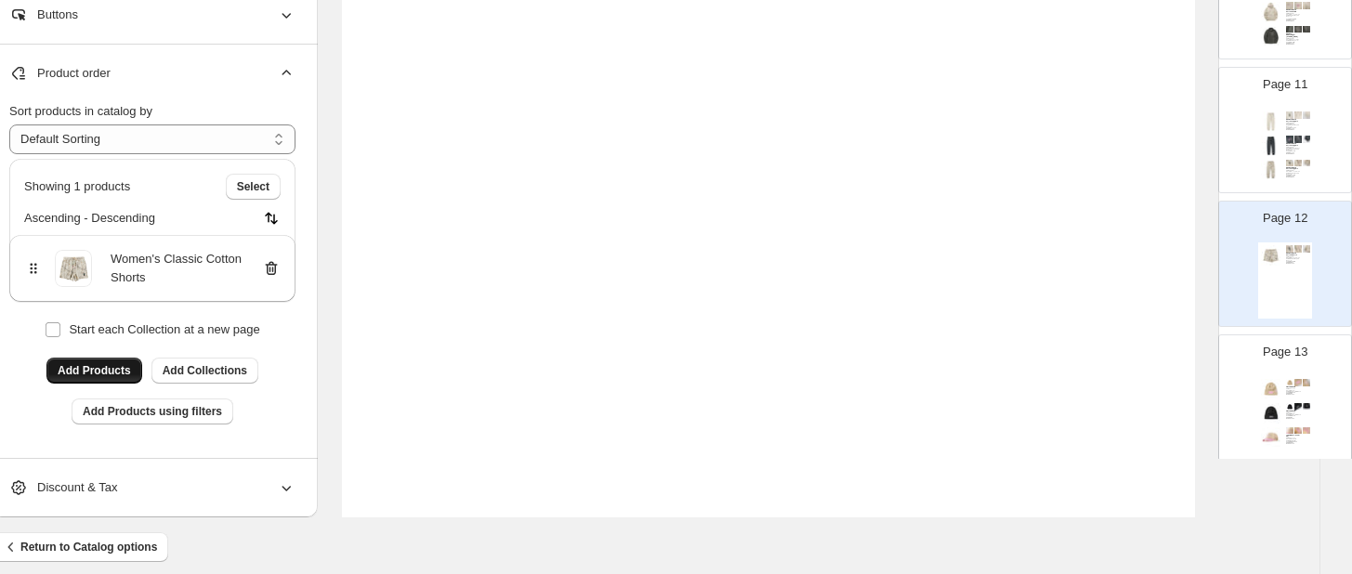
click at [114, 367] on span "Add Products" at bounding box center [94, 370] width 73 height 15
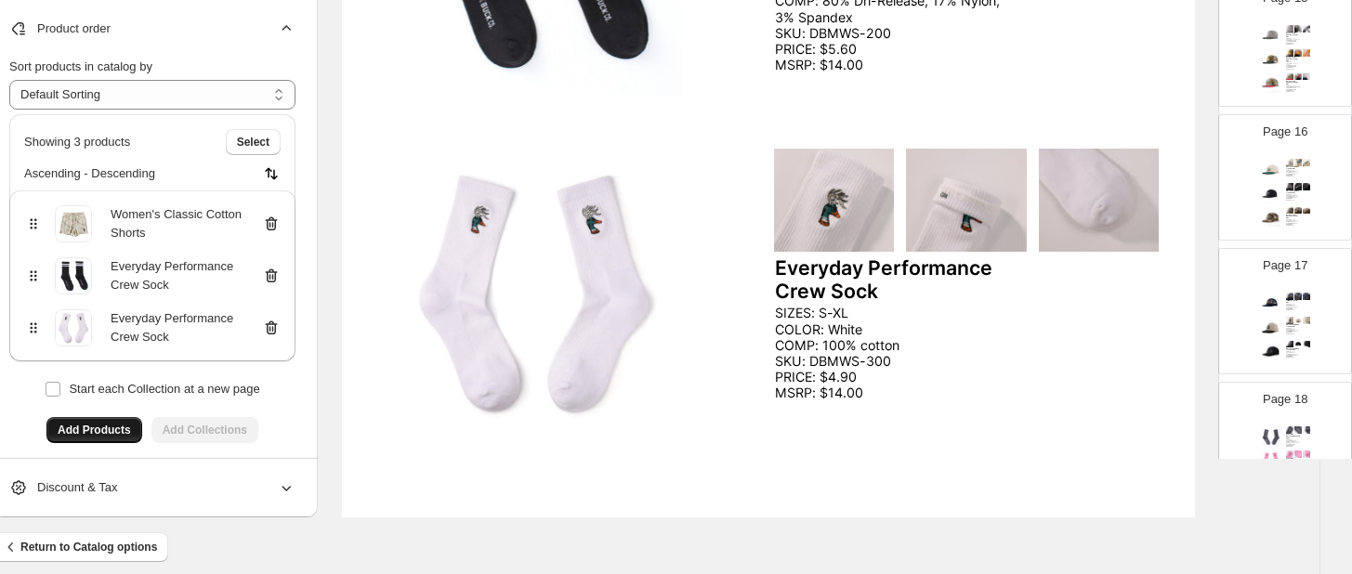
scroll to position [2154, 0]
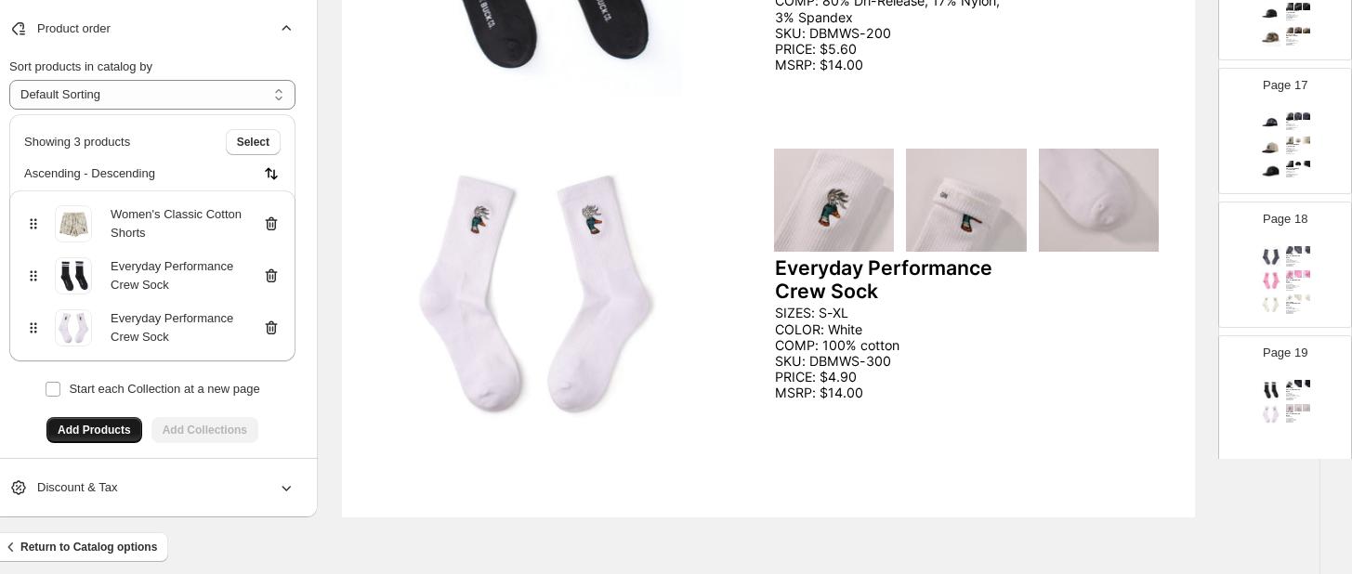
click at [1294, 375] on div "Page 19 Everyday Performance Crew Sock SIZES: S-XL COLOR: Black COMP: 80% Dri-R…" at bounding box center [1277, 391] width 117 height 124
type input "**"
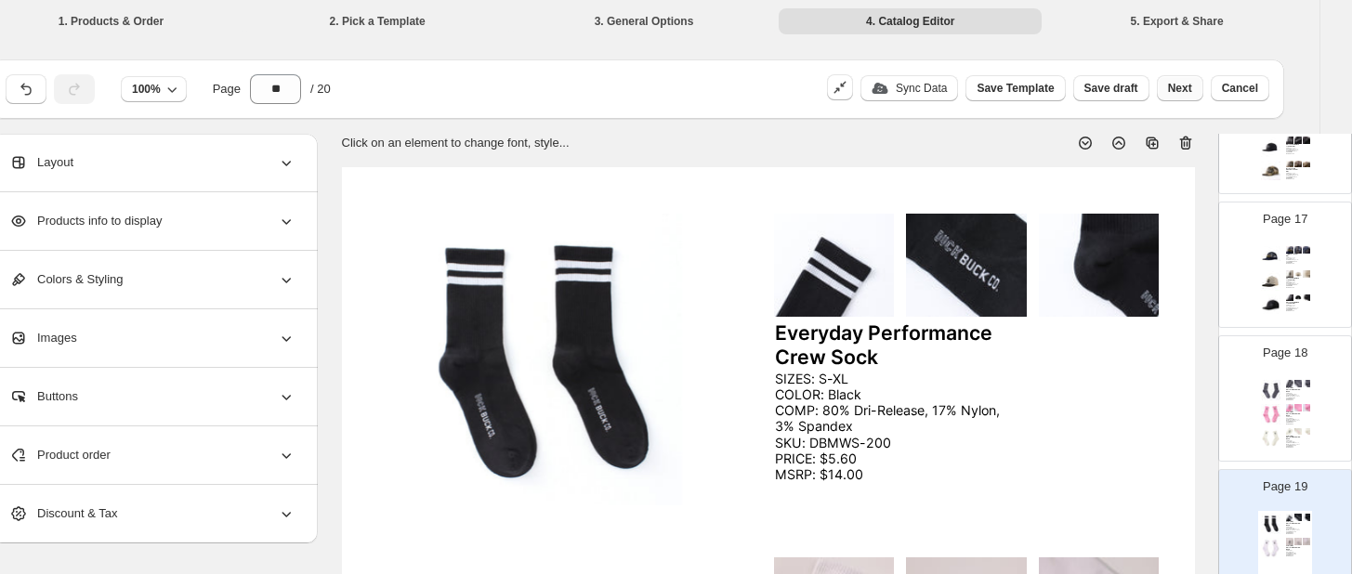
scroll to position [-2, 32]
click at [1179, 81] on button "Next" at bounding box center [1180, 88] width 46 height 26
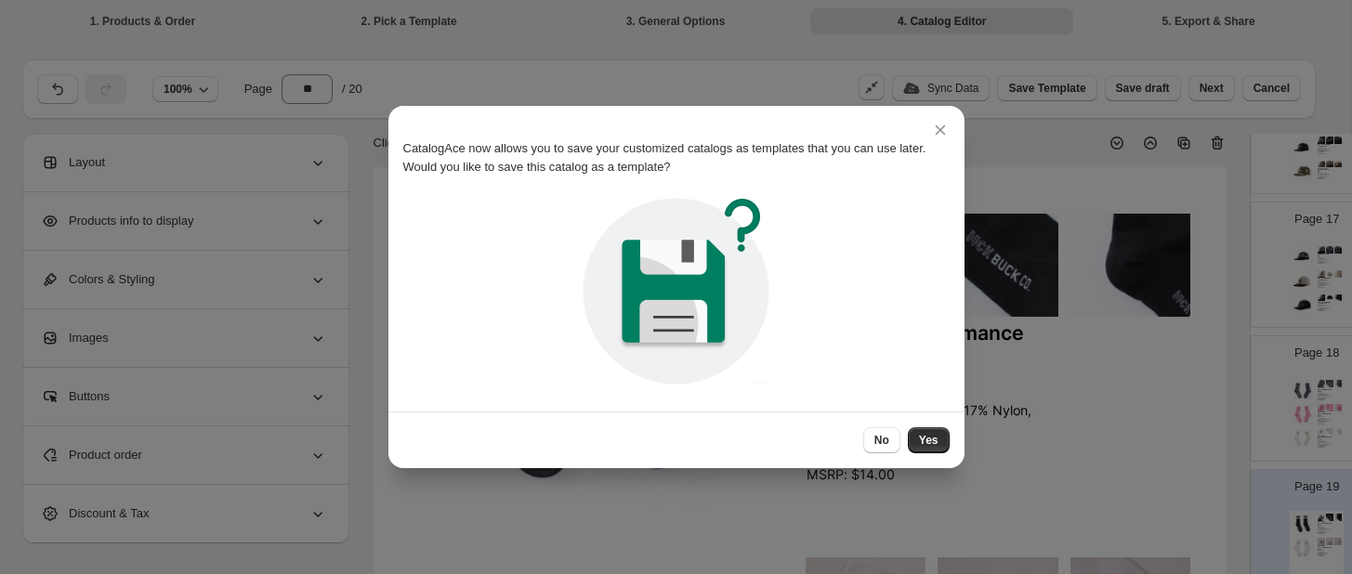
click at [912, 131] on div "CatalogAce now allows you to save your customized catalogs as templates that yo…" at bounding box center [676, 149] width 546 height 56
click at [909, 130] on div "CatalogAce now allows you to save your customized catalogs as templates that yo…" at bounding box center [676, 149] width 546 height 56
click at [908, 130] on div "CatalogAce now allows you to save your customized catalogs as templates that yo…" at bounding box center [676, 149] width 546 height 56
click at [890, 104] on div at bounding box center [676, 287] width 1352 height 574
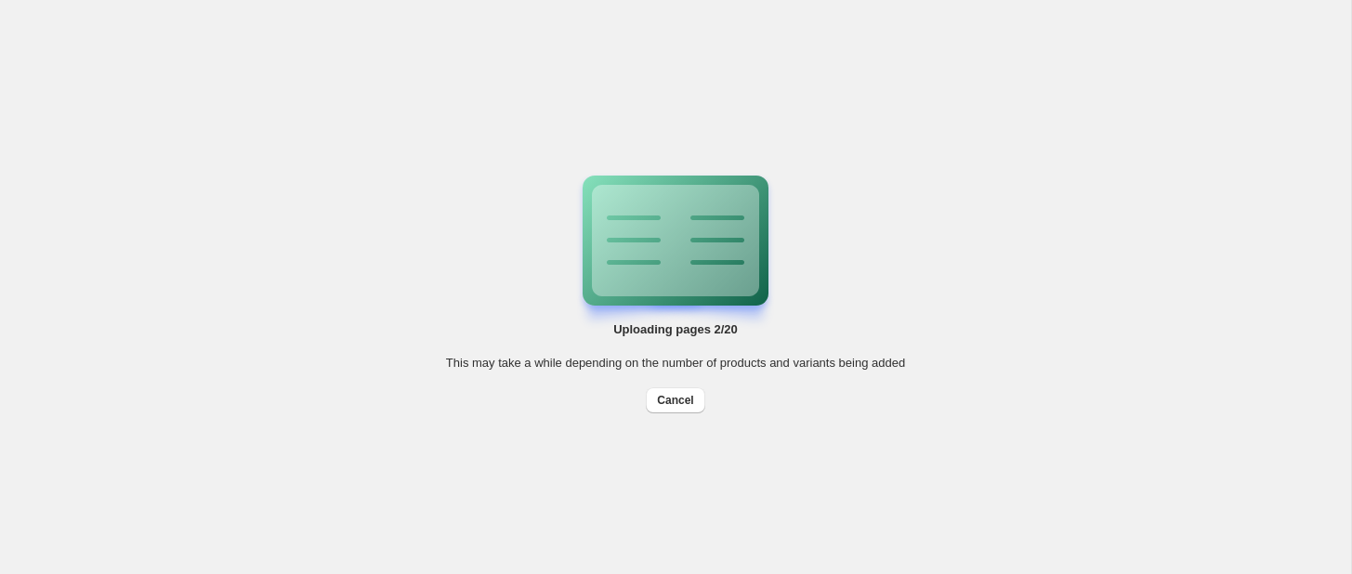
scroll to position [0, 0]
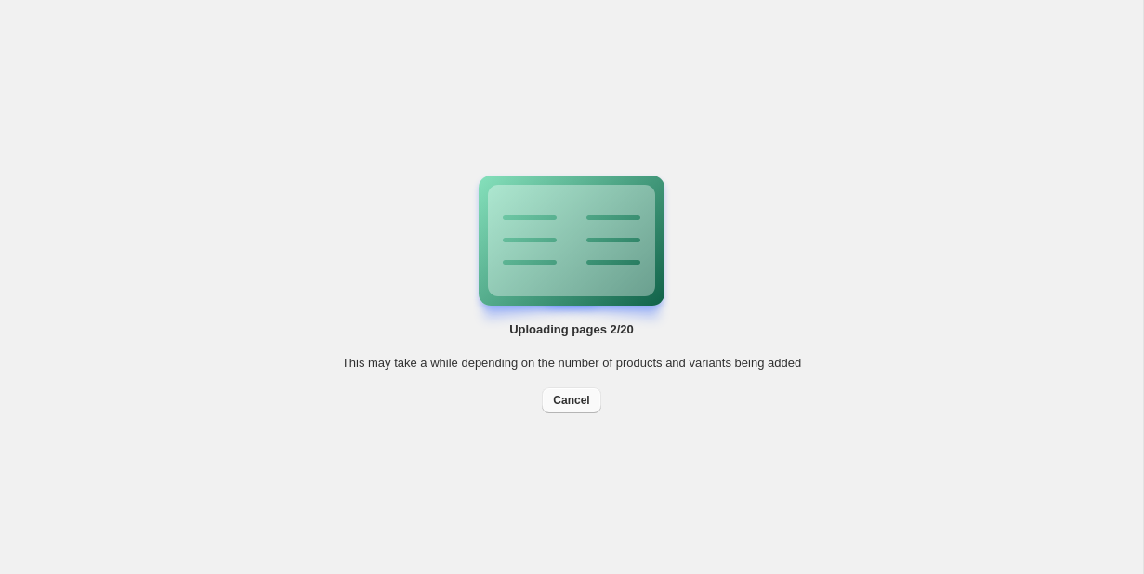
click at [576, 397] on span "Cancel" at bounding box center [571, 400] width 36 height 15
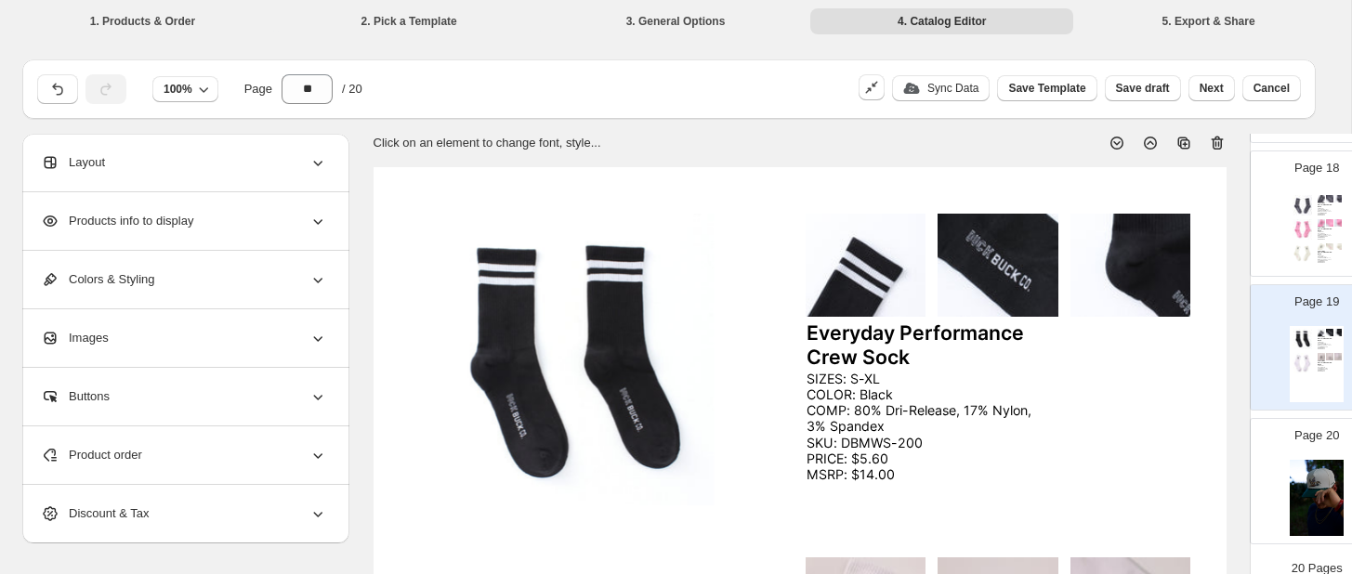
scroll to position [2339, 0]
click at [1215, 144] on icon at bounding box center [1215, 144] width 2 height 6
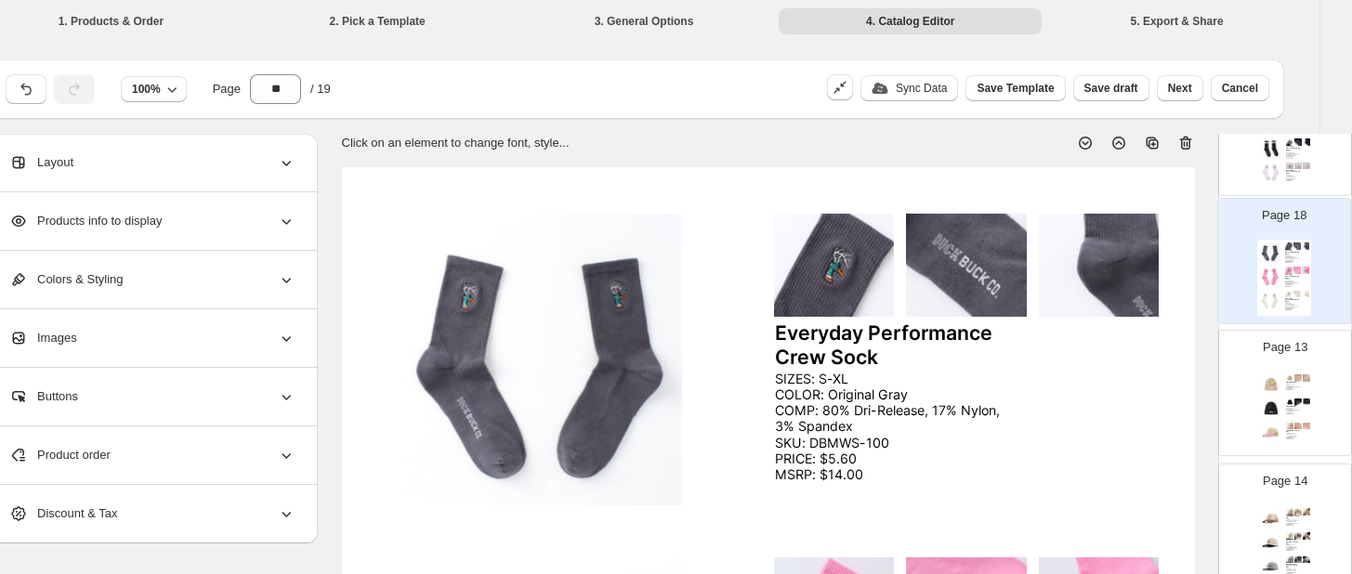
scroll to position [1616, 0]
drag, startPoint x: 1329, startPoint y: 377, endPoint x: 1297, endPoint y: 296, distance: 87.1
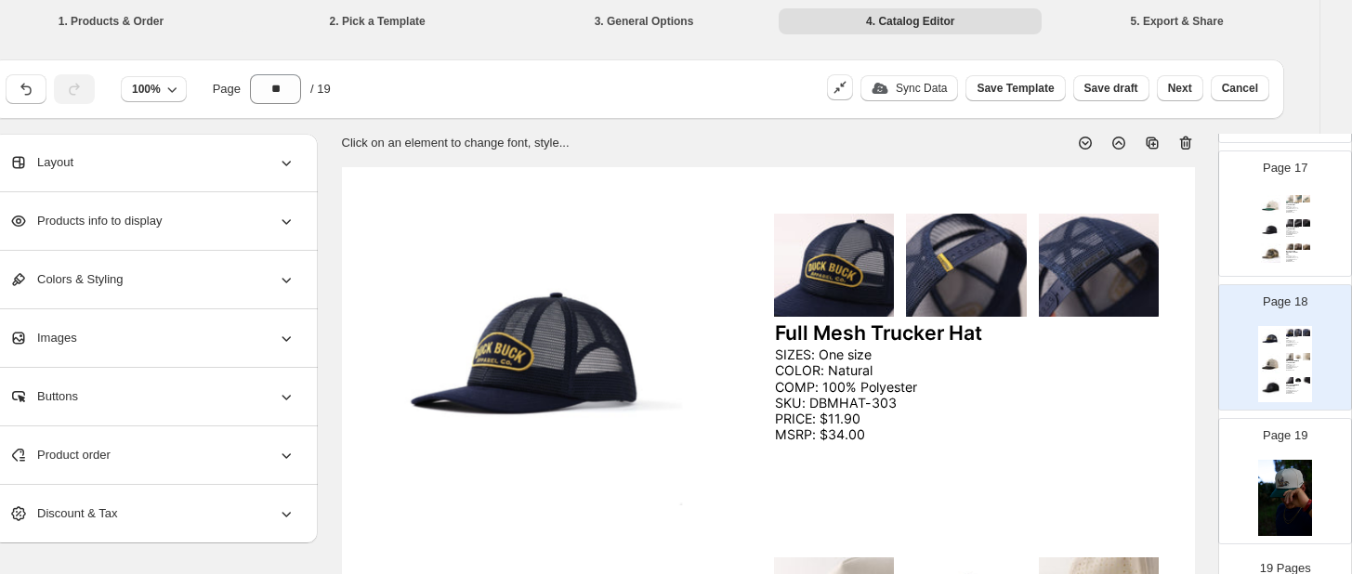
scroll to position [2206, 0]
click at [1290, 477] on img at bounding box center [1285, 498] width 54 height 76
type input "**"
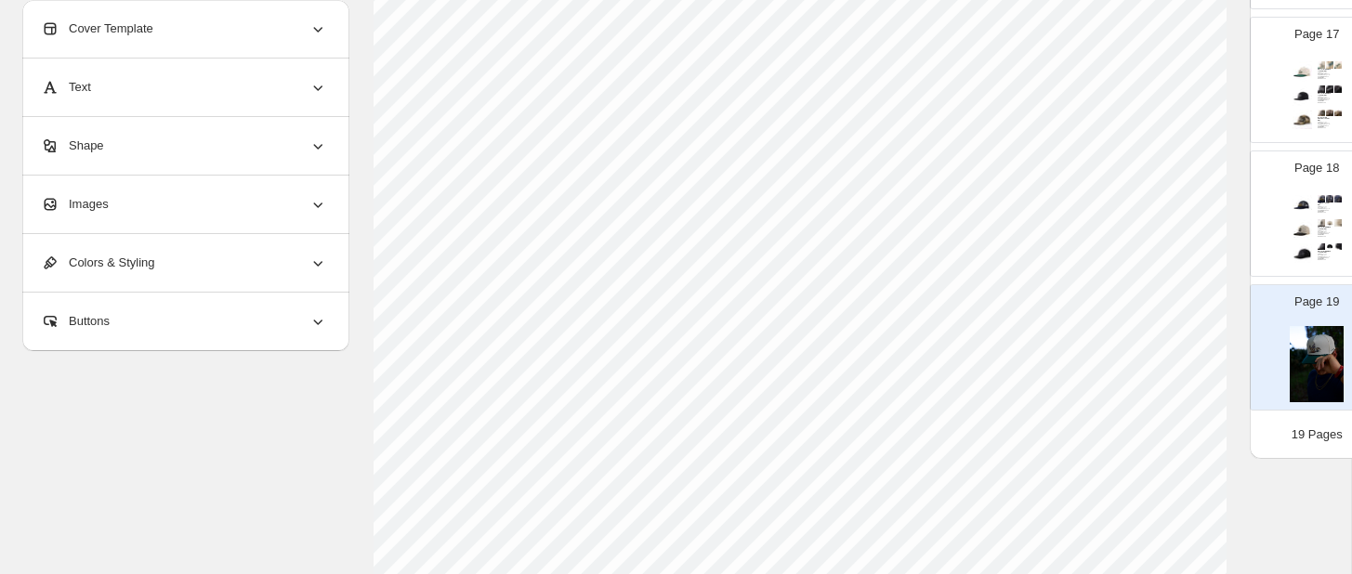
scroll to position [316, 0]
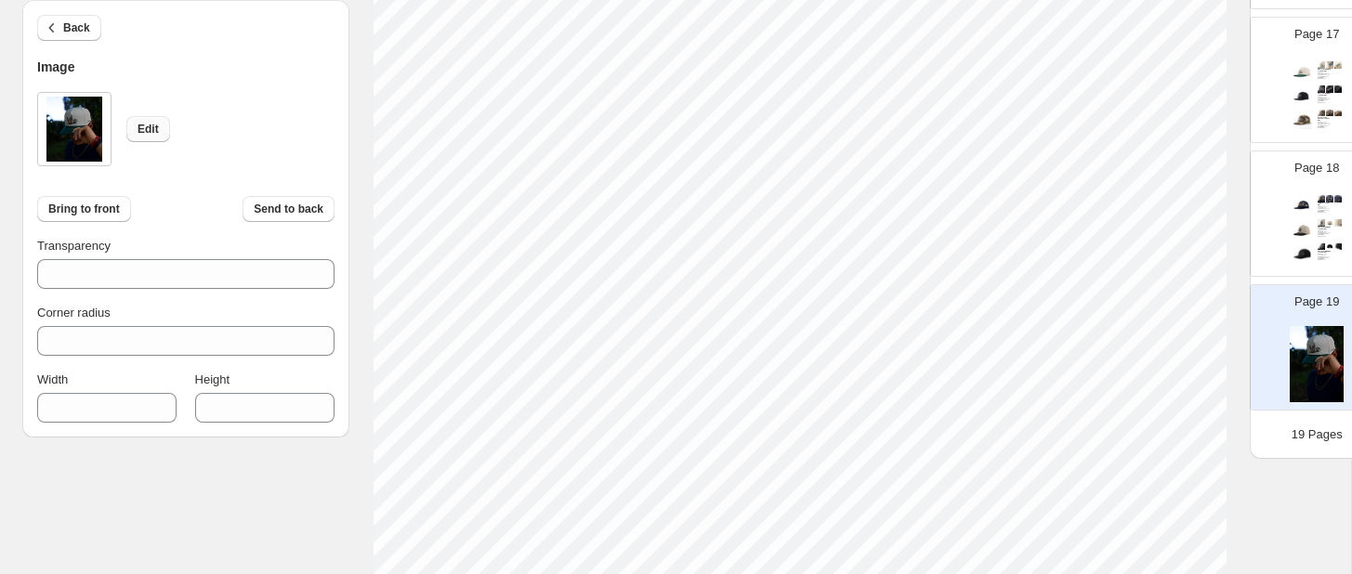
click at [148, 129] on span "Edit" at bounding box center [147, 129] width 21 height 15
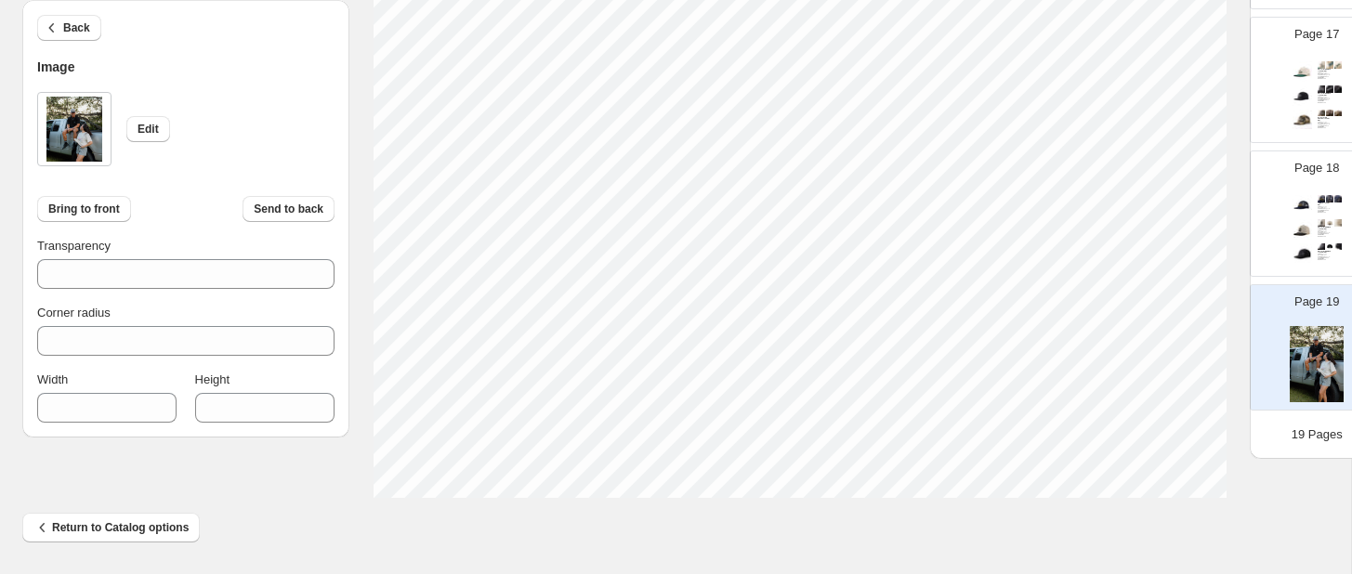
scroll to position [590, 0]
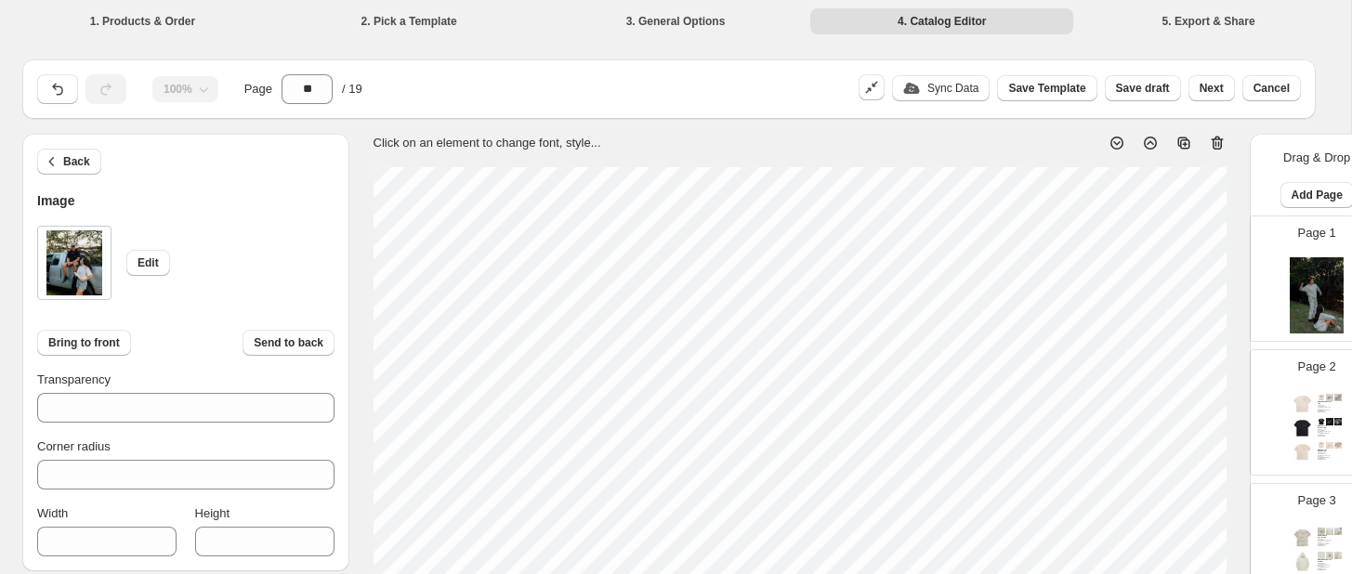
click at [1306, 276] on img at bounding box center [1317, 295] width 54 height 76
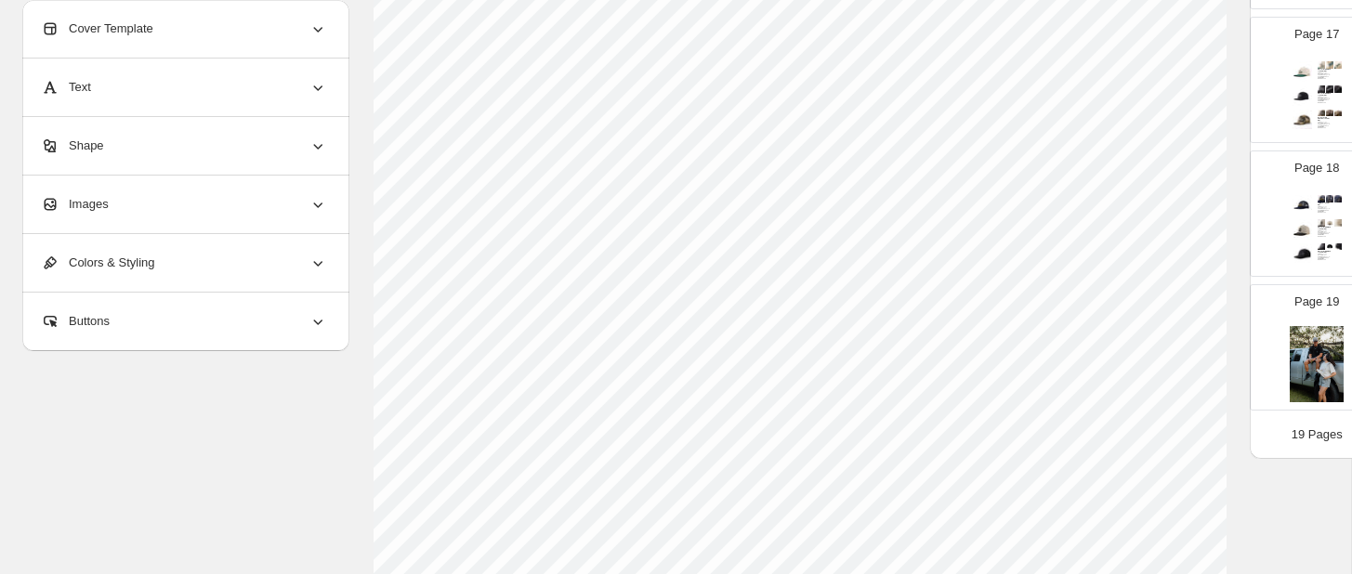
scroll to position [2206, 0]
click at [1316, 381] on img at bounding box center [1317, 364] width 54 height 76
type input "**"
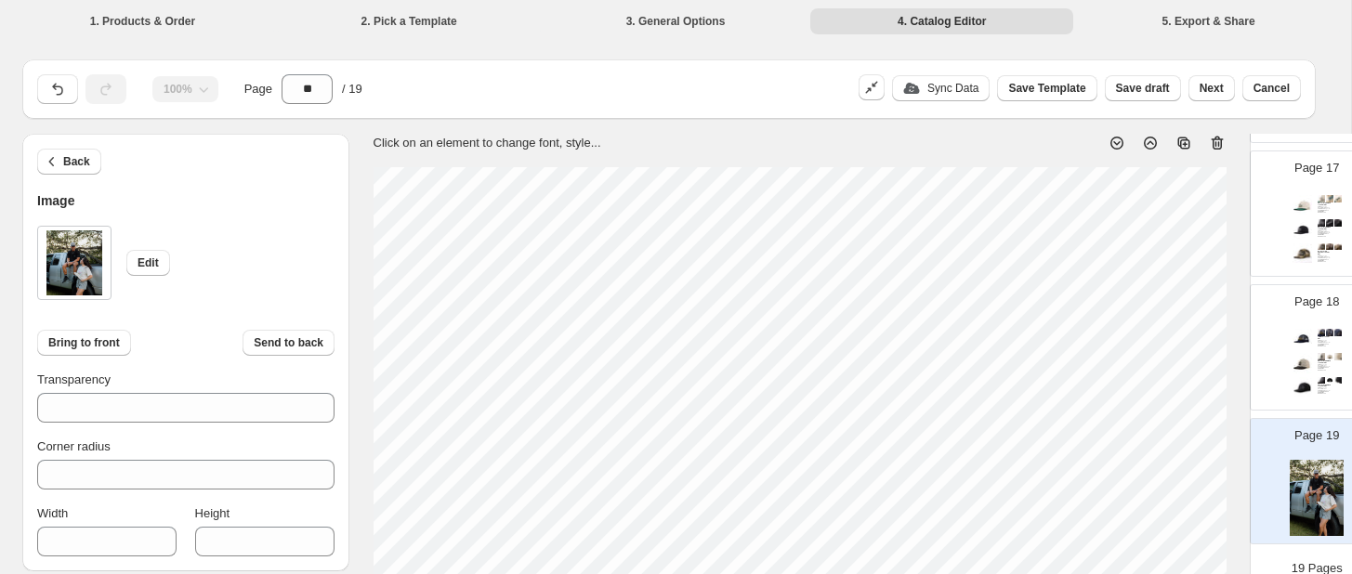
scroll to position [0, 0]
click at [837, 573] on html "1. Products & Order 2. Pick a Template 3. General Options 4. Catalog Editor 5. …" at bounding box center [676, 287] width 1352 height 574
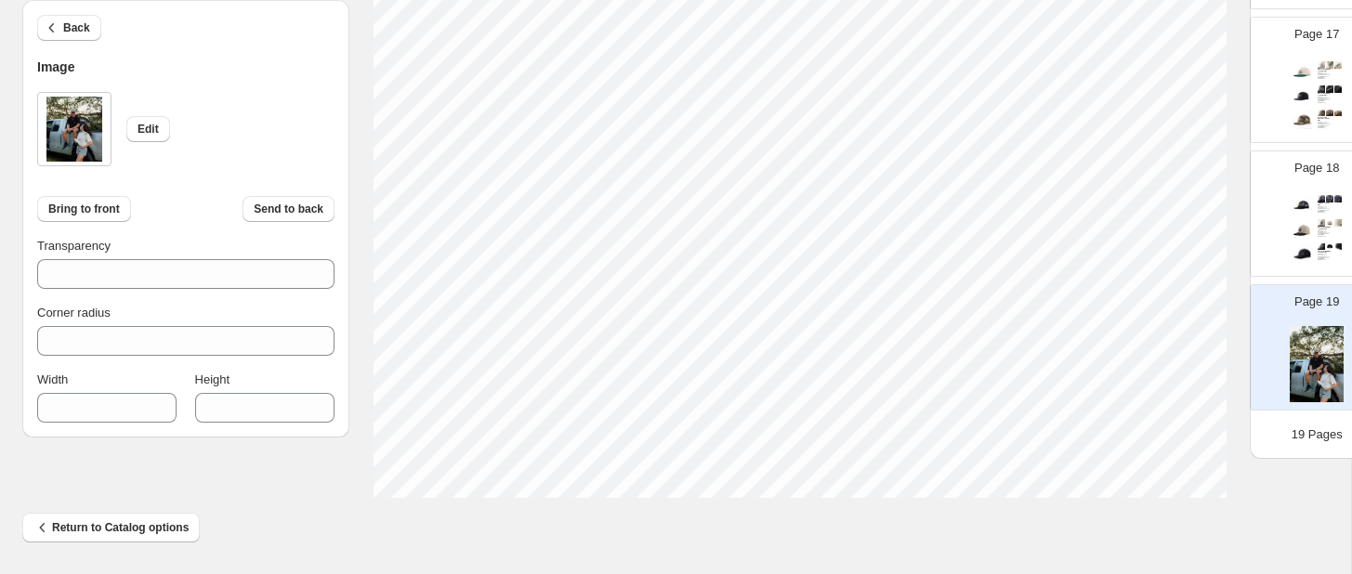
scroll to position [773, 0]
type input "***"
type input "****"
type input "***"
type input "****"
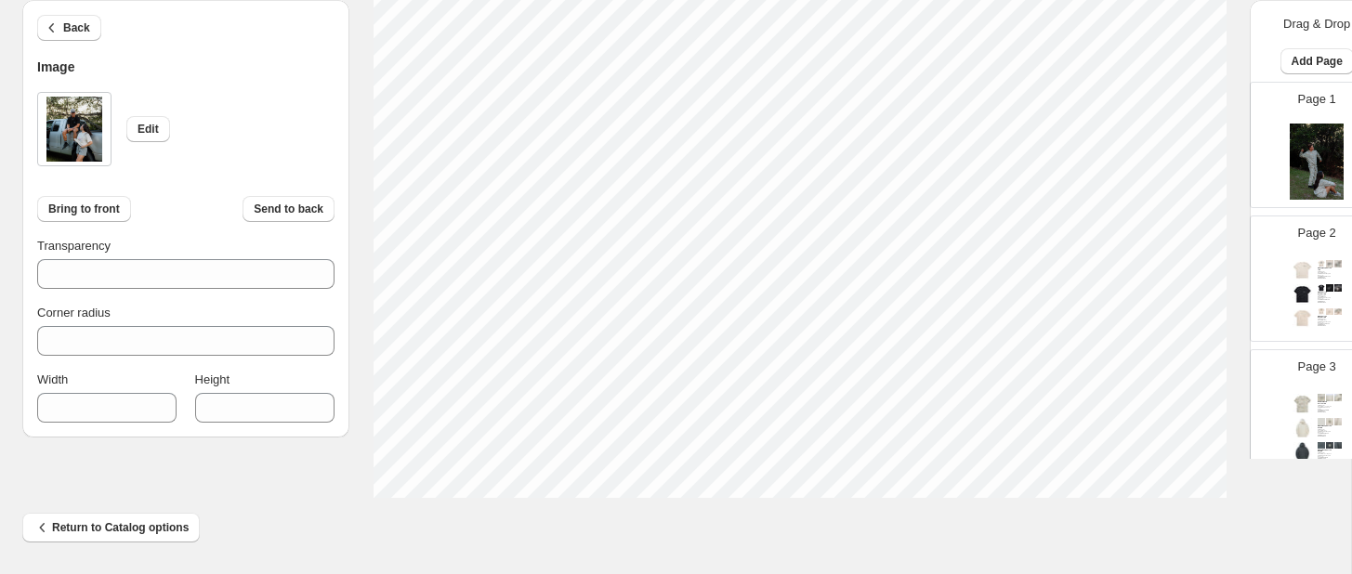
scroll to position [2206, 0]
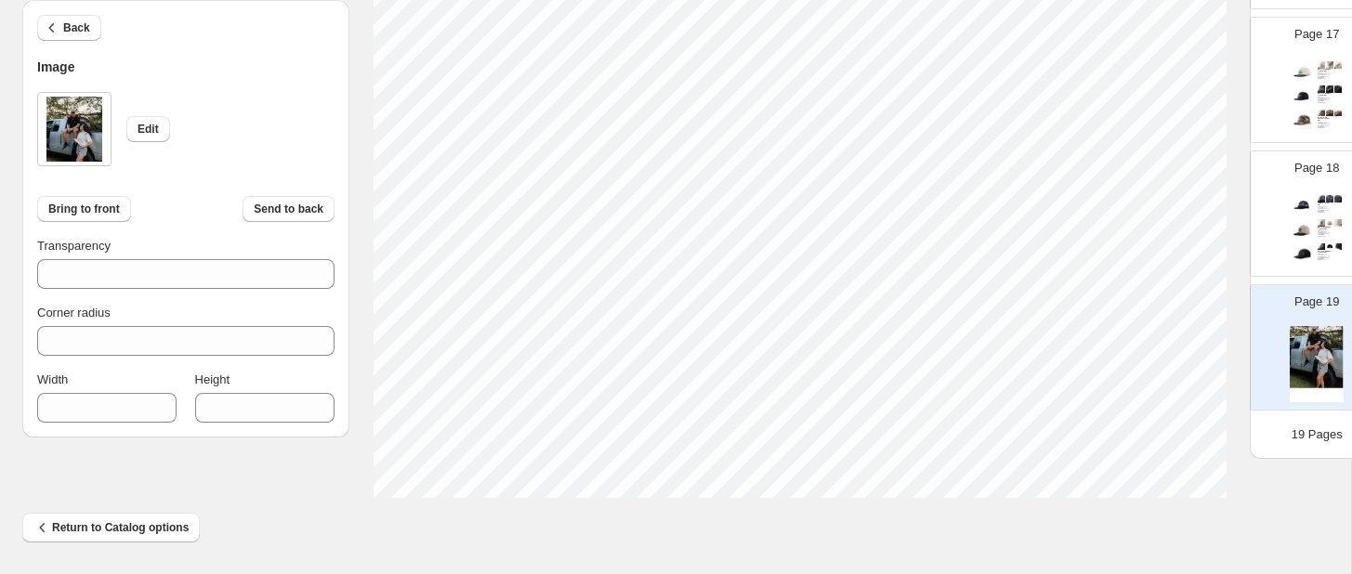
type input "***"
type input "****"
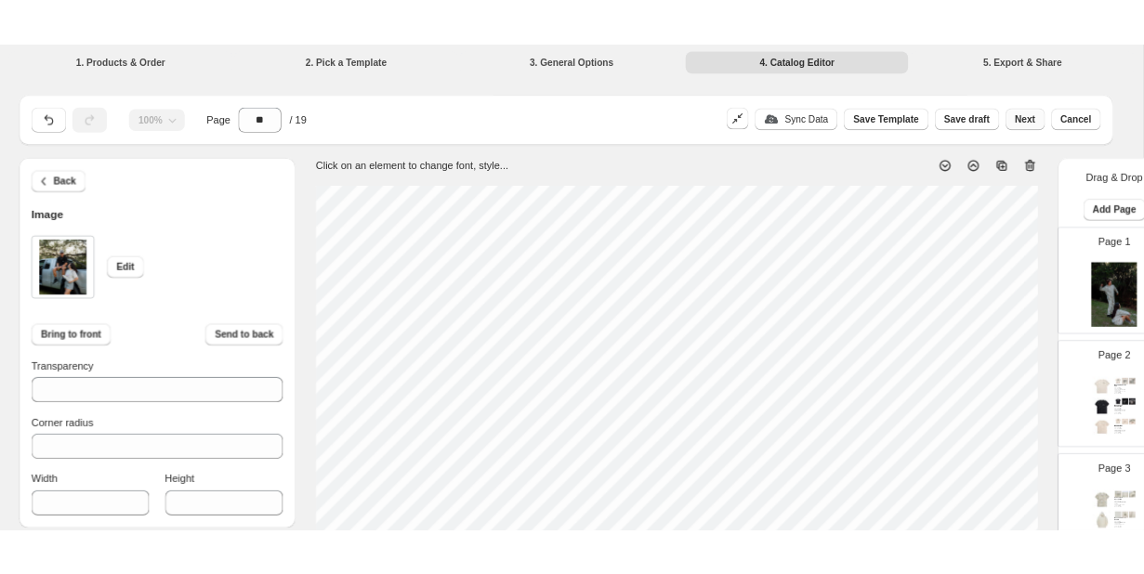
scroll to position [0, 0]
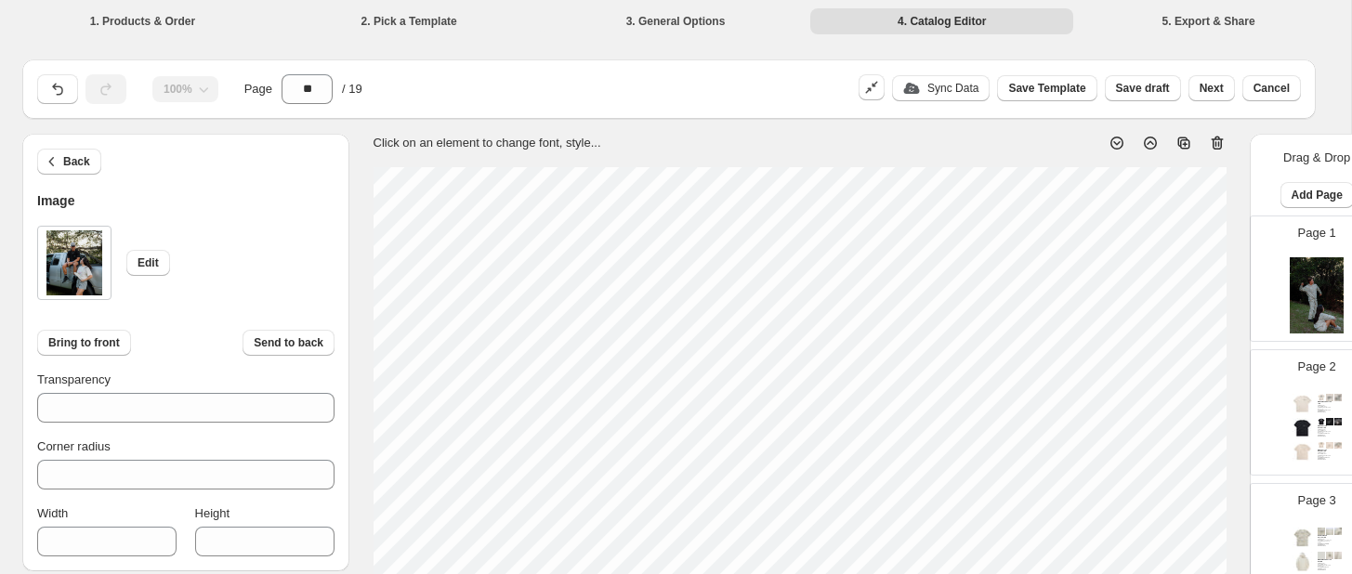
click at [1301, 253] on div "Page 1" at bounding box center [1309, 271] width 117 height 124
type input "*"
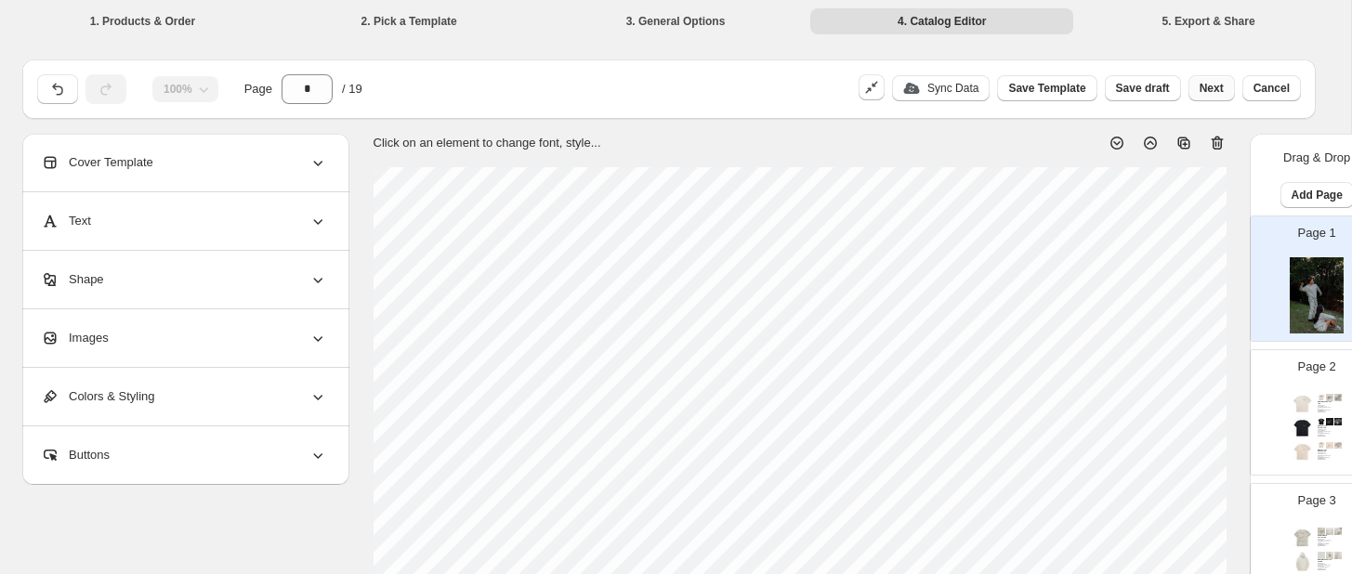
click at [1211, 86] on span "Next" at bounding box center [1211, 88] width 24 height 15
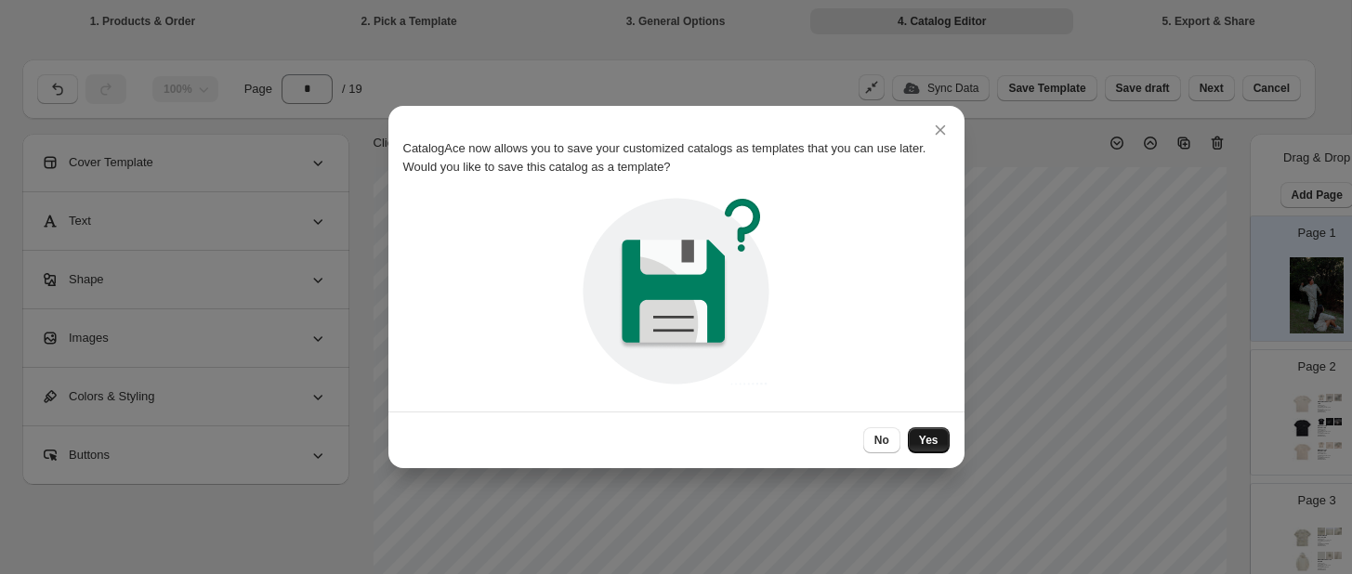
click at [935, 436] on span "Yes" at bounding box center [929, 440] width 20 height 15
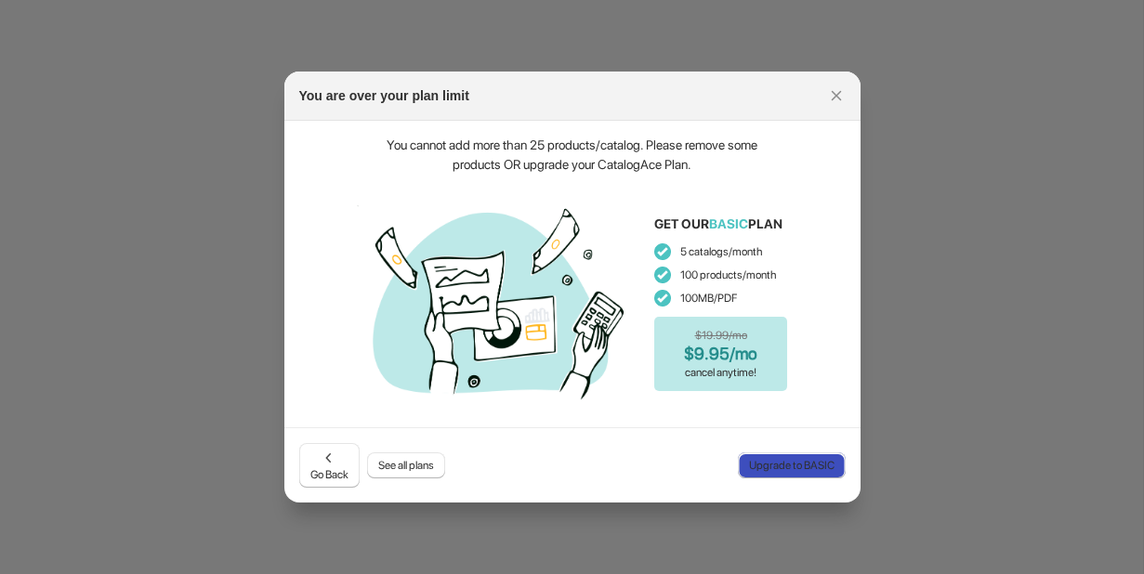
click at [793, 465] on span "Upgrade to BASIC" at bounding box center [791, 465] width 85 height 15
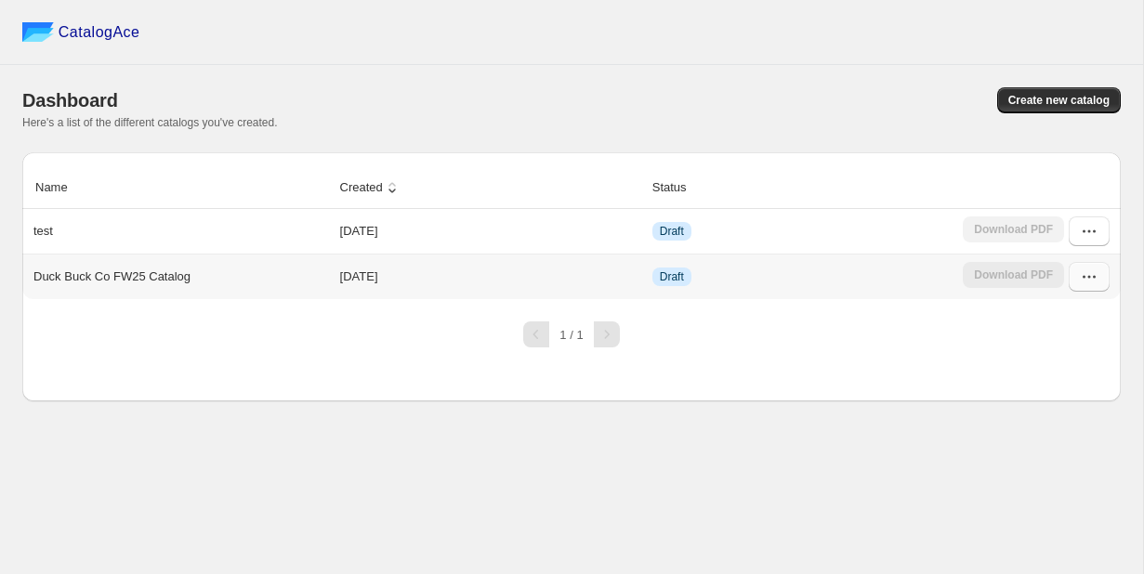
click at [1099, 284] on button "button" at bounding box center [1088, 277] width 41 height 30
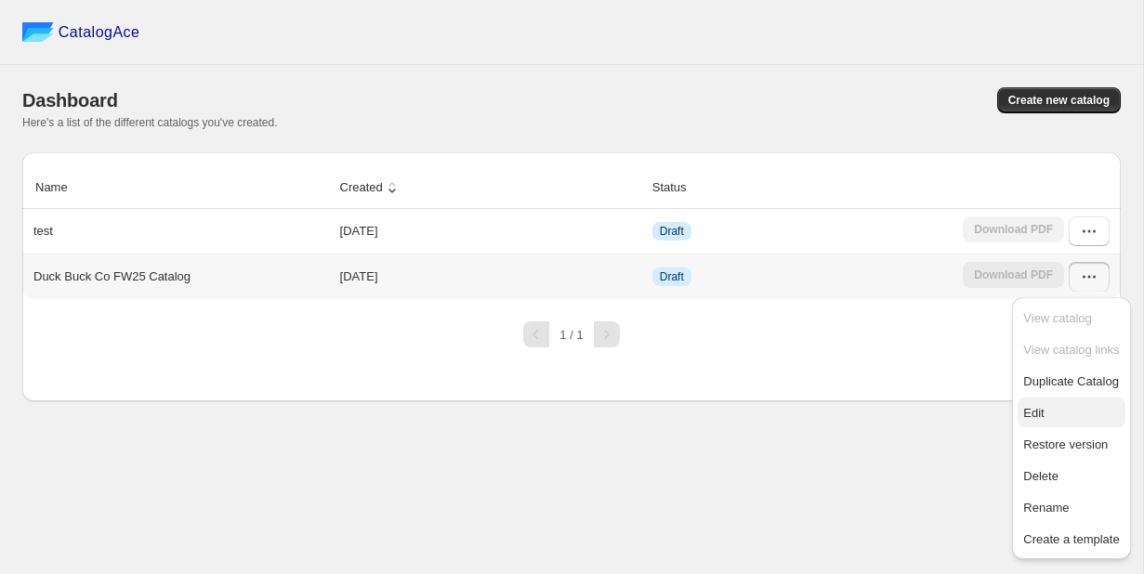
click at [1050, 422] on span "Edit" at bounding box center [1071, 413] width 96 height 19
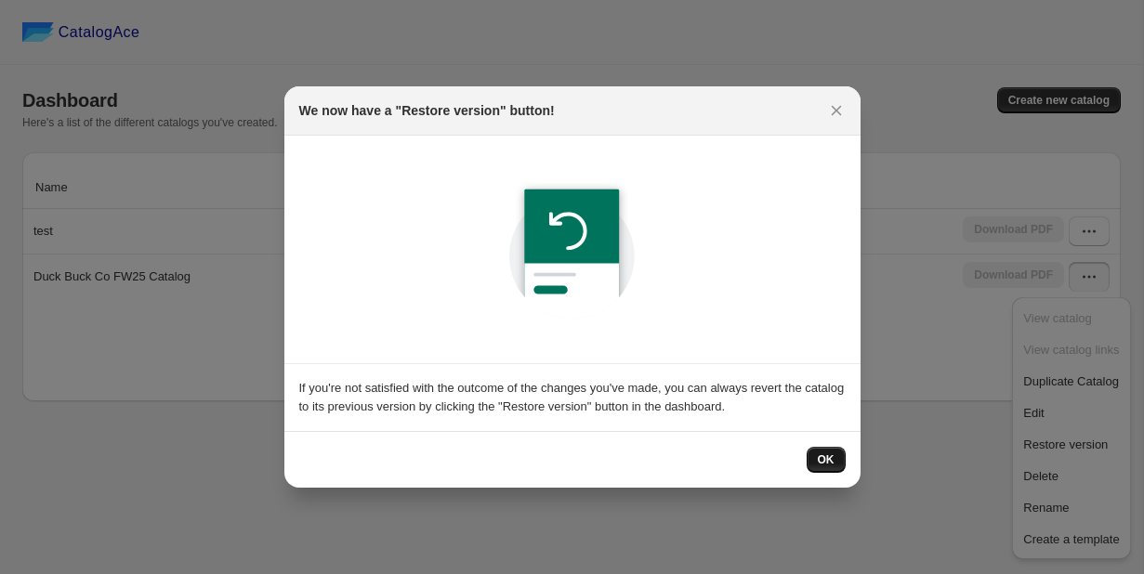
click at [832, 452] on button "OK" at bounding box center [825, 460] width 39 height 26
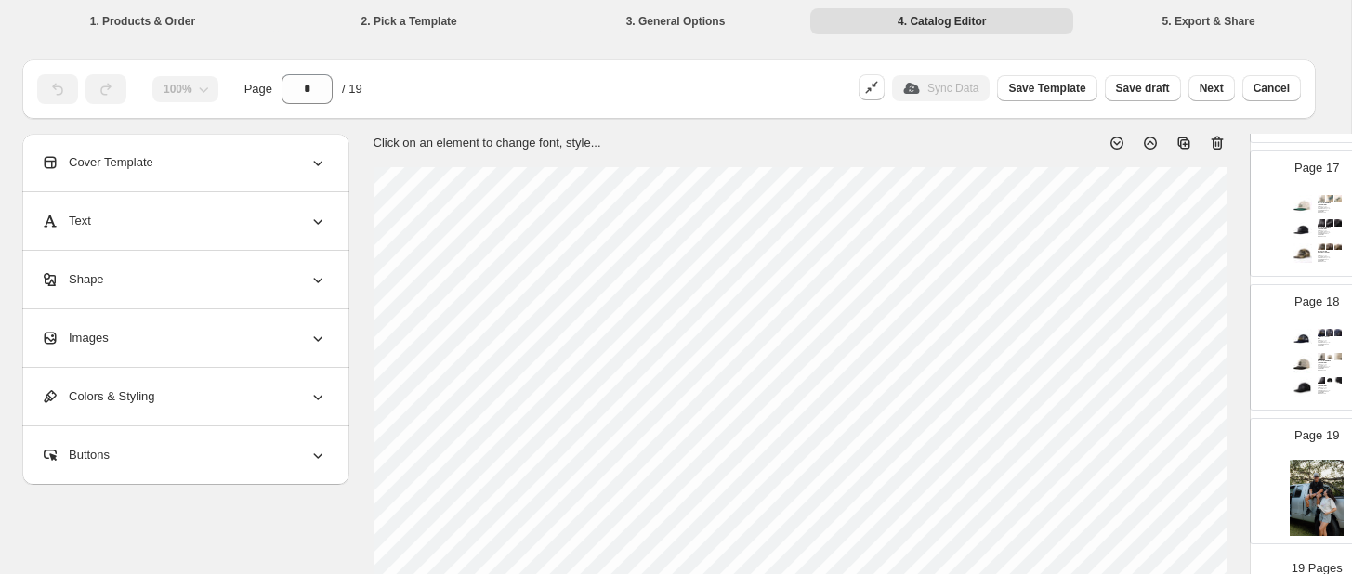
scroll to position [2206, 0]
click at [1143, 89] on span "Next" at bounding box center [1211, 88] width 24 height 15
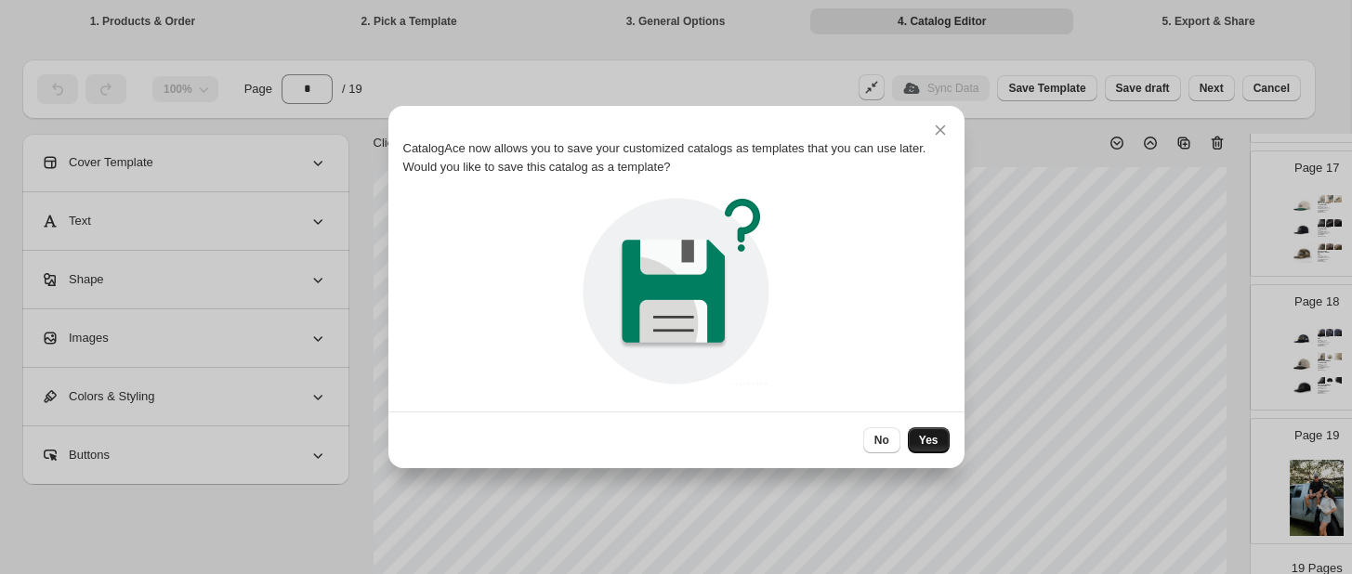
click at [927, 448] on button "Yes" at bounding box center [929, 440] width 42 height 26
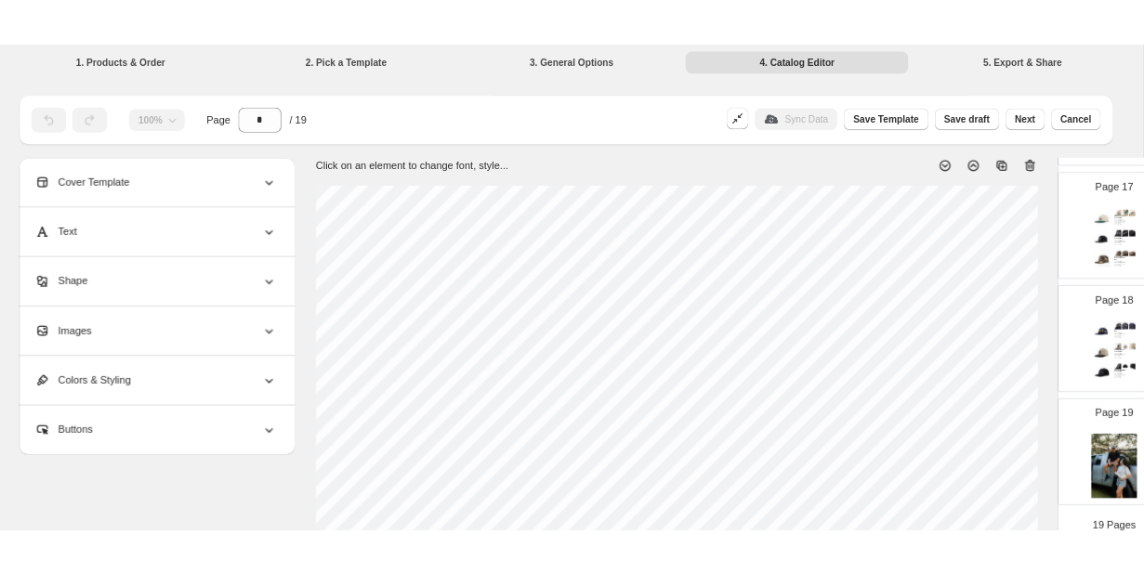
scroll to position [0, 0]
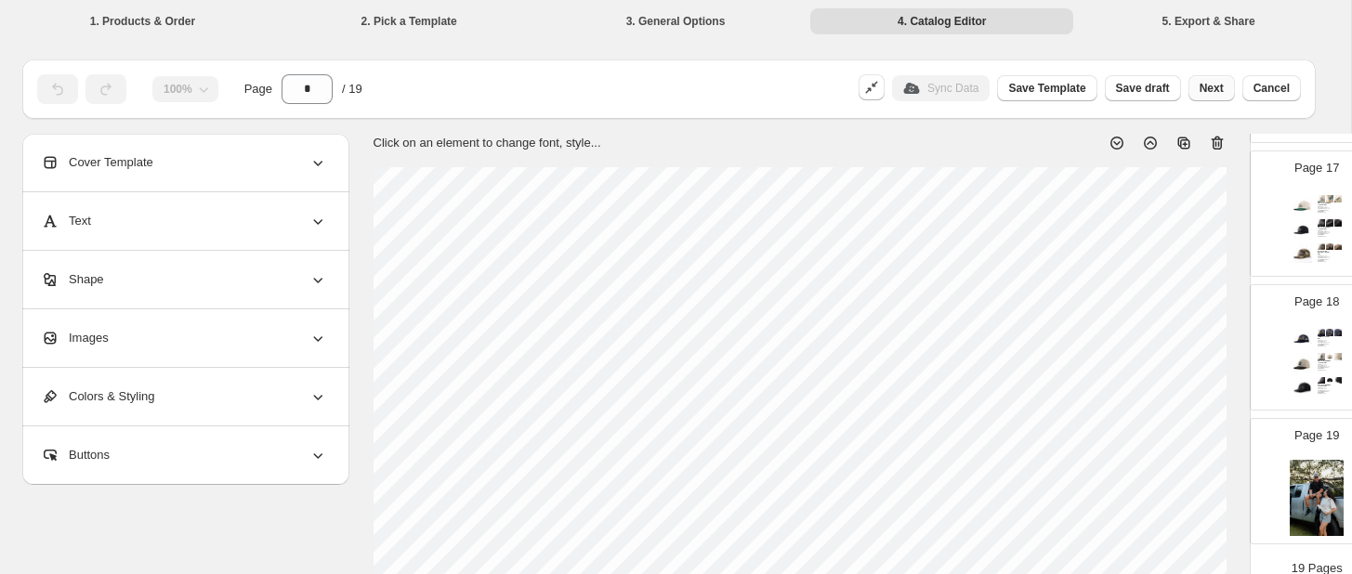
click at [1143, 86] on span "Next" at bounding box center [1211, 88] width 24 height 15
